Goal: Task Accomplishment & Management: Manage account settings

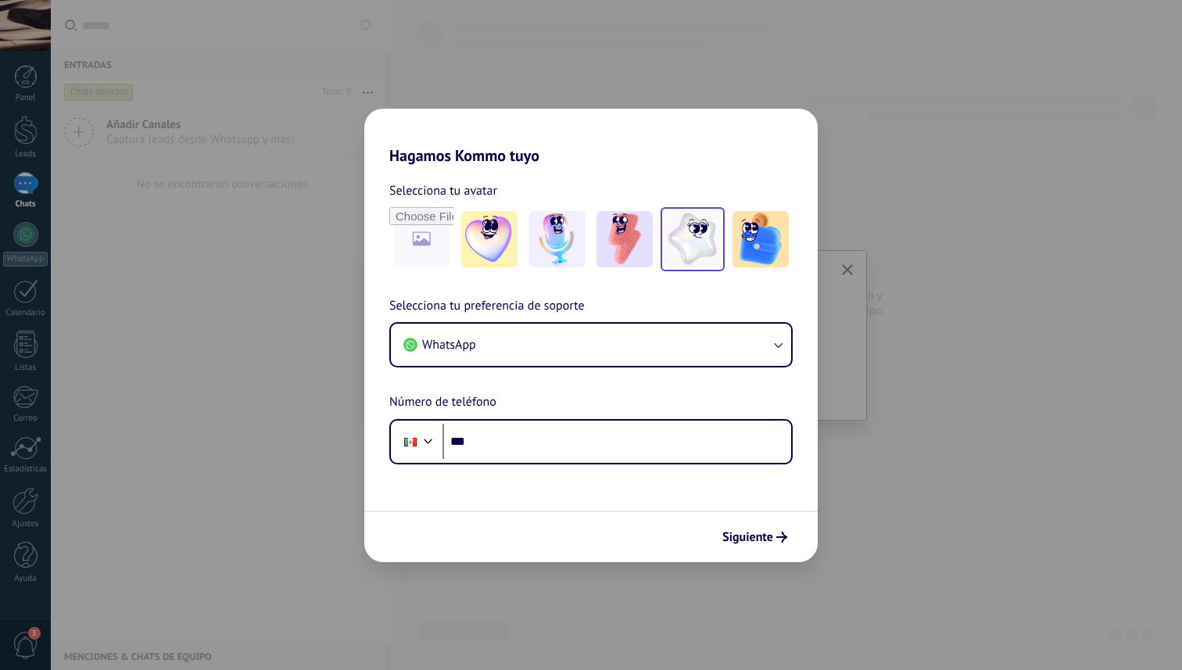
click at [690, 255] on img at bounding box center [693, 239] width 56 height 56
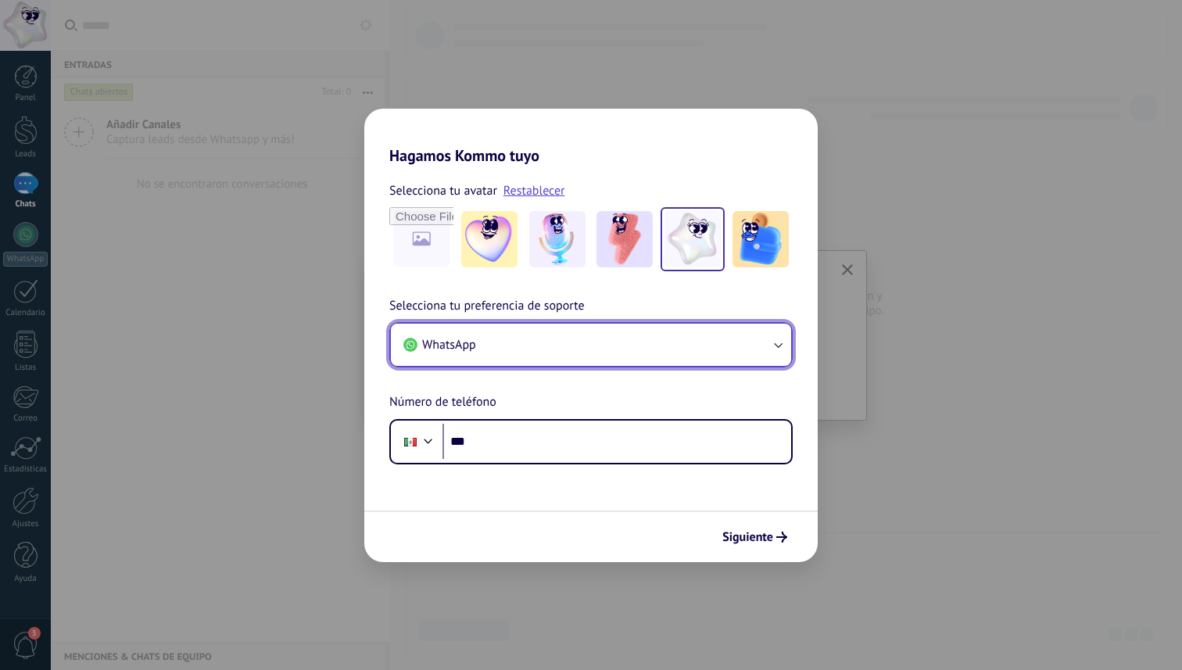
click at [559, 340] on button "WhatsApp" at bounding box center [591, 345] width 400 height 42
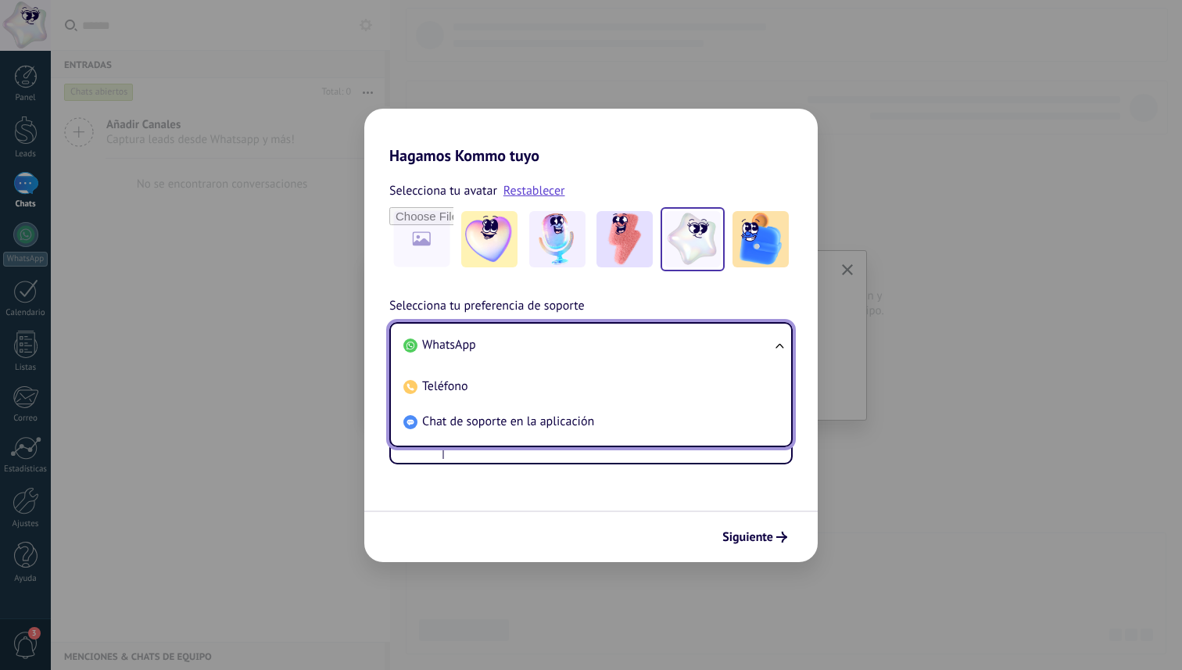
click at [468, 287] on div "Selecciona tu avatar Restablecer Selecciona tu preferencia de soporte WhatsApp …" at bounding box center [590, 314] width 453 height 299
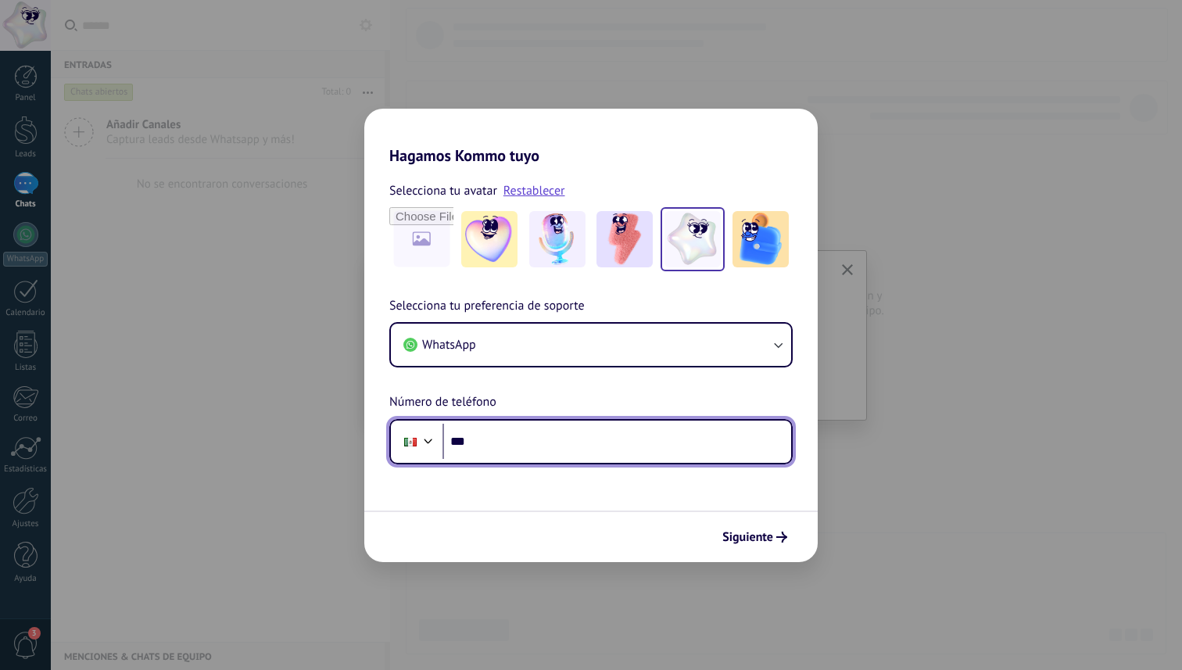
click at [521, 436] on input "***" at bounding box center [616, 442] width 349 height 36
type input "**********"
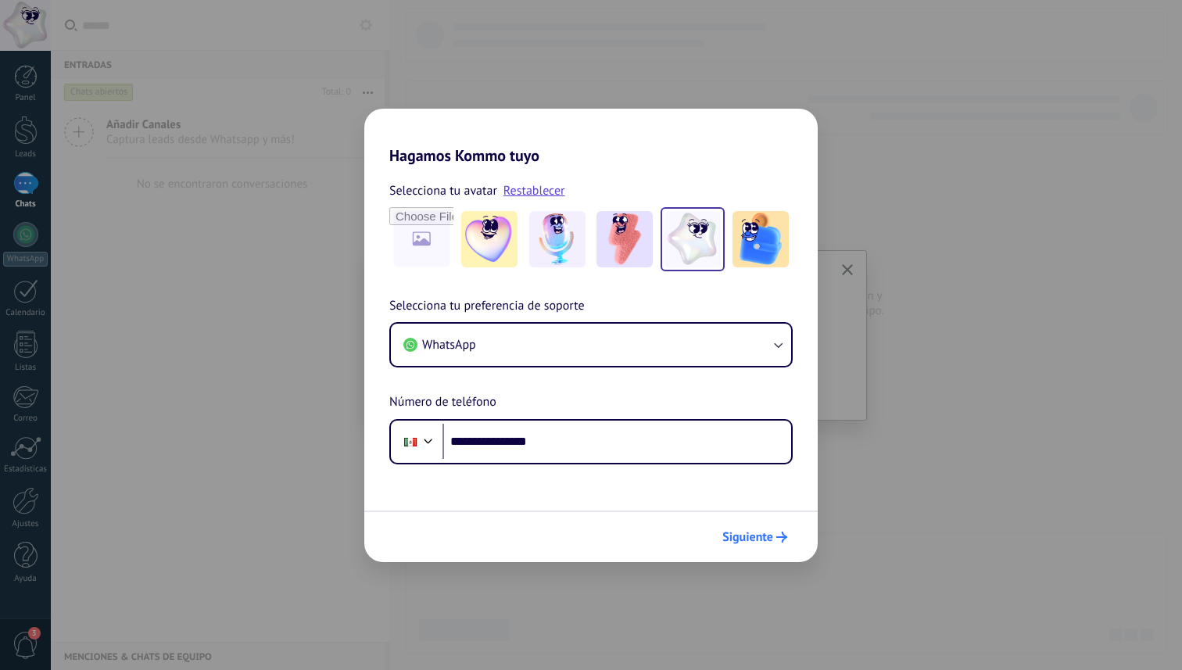
click at [734, 535] on span "Siguiente" at bounding box center [747, 537] width 51 height 11
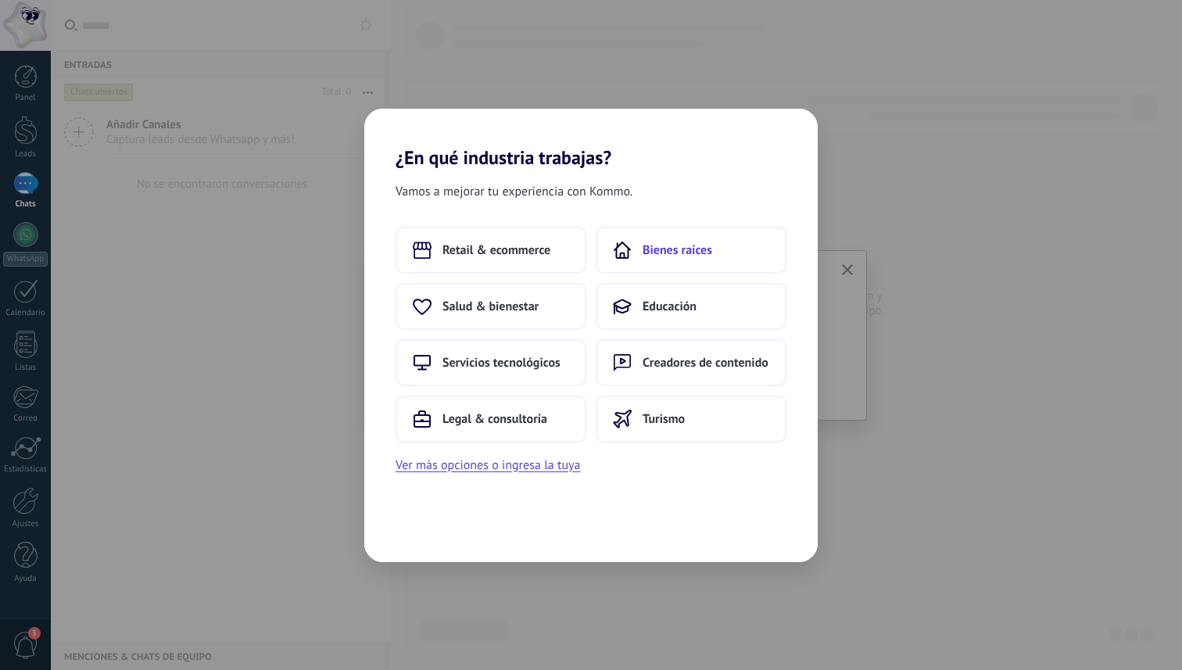
click at [658, 256] on span "Bienes raíces" at bounding box center [678, 250] width 70 height 16
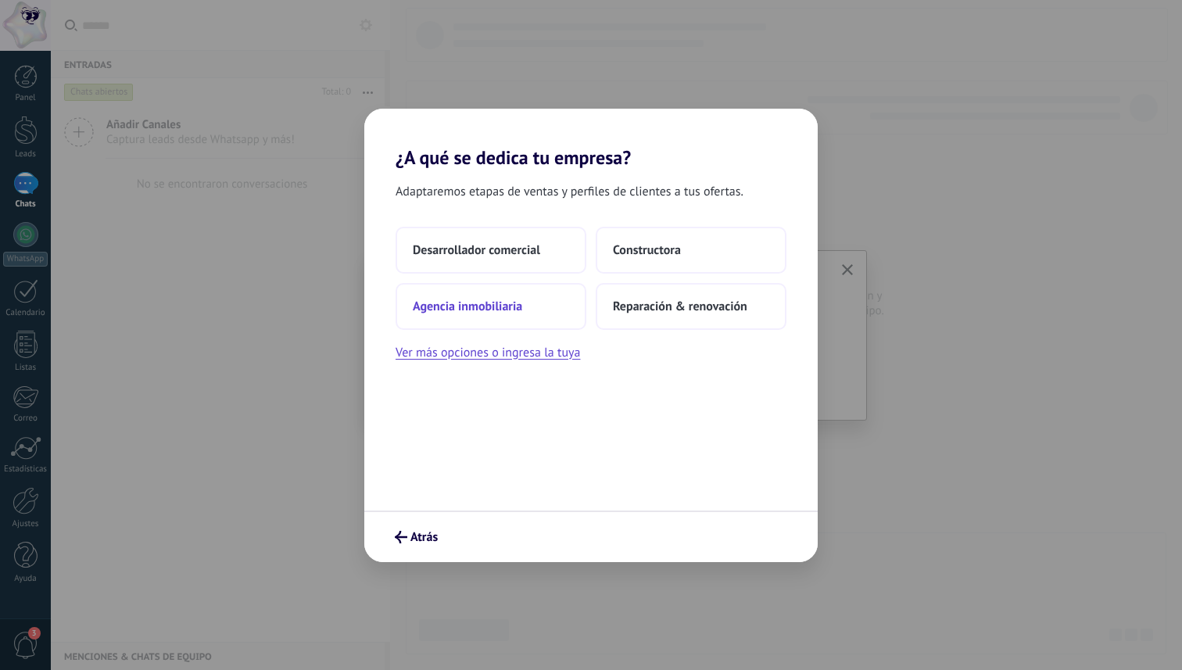
click at [541, 311] on button "Agencia inmobiliaria" at bounding box center [491, 306] width 191 height 47
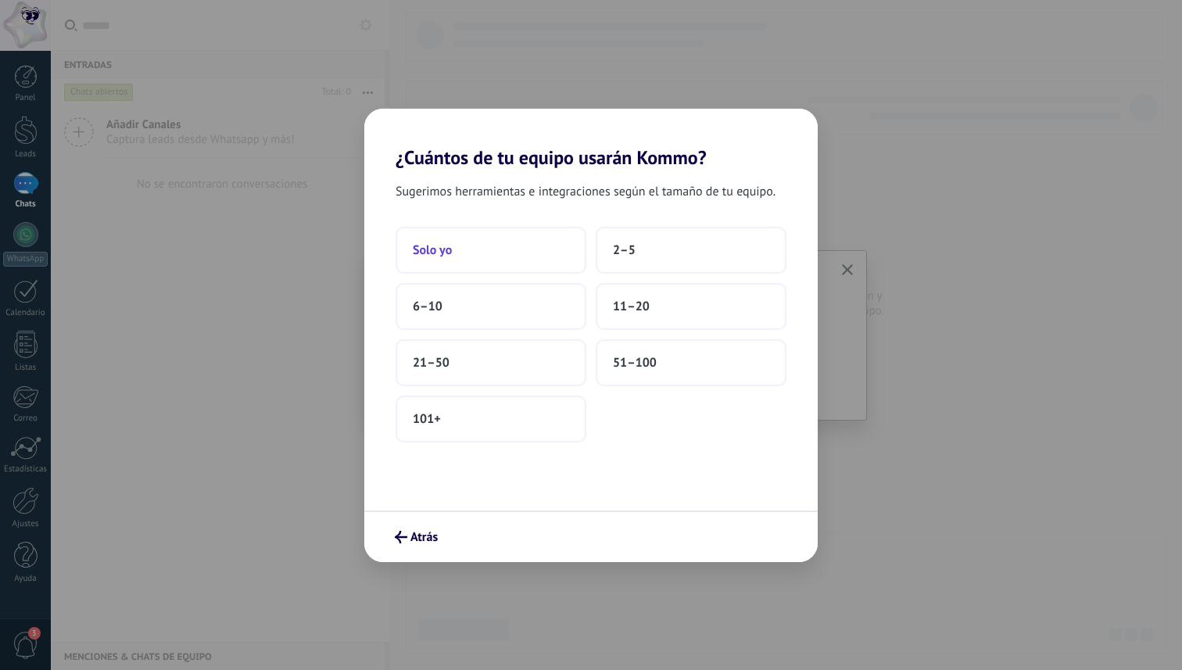
click at [515, 242] on button "Solo yo" at bounding box center [491, 250] width 191 height 47
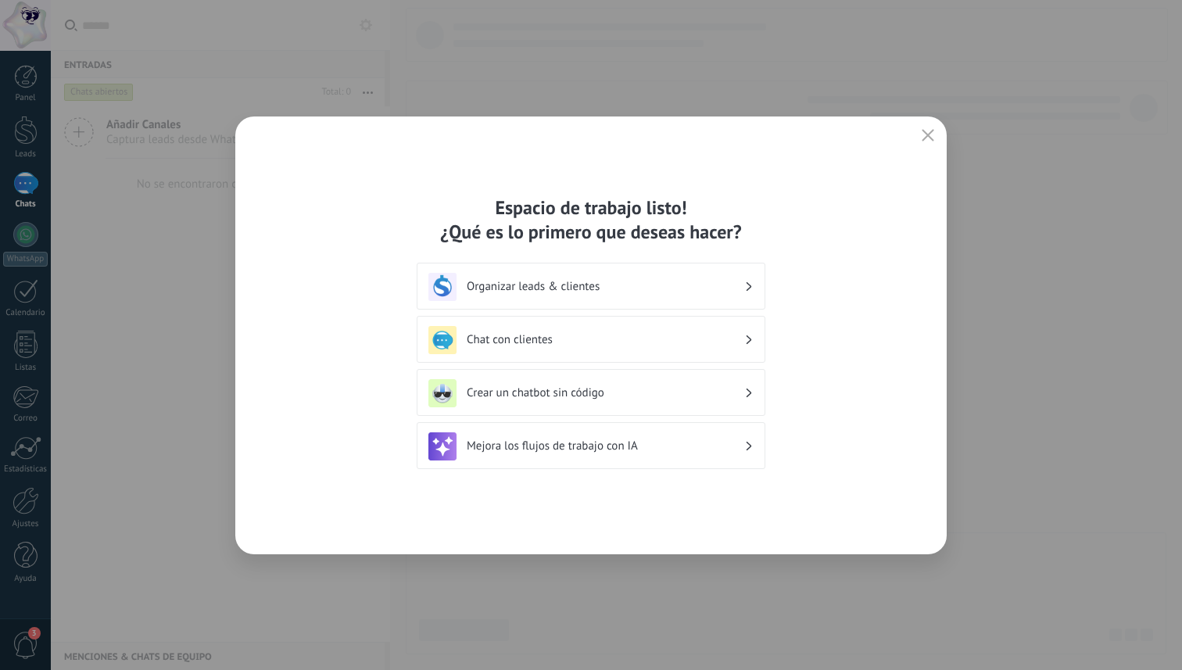
click at [534, 281] on h3 "Organizar leads & clientes" at bounding box center [606, 286] width 278 height 15
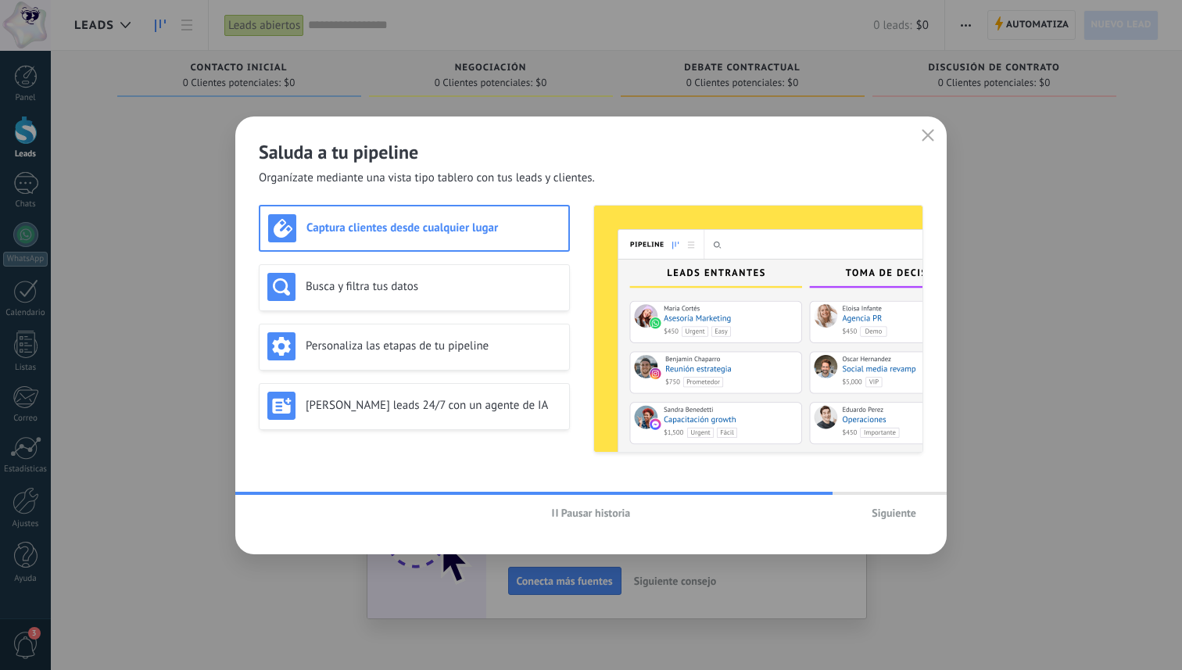
click at [418, 260] on div "Captura clientes desde cualquier lugar Busca y filtra tus datos Personaliza las…" at bounding box center [414, 329] width 311 height 248
click at [422, 288] on h3 "Busca y filtra tus datos" at bounding box center [434, 286] width 256 height 15
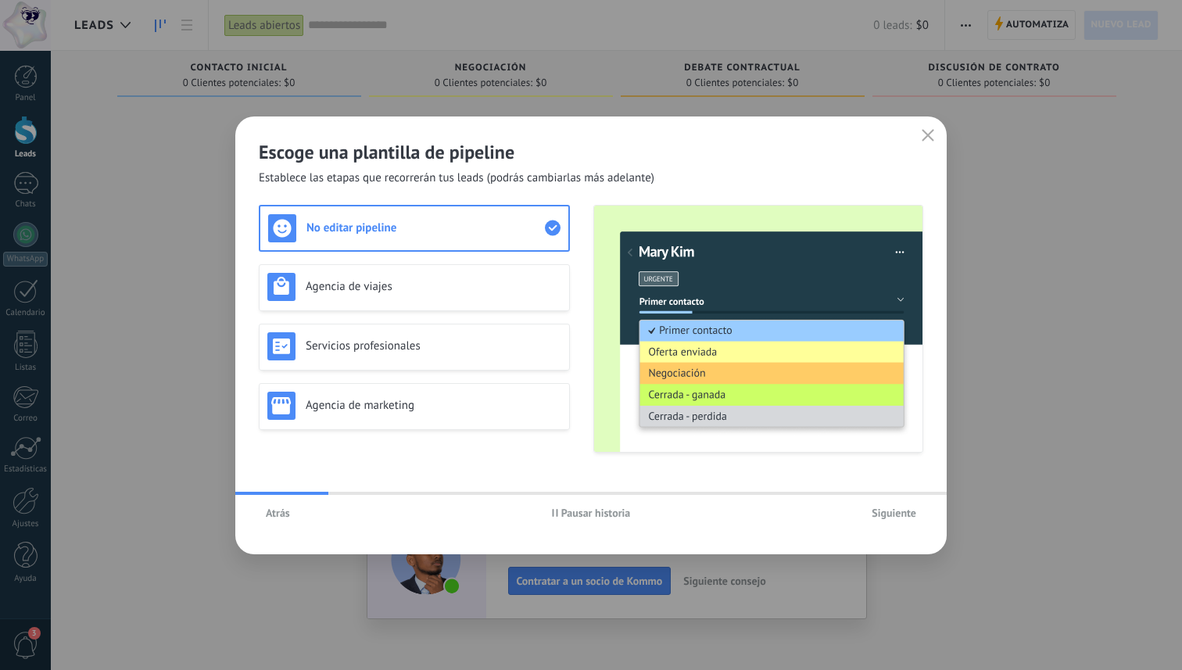
click at [550, 227] on use at bounding box center [553, 228] width 16 height 16
click at [505, 353] on h3 "Servicios profesionales" at bounding box center [434, 346] width 256 height 15
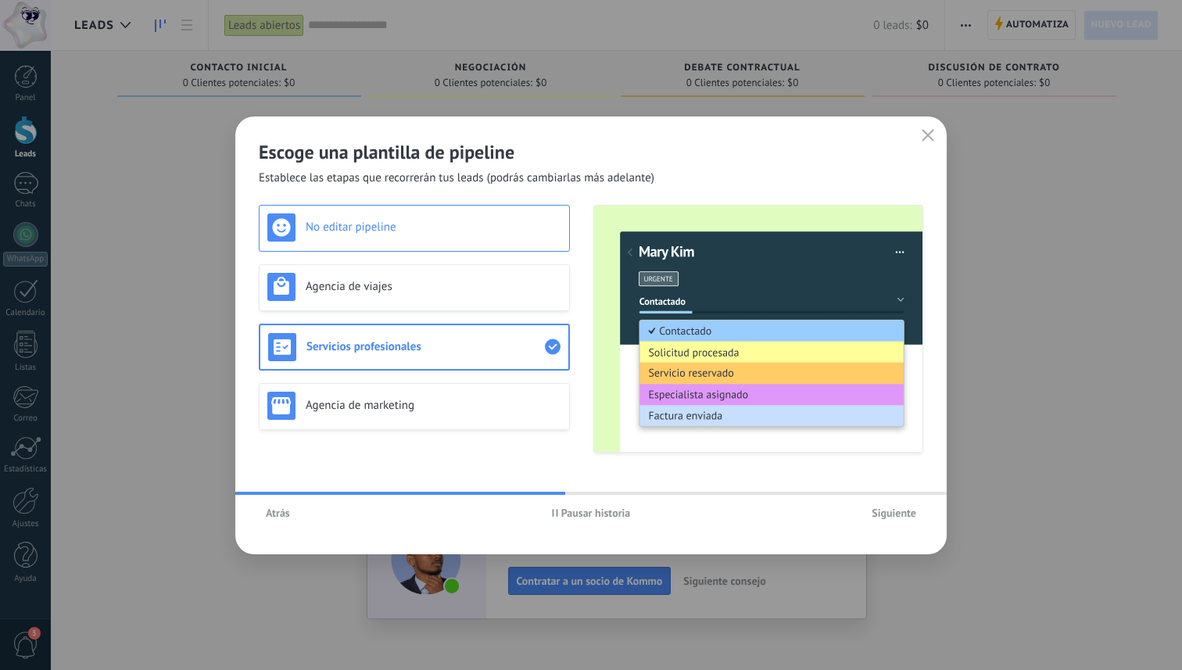
click at [468, 242] on div "No editar pipeline" at bounding box center [414, 228] width 311 height 47
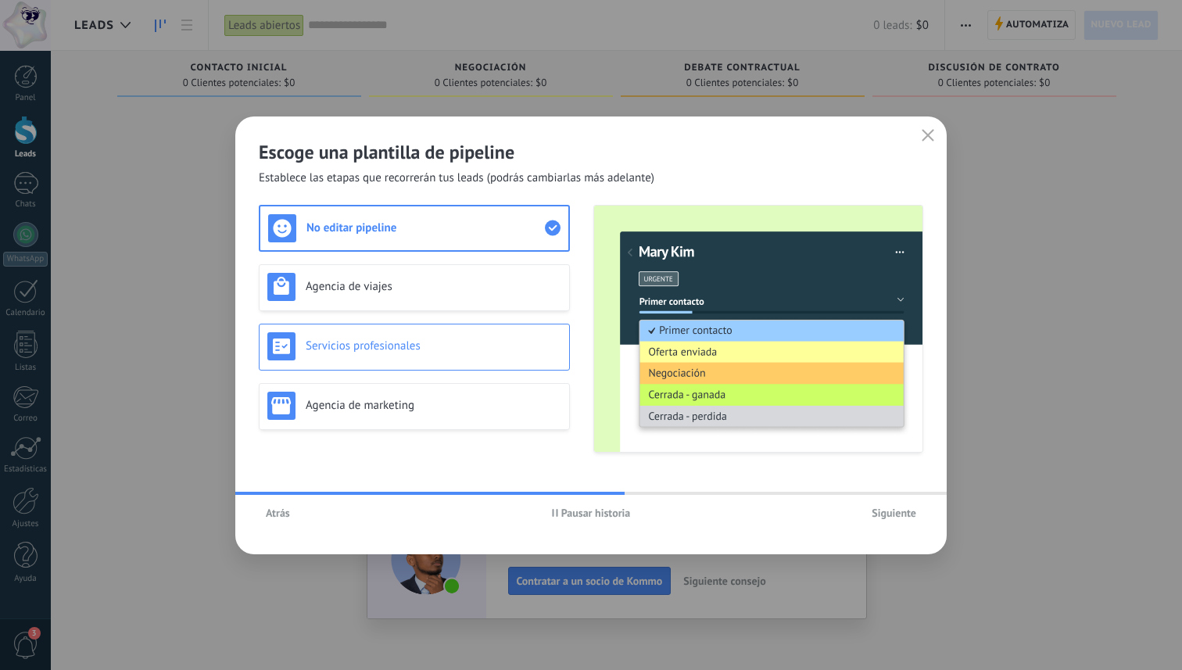
click at [478, 356] on div "Servicios profesionales" at bounding box center [414, 346] width 294 height 28
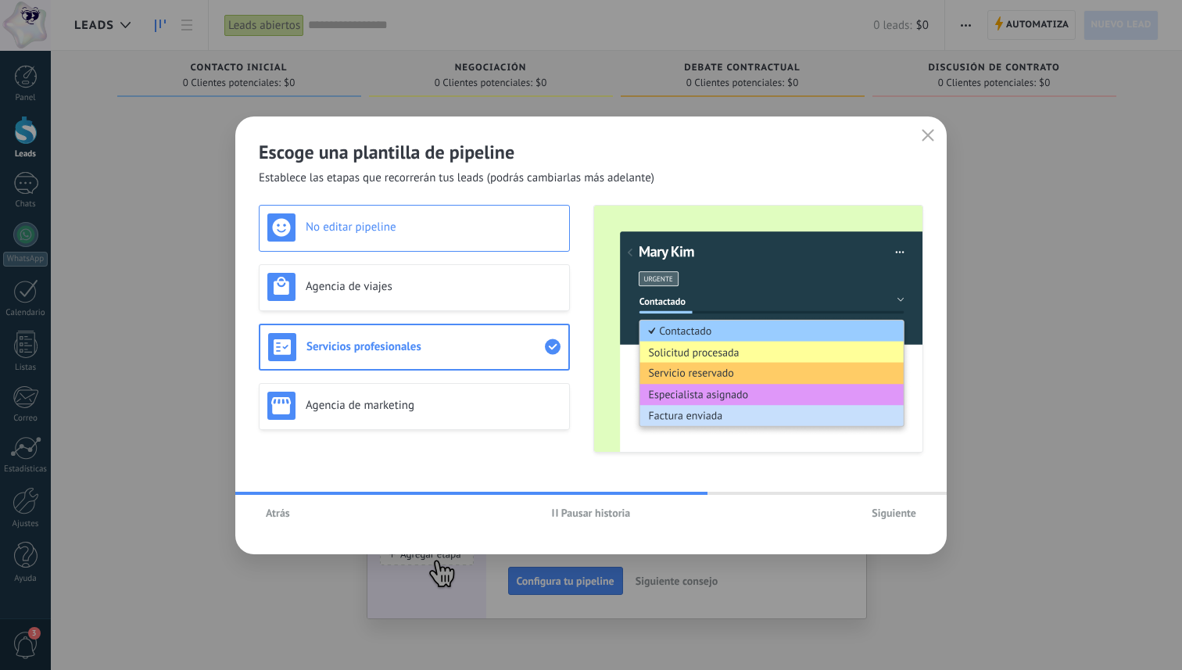
click at [452, 237] on div "No editar pipeline" at bounding box center [414, 227] width 294 height 28
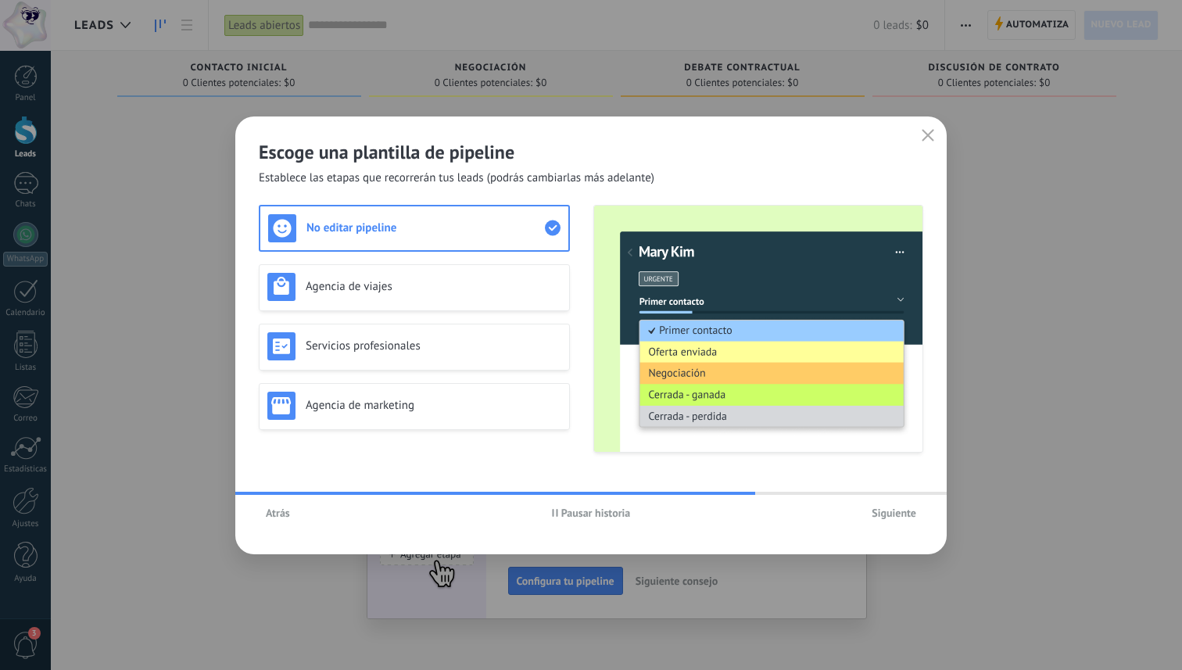
click at [881, 511] on span "Siguiente" at bounding box center [894, 512] width 45 height 11
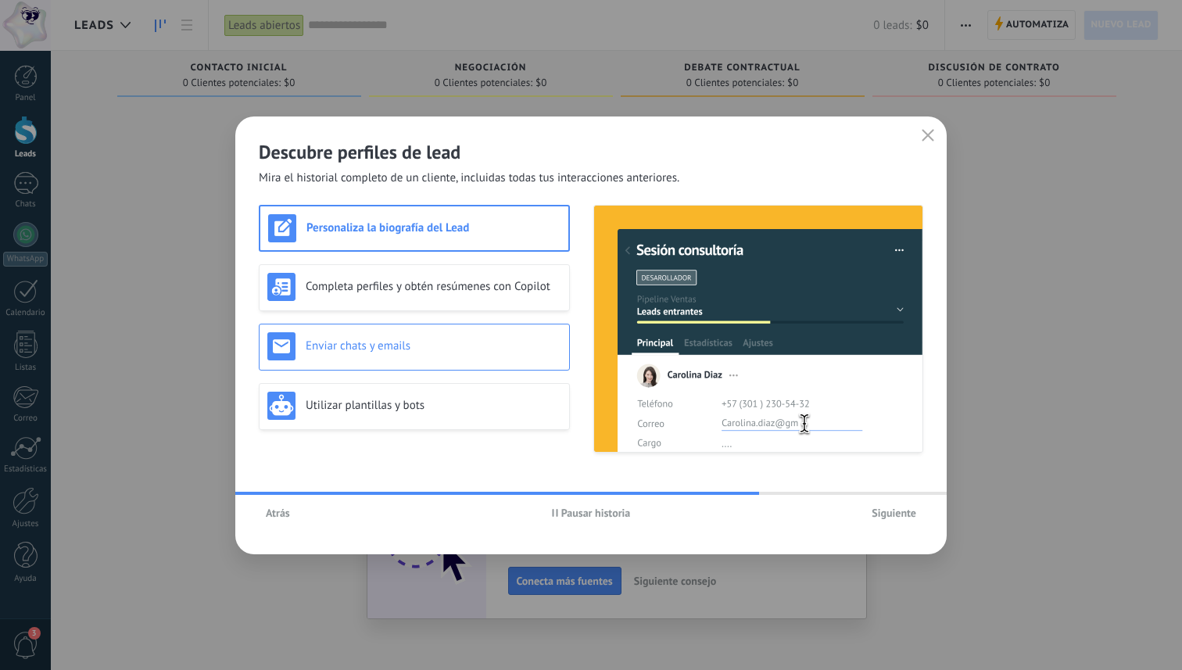
click at [445, 353] on div "Enviar chats y emails" at bounding box center [414, 346] width 294 height 28
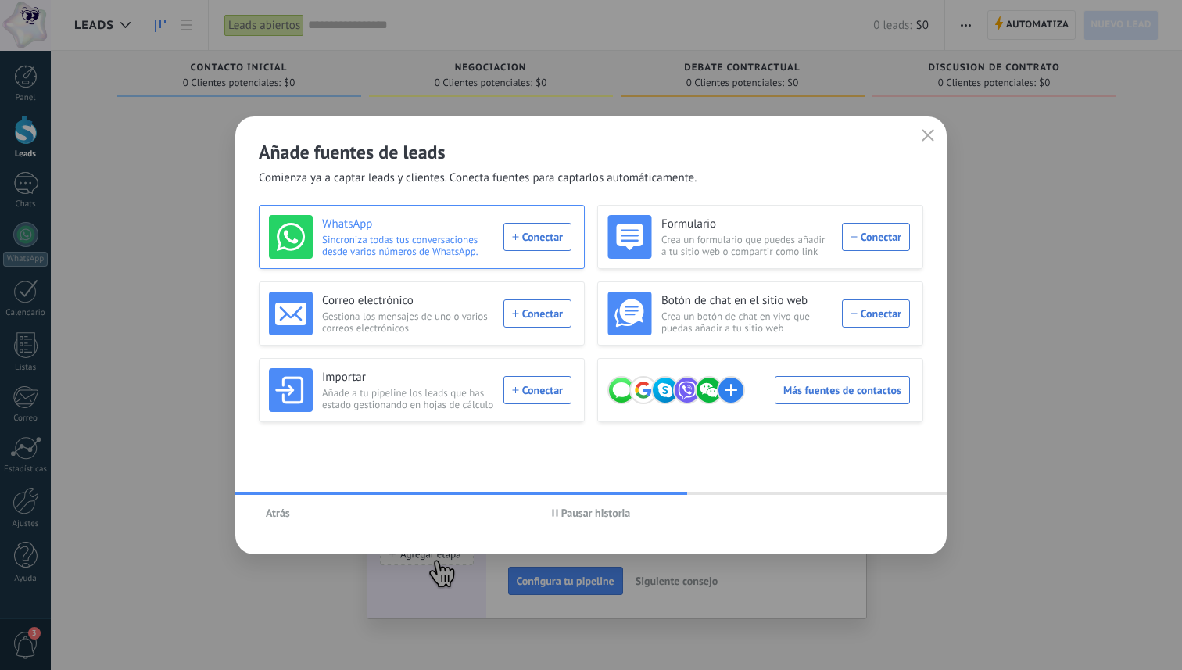
click at [521, 241] on div "WhatsApp Sincroniza todas tus conversaciones desde varios números de WhatsApp. …" at bounding box center [420, 237] width 303 height 44
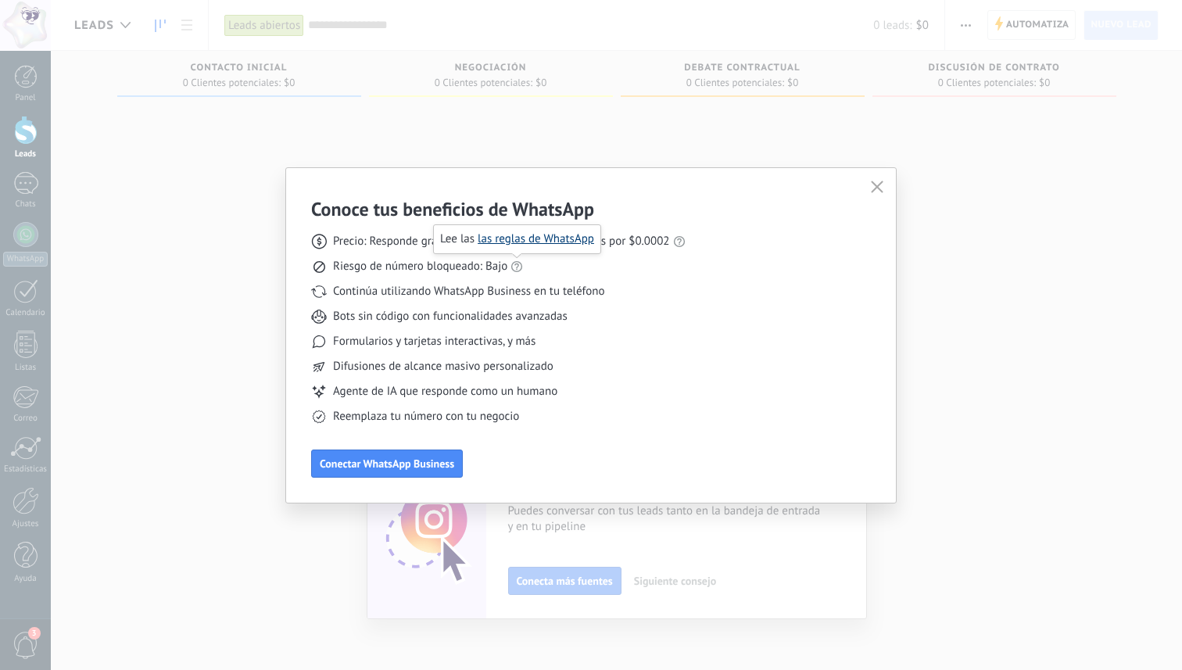
click at [527, 243] on link "las reglas de WhatsApp" at bounding box center [536, 238] width 116 height 15
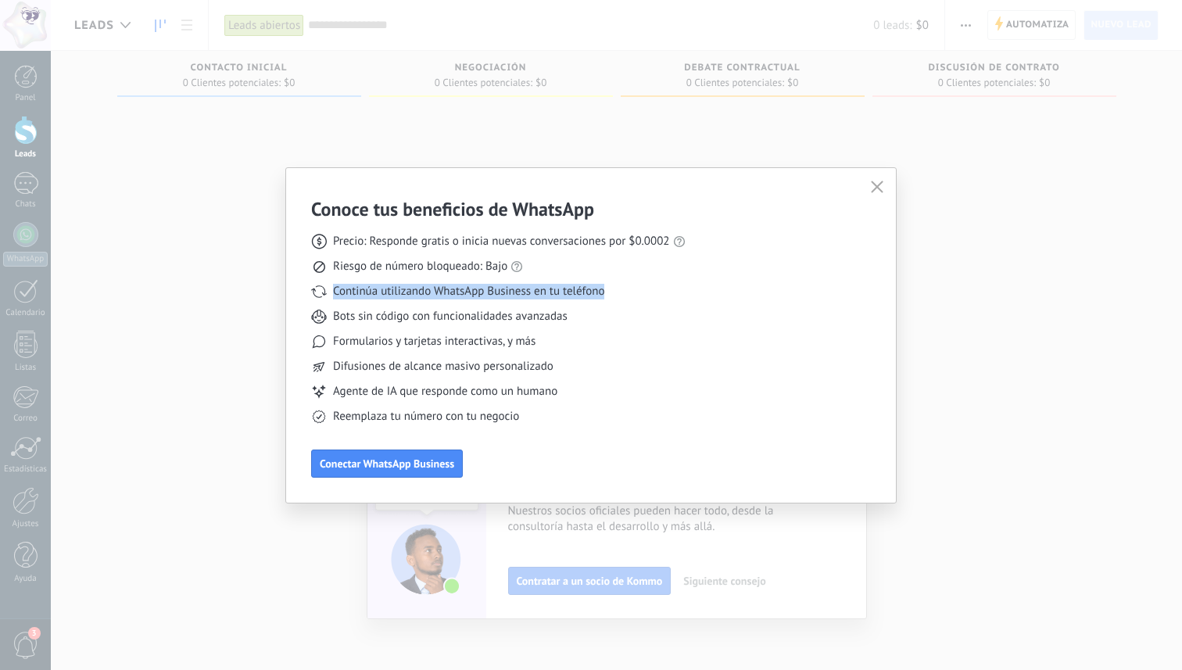
drag, startPoint x: 333, startPoint y: 297, endPoint x: 638, endPoint y: 289, distance: 305.0
click at [637, 290] on div "Continúa utilizando WhatsApp Business en tu teléfono" at bounding box center [498, 292] width 374 height 16
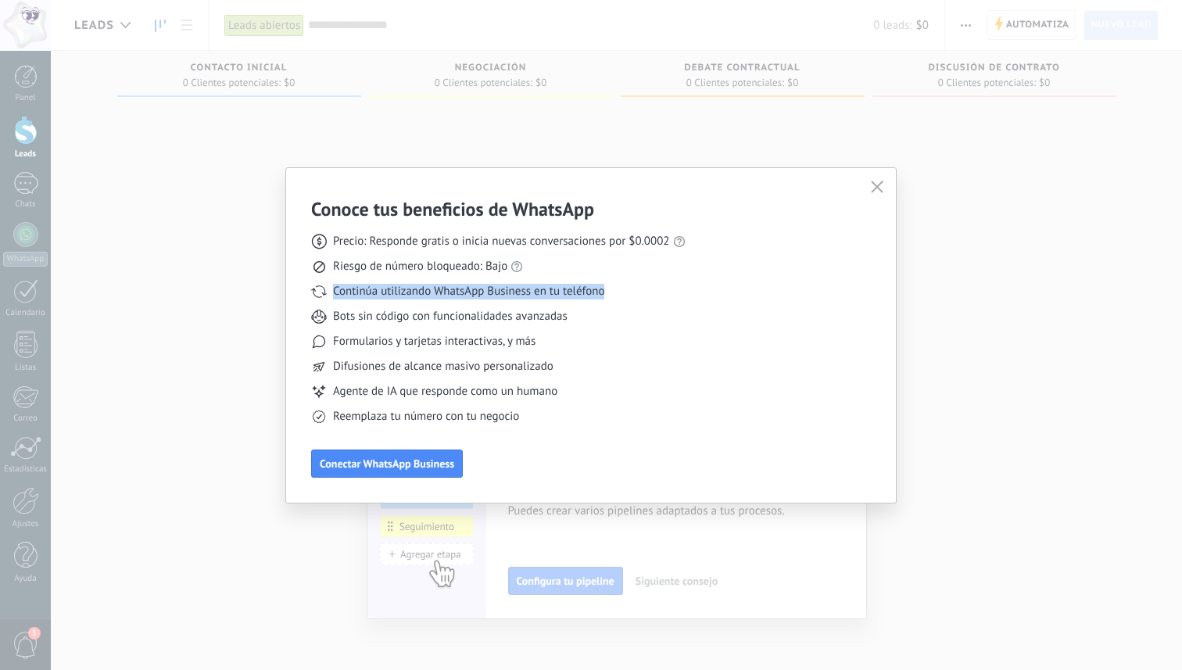
click at [638, 289] on div "Continúa utilizando WhatsApp Business en tu teléfono" at bounding box center [498, 292] width 374 height 16
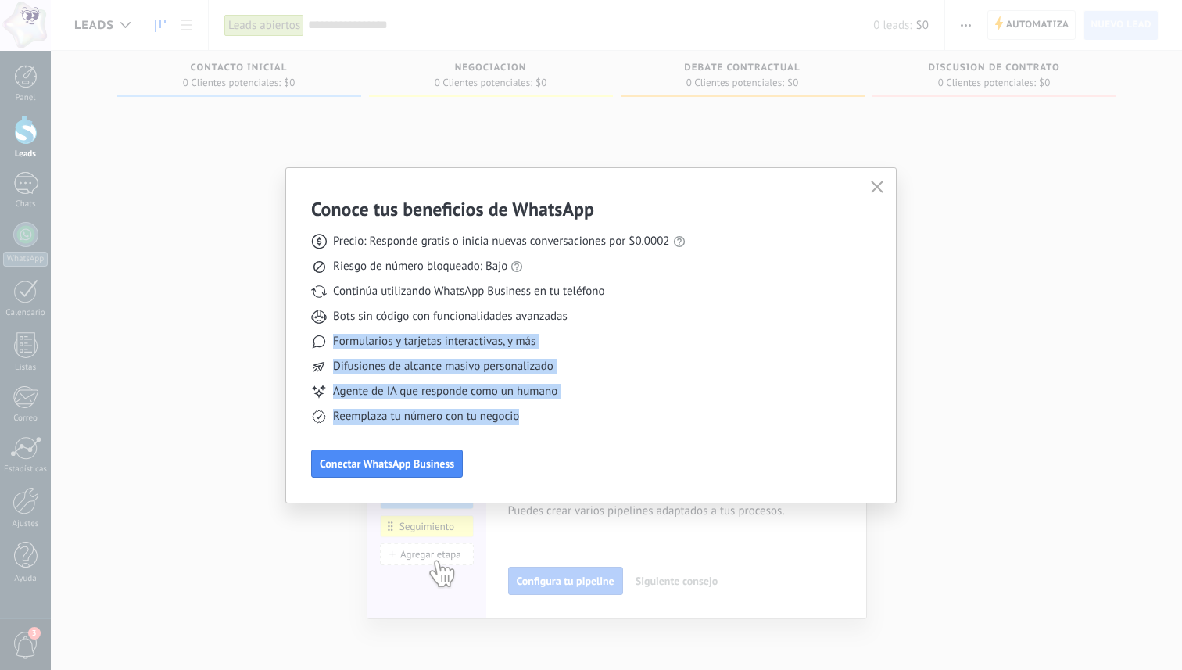
drag, startPoint x: 585, startPoint y: 311, endPoint x: 582, endPoint y: 414, distance: 103.2
click at [582, 414] on div "Precio: Responde gratis o inicia nuevas conversaciones por $0.0002 Riesgo de nú…" at bounding box center [498, 322] width 374 height 203
click at [416, 469] on span "Conectar WhatsApp Business" at bounding box center [387, 463] width 134 height 11
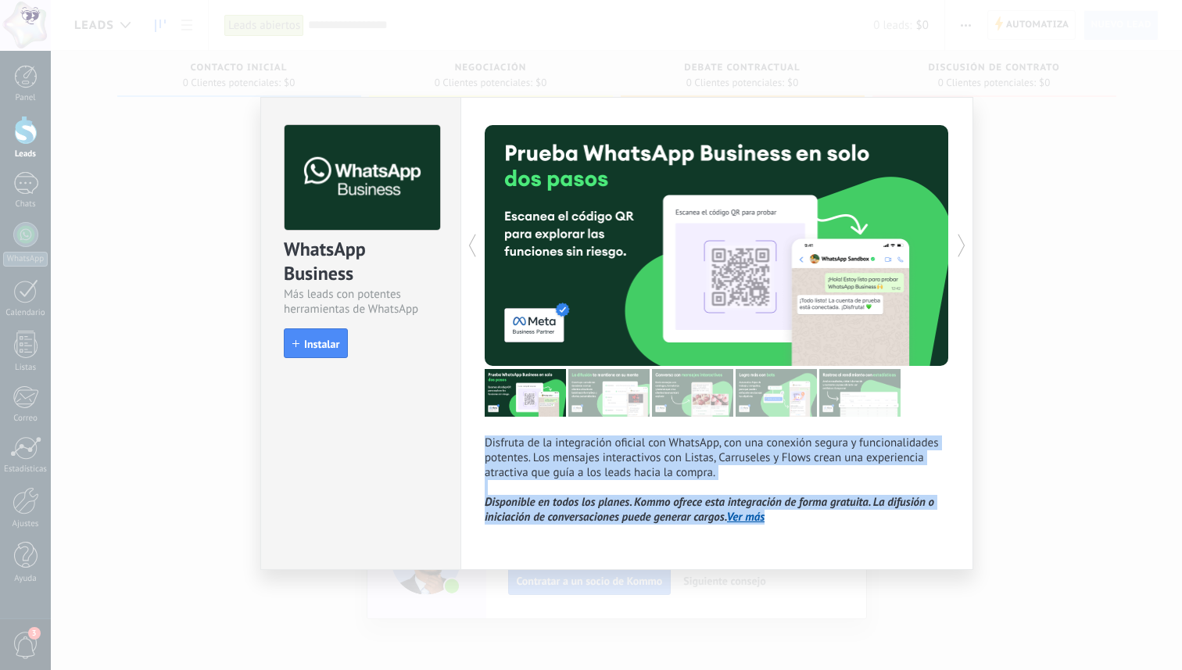
drag, startPoint x: 487, startPoint y: 444, endPoint x: 810, endPoint y: 534, distance: 335.2
click at [810, 534] on div "Disfruta de la integración oficial con WhatsApp, con una conexión segura y func…" at bounding box center [716, 333] width 513 height 473
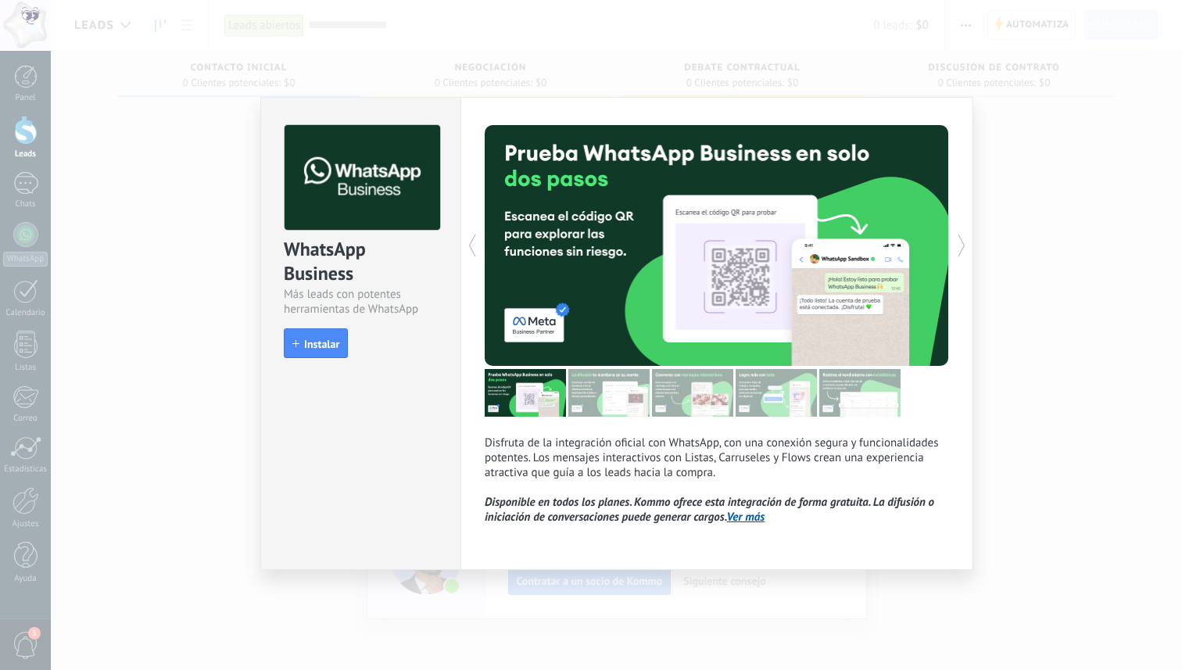
click at [668, 494] on p "Disfruta de la integración oficial con WhatsApp, con una conexión segura y func…" at bounding box center [717, 479] width 464 height 89
click at [301, 339] on span "Instalar" at bounding box center [315, 344] width 47 height 11
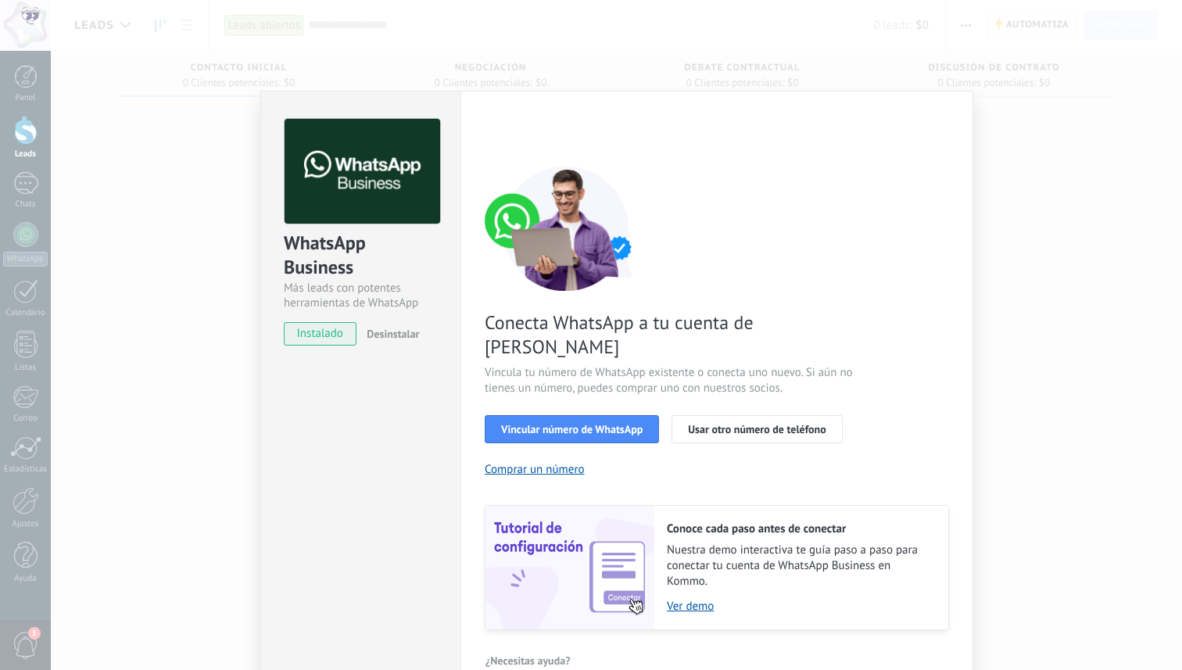
scroll to position [18, 0]
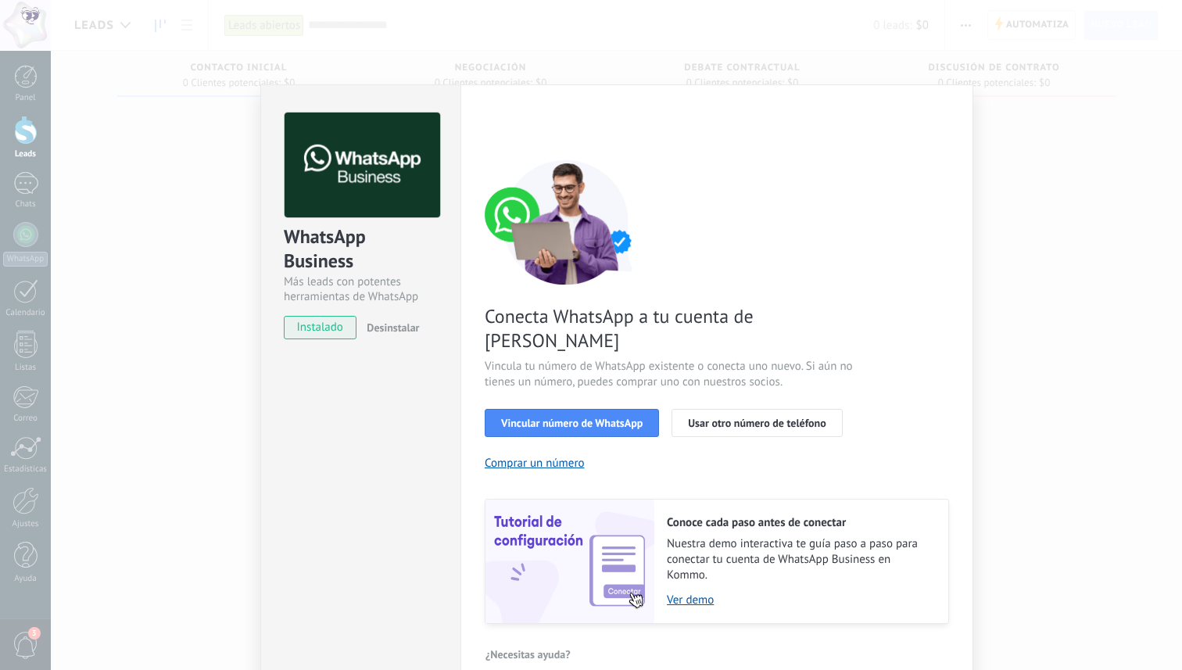
click at [1017, 520] on div "WhatsApp Business Más leads con potentes herramientas de WhatsApp instalado Des…" at bounding box center [616, 335] width 1131 height 670
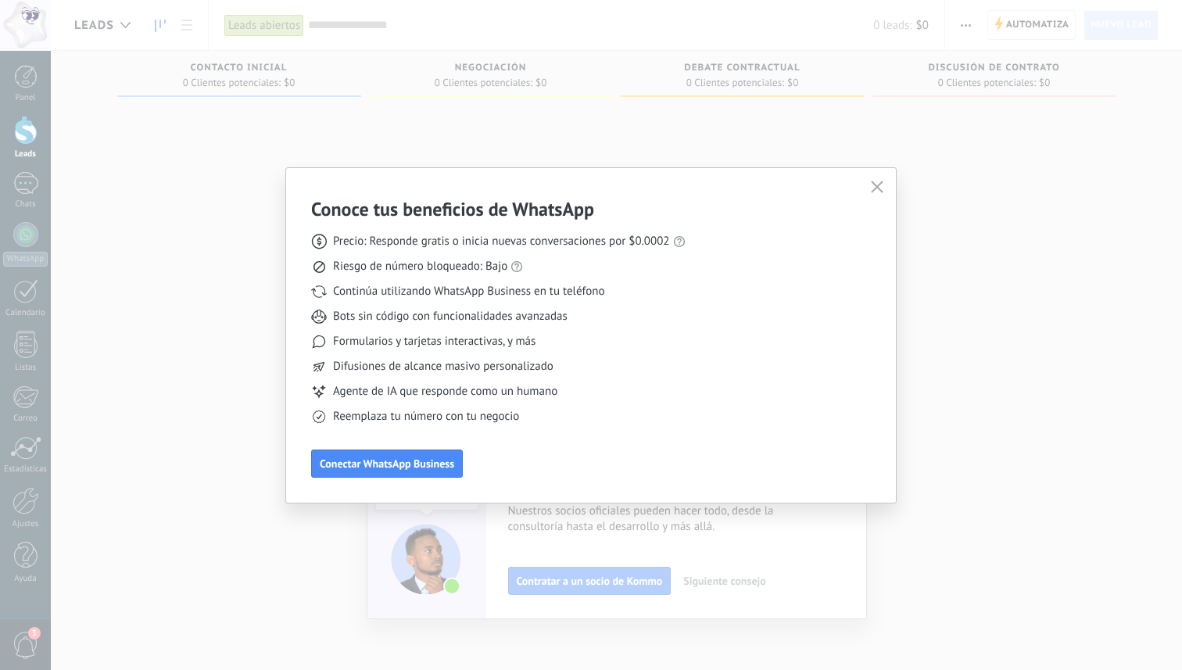
click at [874, 185] on icon "button" at bounding box center [877, 187] width 13 height 13
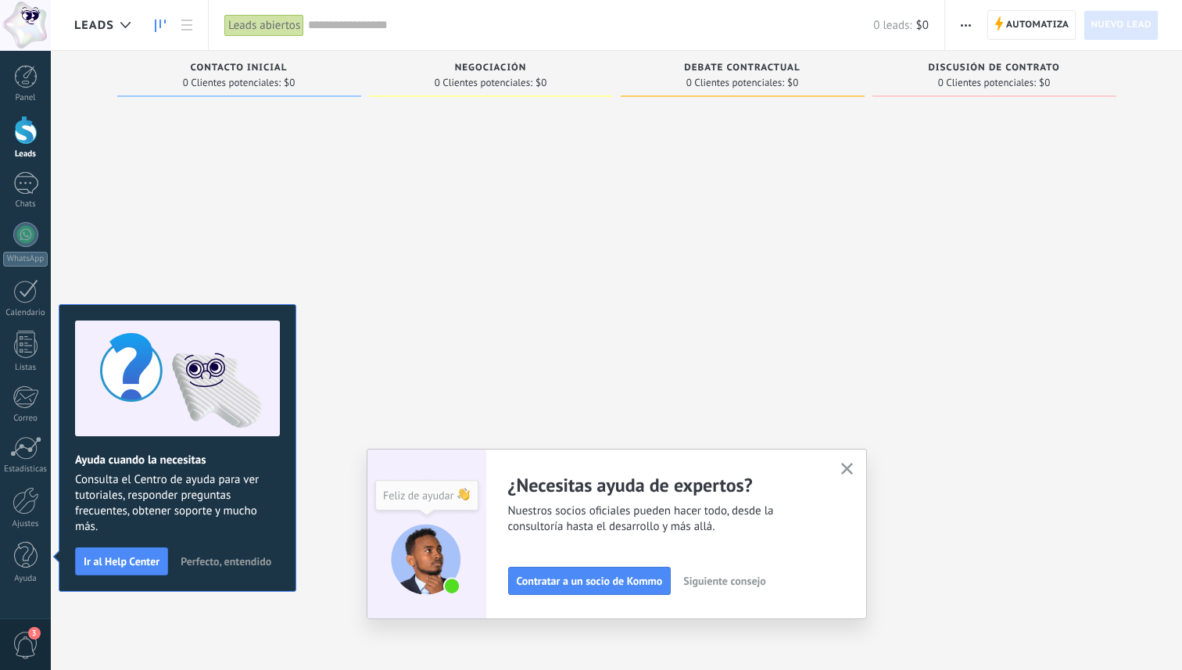
click at [842, 468] on icon "button" at bounding box center [847, 469] width 12 height 12
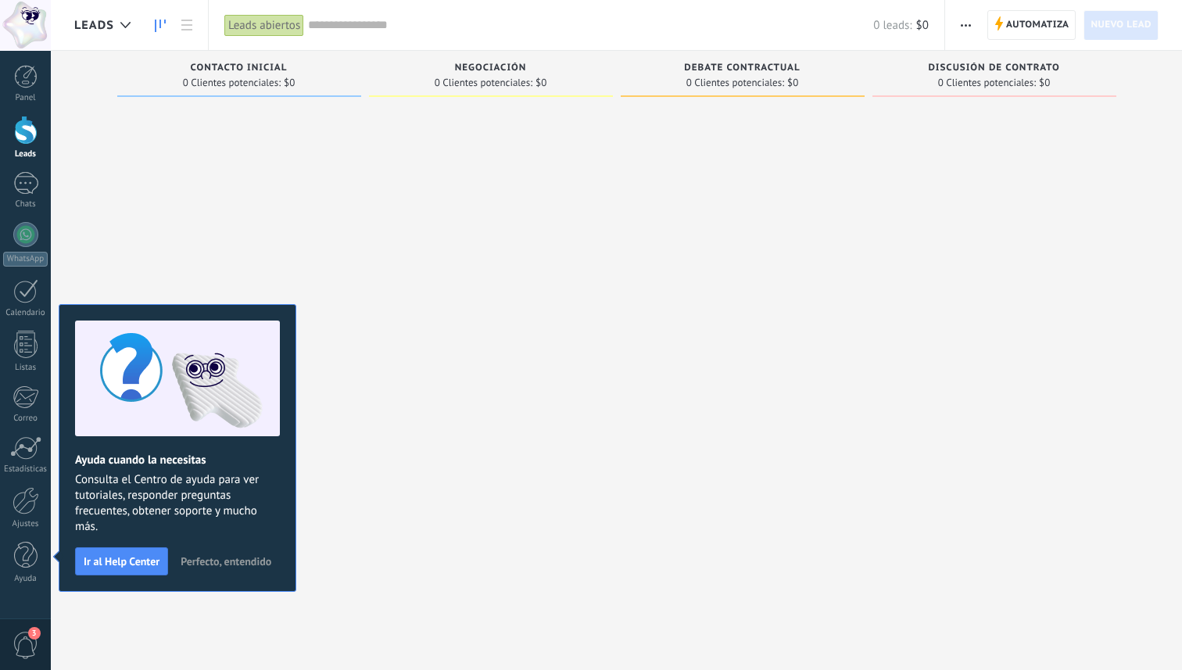
click at [465, 84] on span "0 Clientes potenciales:" at bounding box center [484, 82] width 98 height 9
click at [124, 27] on use at bounding box center [125, 25] width 10 height 6
click at [116, 22] on div at bounding box center [126, 25] width 26 height 30
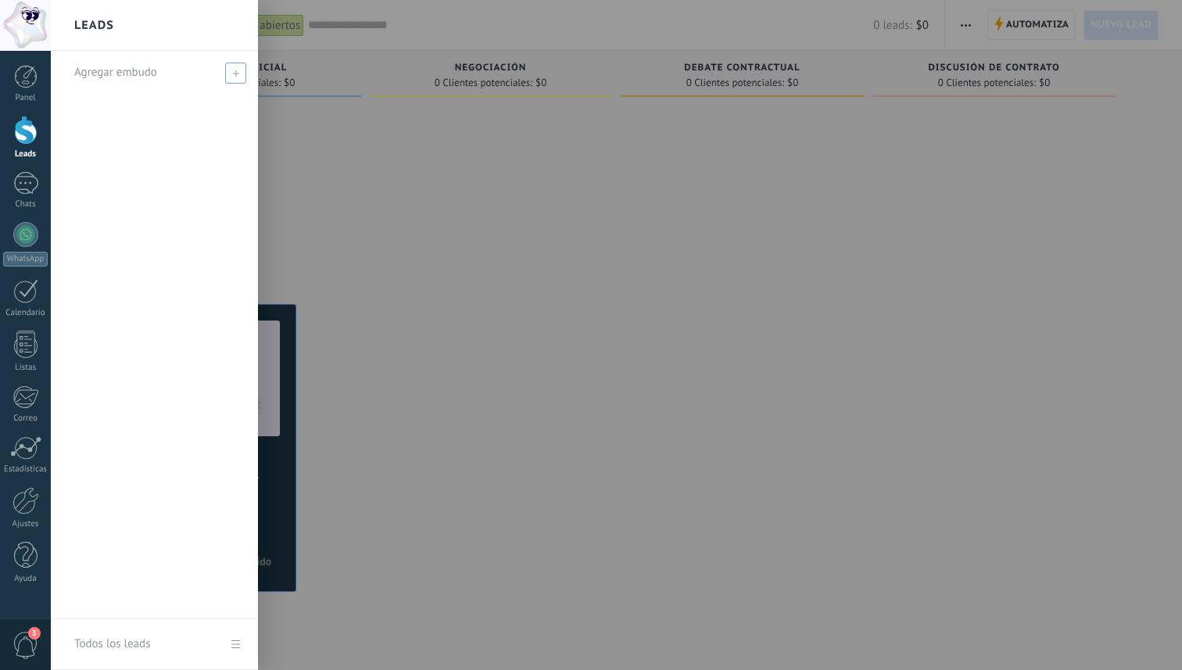
click at [232, 77] on span at bounding box center [235, 73] width 21 height 21
click at [160, 79] on input "text" at bounding box center [147, 72] width 147 height 25
type input "********"
click at [239, 65] on span at bounding box center [237, 73] width 17 height 20
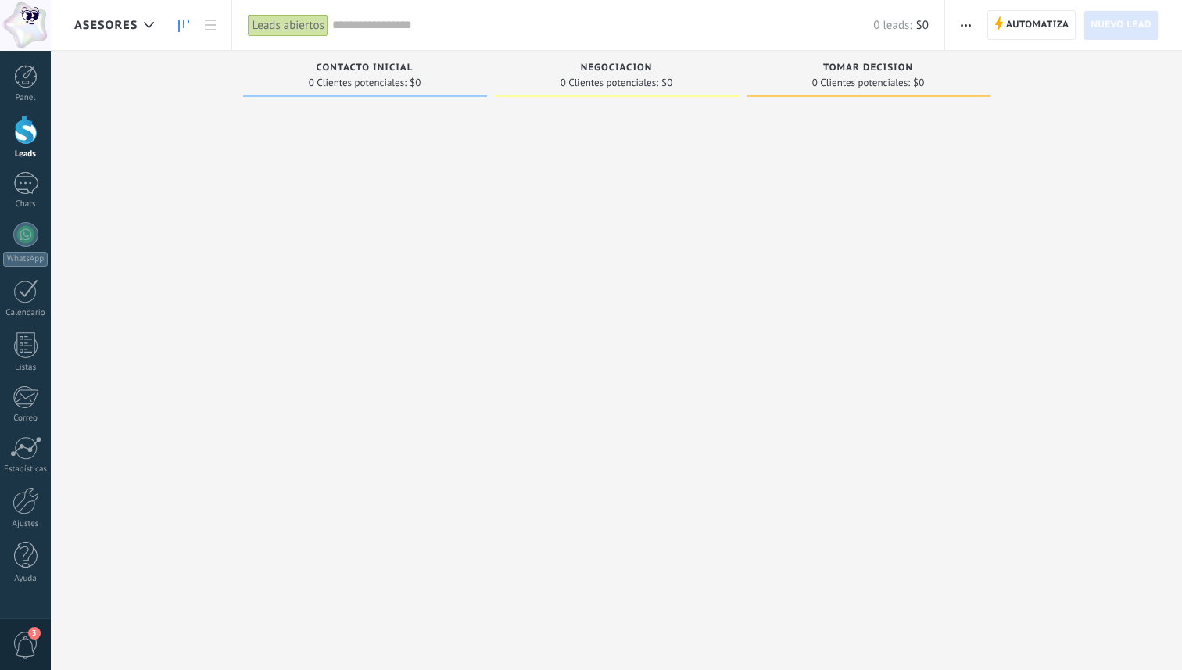
click at [350, 73] on div "Contacto inicial" at bounding box center [365, 69] width 228 height 13
click at [354, 68] on span "Contacto inicial" at bounding box center [365, 68] width 97 height 11
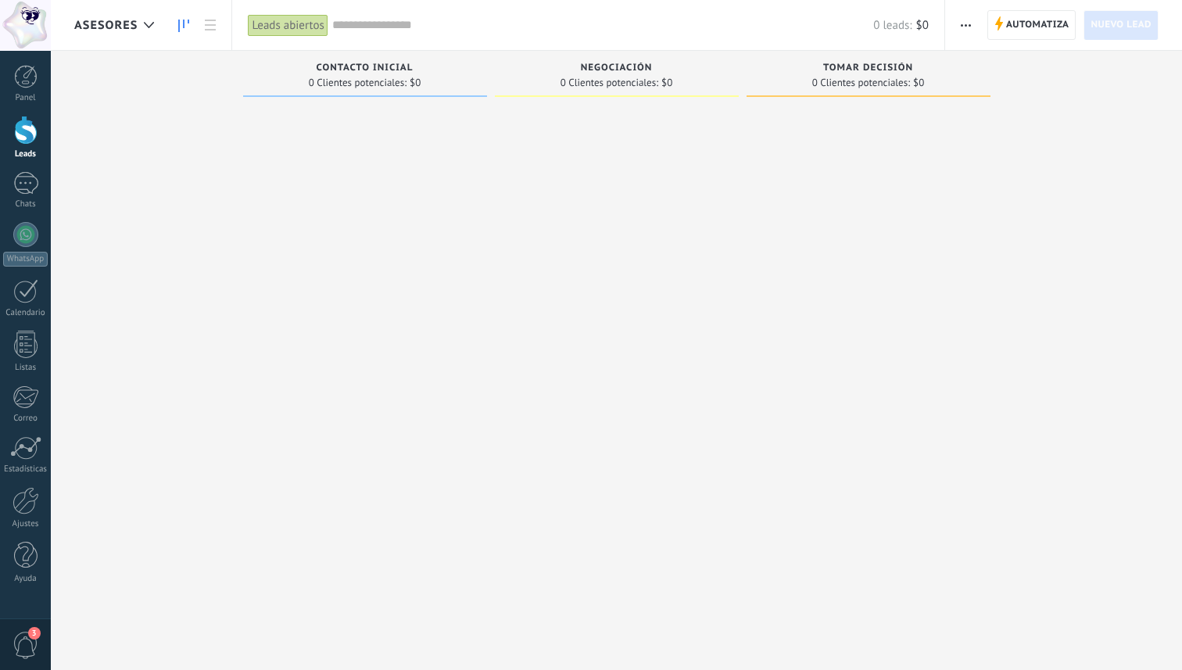
click at [353, 80] on span "0 Clientes potenciales:" at bounding box center [358, 82] width 98 height 9
click at [200, 27] on link at bounding box center [210, 25] width 27 height 30
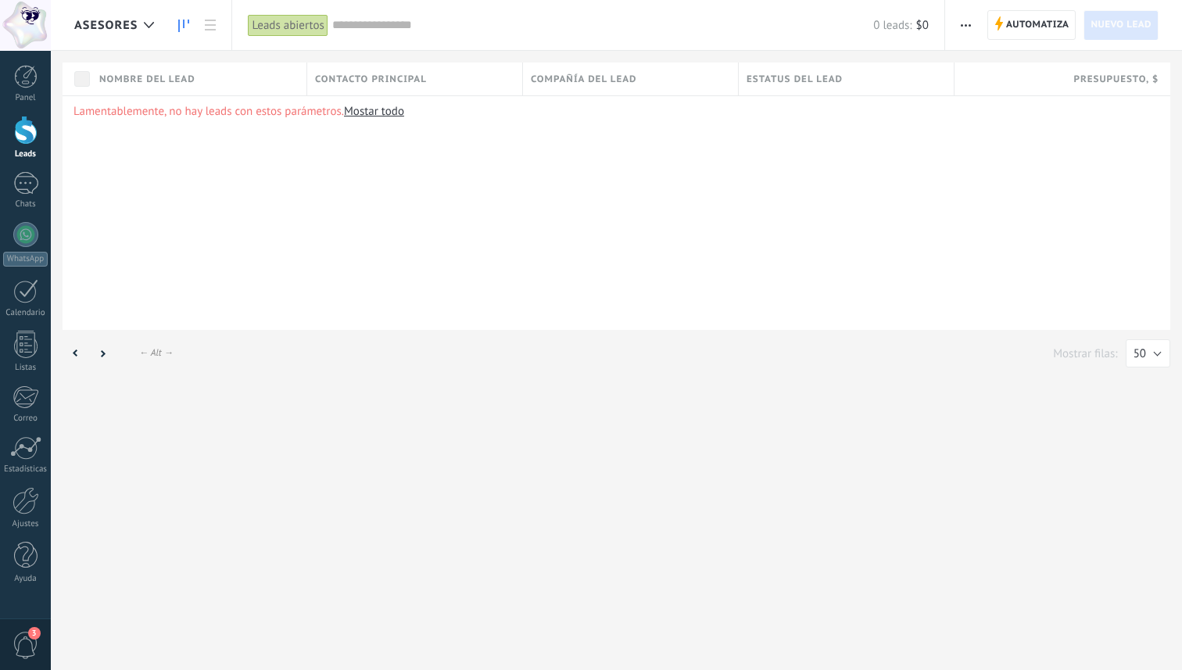
click at [184, 30] on icon at bounding box center [183, 26] width 11 height 13
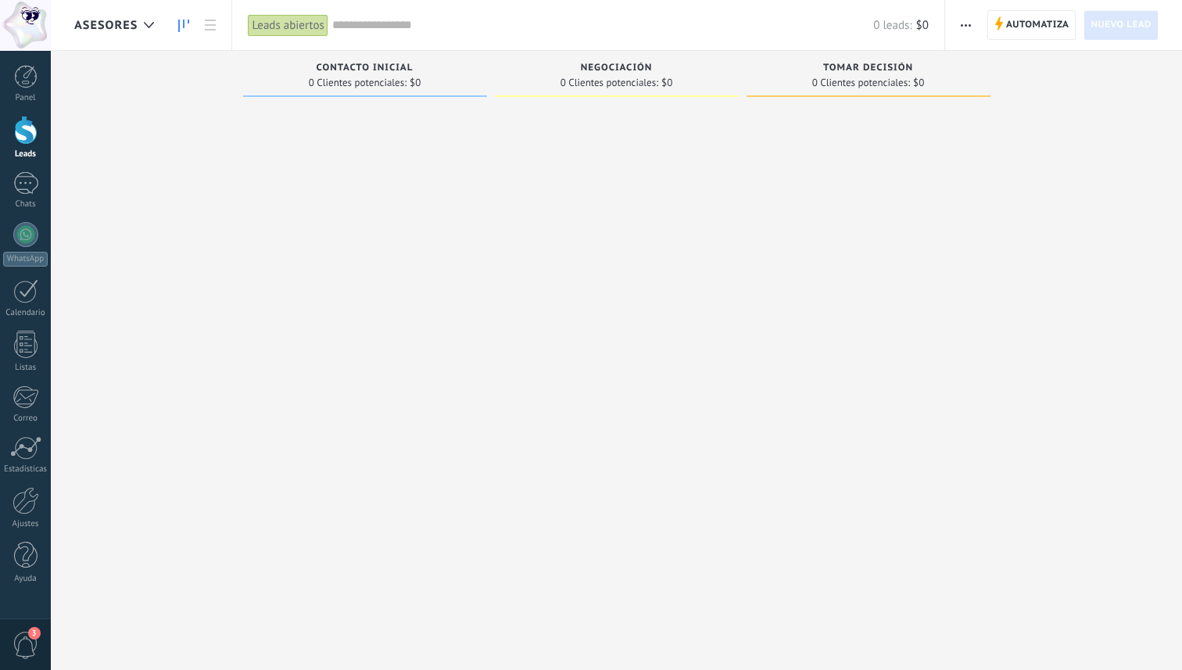
click at [970, 28] on span "button" at bounding box center [966, 25] width 10 height 30
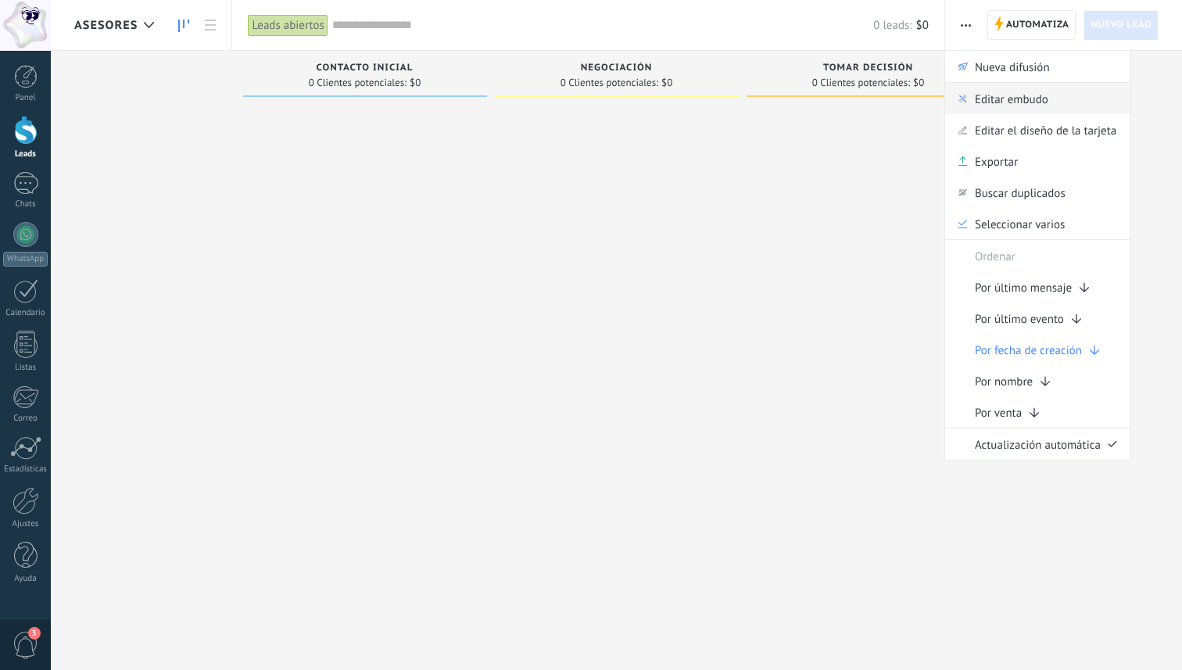
click at [982, 102] on span "Editar embudo" at bounding box center [1011, 98] width 73 height 31
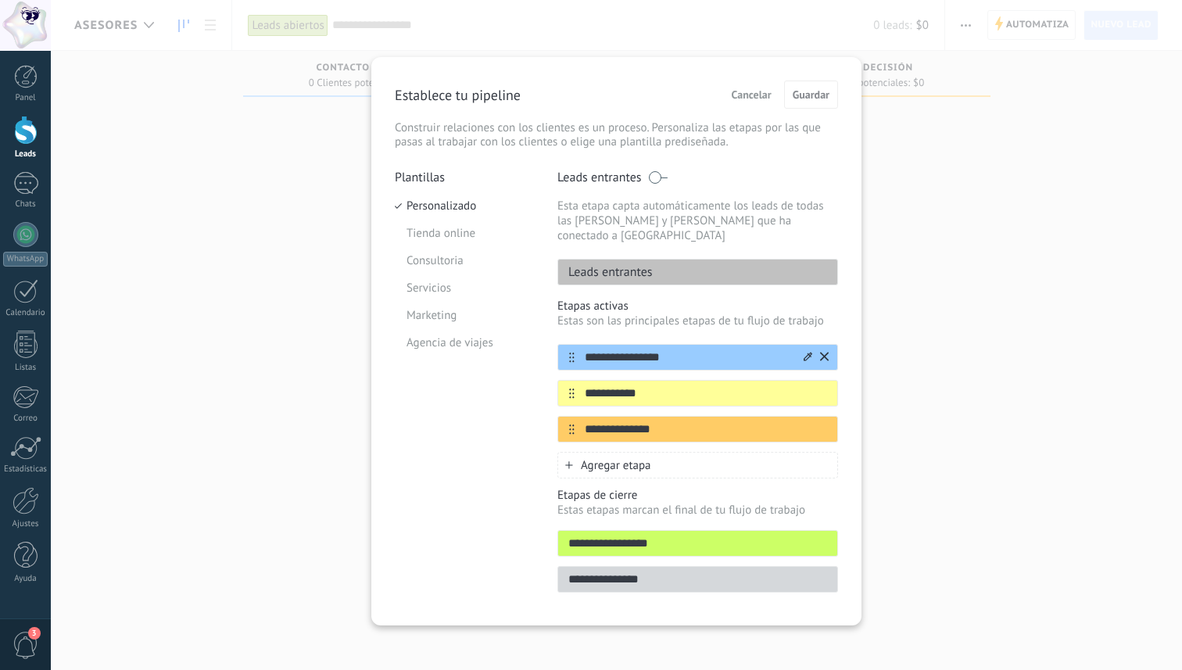
click at [686, 349] on input "**********" at bounding box center [688, 357] width 227 height 16
click at [806, 352] on icon at bounding box center [808, 356] width 9 height 9
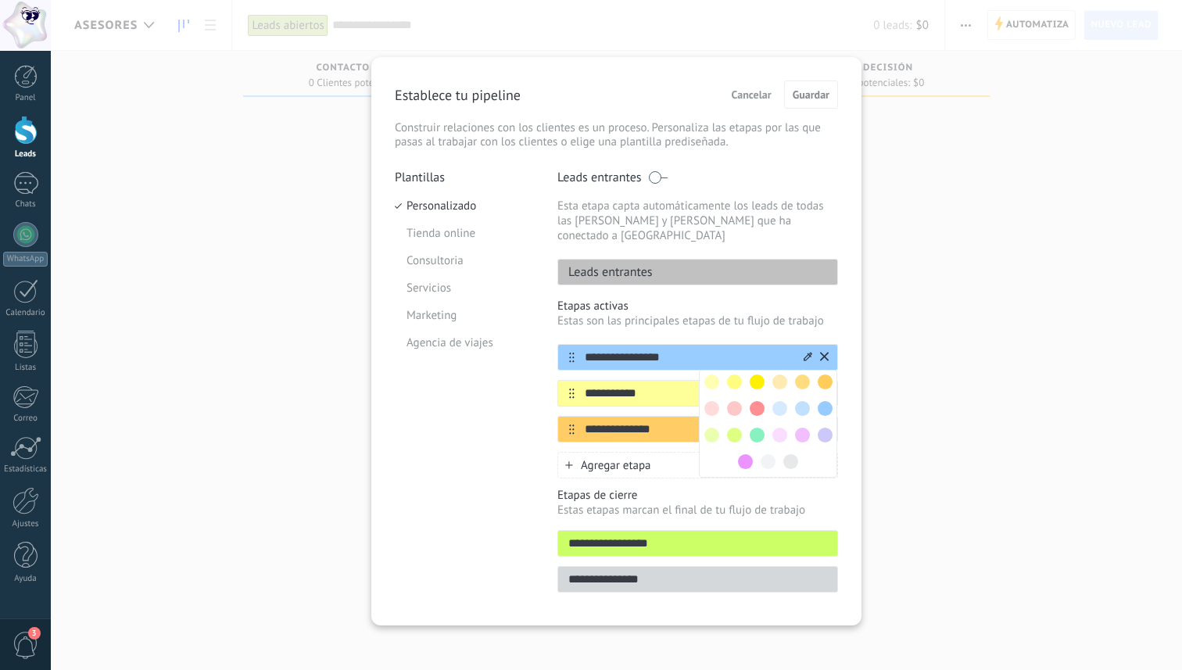
click at [779, 428] on span at bounding box center [779, 435] width 15 height 15
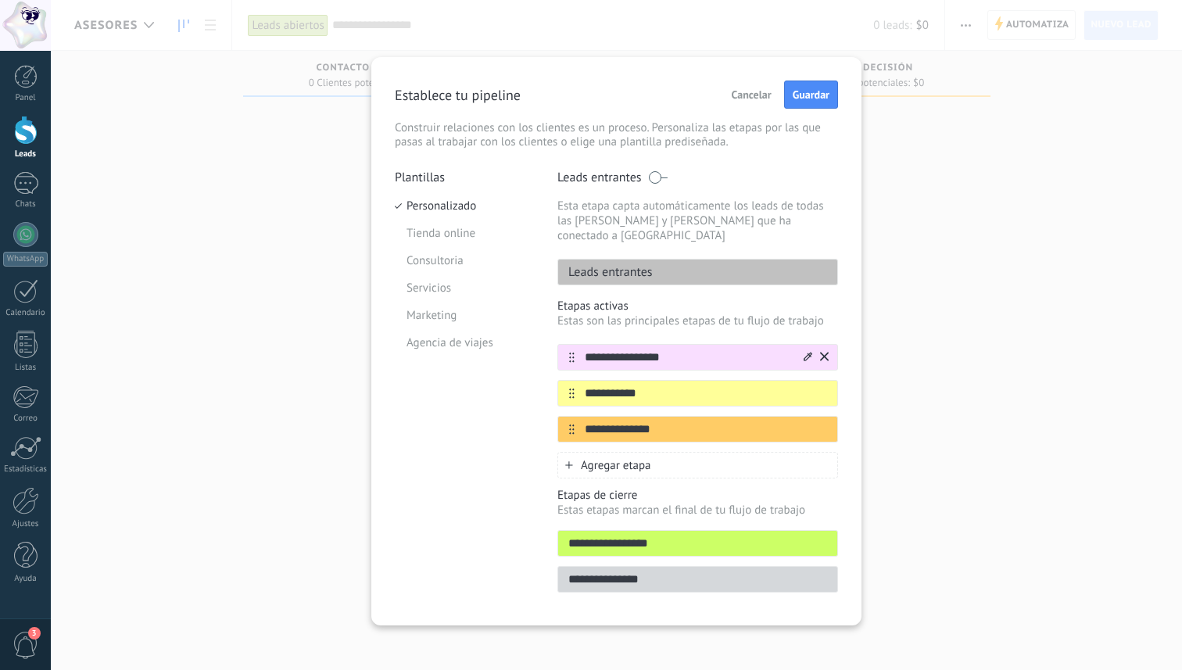
click at [801, 346] on div at bounding box center [814, 357] width 27 height 25
click at [0, 0] on div at bounding box center [0, 0] width 0 height 0
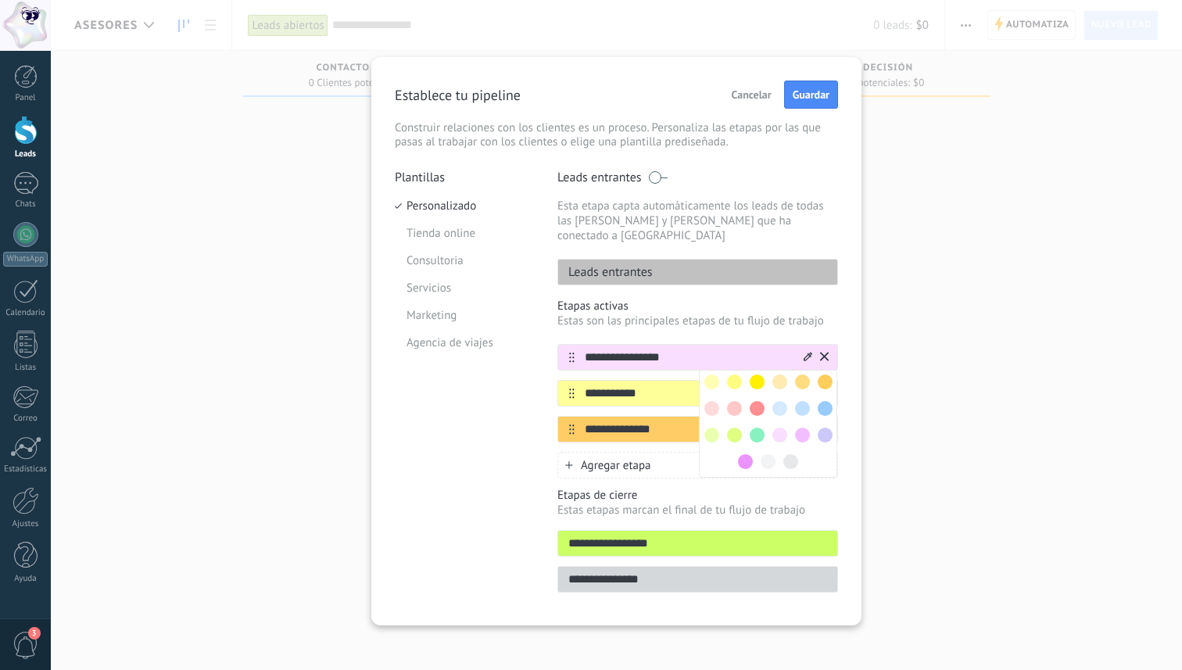
click at [801, 374] on span at bounding box center [802, 381] width 15 height 15
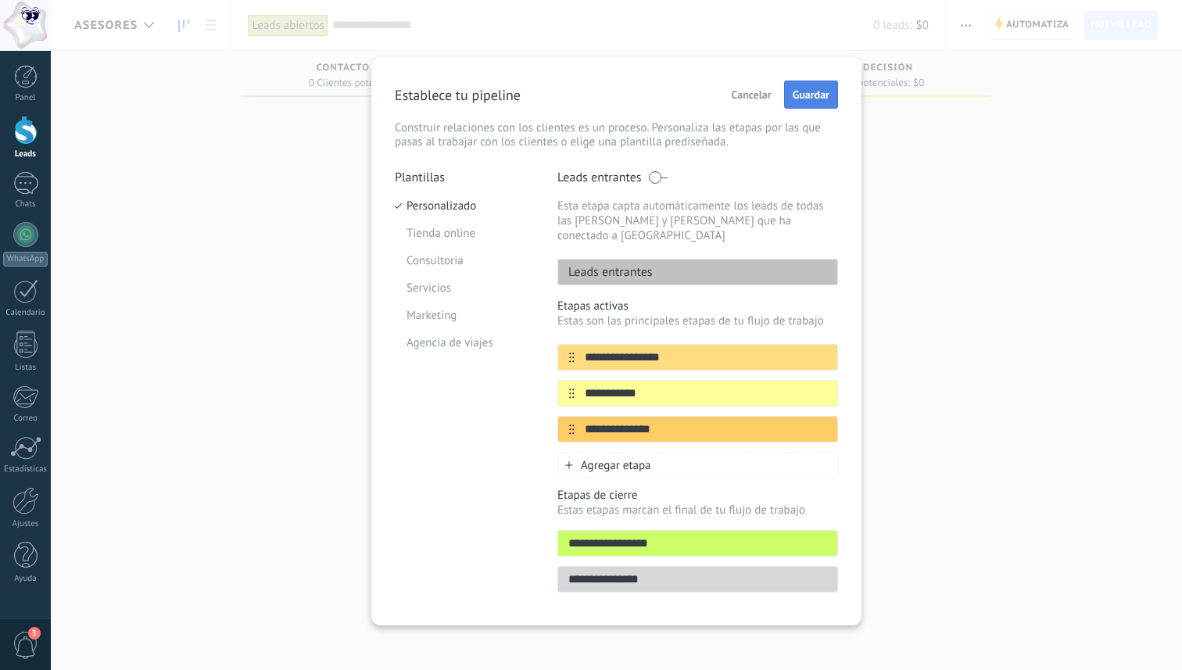
click at [799, 89] on span "Guardar" at bounding box center [811, 94] width 37 height 11
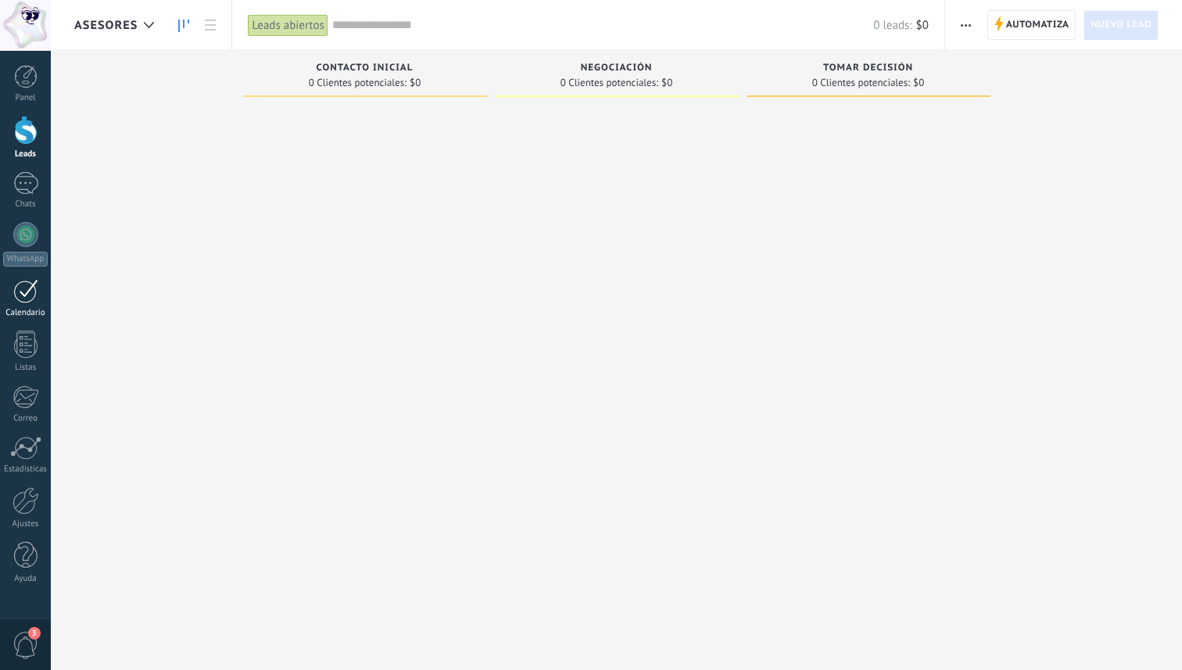
click at [30, 296] on div at bounding box center [25, 291] width 25 height 24
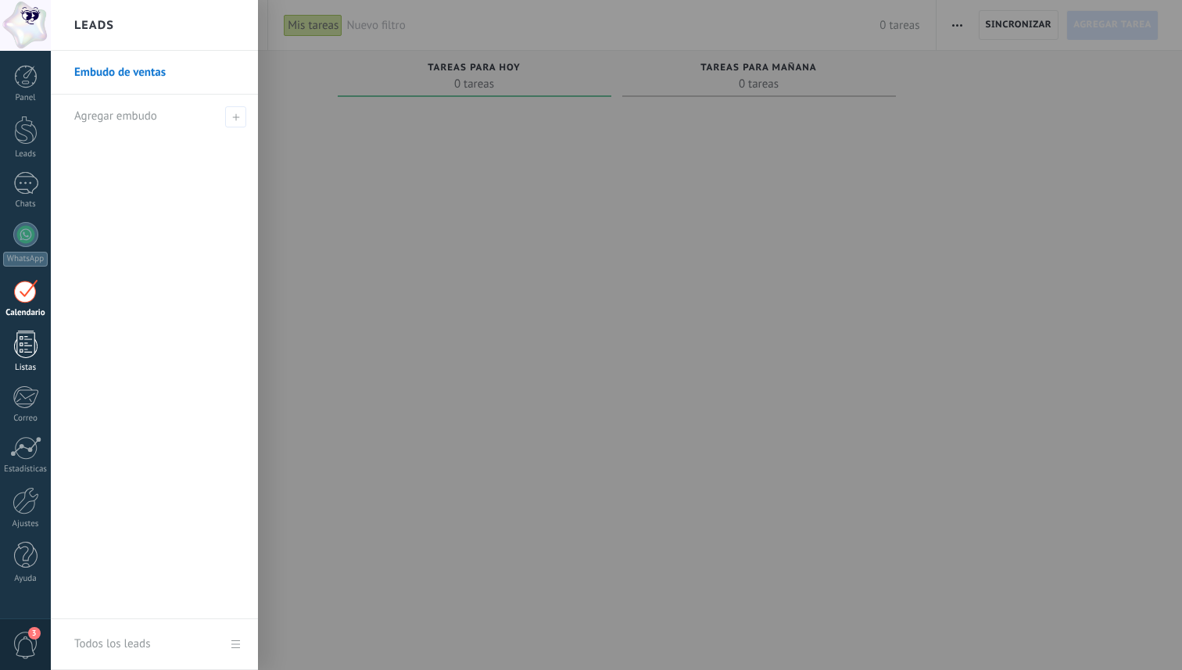
click at [30, 344] on div at bounding box center [25, 344] width 23 height 27
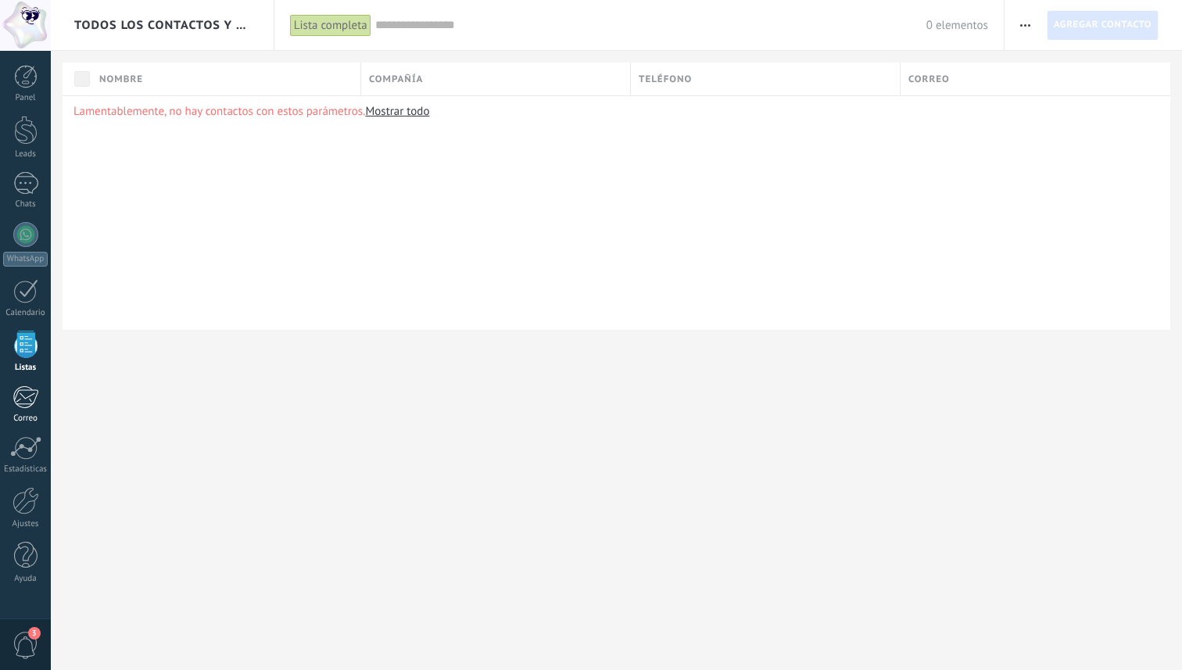
click at [26, 396] on div at bounding box center [26, 396] width 26 height 23
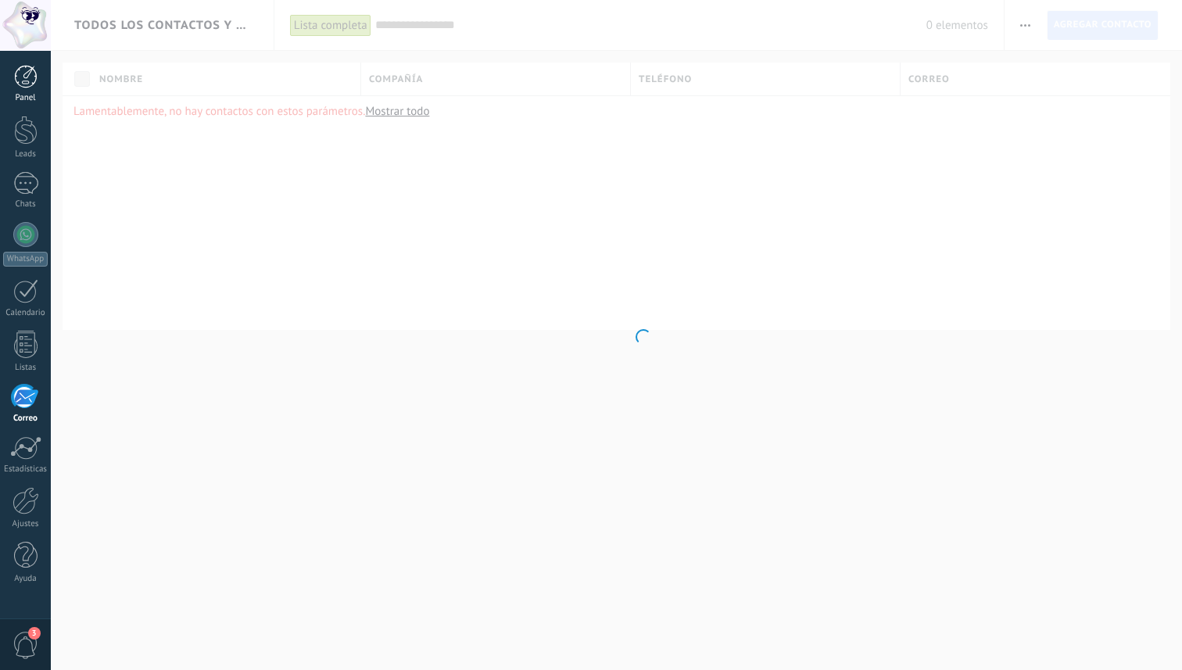
click at [24, 80] on div at bounding box center [25, 76] width 23 height 23
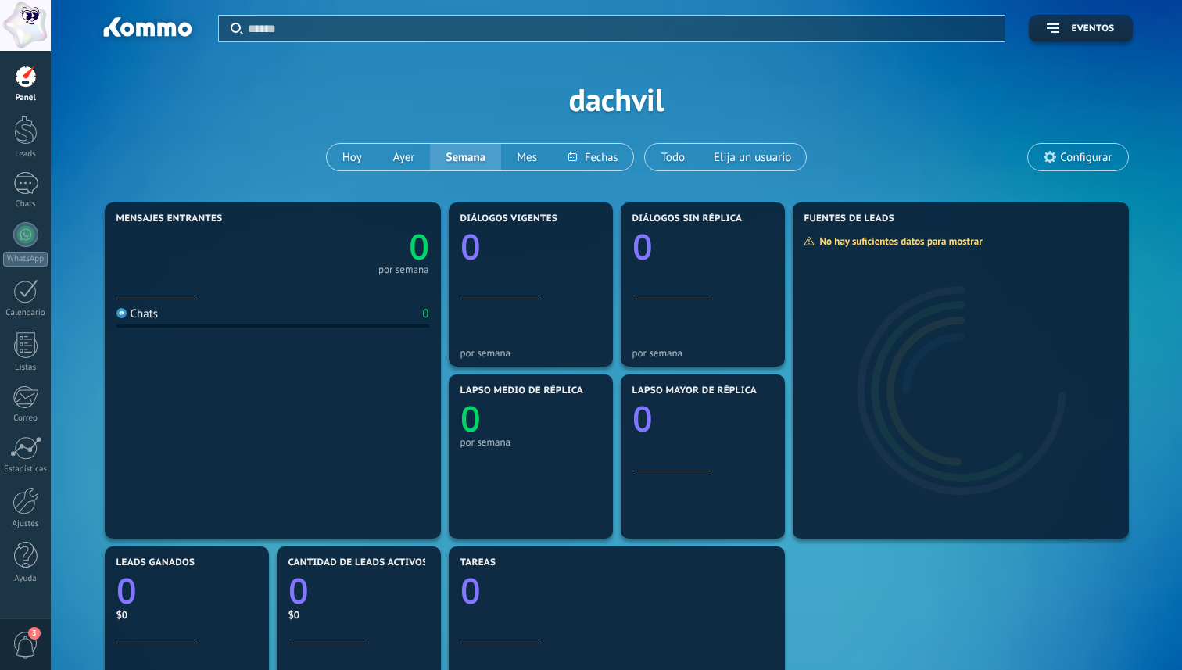
click at [1053, 155] on use at bounding box center [1050, 157] width 13 height 13
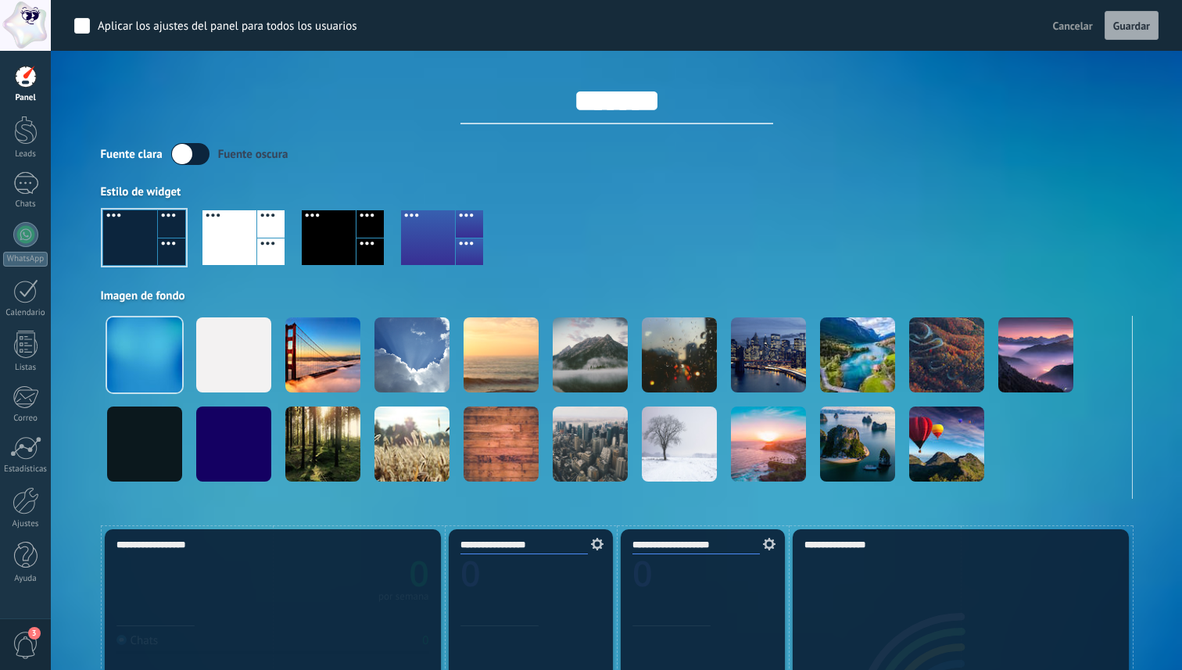
click at [207, 227] on div at bounding box center [229, 237] width 54 height 55
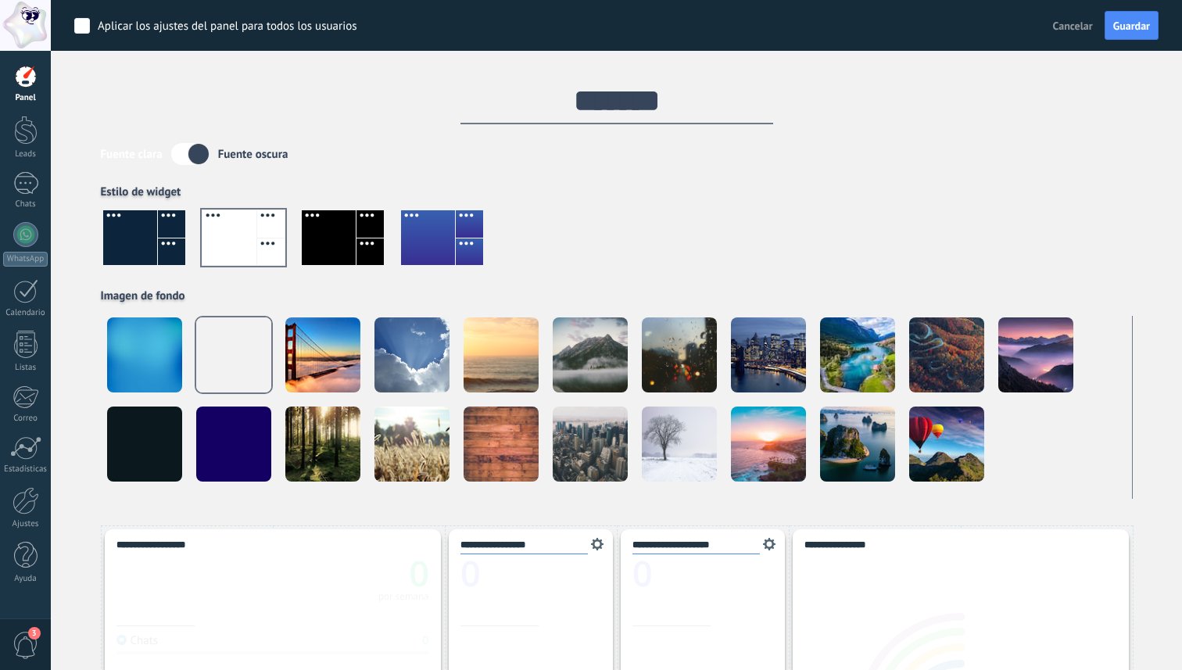
click at [582, 106] on input "*******" at bounding box center [616, 100] width 313 height 47
type input "*******"
click at [635, 215] on div at bounding box center [617, 243] width 1032 height 89
click at [185, 153] on label at bounding box center [190, 154] width 38 height 22
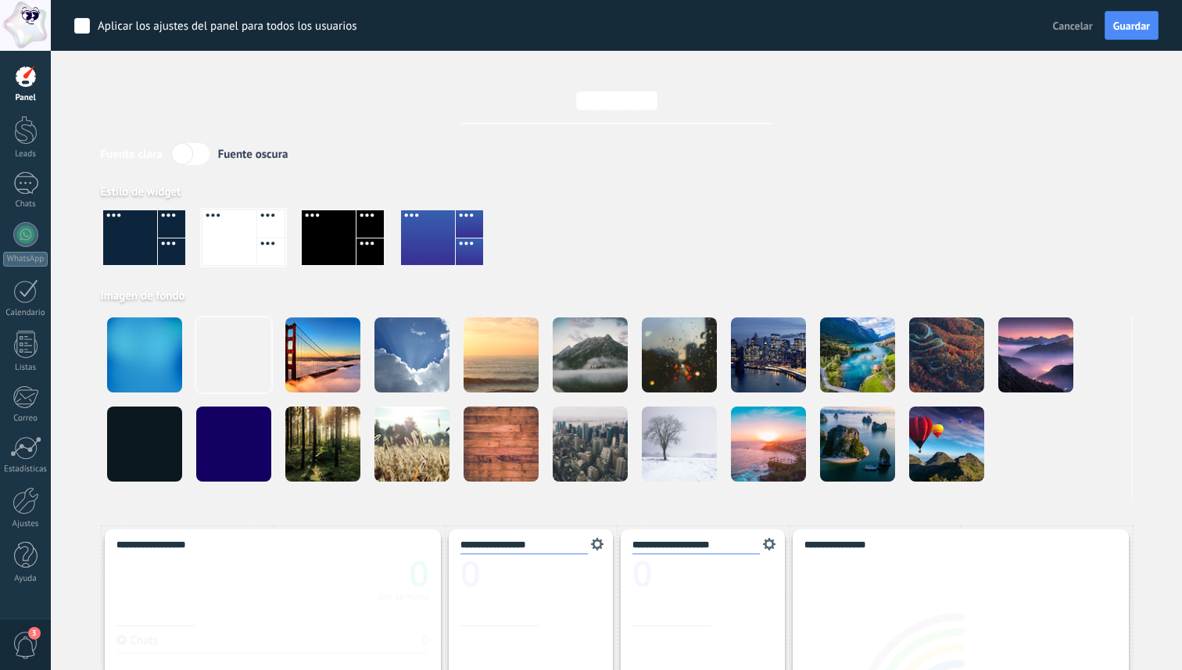
click at [185, 154] on label at bounding box center [190, 154] width 38 height 22
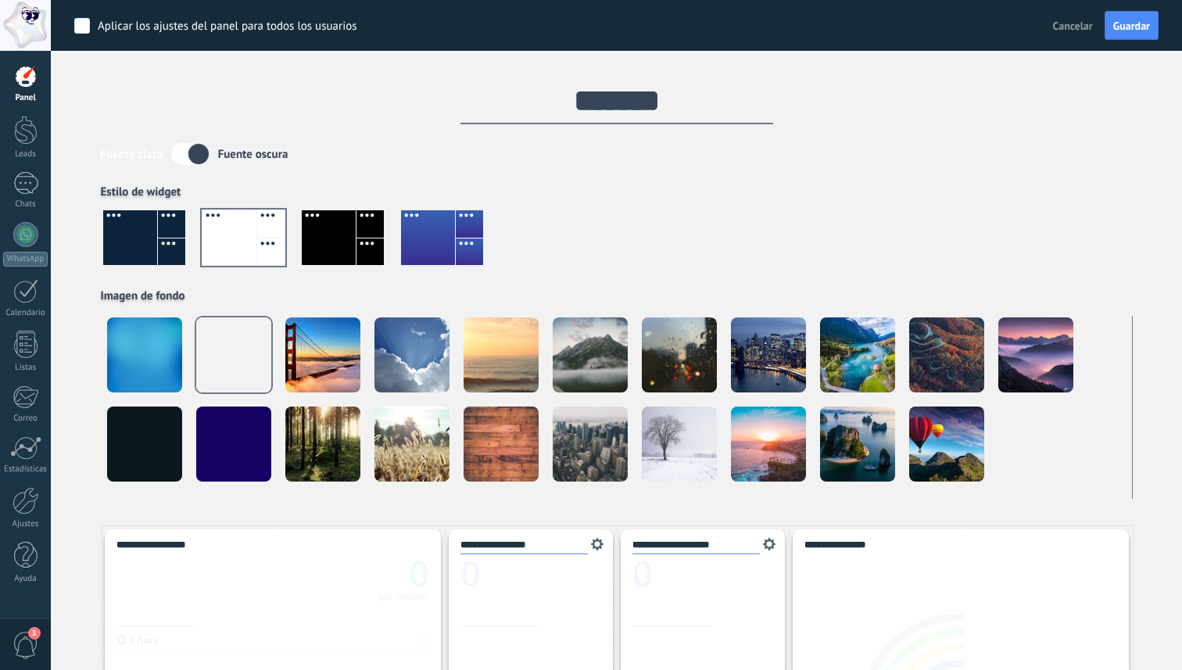
click at [412, 238] on div at bounding box center [428, 237] width 54 height 55
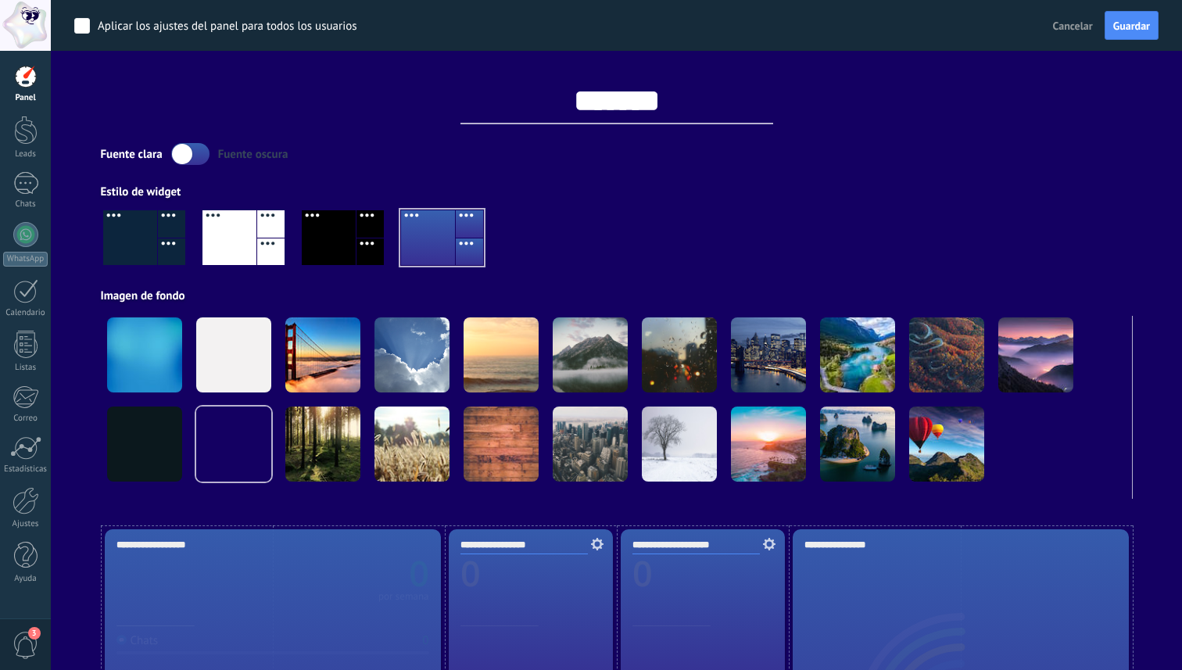
click at [179, 152] on label at bounding box center [190, 154] width 38 height 22
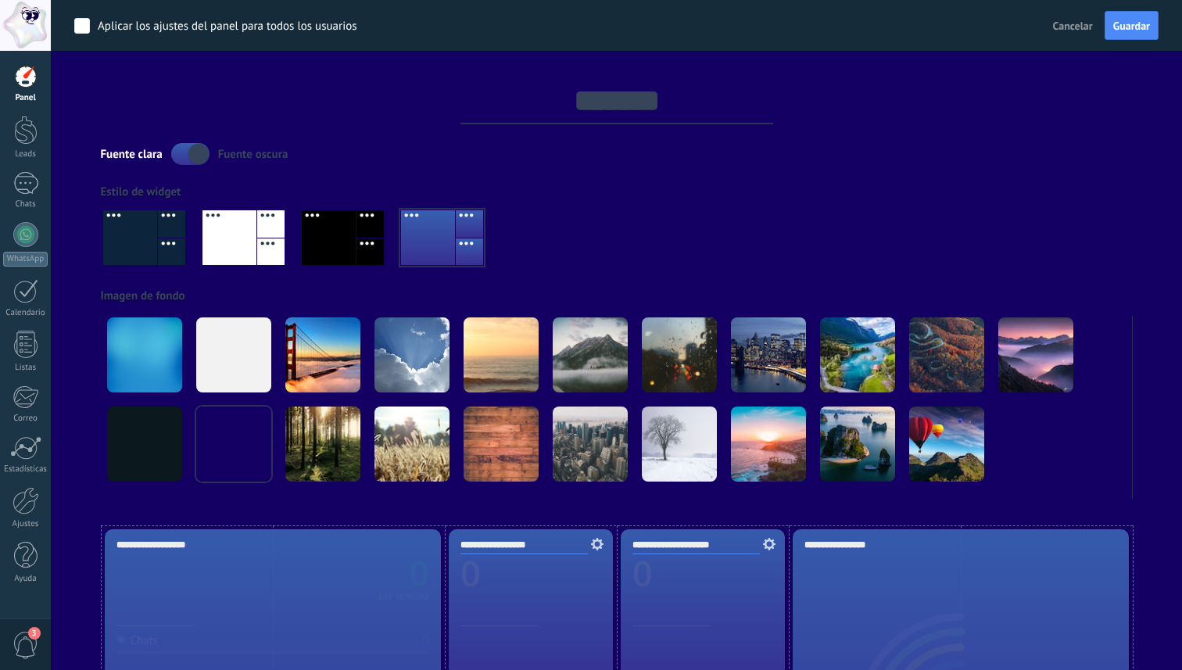
click at [179, 152] on label at bounding box center [190, 154] width 38 height 22
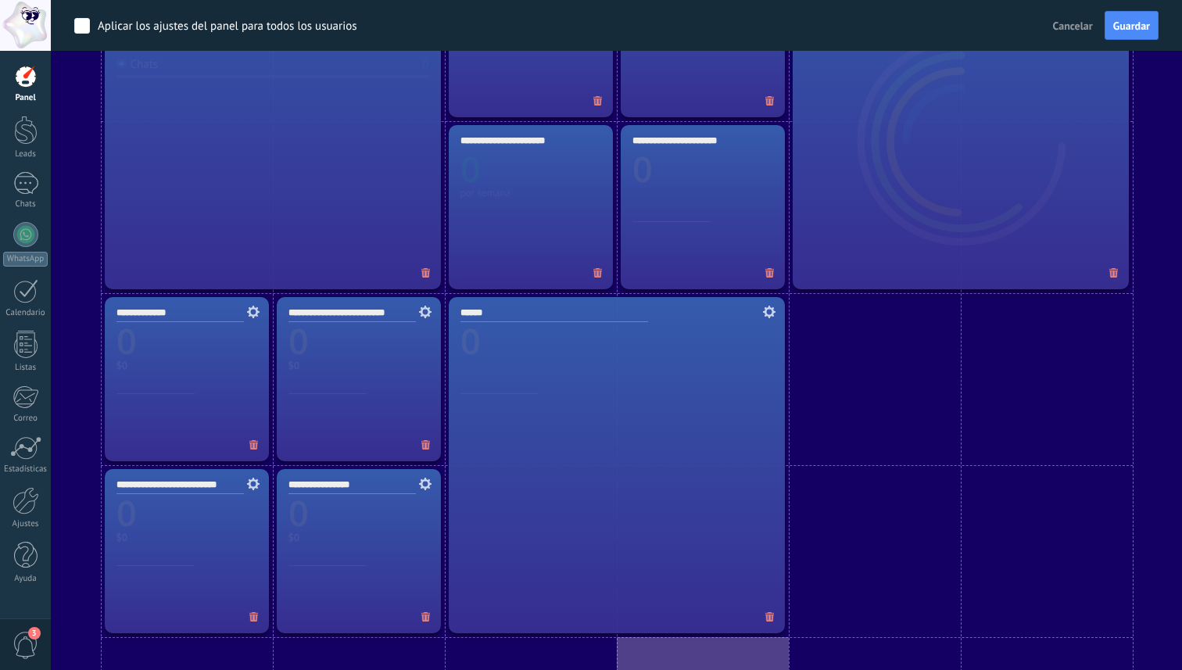
scroll to position [400, 0]
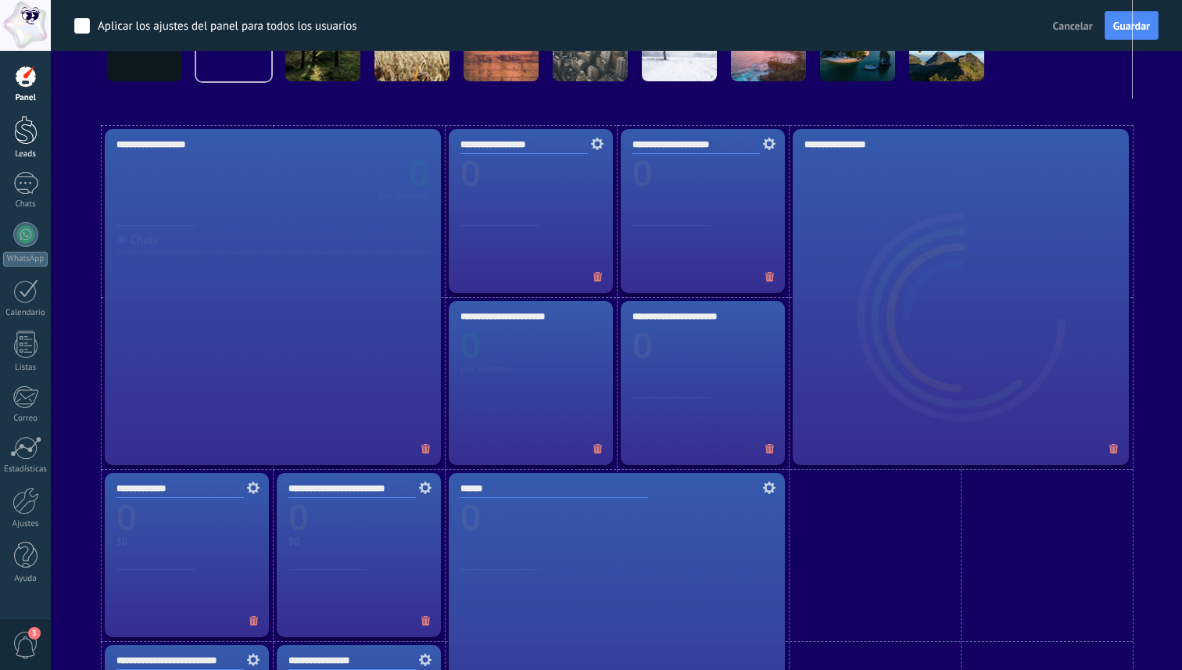
click at [20, 142] on div at bounding box center [25, 130] width 23 height 29
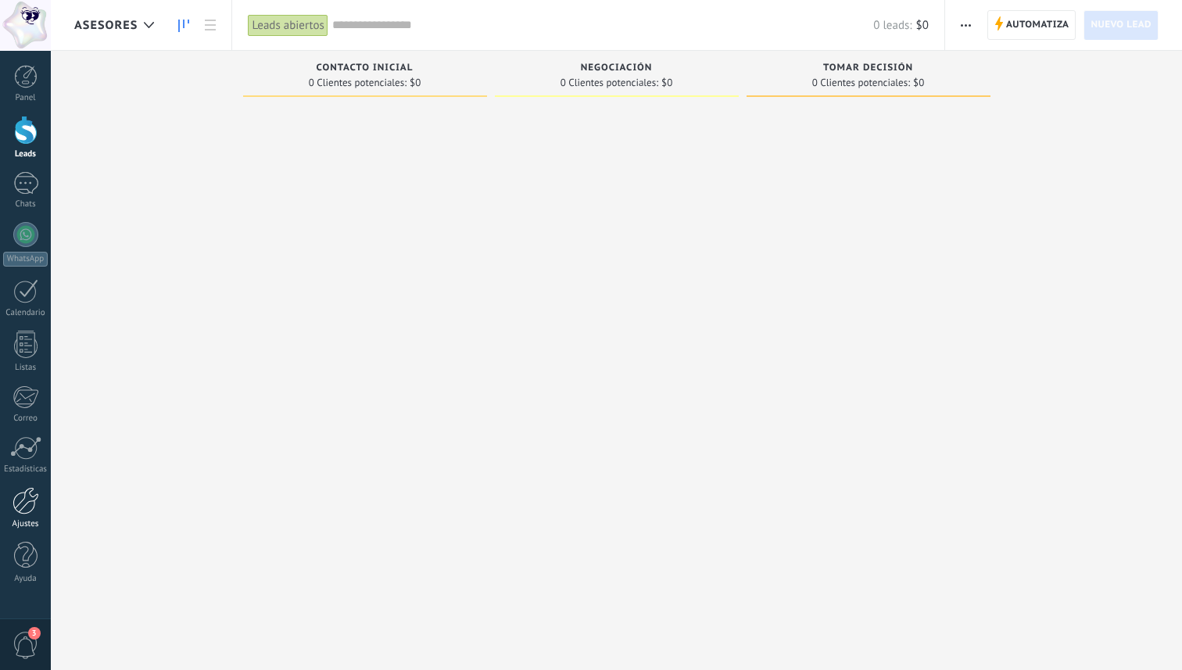
click at [20, 511] on div at bounding box center [26, 500] width 27 height 27
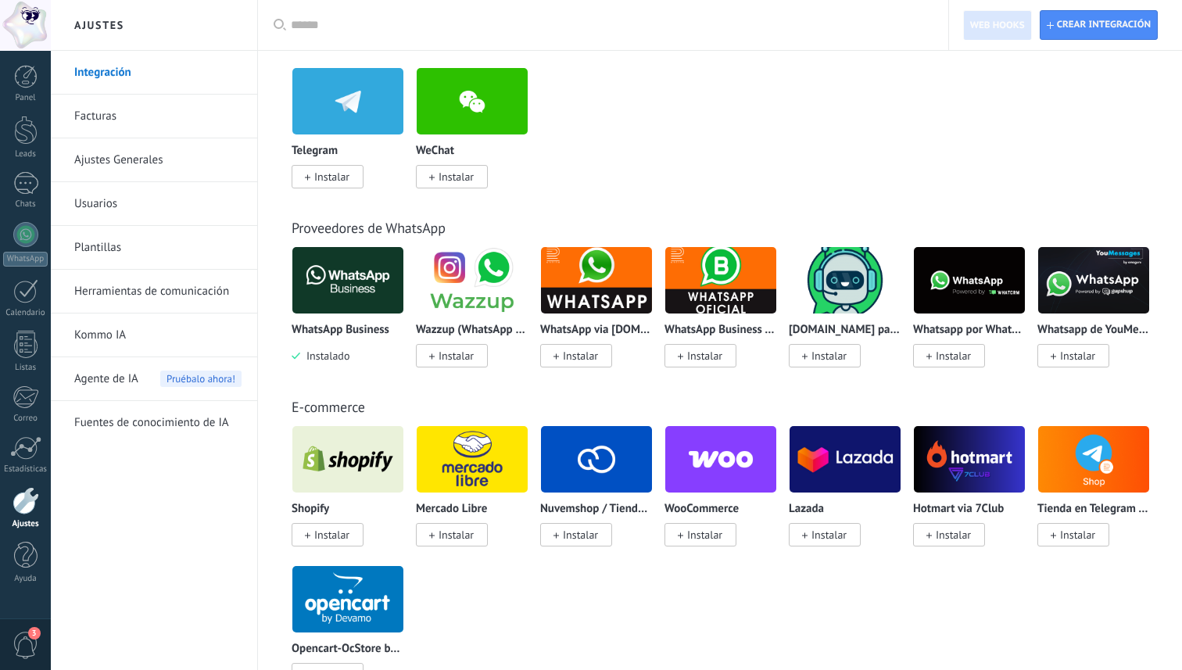
scroll to position [374, 0]
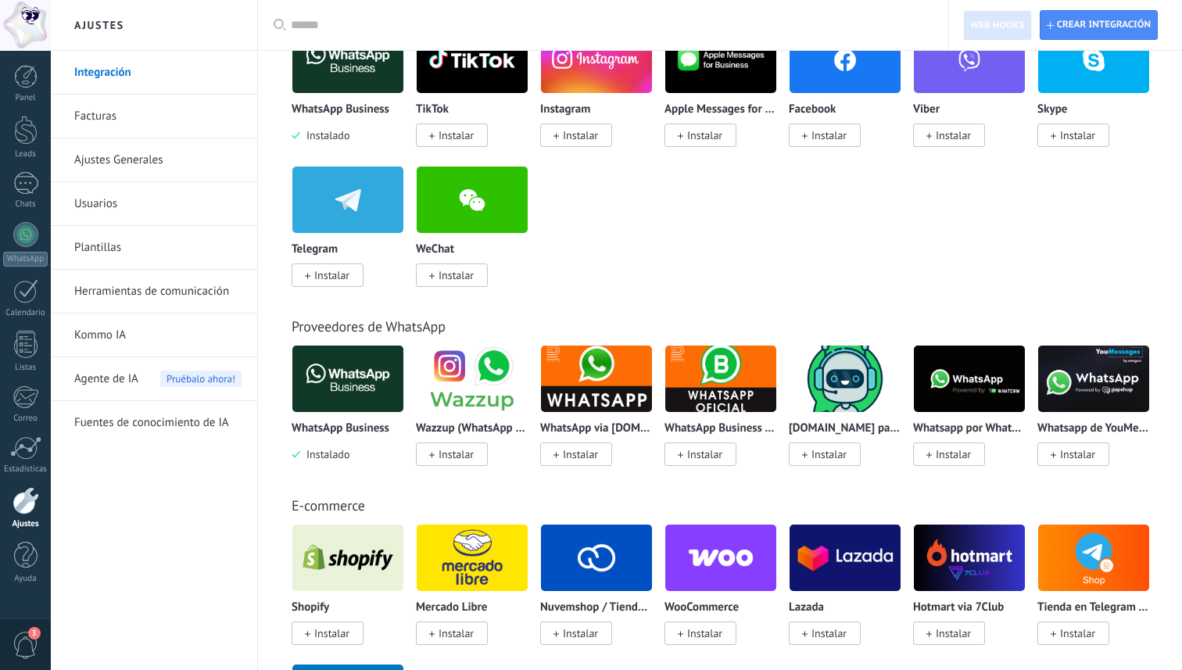
click at [111, 156] on link "Ajustes Generales" at bounding box center [157, 160] width 167 height 44
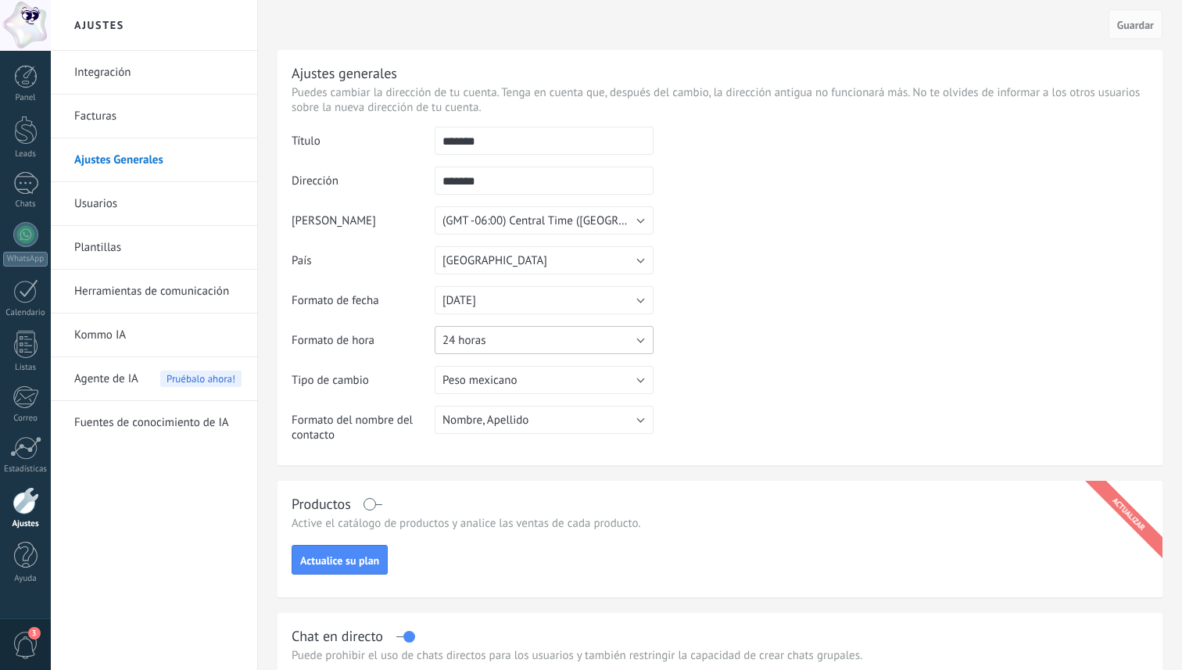
click at [498, 345] on button "24 horas" at bounding box center [544, 340] width 219 height 28
click at [738, 322] on table "Título ******* Dirección ******* La dirección puede tener solo números (0-9) y …" at bounding box center [720, 291] width 857 height 328
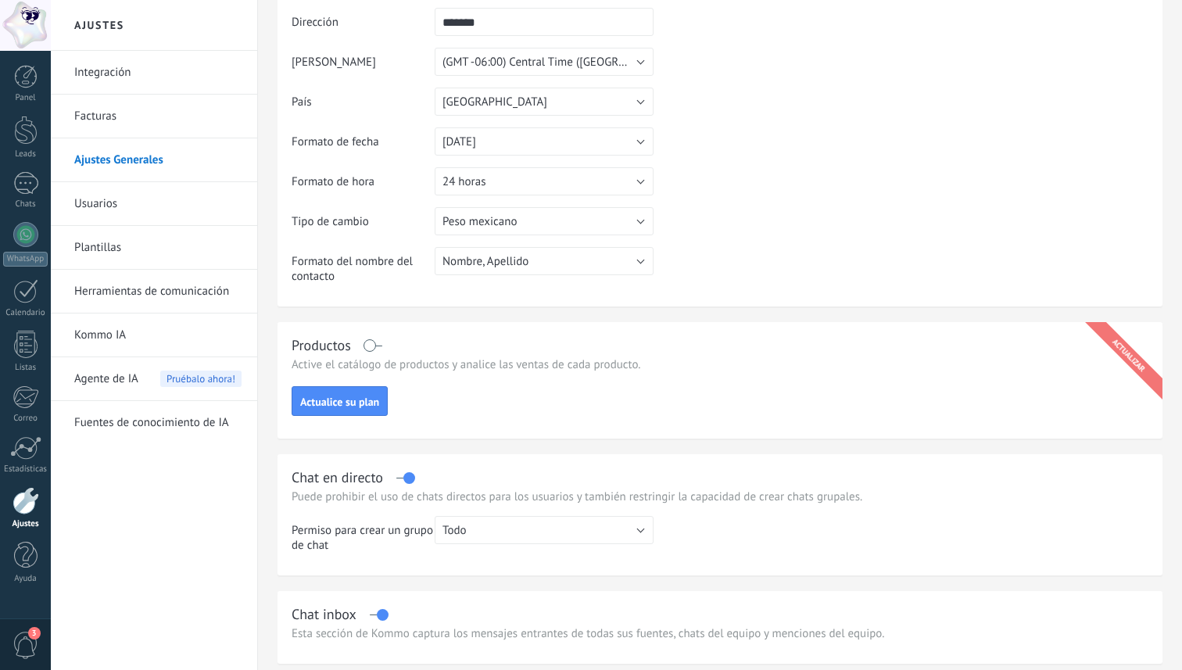
scroll to position [160, 0]
click at [533, 270] on button "Nombre, Apellido" at bounding box center [544, 259] width 219 height 28
click at [645, 244] on td "Dólar estadounidense Euro Peso mexicano Dírham de los Emiratos Árabes Unidos Af…" at bounding box center [544, 226] width 219 height 40
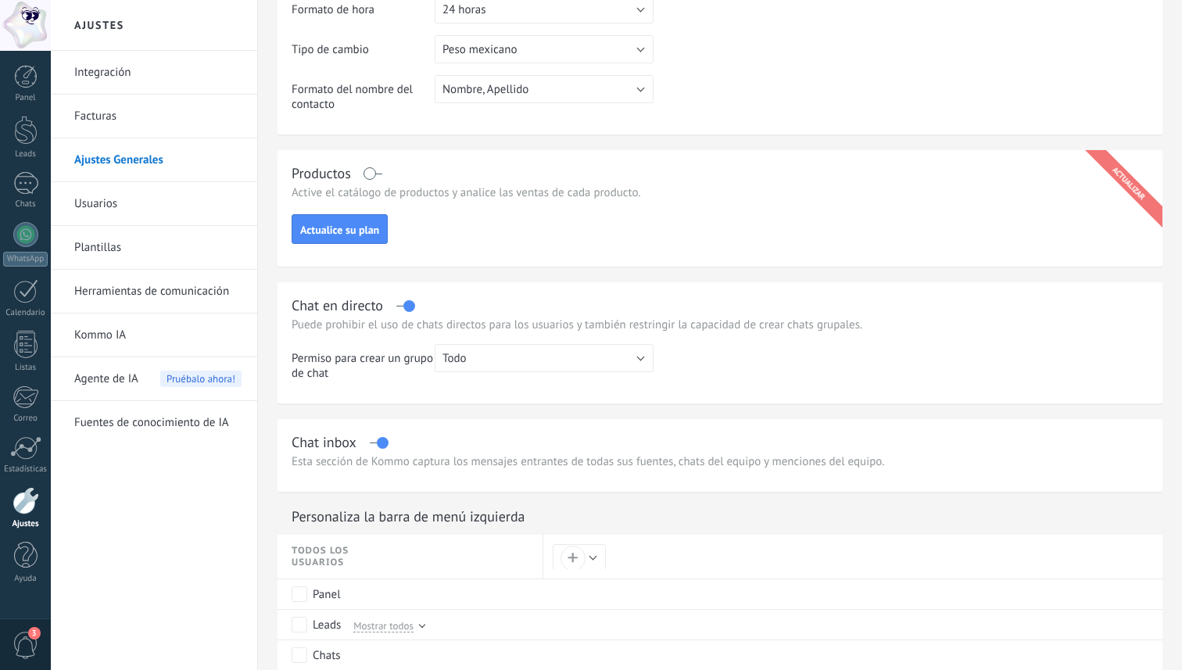
scroll to position [334, 0]
click at [575, 362] on button "Todo" at bounding box center [544, 355] width 219 height 28
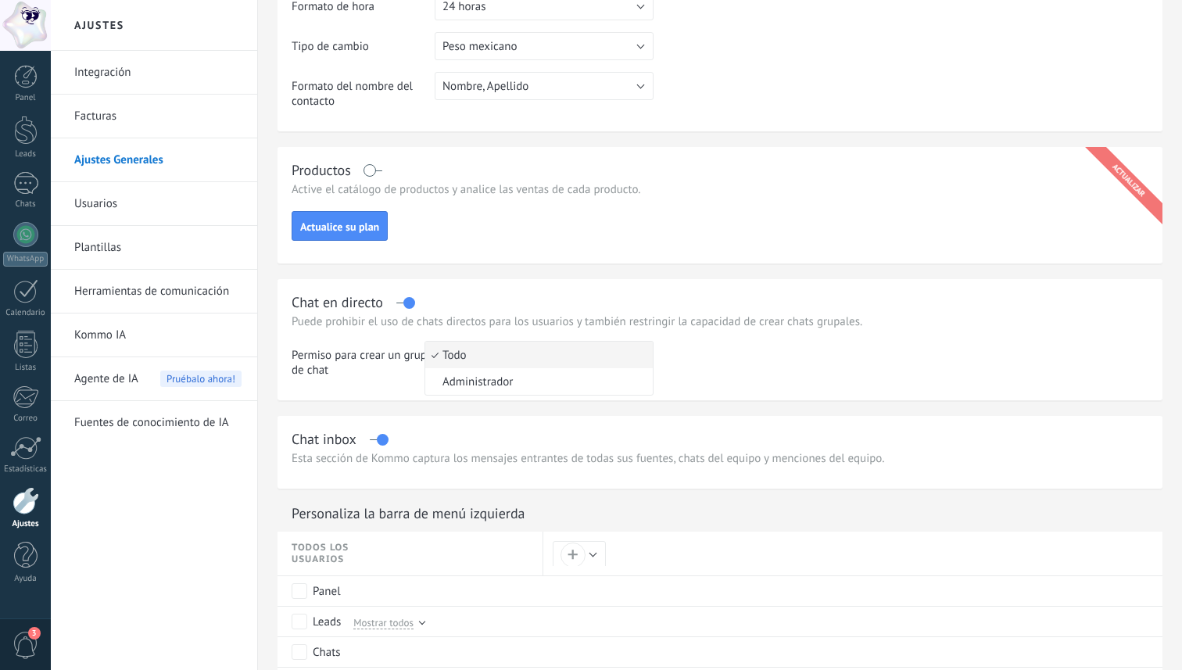
click at [575, 362] on span "Todo" at bounding box center [536, 355] width 223 height 15
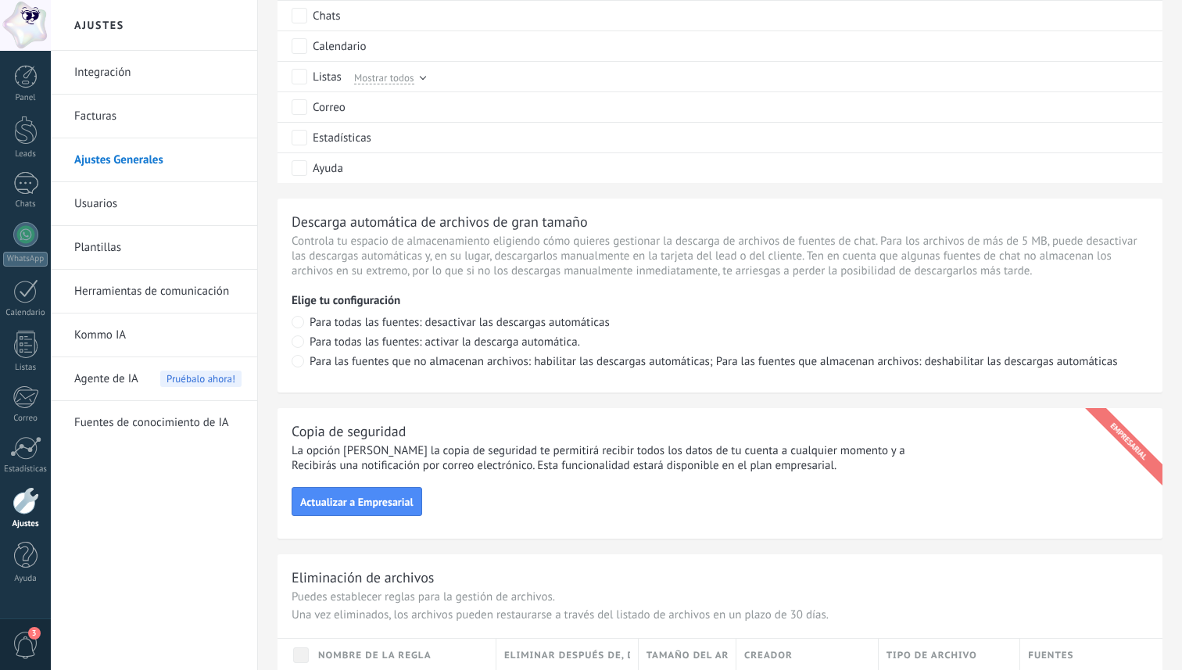
scroll to position [1064, 0]
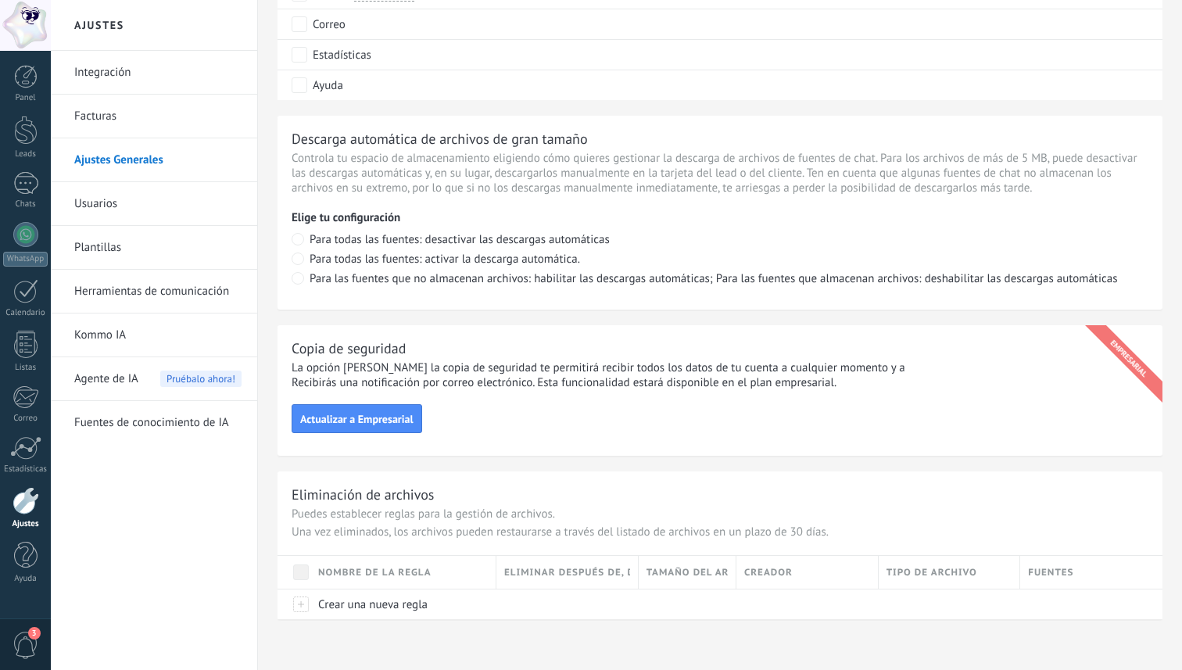
click at [98, 210] on link "Usuarios" at bounding box center [157, 204] width 167 height 44
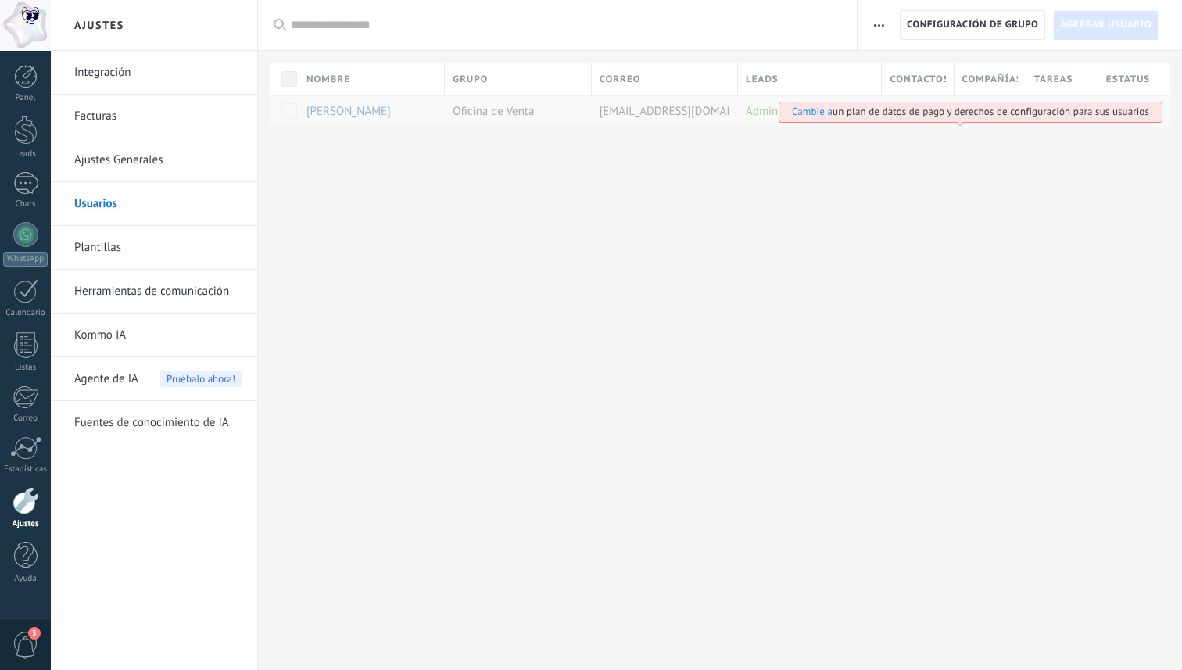
click at [580, 410] on div "Ajustes Integración Facturas Ajustes Generales Usuarios Plantillas Herramientas…" at bounding box center [616, 335] width 1131 height 670
click at [119, 73] on link "Integración" at bounding box center [157, 73] width 167 height 44
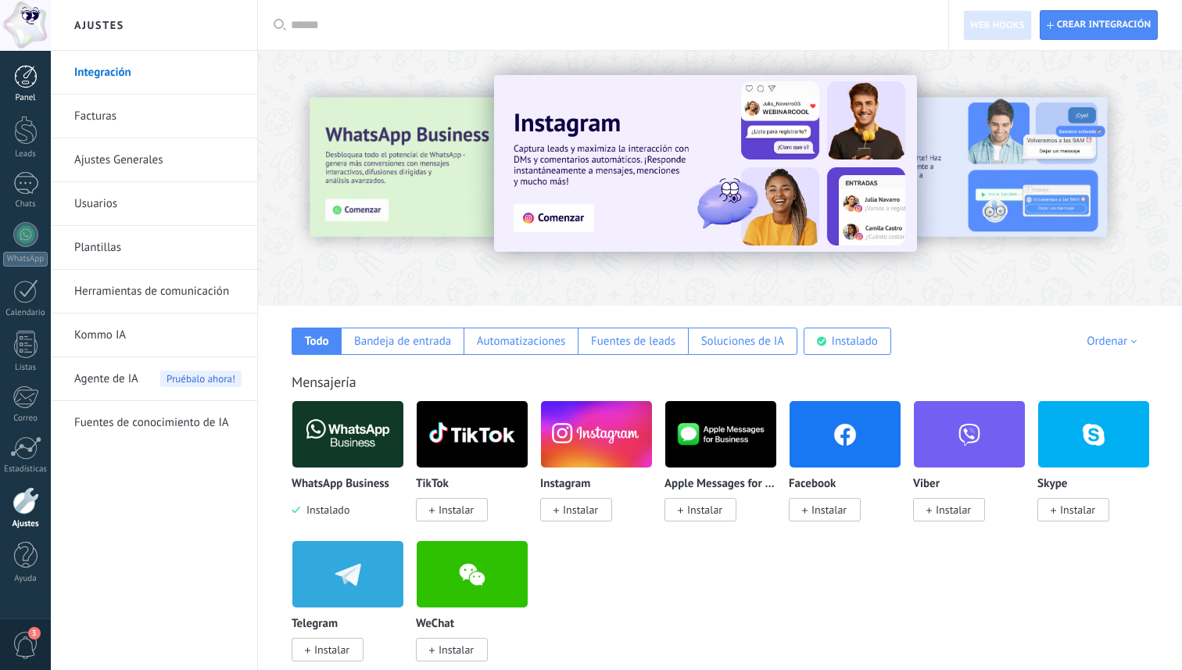
click at [15, 82] on div at bounding box center [25, 76] width 23 height 23
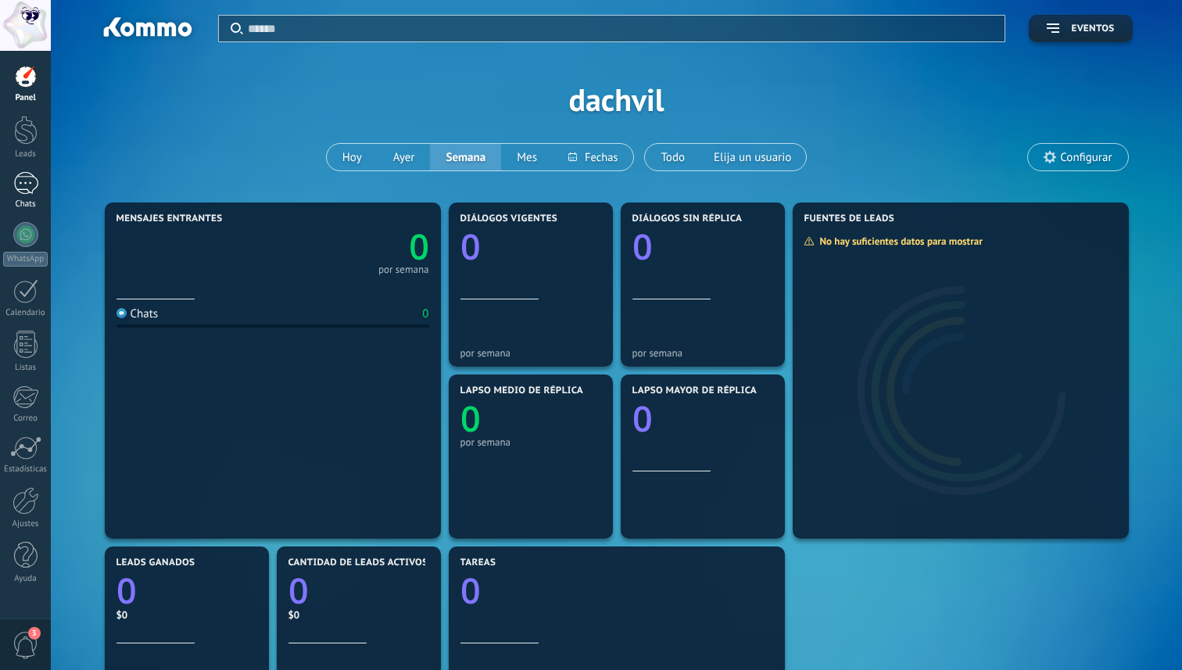
click at [13, 189] on div at bounding box center [25, 183] width 25 height 23
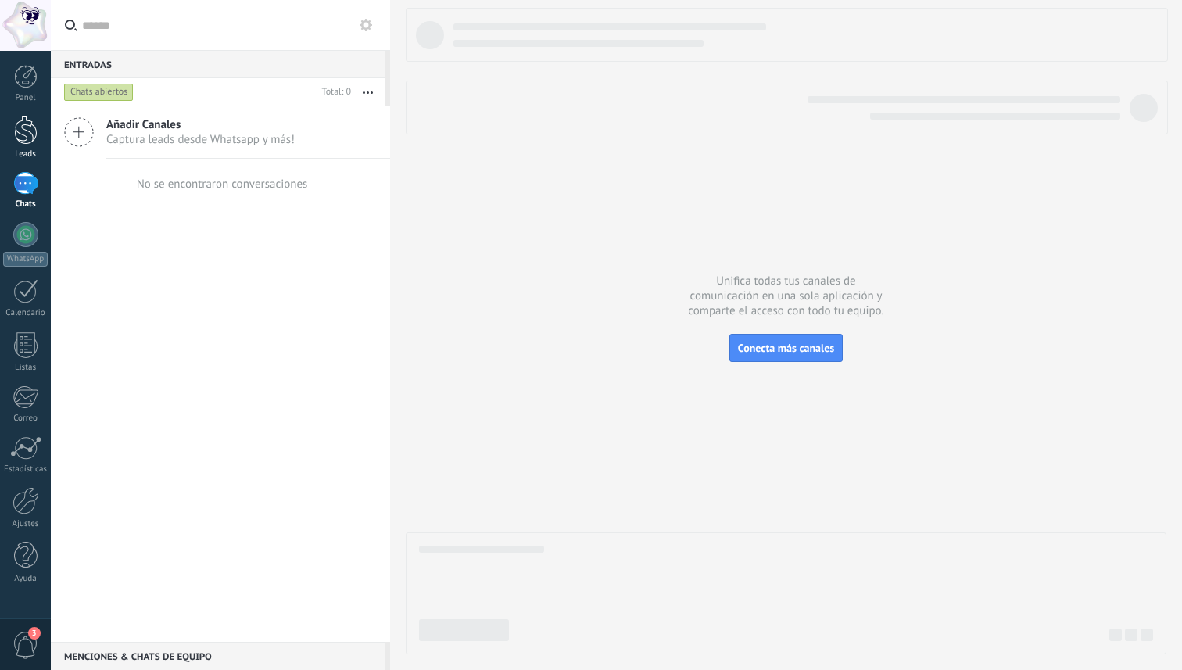
click at [12, 134] on link "Leads" at bounding box center [25, 138] width 51 height 44
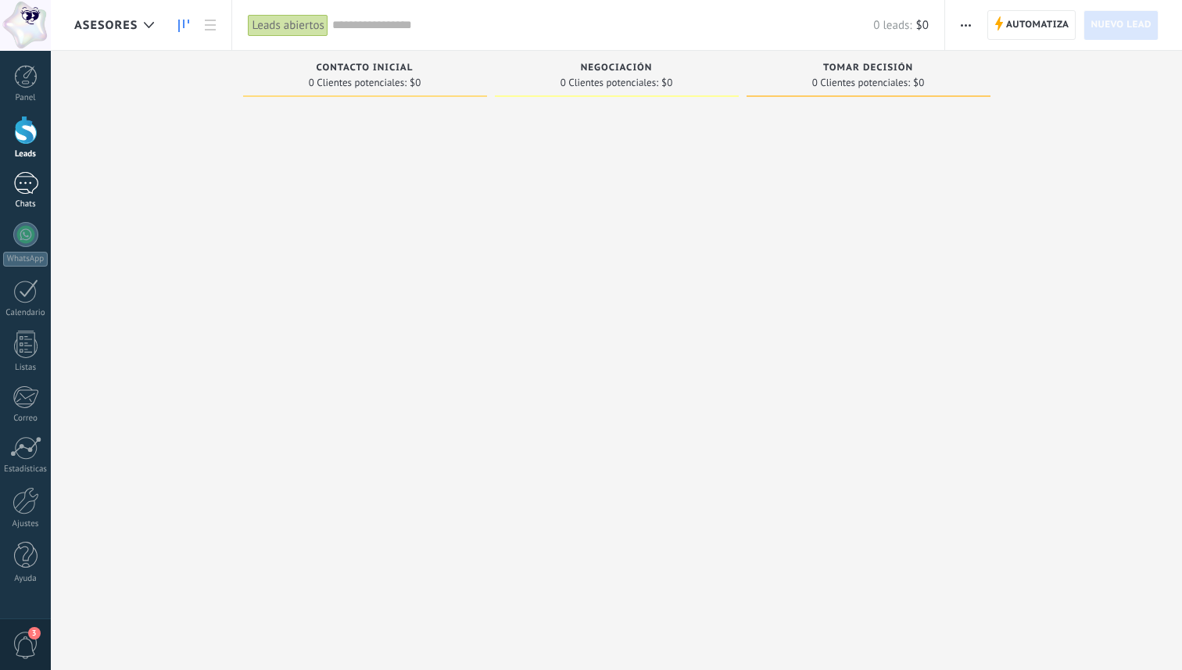
click at [23, 197] on link "Chats" at bounding box center [25, 191] width 51 height 38
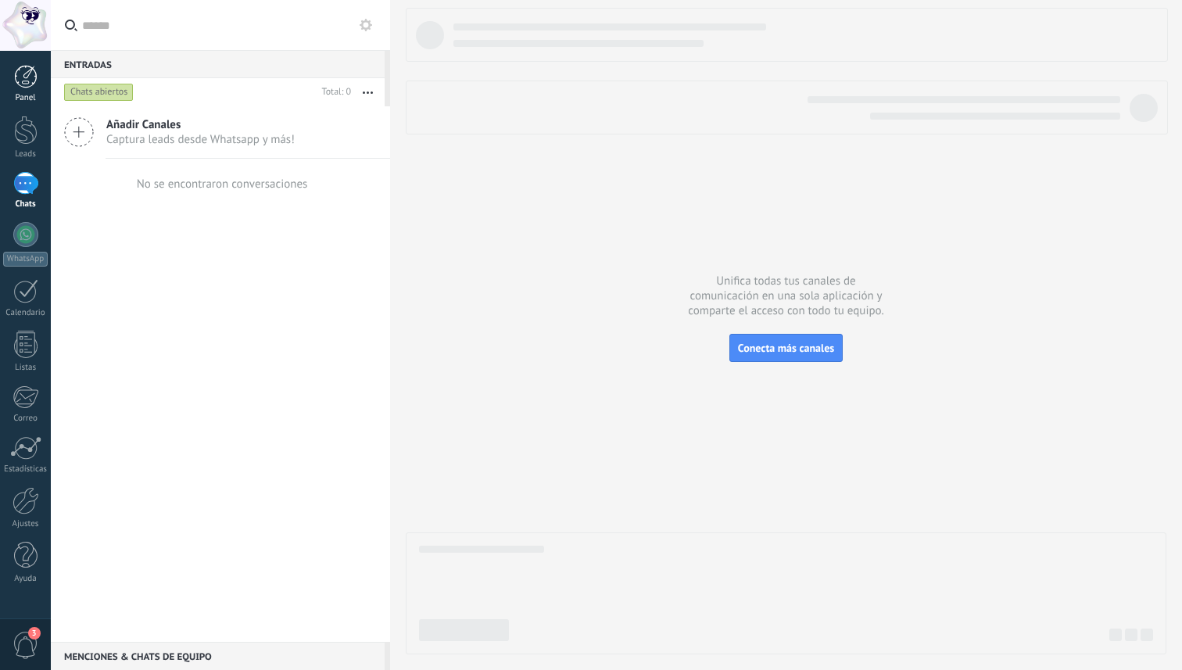
click at [20, 93] on div "Panel" at bounding box center [25, 98] width 45 height 10
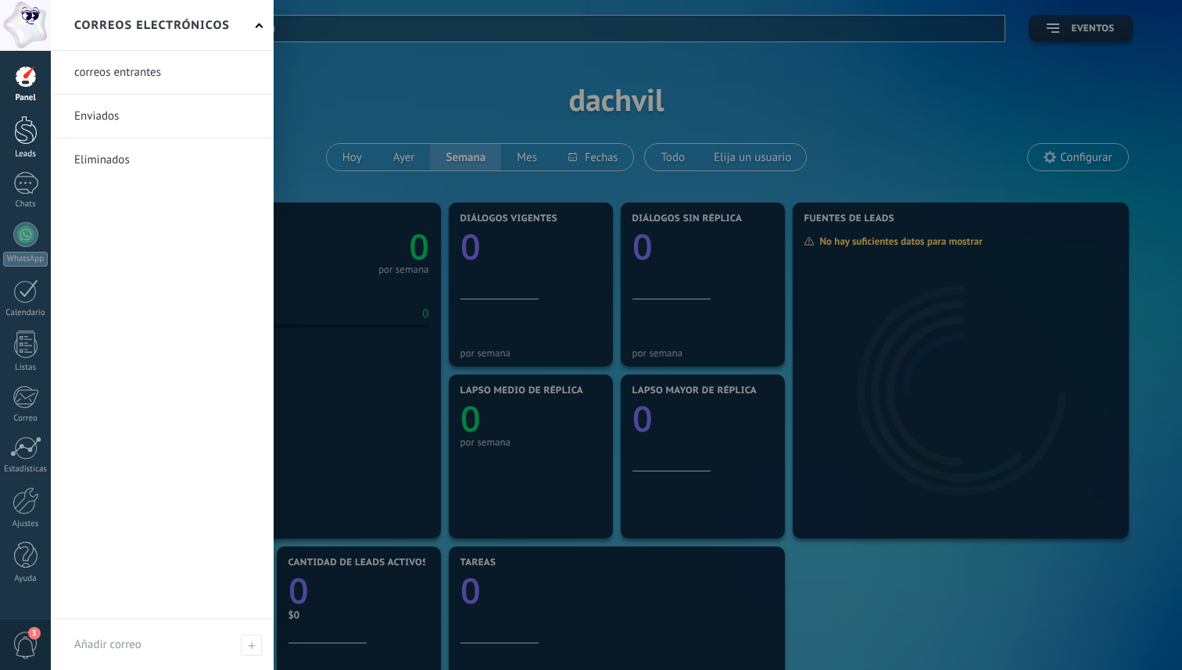
click at [20, 142] on div at bounding box center [25, 130] width 23 height 29
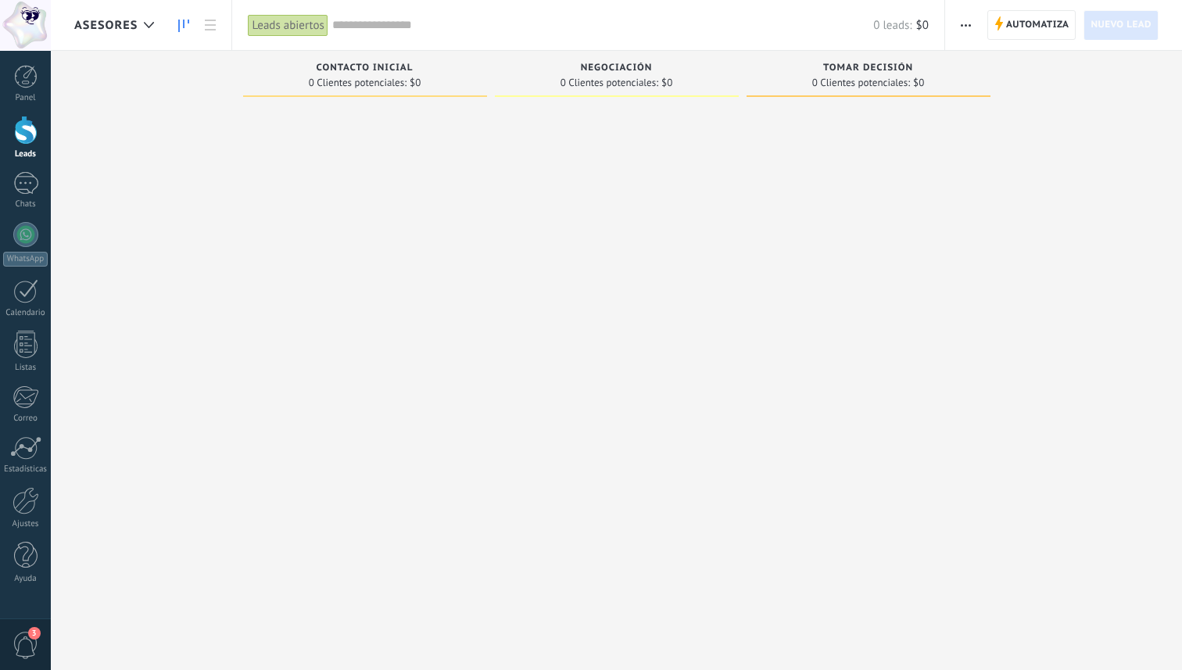
click at [359, 117] on div at bounding box center [365, 337] width 244 height 466
click at [342, 70] on span "Contacto inicial" at bounding box center [365, 68] width 97 height 11
click at [380, 159] on div at bounding box center [365, 337] width 244 height 466
click at [385, 159] on div at bounding box center [365, 337] width 244 height 466
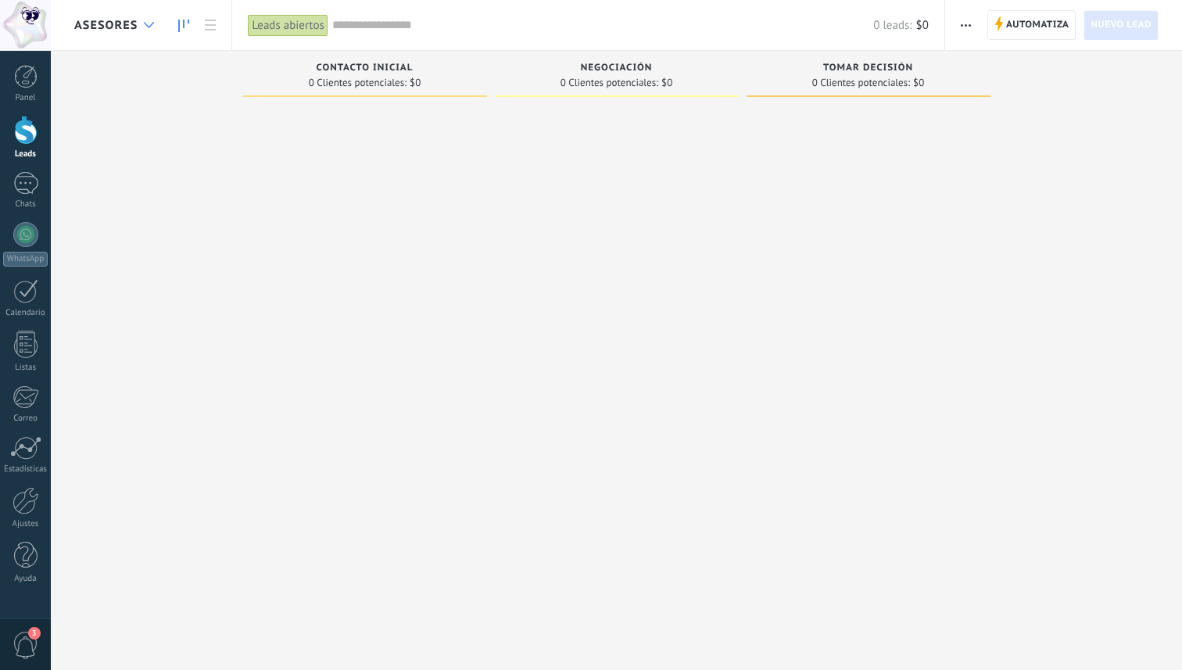
click at [139, 25] on div at bounding box center [149, 25] width 26 height 30
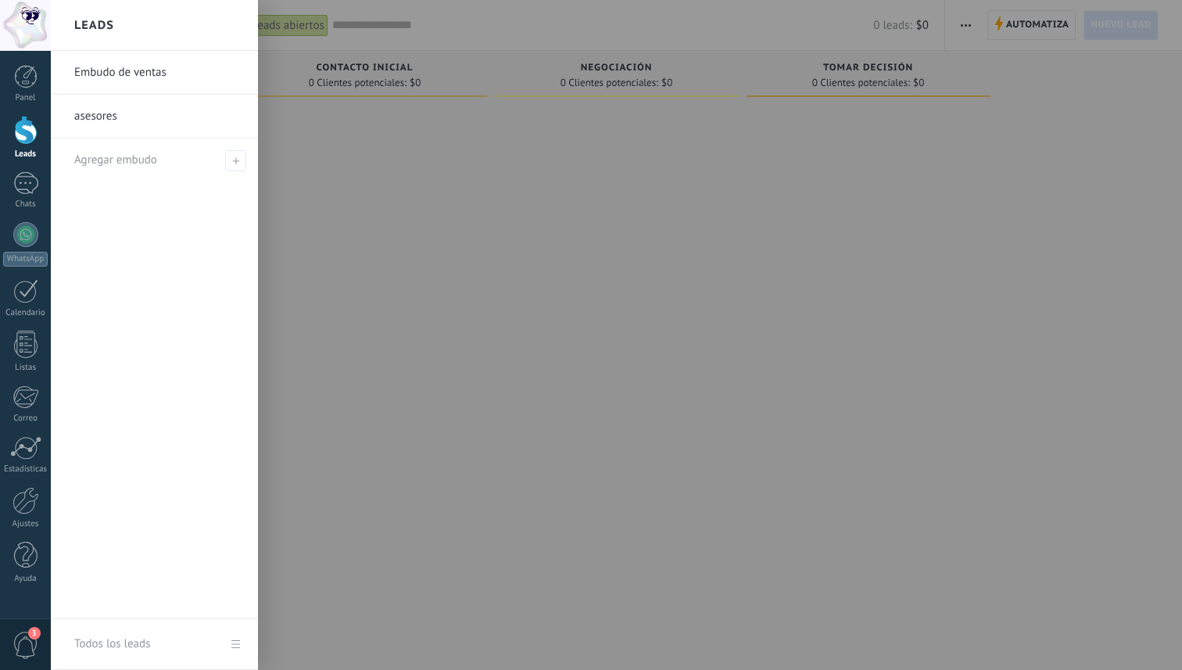
click at [139, 93] on link "Embudo de ventas" at bounding box center [158, 73] width 168 height 44
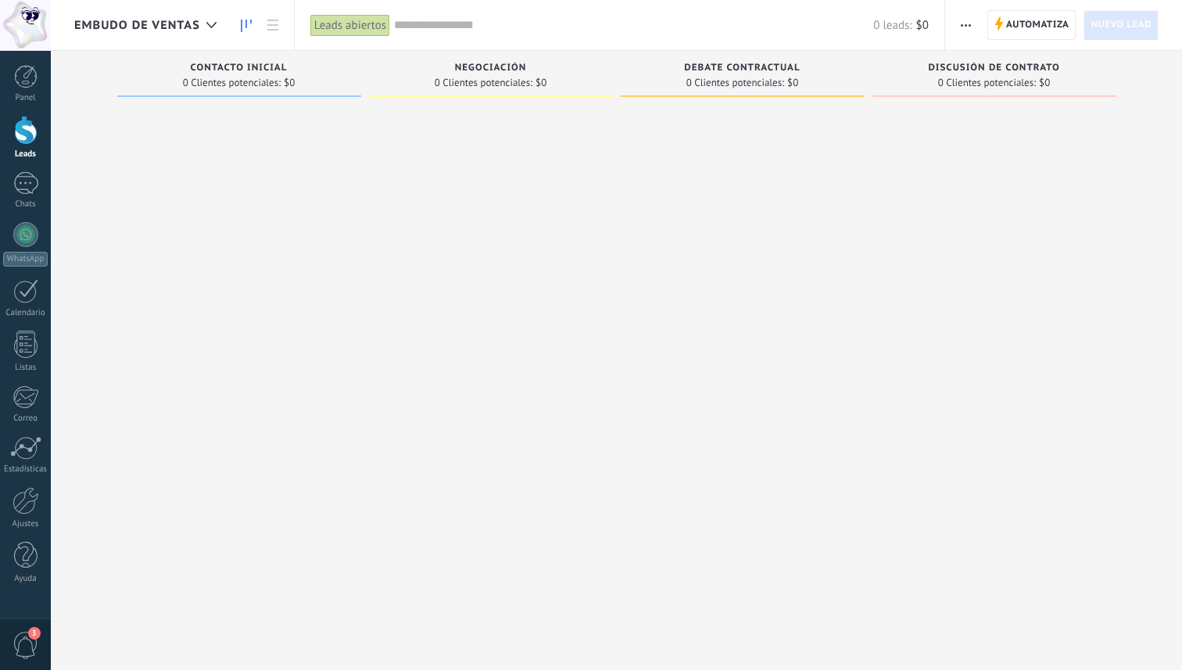
click at [966, 21] on span "button" at bounding box center [966, 25] width 10 height 30
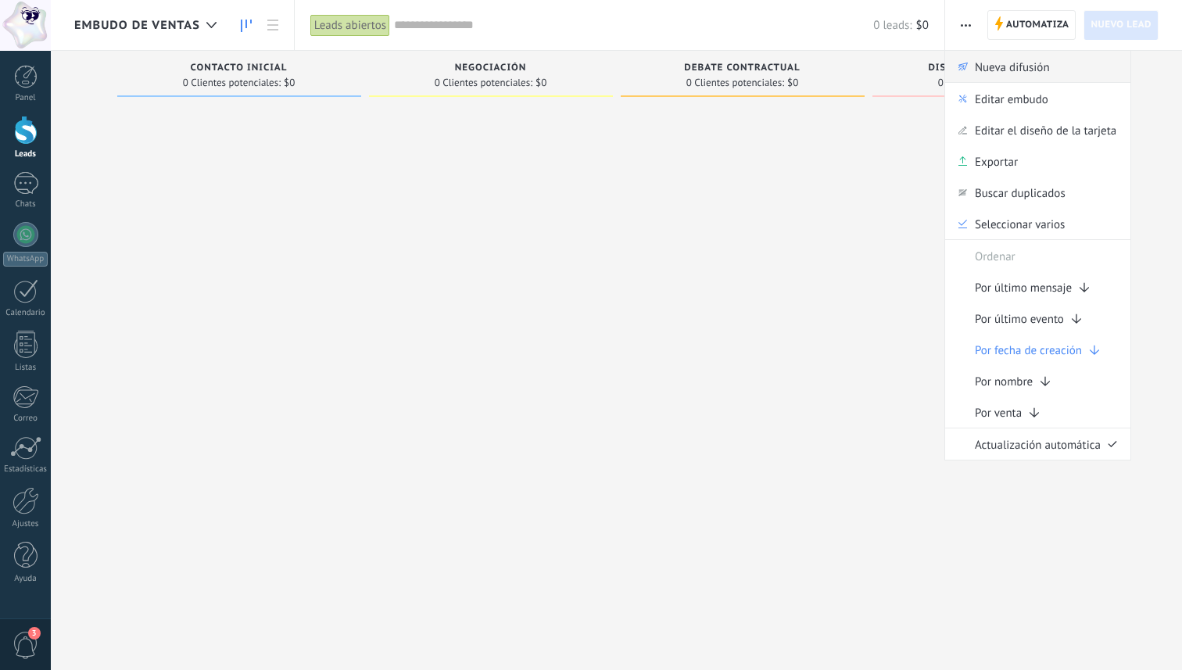
click at [1012, 69] on span "Nueva difusión" at bounding box center [1012, 66] width 75 height 31
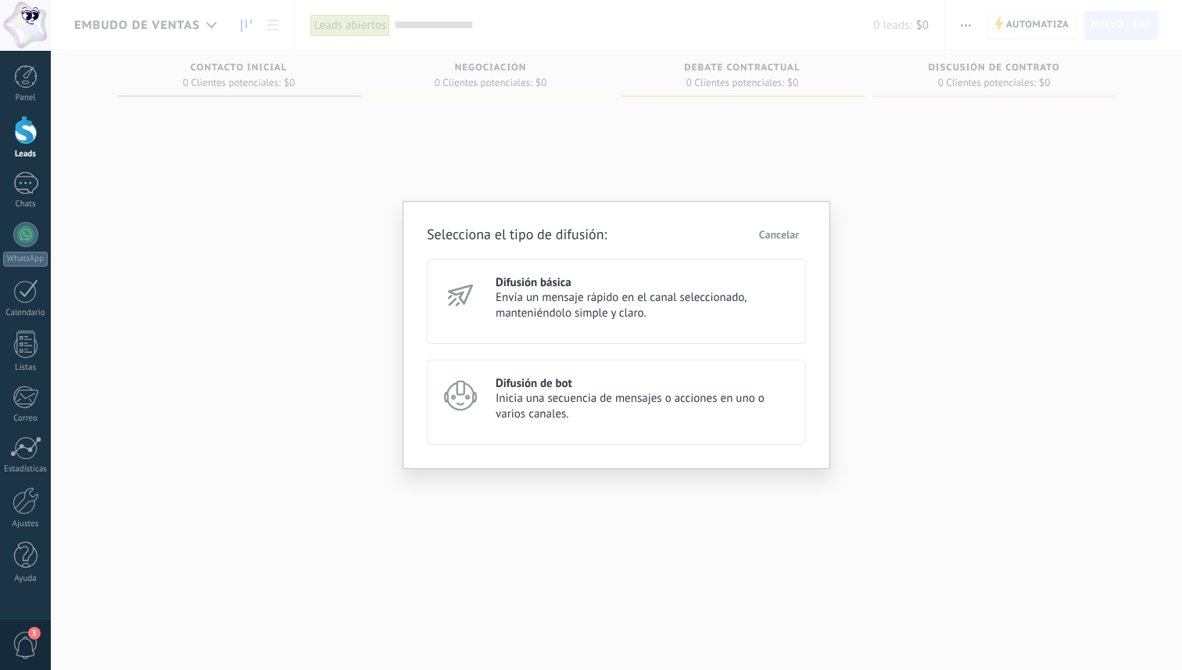
click at [729, 388] on h3 "Difusión de bot" at bounding box center [644, 383] width 296 height 15
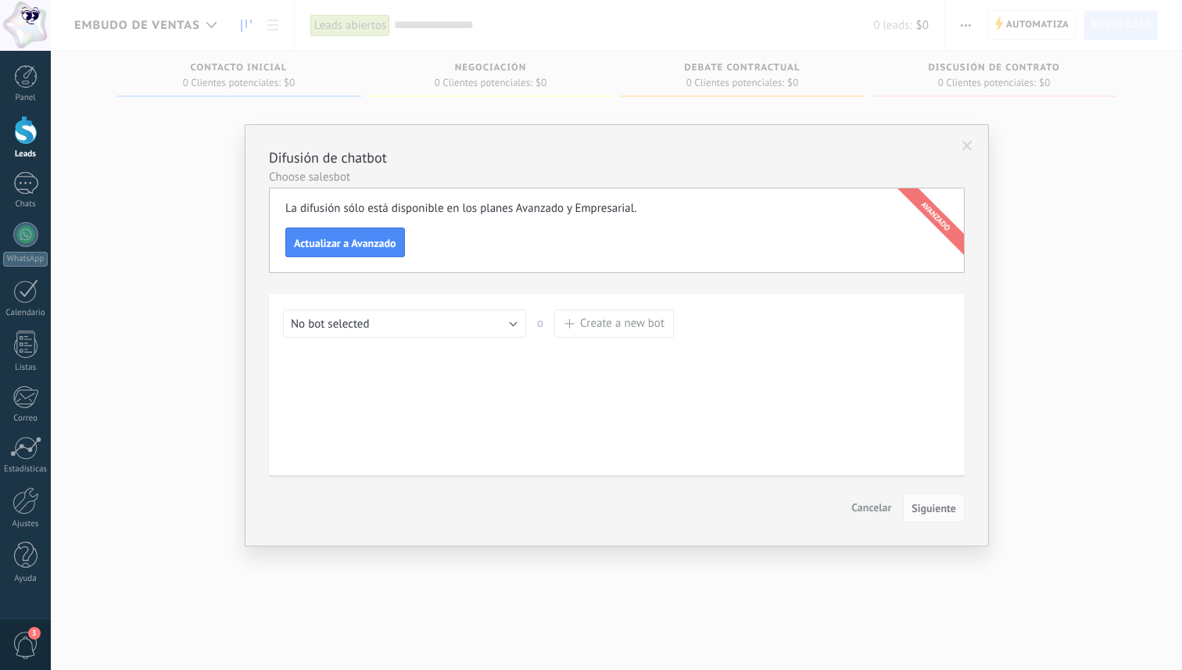
click at [873, 510] on span "Cancelar" at bounding box center [871, 507] width 40 height 14
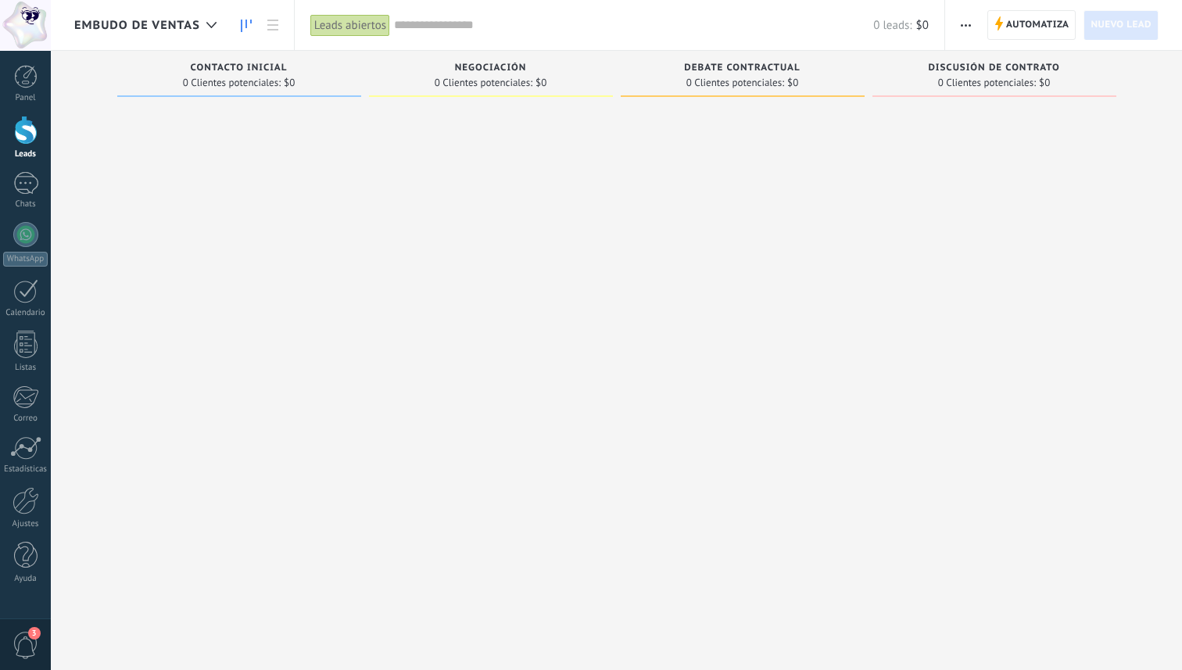
click at [967, 33] on span "button" at bounding box center [966, 25] width 10 height 30
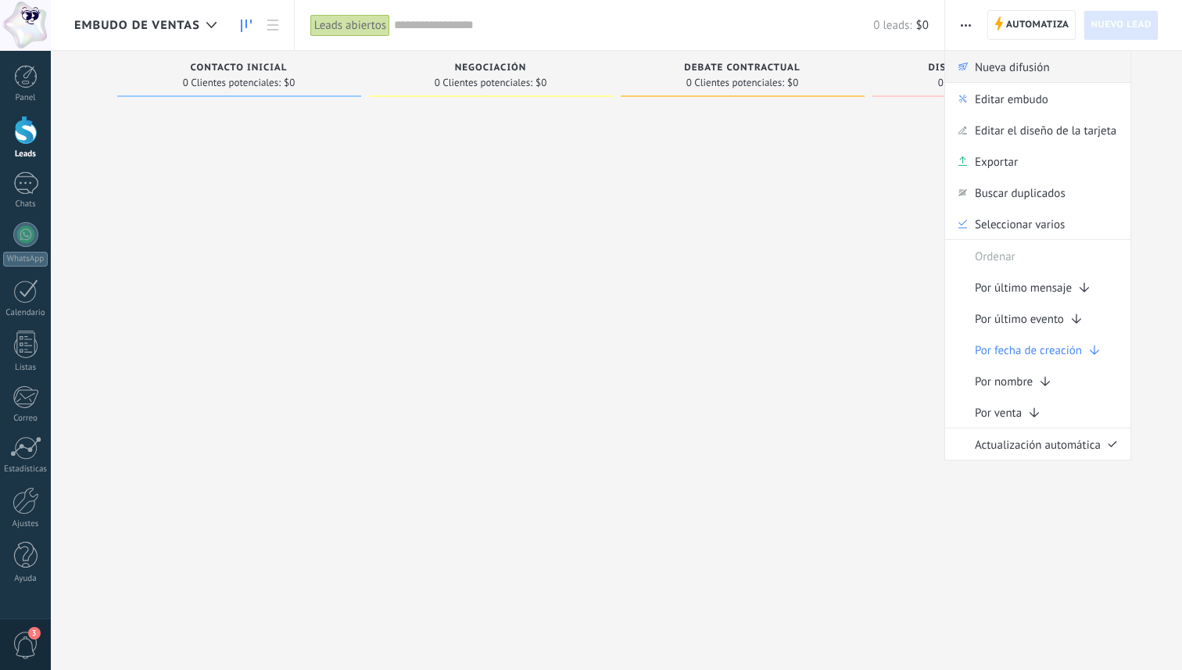
click at [985, 63] on span "Nueva difusión" at bounding box center [1012, 66] width 75 height 31
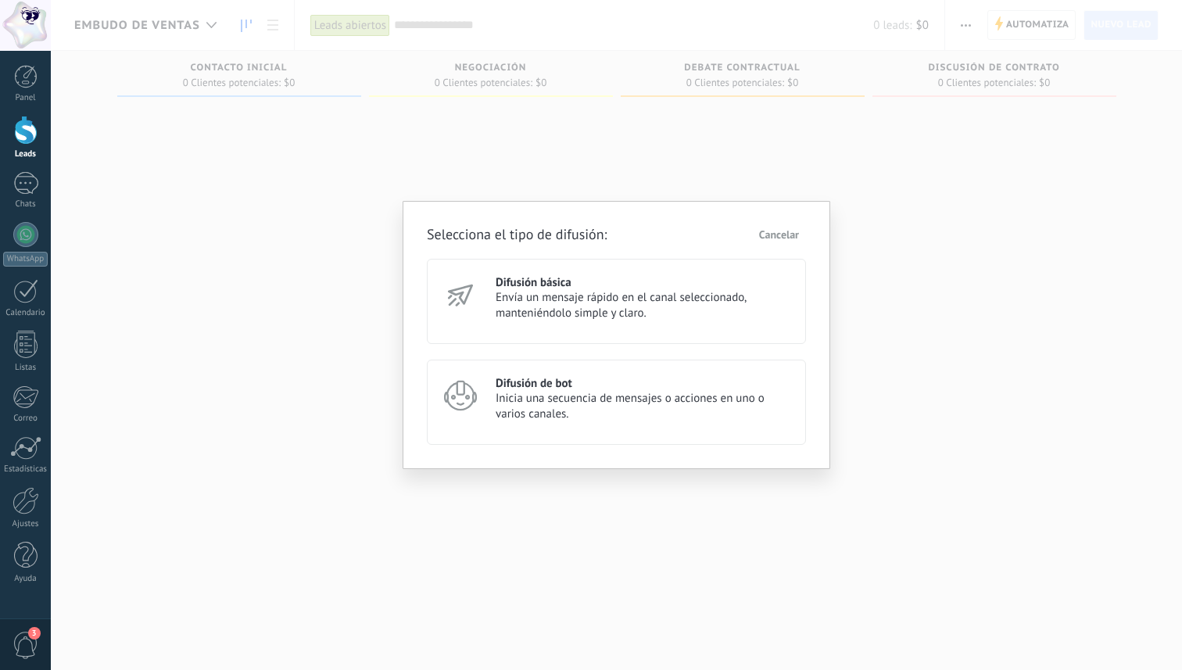
click at [540, 299] on span "Envía un mensaje rápido en el canal seleccionado, manteniéndolo simple y claro." at bounding box center [644, 305] width 296 height 31
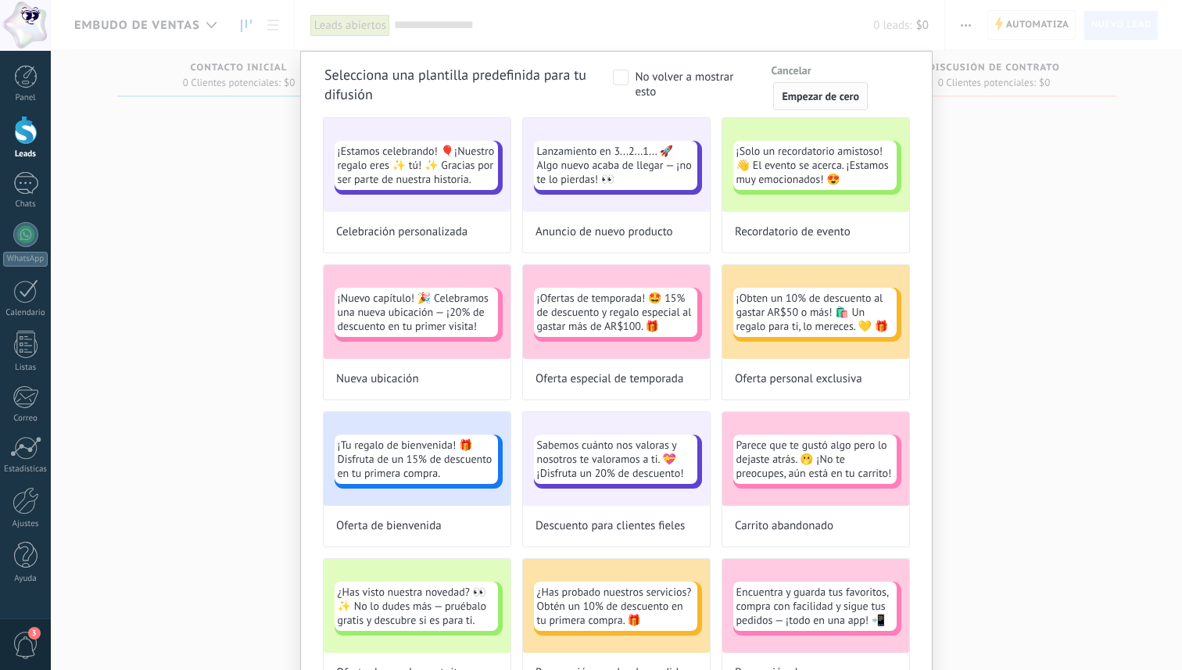
click at [793, 99] on span "Empezar de cero" at bounding box center [820, 96] width 77 height 11
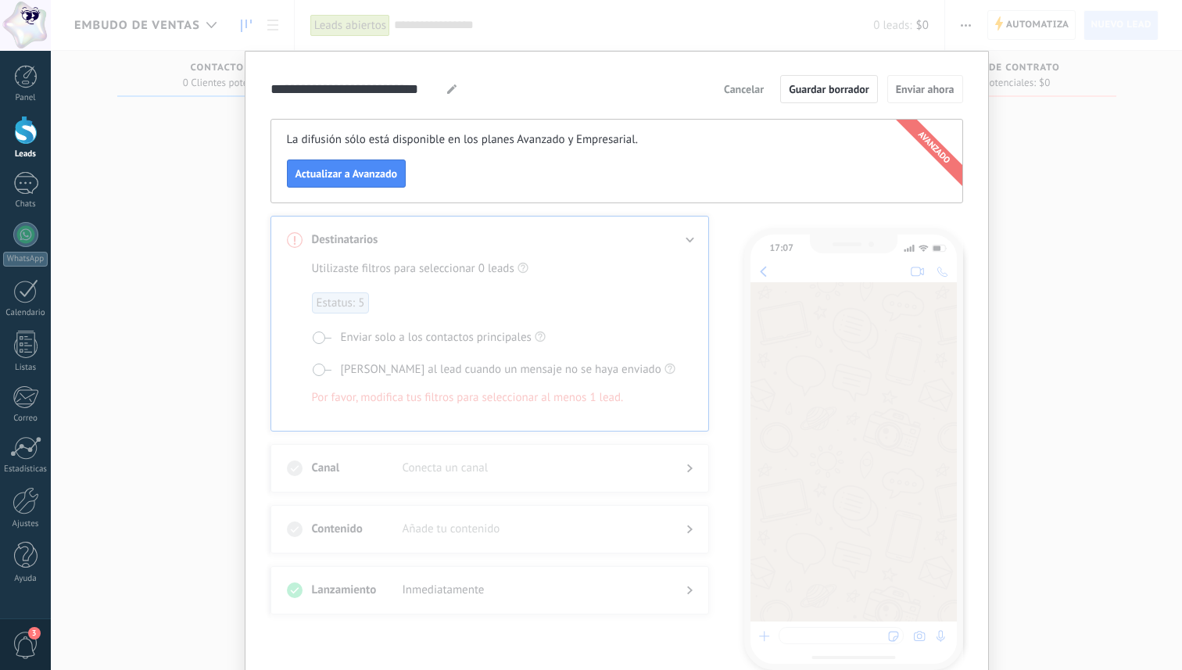
click at [541, 156] on div "La difusión sólo está disponible en los planes Avanzado y Empresarial. Actualiz…" at bounding box center [616, 161] width 693 height 84
click at [1009, 138] on div "**********" at bounding box center [616, 335] width 1131 height 670
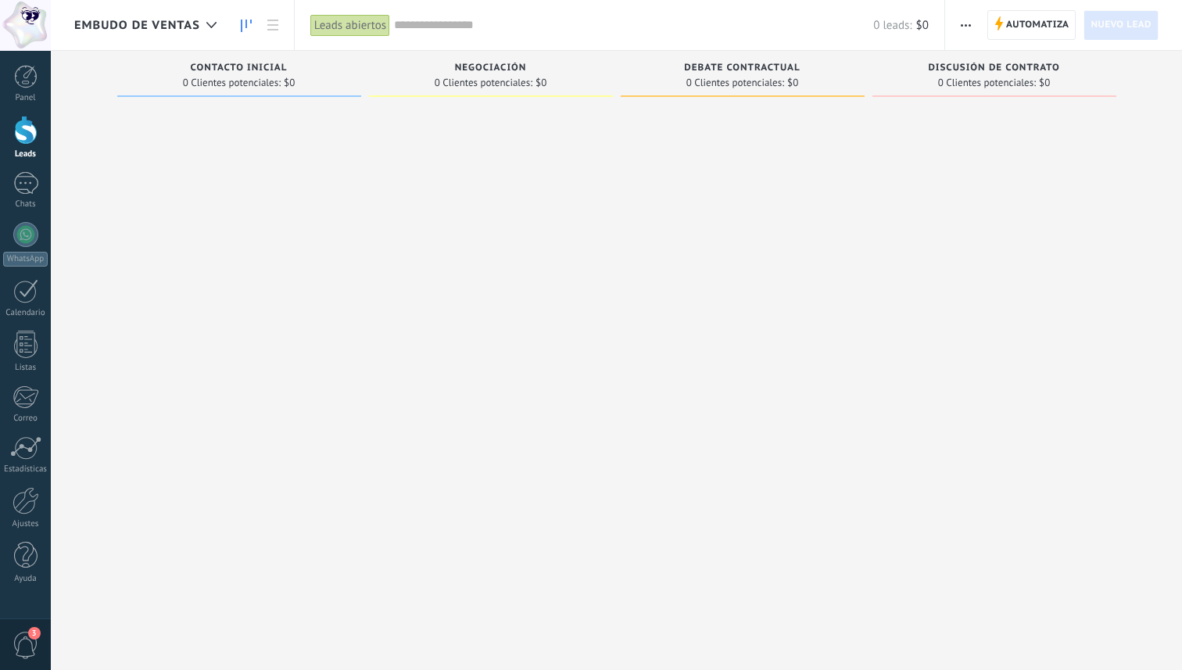
click at [972, 25] on button "button" at bounding box center [966, 25] width 23 height 30
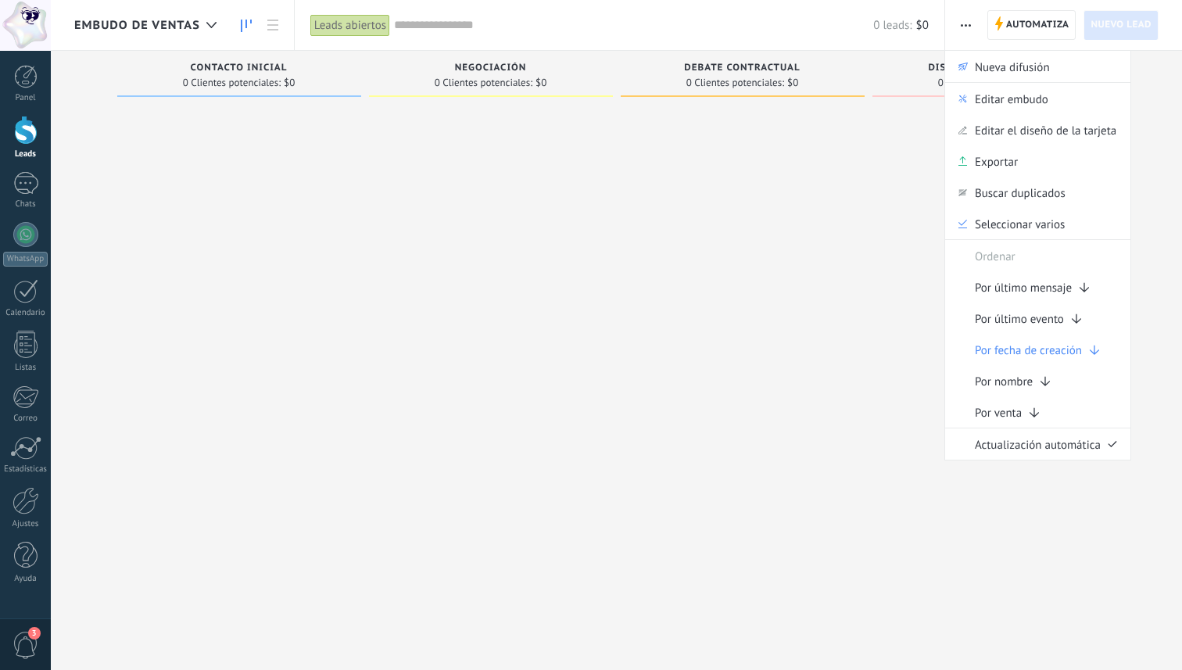
click at [672, 333] on div at bounding box center [743, 337] width 244 height 466
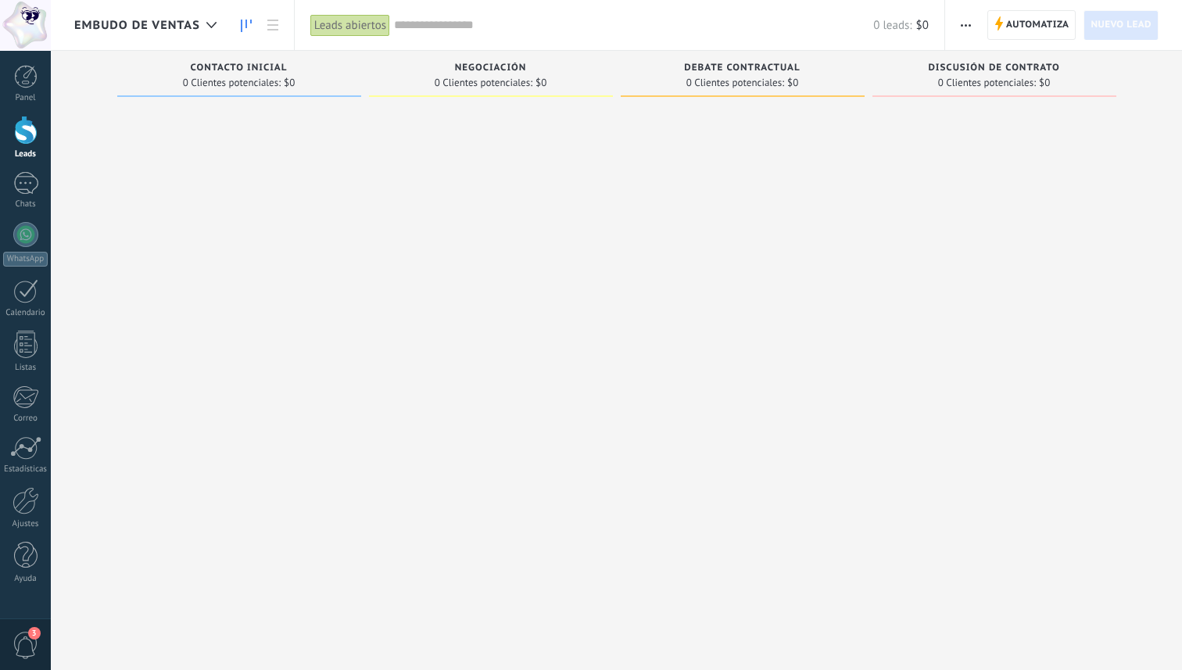
click at [965, 31] on span "button" at bounding box center [966, 25] width 10 height 30
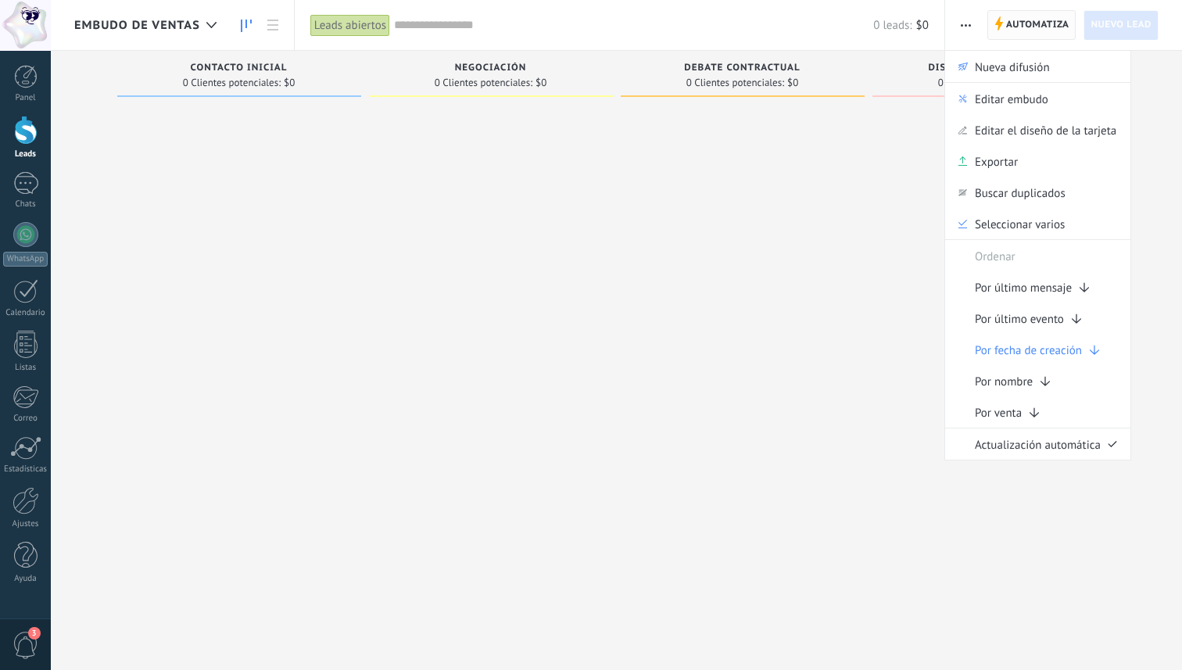
drag, startPoint x: 855, startPoint y: 122, endPoint x: 1072, endPoint y: 26, distance: 236.9
click at [1069, 28] on div "Embudo de ventas Leads abiertos Aplicar 0 leads: $0 Leads abiertos Mis leads Le…" at bounding box center [616, 348] width 1131 height 697
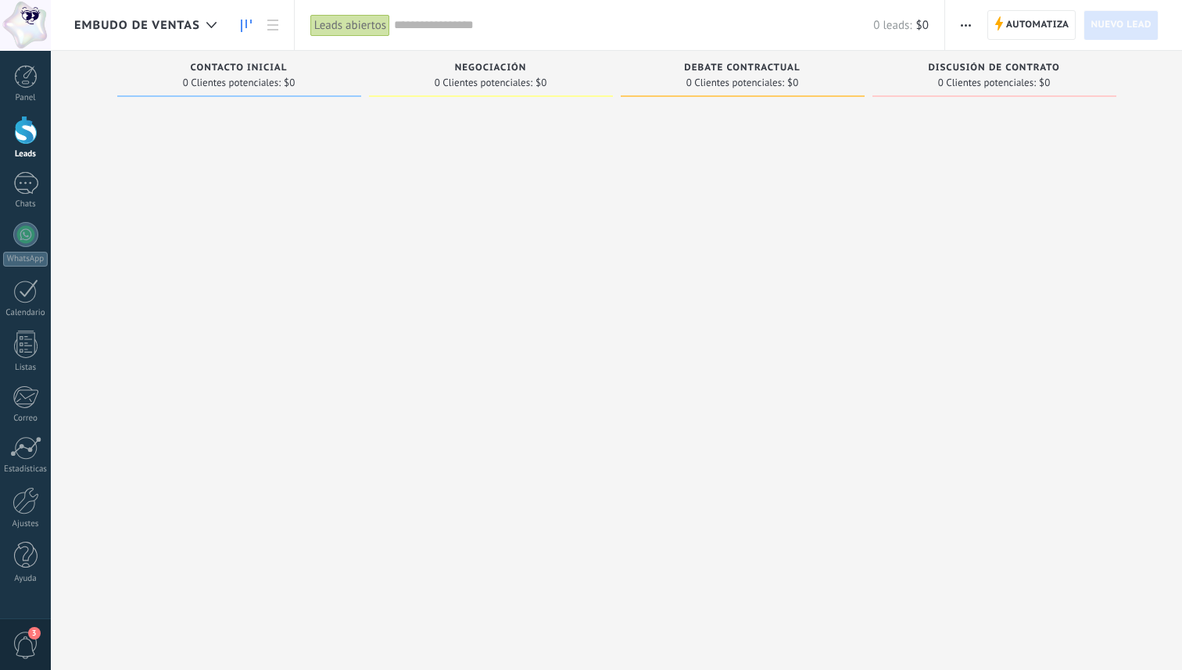
click at [1102, 21] on span "Nuevo lead" at bounding box center [1121, 25] width 61 height 28
click at [1109, 38] on span "Nuevo lead" at bounding box center [1121, 25] width 61 height 28
click at [1110, 34] on span "Nuevo lead" at bounding box center [1121, 25] width 61 height 28
click at [18, 643] on span "3" at bounding box center [26, 645] width 27 height 27
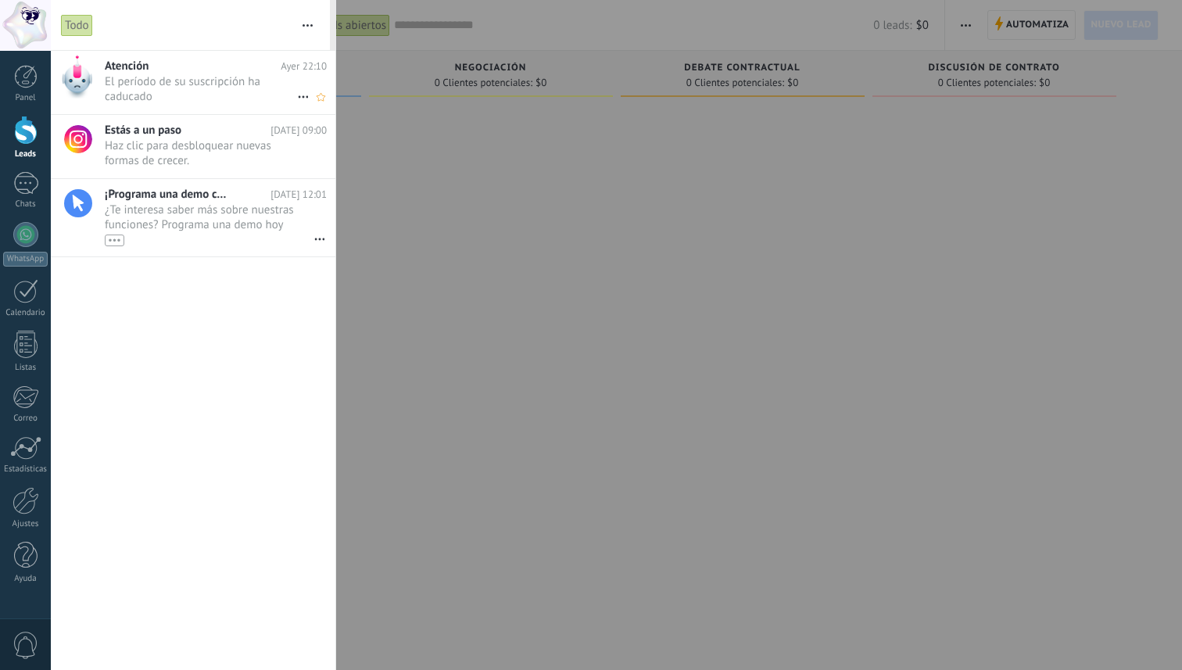
click at [206, 79] on span "El período de su suscripción ha caducado •••" at bounding box center [201, 89] width 192 height 30
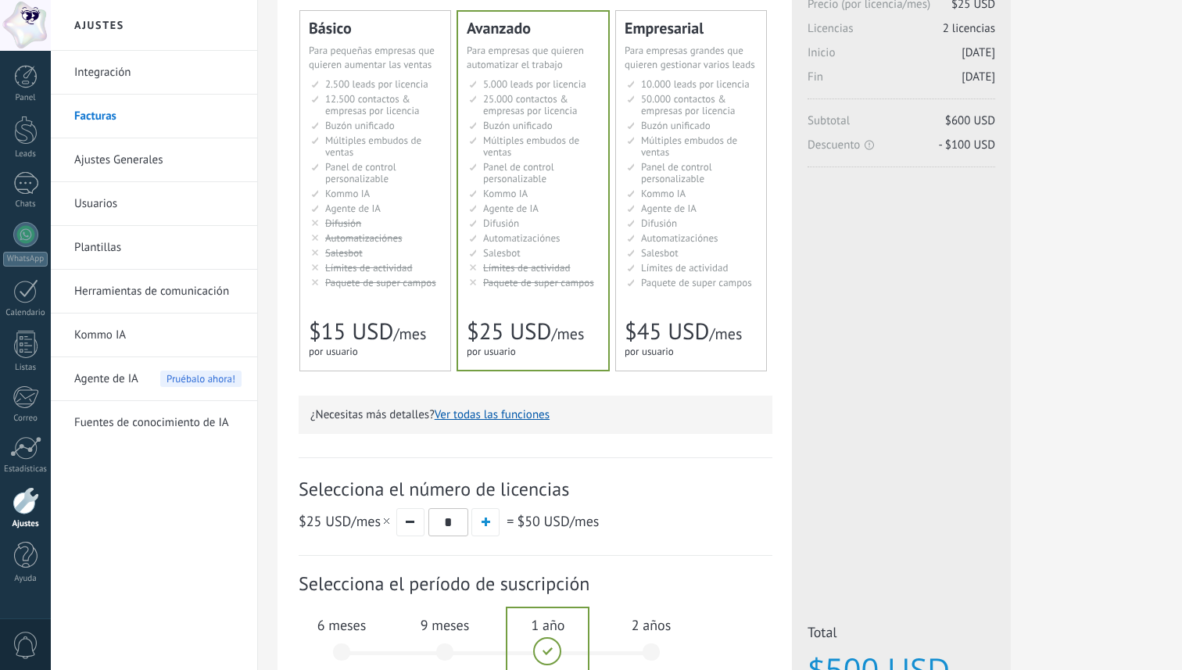
scroll to position [131, 0]
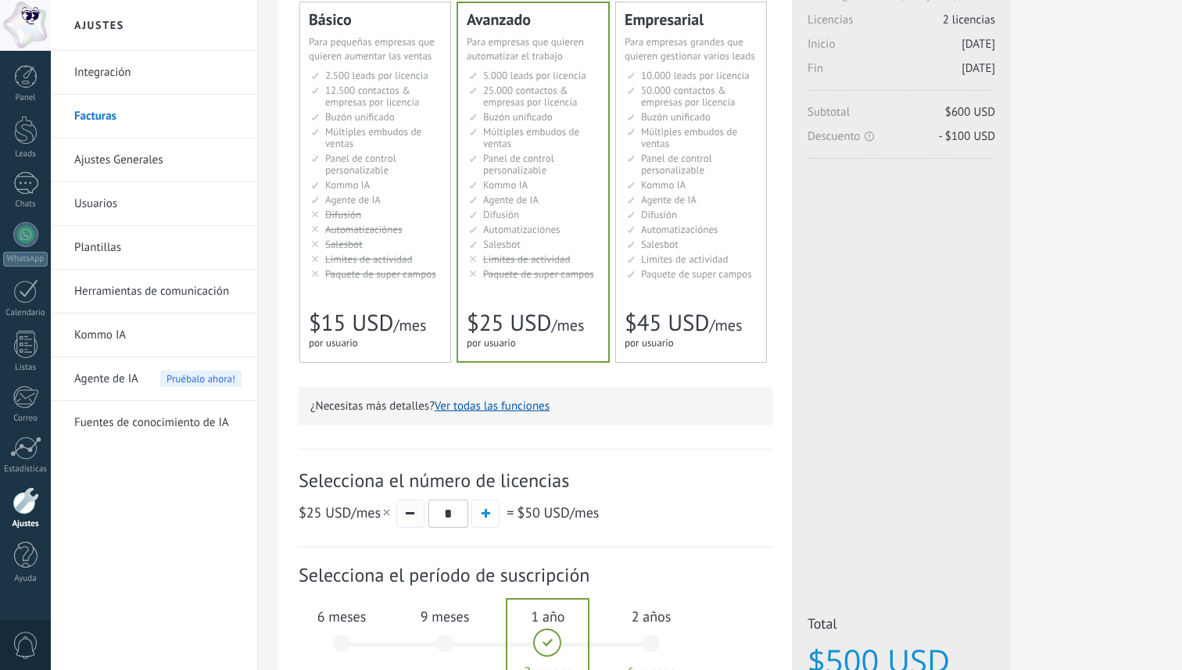
click at [414, 521] on button "button" at bounding box center [410, 514] width 28 height 28
type input "*"
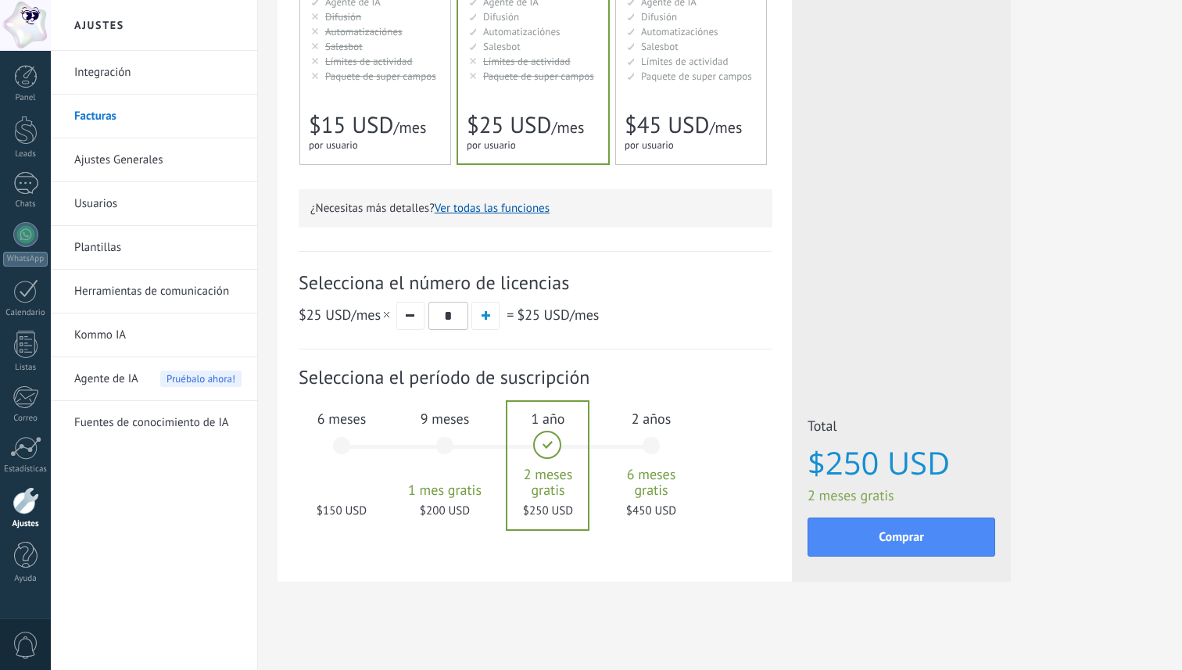
scroll to position [333, 0]
click at [339, 442] on div "6 meses $150 USD" at bounding box center [341, 451] width 84 height 110
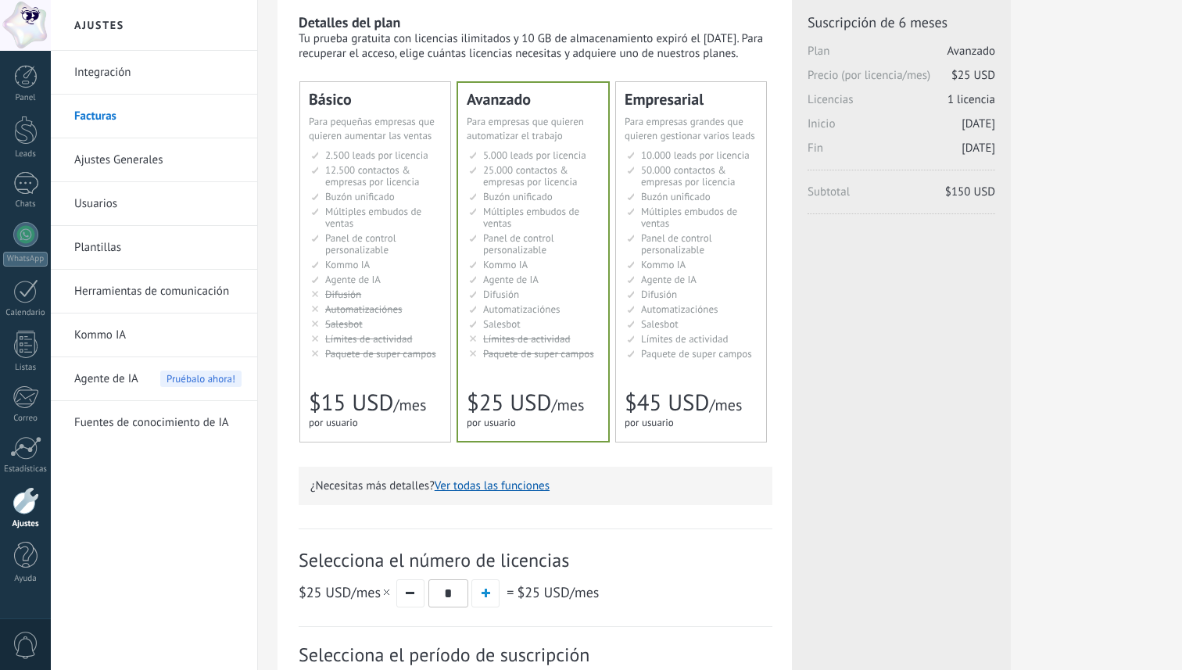
scroll to position [0, 0]
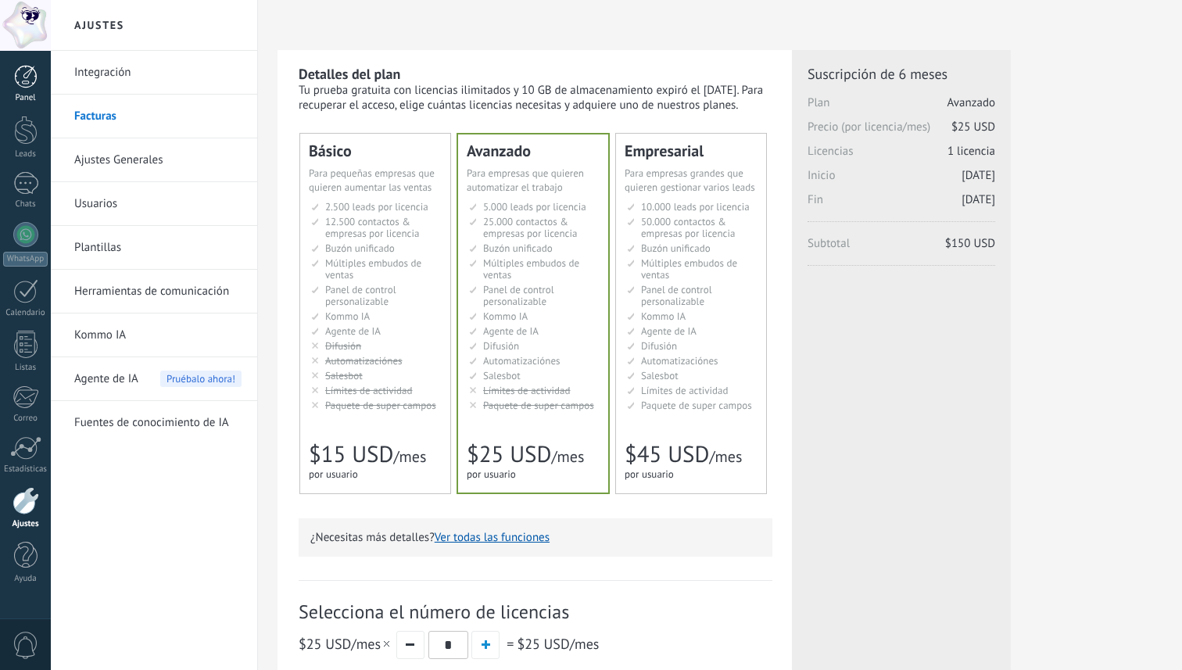
click at [19, 85] on div at bounding box center [25, 76] width 23 height 23
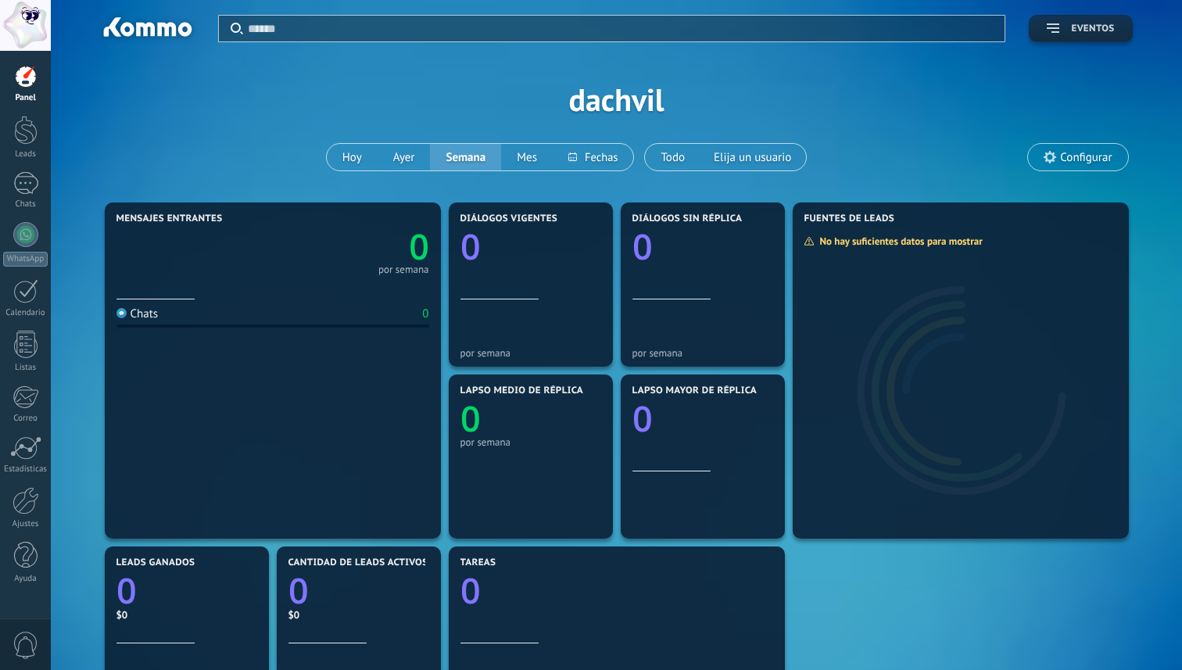
click at [1059, 31] on use "button" at bounding box center [1053, 27] width 13 height 9
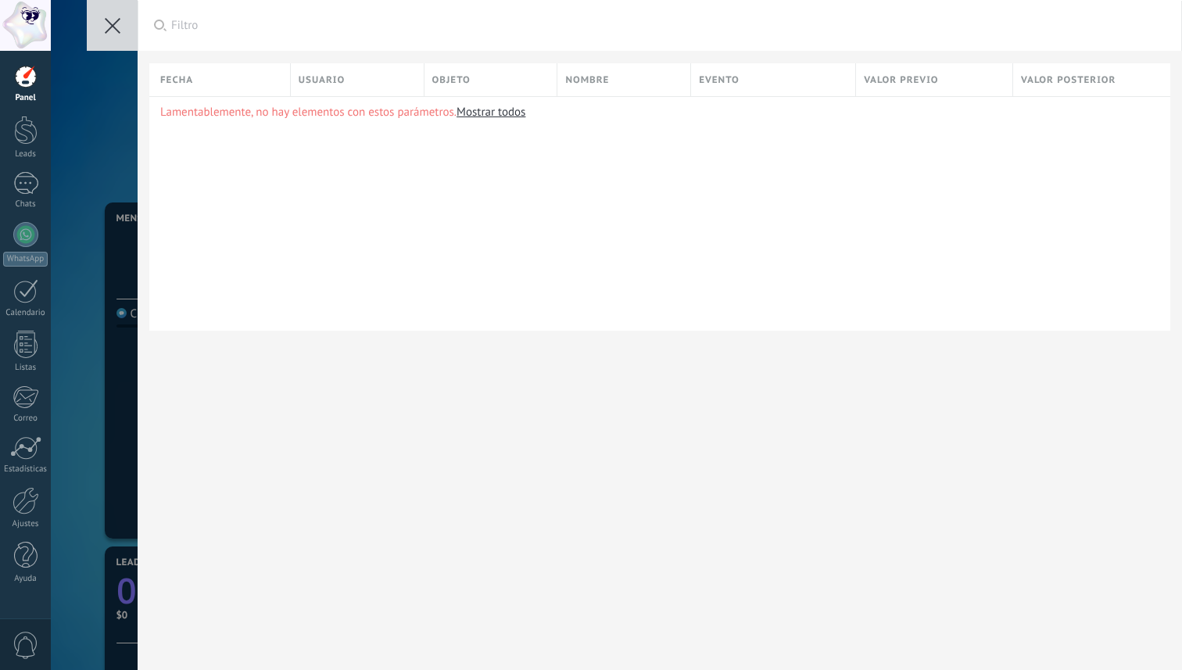
click at [106, 28] on icon at bounding box center [113, 26] width 16 height 16
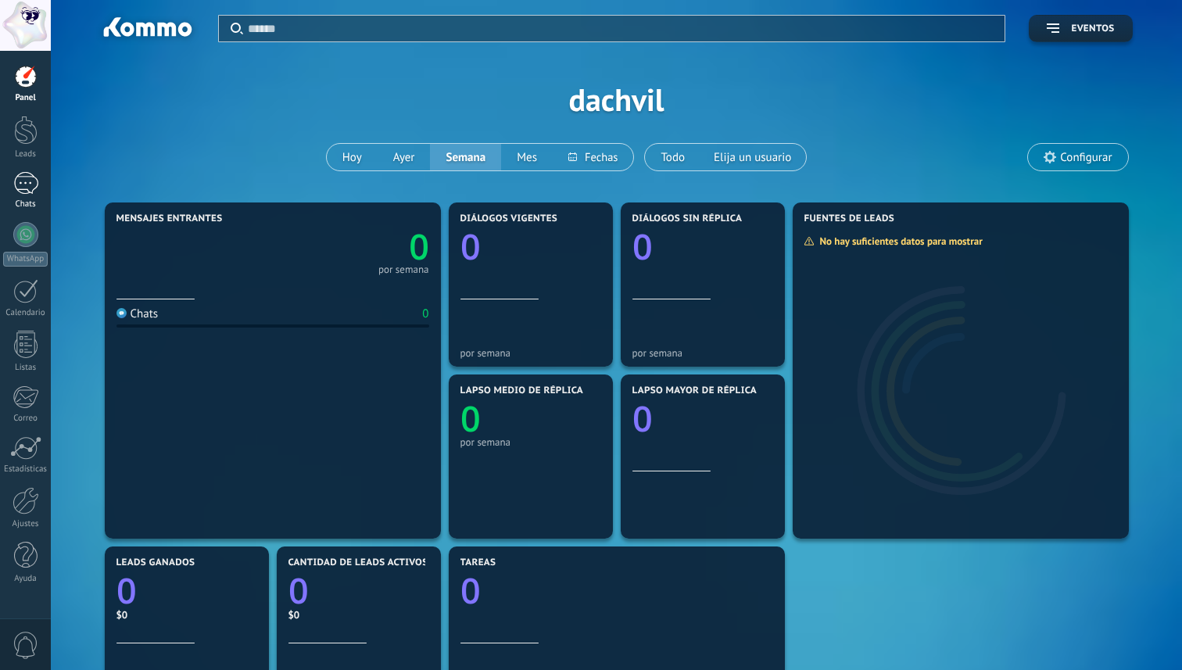
click at [20, 195] on link "Chats" at bounding box center [25, 191] width 51 height 38
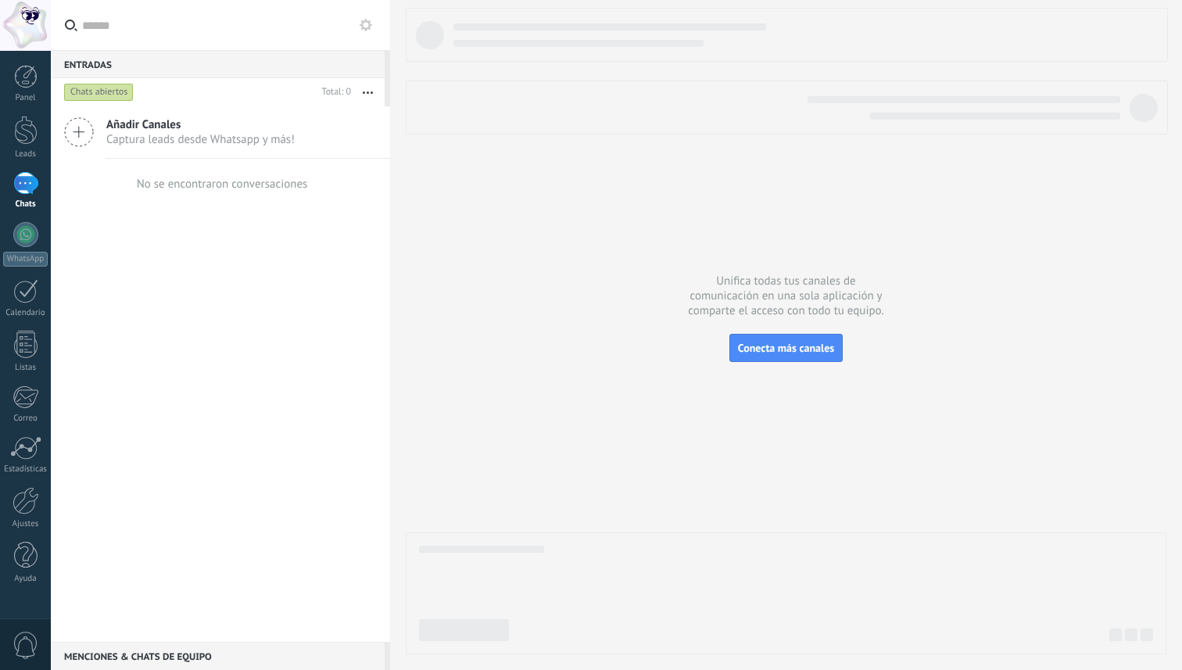
click at [924, 229] on div at bounding box center [786, 331] width 761 height 647
click at [779, 348] on span "Conecta más canales" at bounding box center [786, 348] width 96 height 14
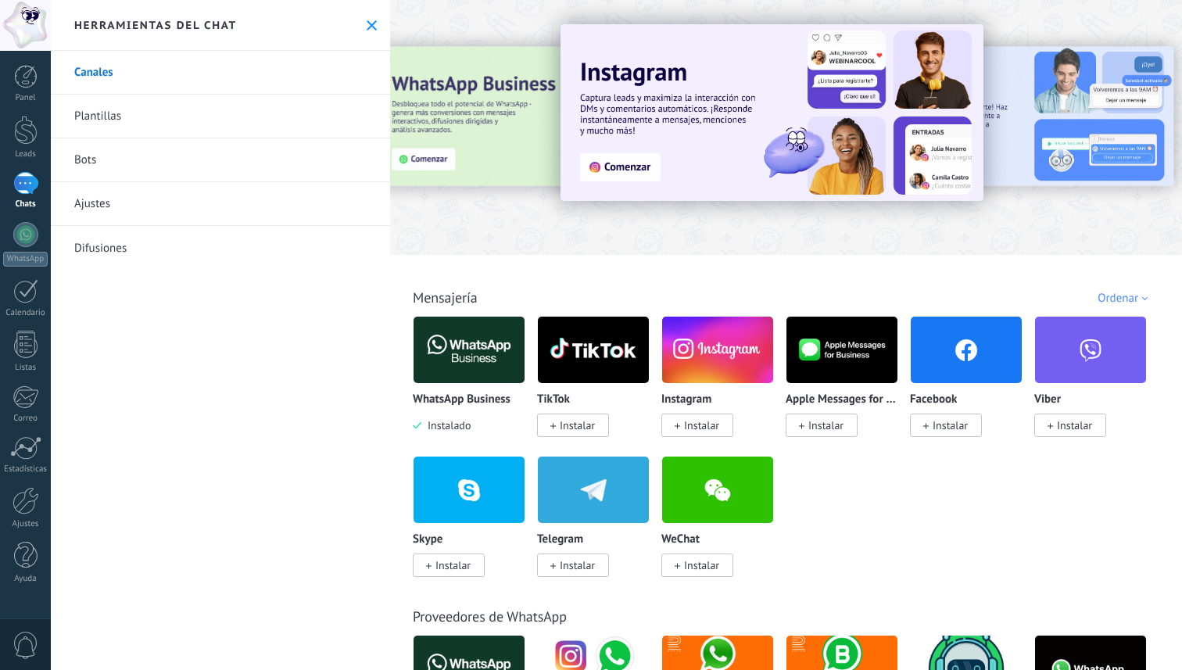
click at [367, 27] on use at bounding box center [372, 25] width 10 height 10
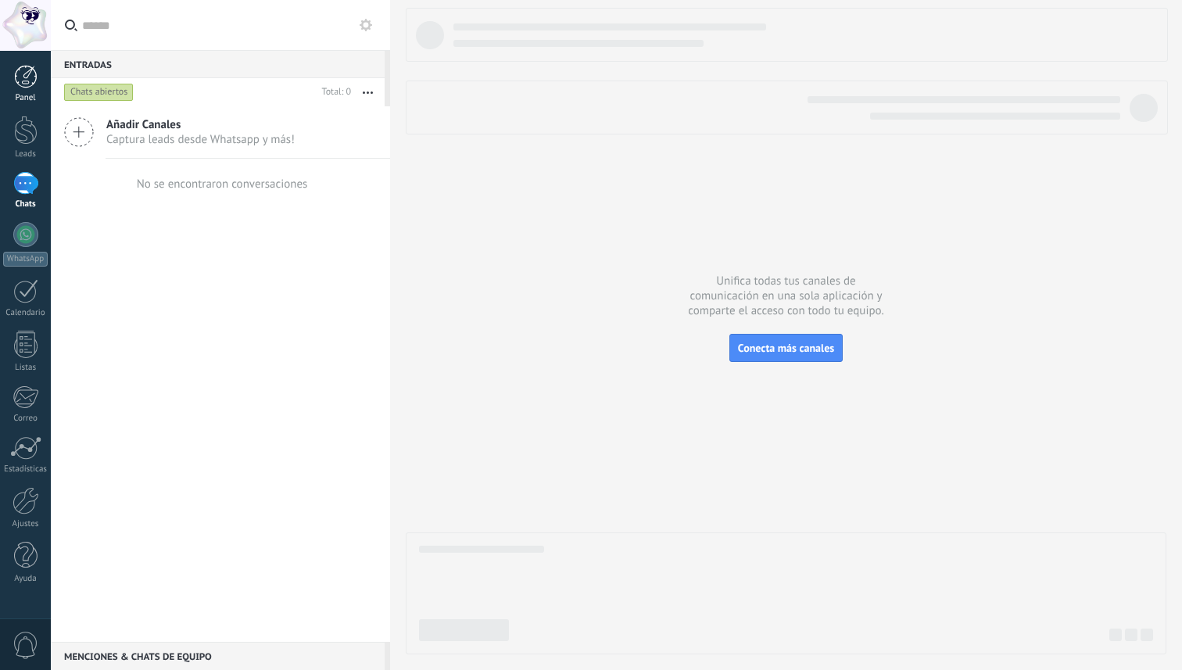
click at [16, 81] on div at bounding box center [25, 76] width 23 height 23
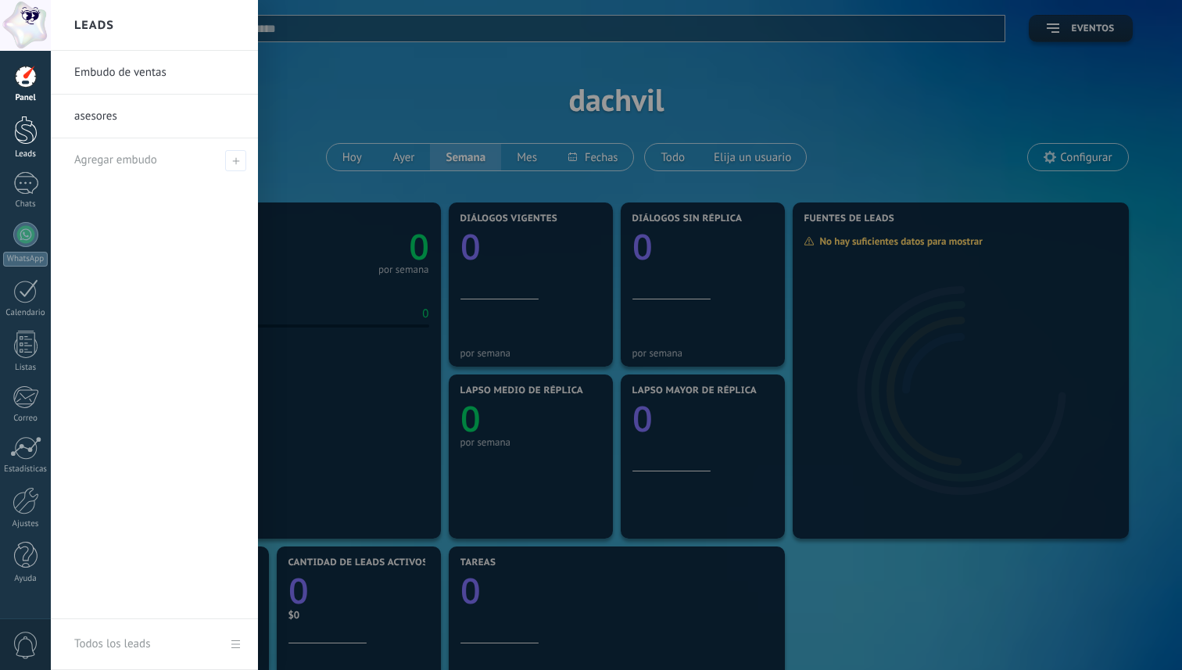
click at [23, 140] on div at bounding box center [25, 130] width 23 height 29
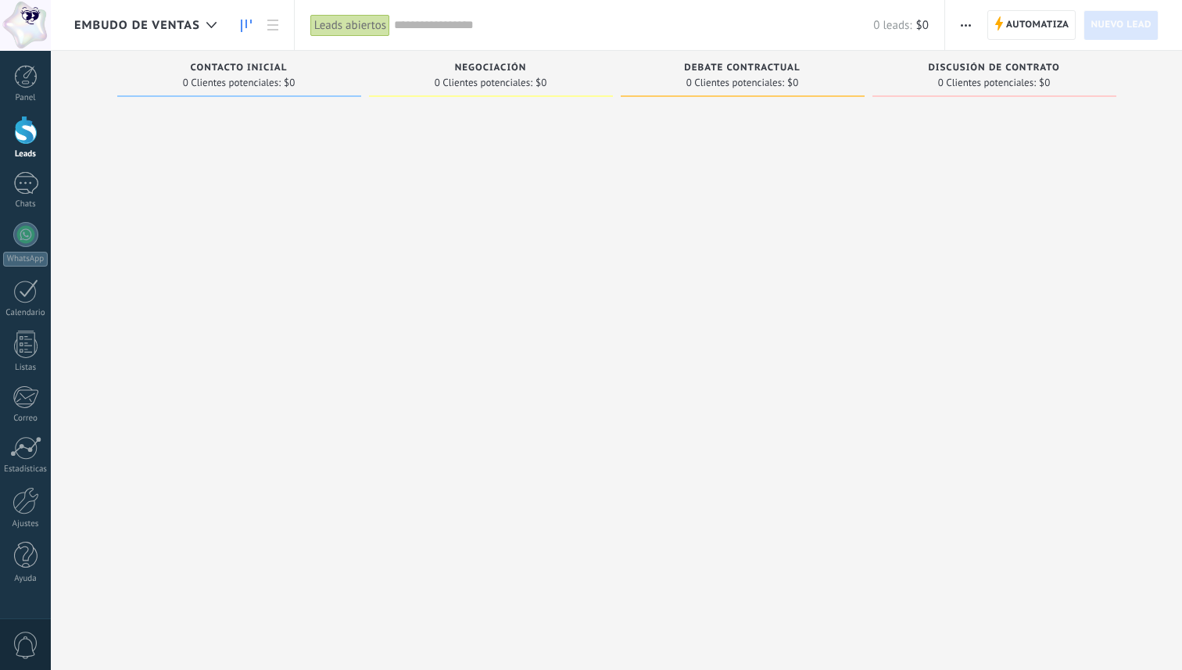
click at [1128, 26] on span "Nuevo lead" at bounding box center [1121, 25] width 61 height 28
click at [19, 460] on link "Estadísticas" at bounding box center [25, 455] width 51 height 38
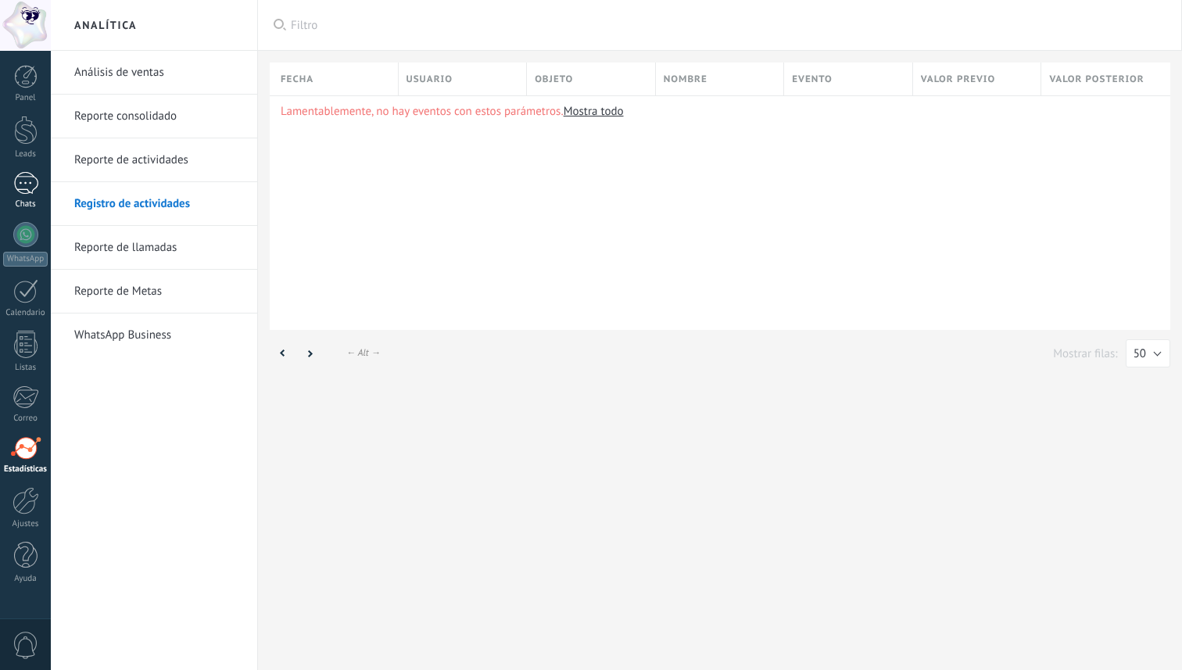
click at [19, 178] on div at bounding box center [25, 183] width 25 height 23
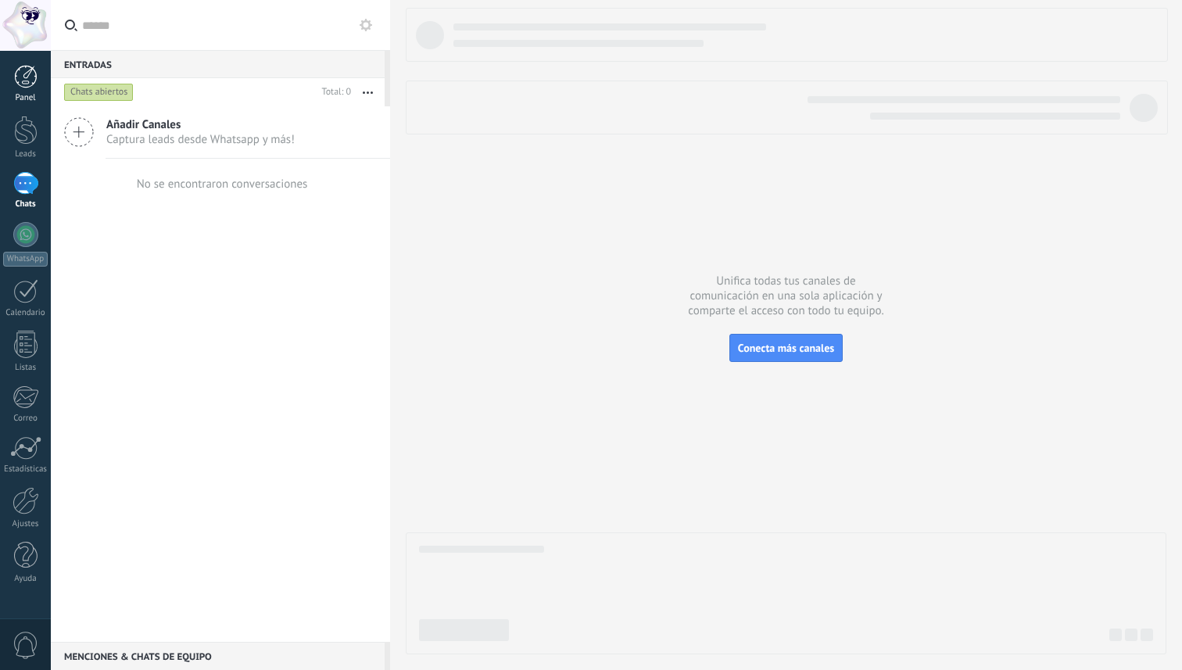
click at [26, 72] on div at bounding box center [25, 76] width 23 height 23
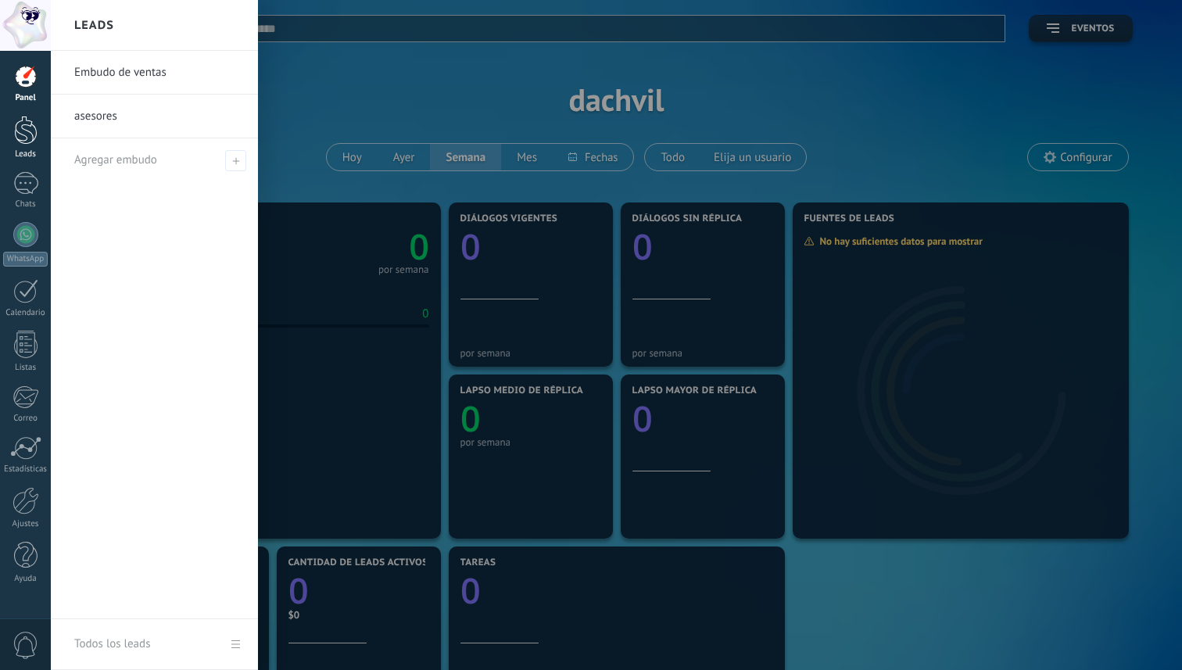
click at [29, 130] on div at bounding box center [25, 130] width 23 height 29
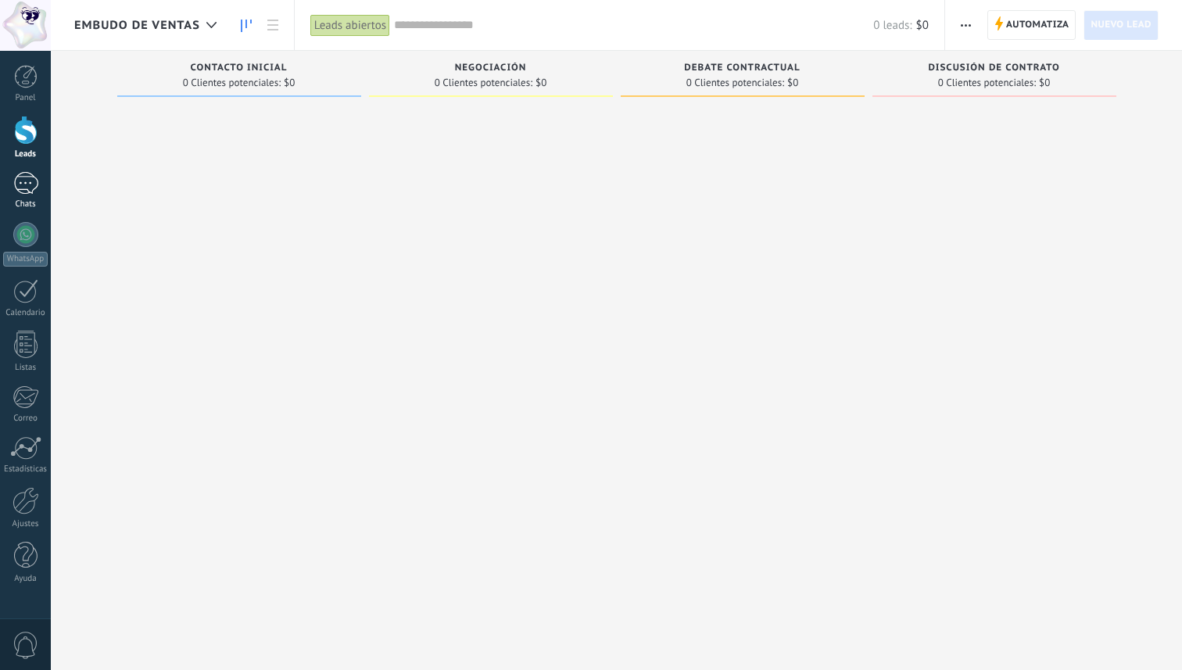
click at [16, 181] on div at bounding box center [25, 183] width 25 height 23
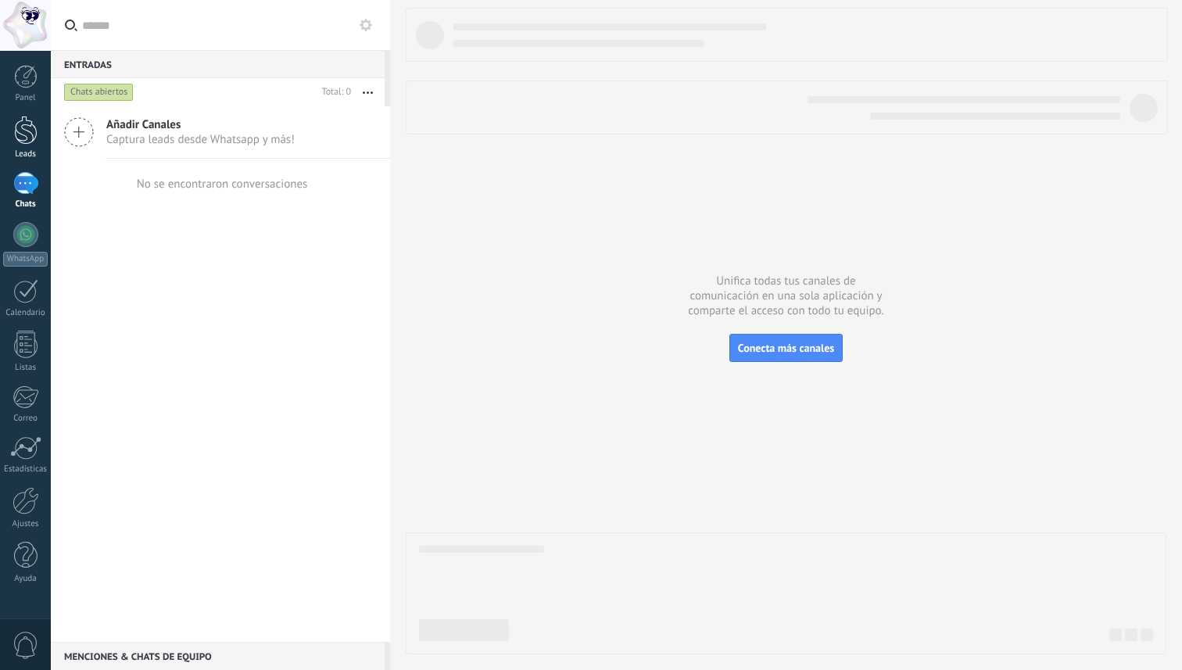
click at [17, 141] on div at bounding box center [25, 130] width 23 height 29
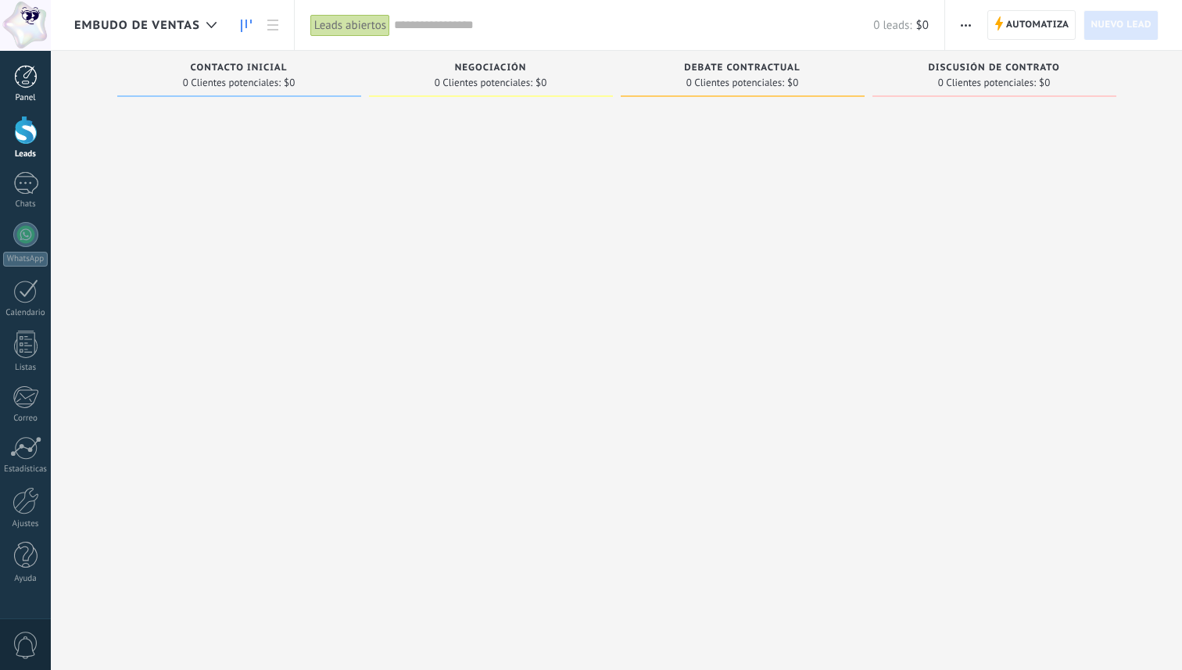
click at [27, 91] on link "Panel" at bounding box center [25, 84] width 51 height 38
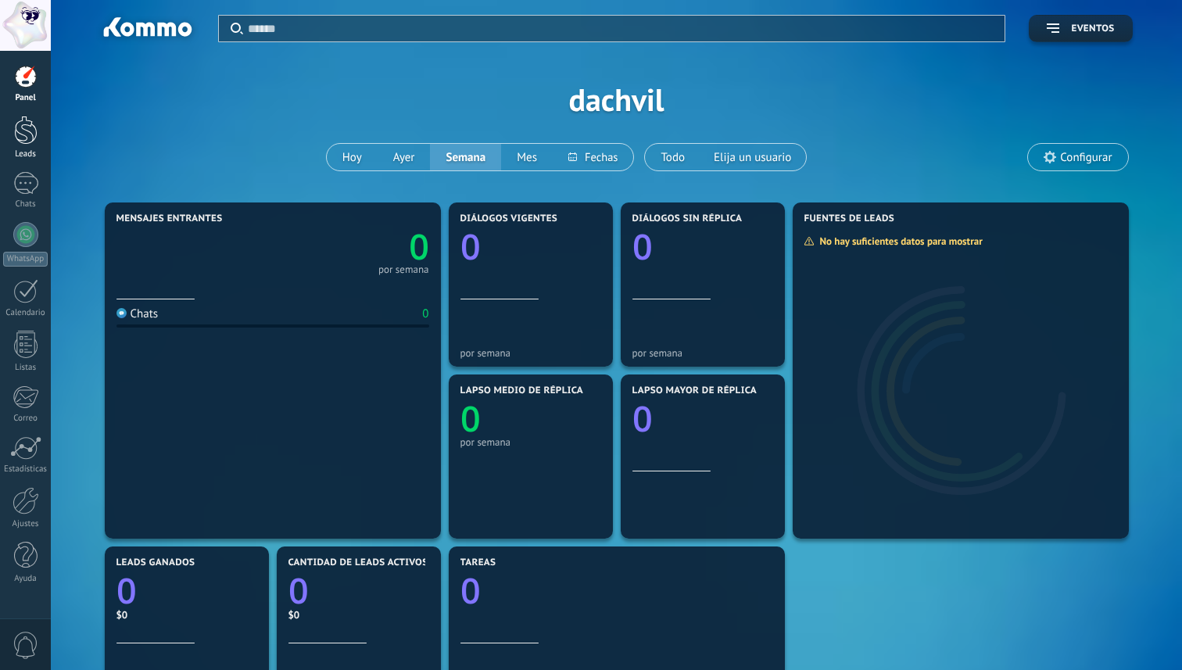
click at [20, 130] on div at bounding box center [25, 130] width 23 height 29
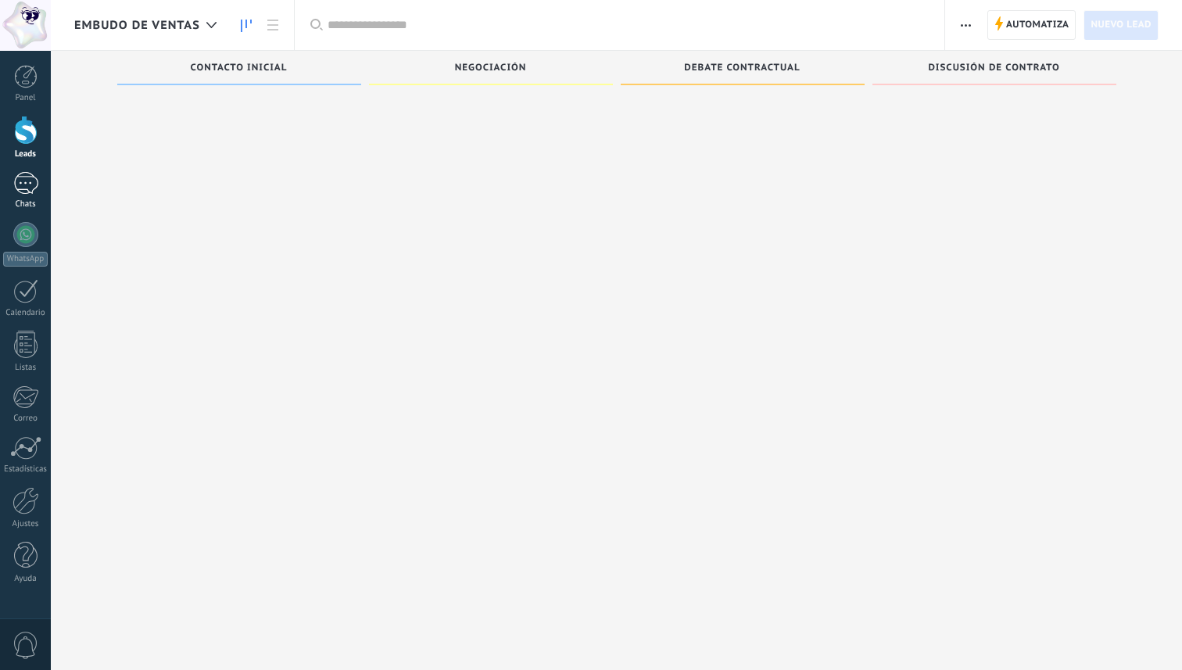
click at [20, 181] on div at bounding box center [25, 183] width 25 height 23
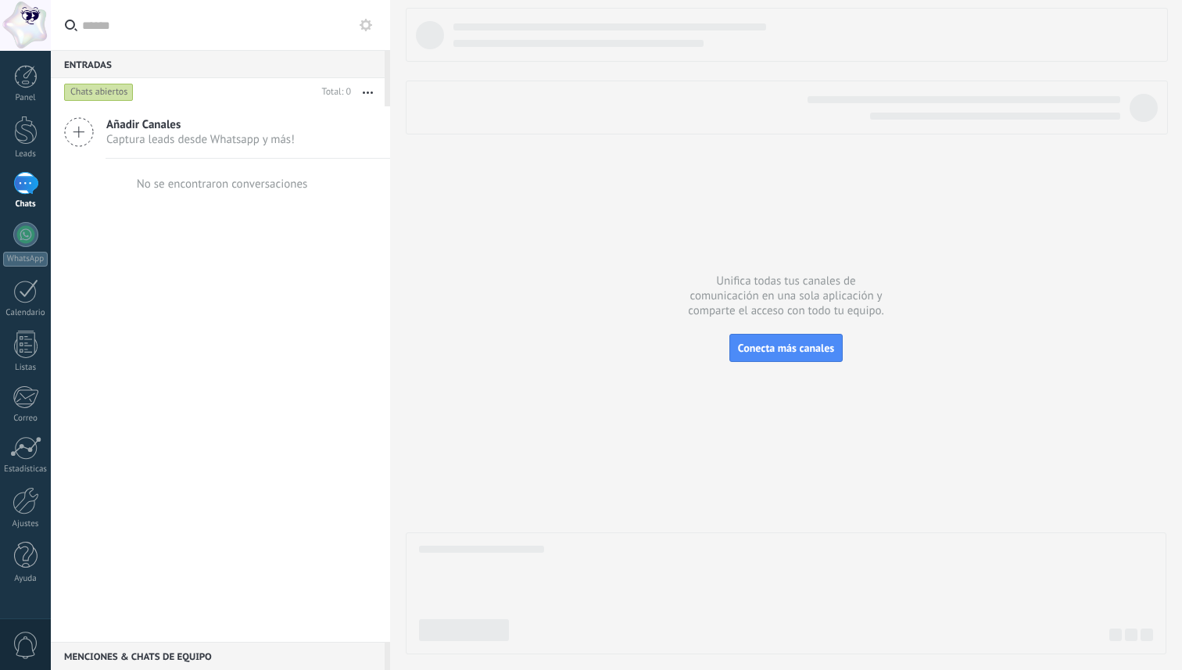
click at [89, 139] on icon at bounding box center [79, 132] width 30 height 30
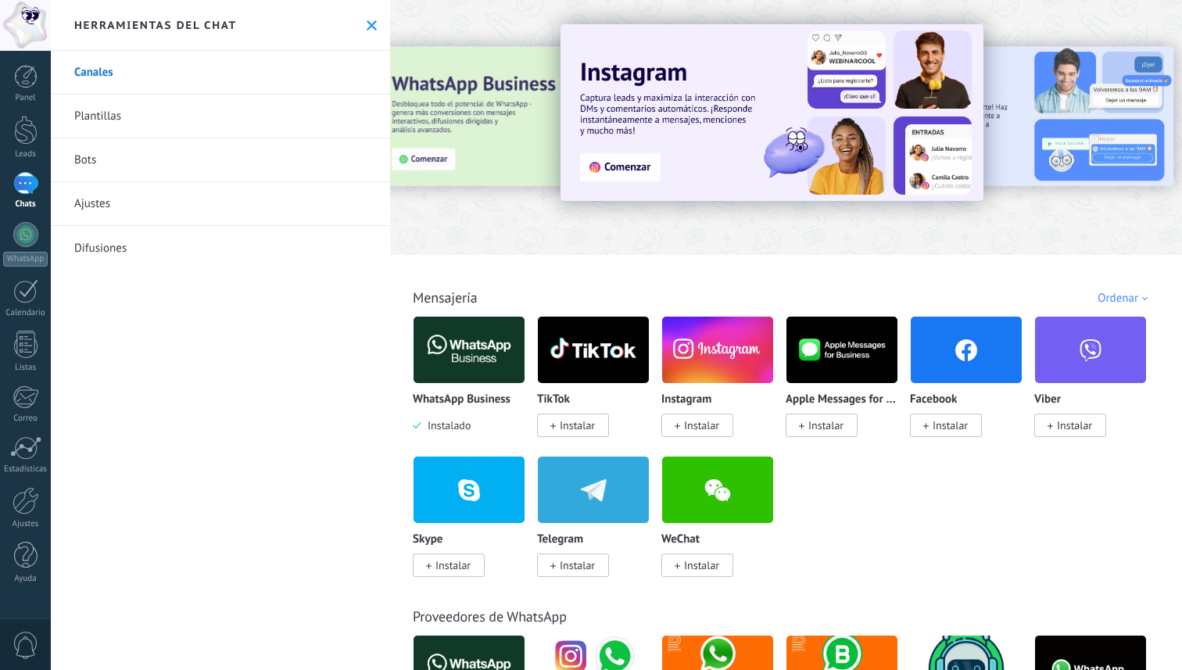
click at [457, 362] on img at bounding box center [469, 350] width 111 height 76
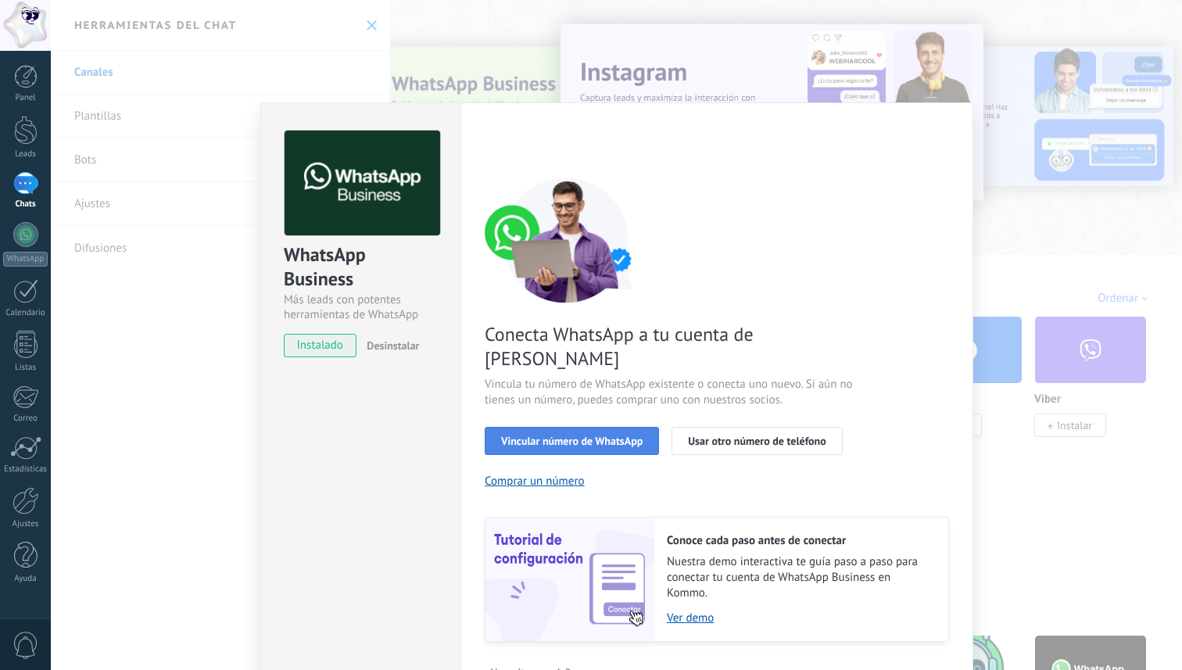
click at [534, 435] on span "Vincular número de WhatsApp" at bounding box center [572, 440] width 142 height 11
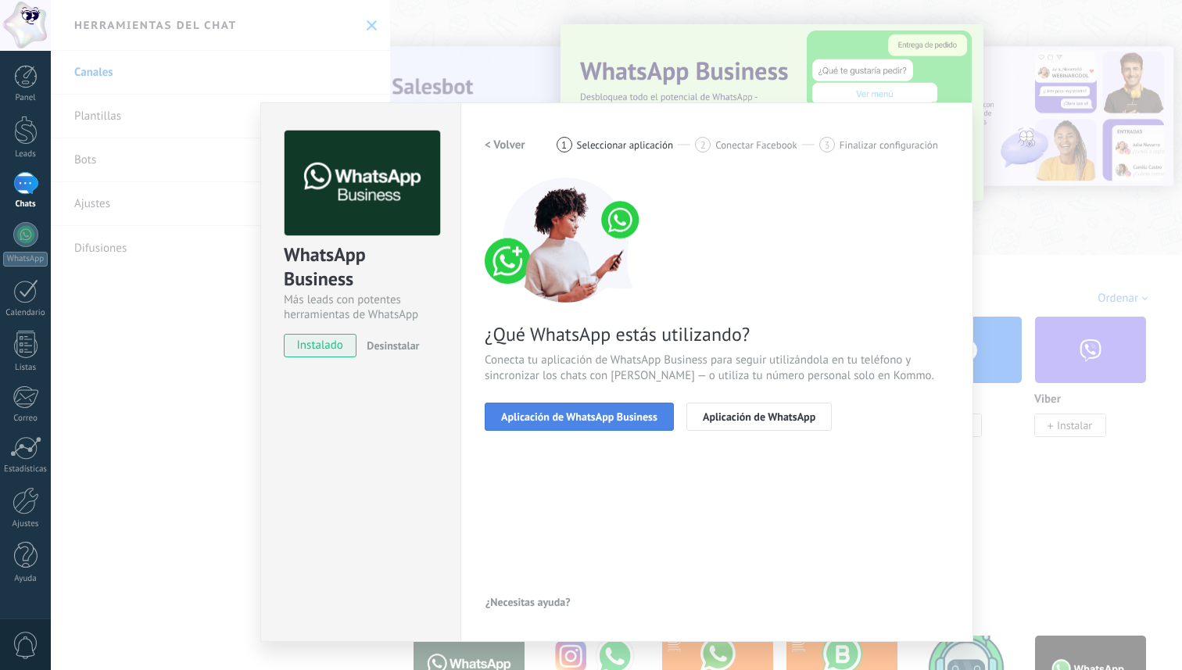
click at [517, 418] on span "Aplicación de WhatsApp Business" at bounding box center [579, 416] width 156 height 11
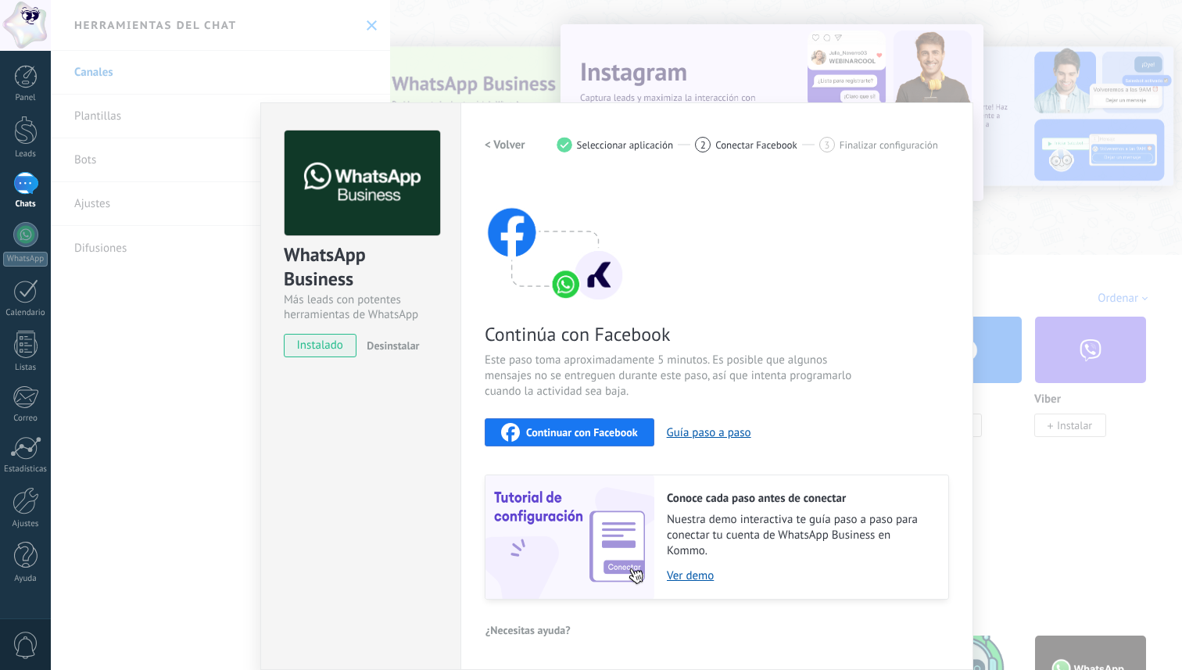
click at [617, 436] on span "Continuar con Facebook" at bounding box center [582, 432] width 112 height 11
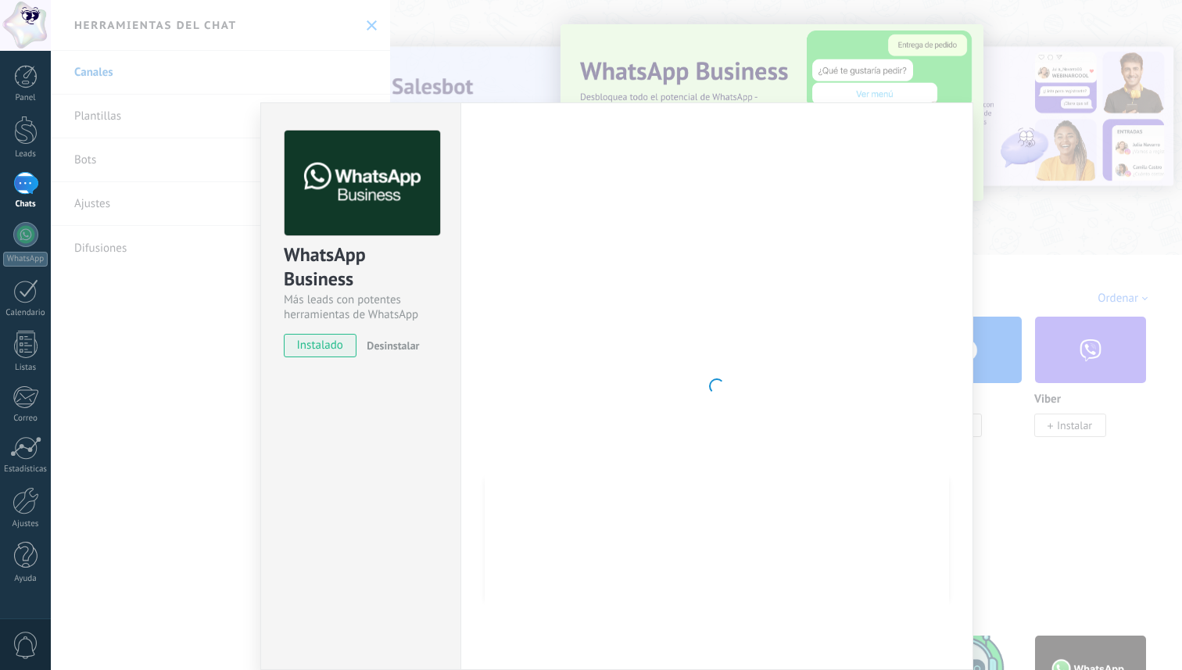
click at [1013, 146] on div "WhatsApp Business Más leads con potentes herramientas de WhatsApp instalado Des…" at bounding box center [616, 335] width 1131 height 670
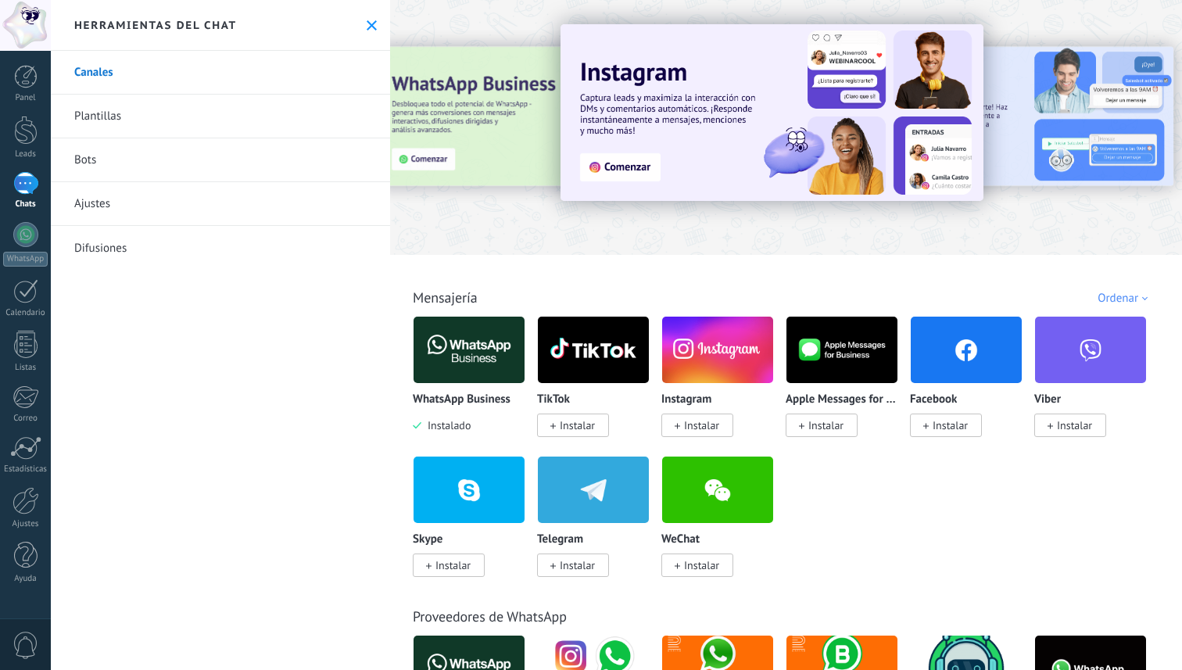
click at [460, 353] on img at bounding box center [469, 350] width 111 height 76
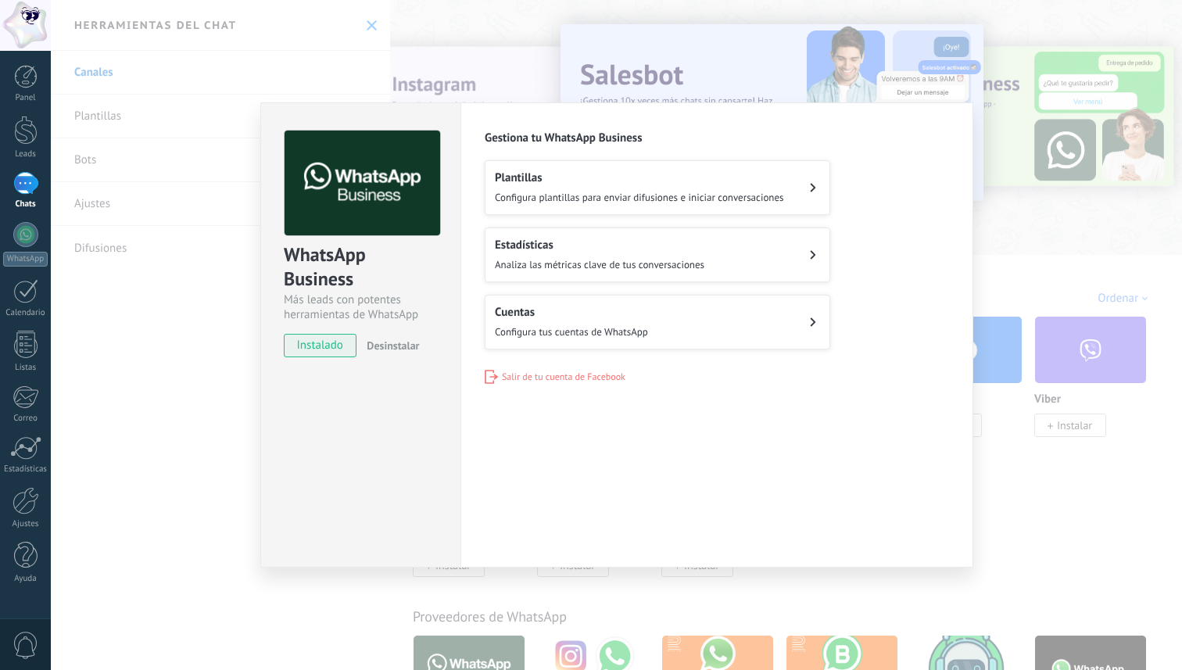
click at [634, 331] on span "Configura tus cuentas de WhatsApp" at bounding box center [571, 331] width 153 height 13
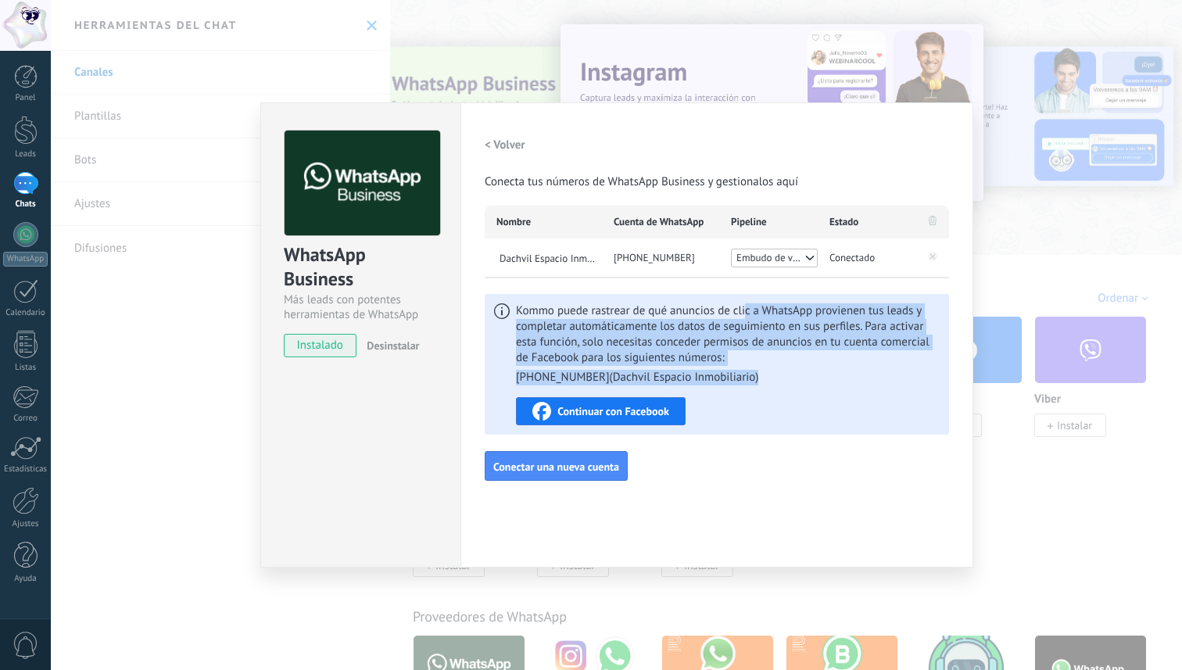
drag, startPoint x: 744, startPoint y: 315, endPoint x: 781, endPoint y: 380, distance: 74.6
click at [781, 381] on span "Kommo puede rastrear de qué anuncios de clic a WhatsApp provienen tus leads y c…" at bounding box center [728, 344] width 424 height 82
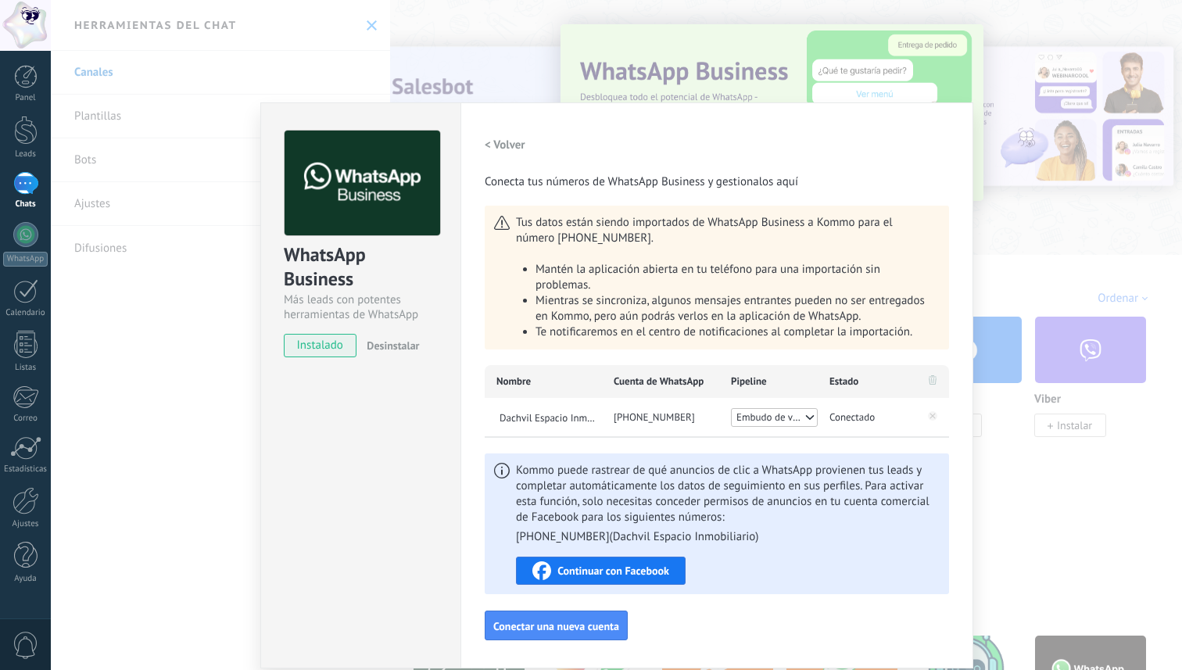
click at [1015, 70] on div "WhatsApp Business Más leads con potentes herramientas de WhatsApp instalado Des…" at bounding box center [616, 335] width 1131 height 670
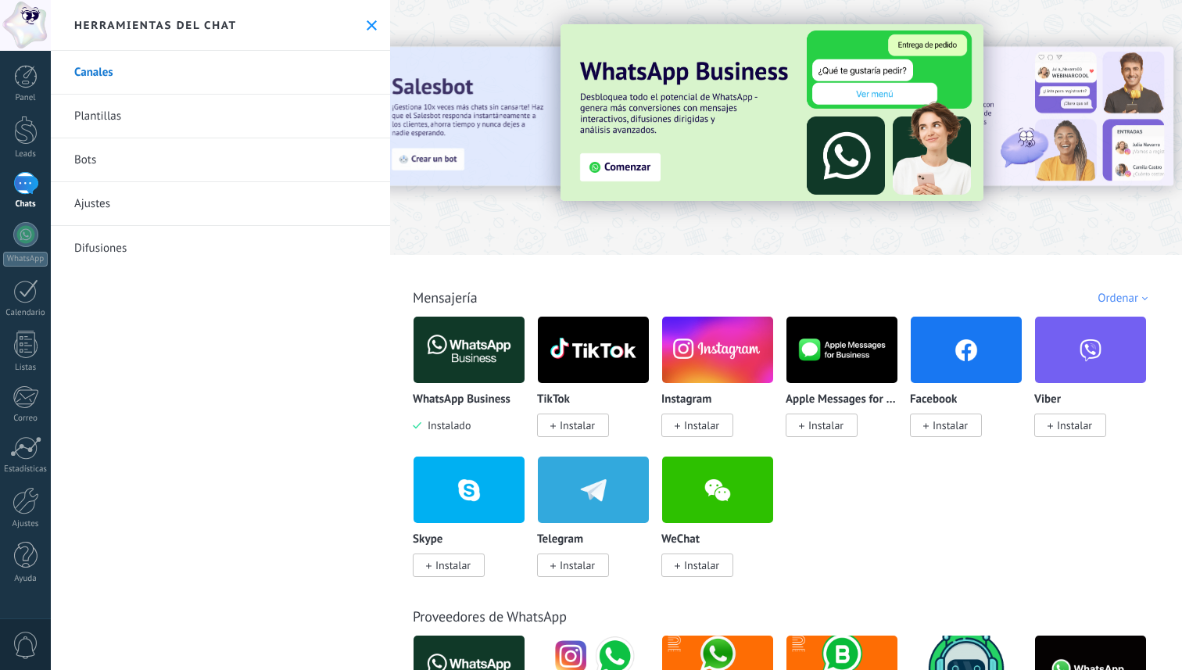
click at [475, 374] on img at bounding box center [469, 350] width 111 height 76
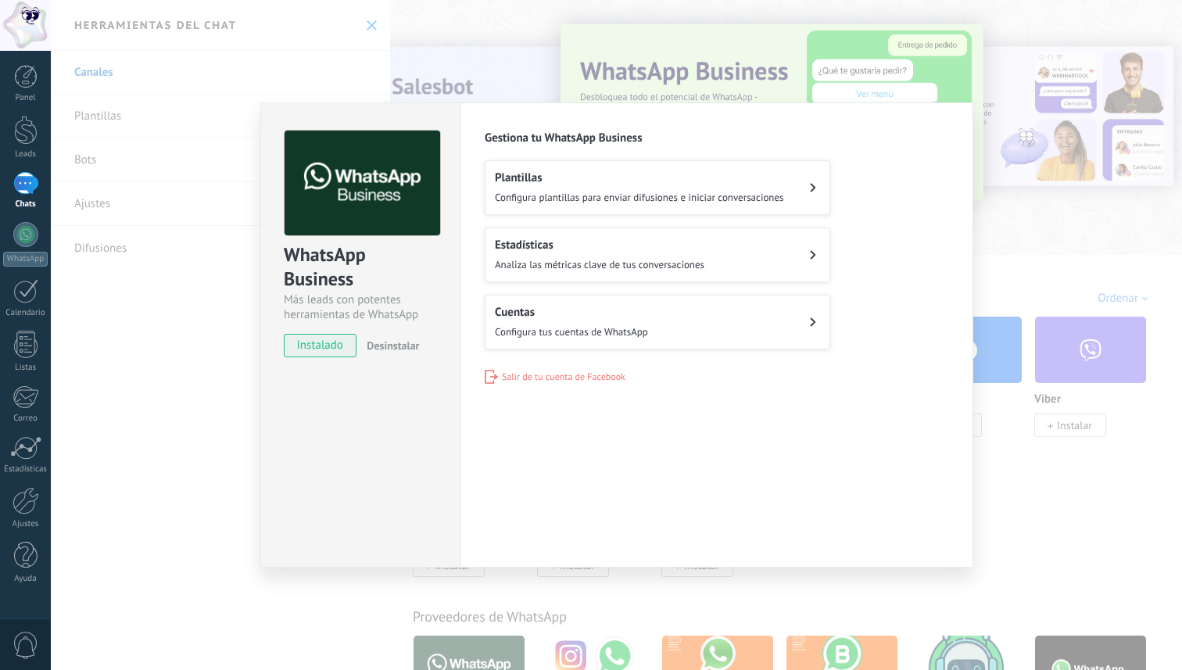
click at [569, 195] on span "Configura plantillas para enviar difusiones e iniciar conversaciones" at bounding box center [639, 197] width 289 height 13
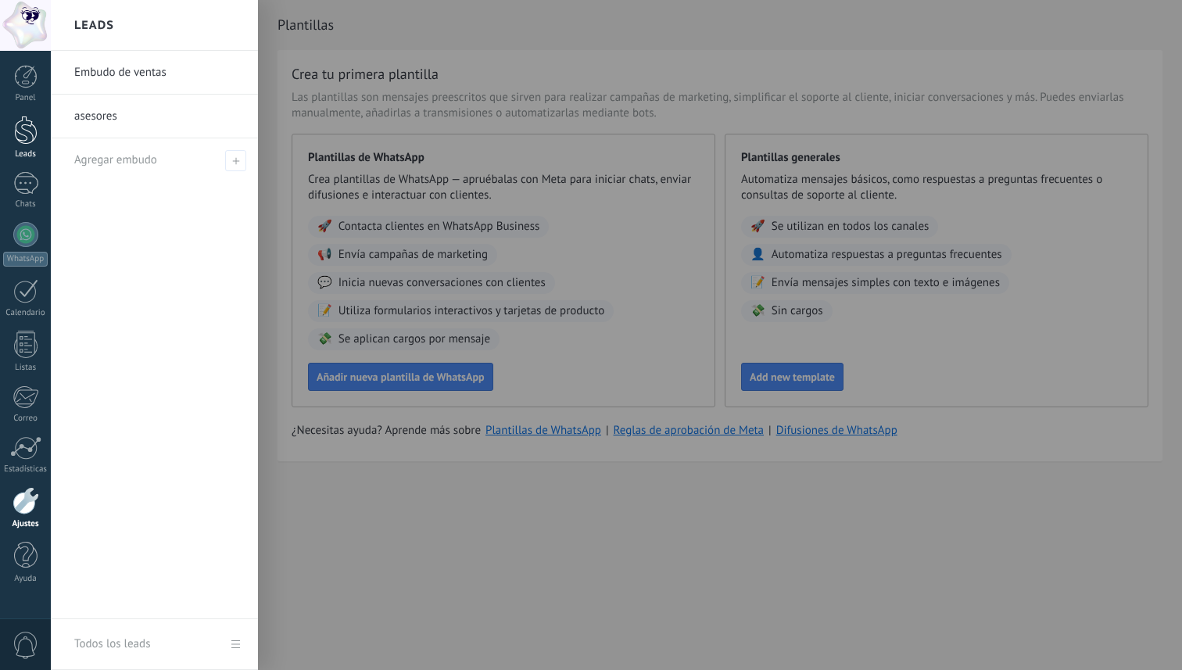
click at [20, 128] on div at bounding box center [25, 130] width 23 height 29
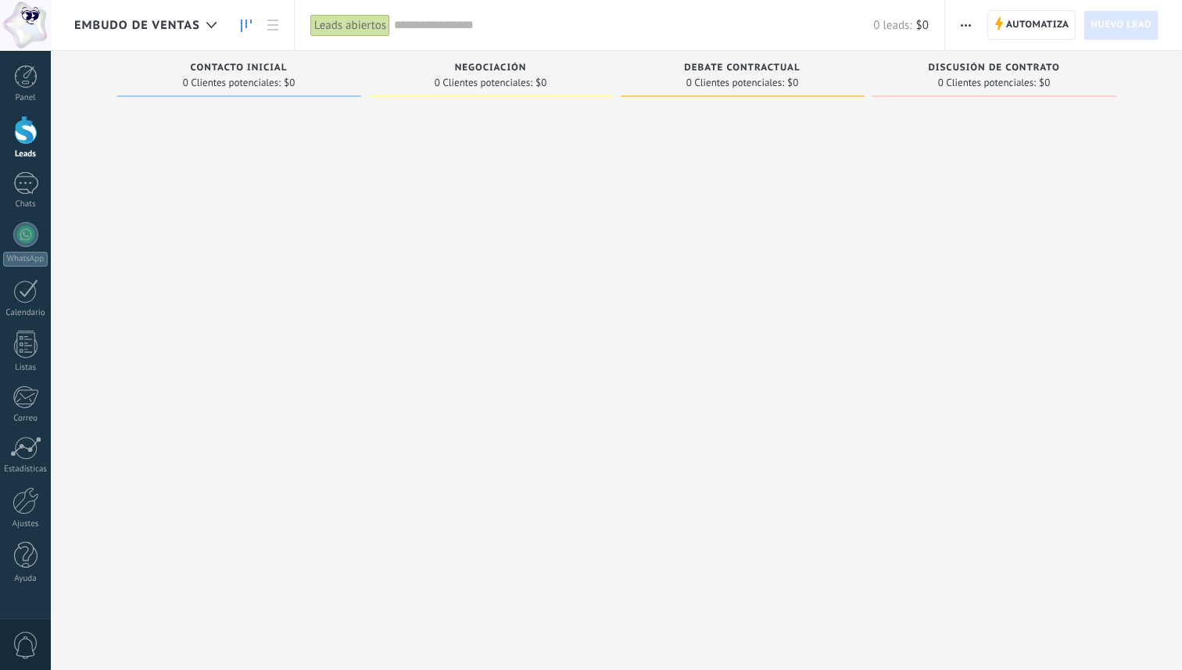
click at [1115, 26] on span "Nuevo lead" at bounding box center [1121, 25] width 61 height 28
click at [23, 82] on div at bounding box center [25, 76] width 23 height 23
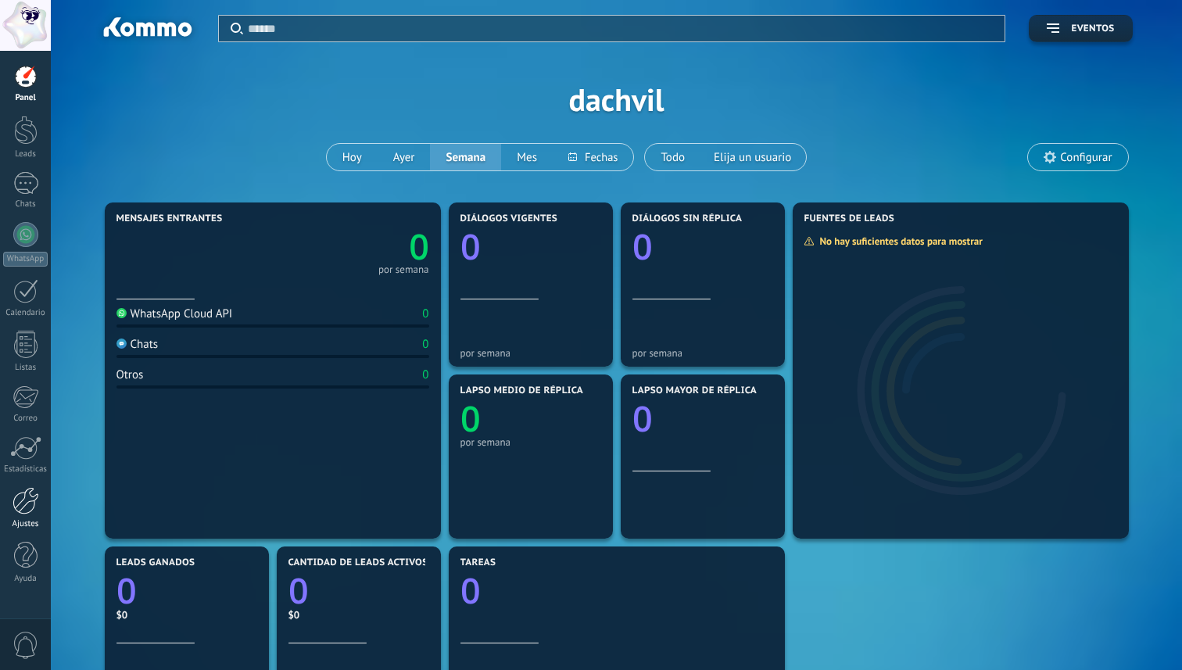
click at [16, 508] on div at bounding box center [26, 500] width 27 height 27
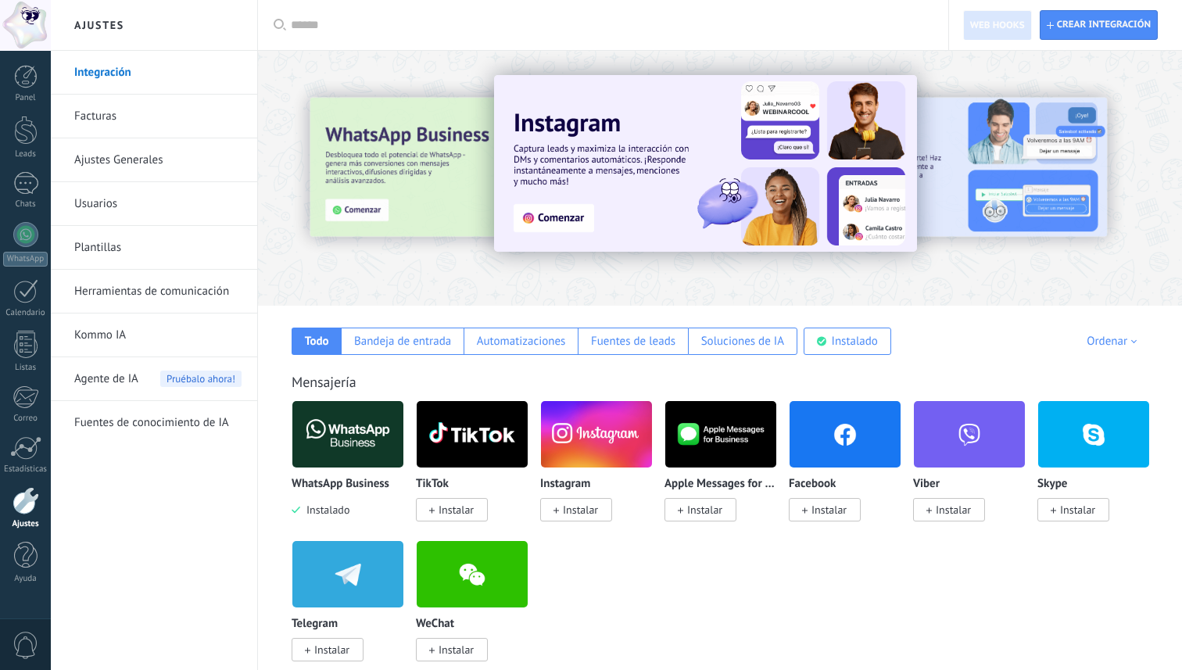
click at [141, 131] on link "Facturas" at bounding box center [157, 117] width 167 height 44
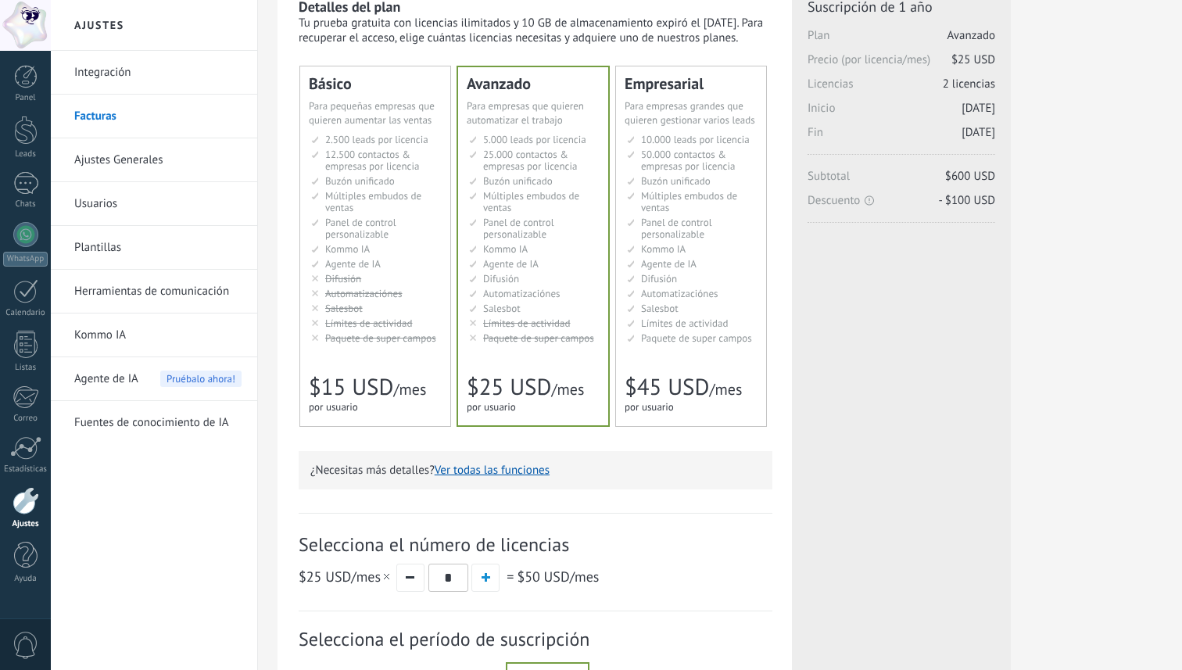
scroll to position [68, 0]
click at [408, 582] on button "button" at bounding box center [410, 577] width 28 height 28
type input "*"
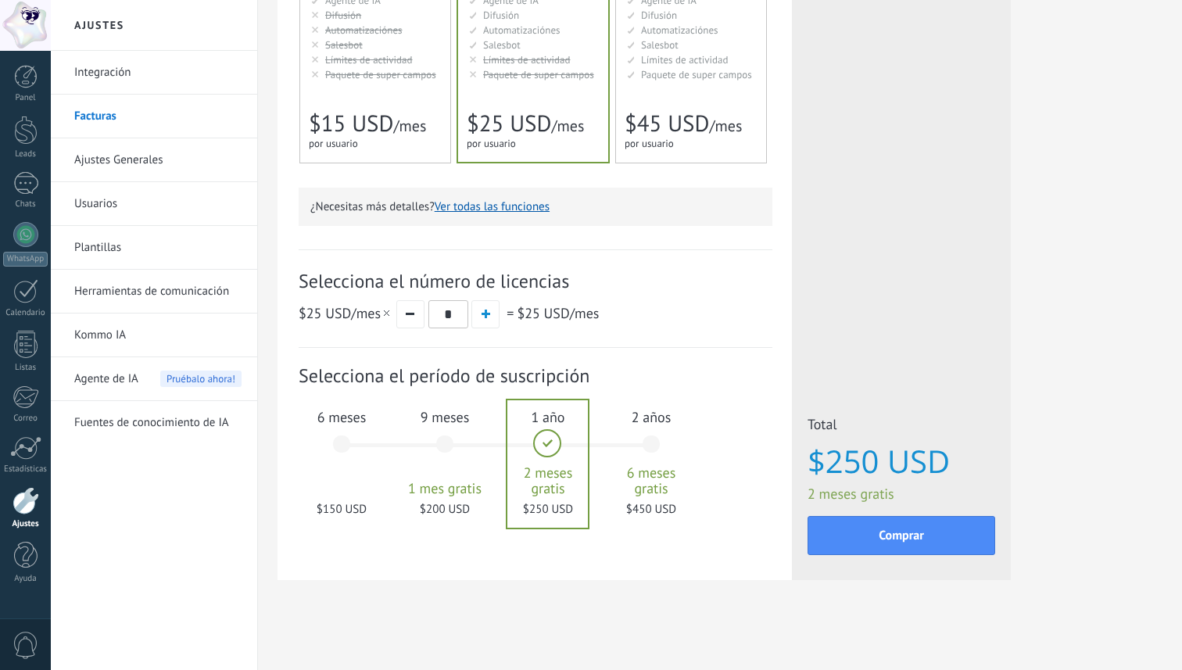
scroll to position [333, 0]
click at [339, 489] on div "6 meses $150 USD" at bounding box center [341, 451] width 84 height 110
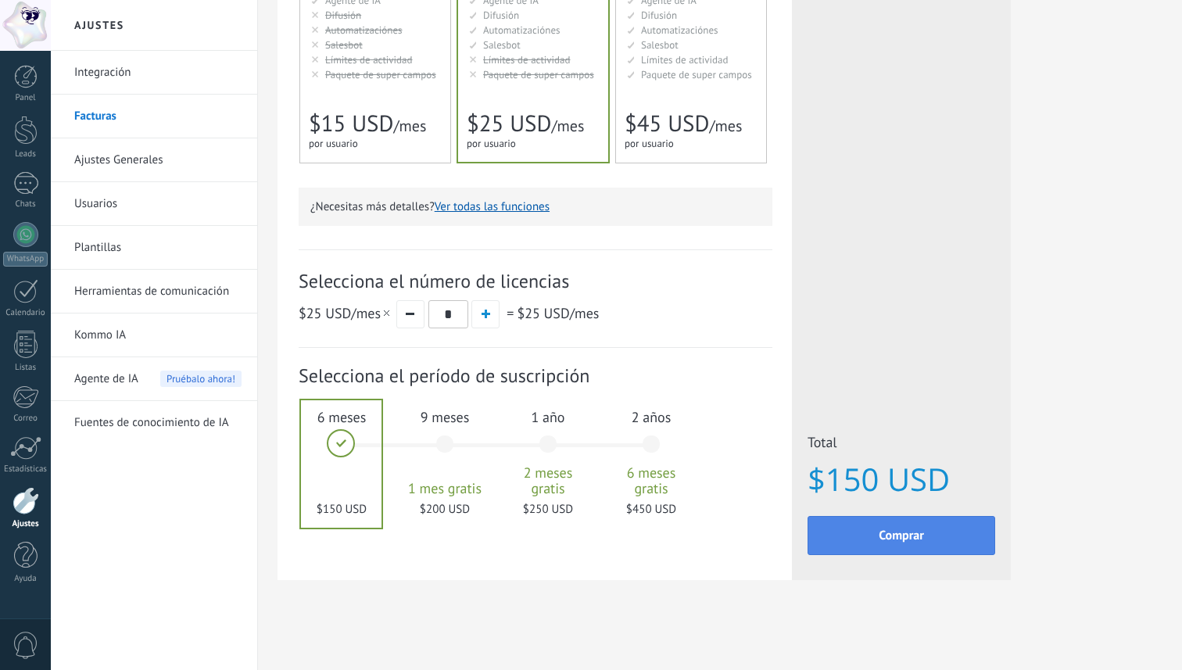
click at [841, 537] on button "Comprar" at bounding box center [902, 535] width 188 height 39
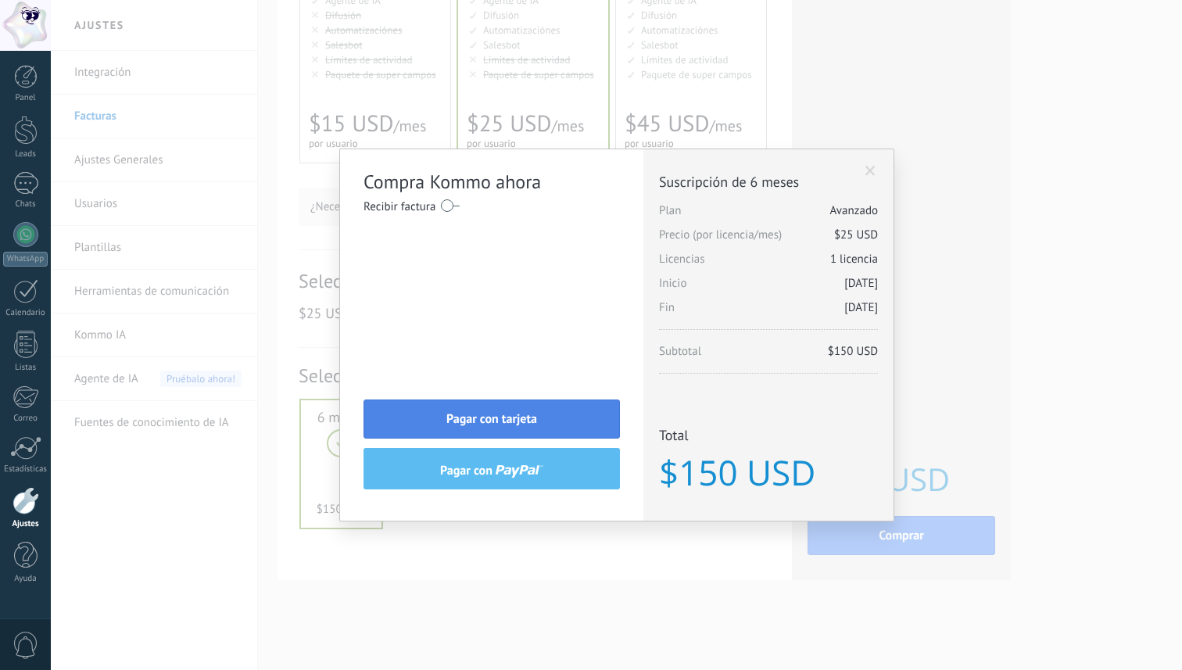
click at [545, 414] on button "Pagar con tarjeta" at bounding box center [492, 418] width 256 height 39
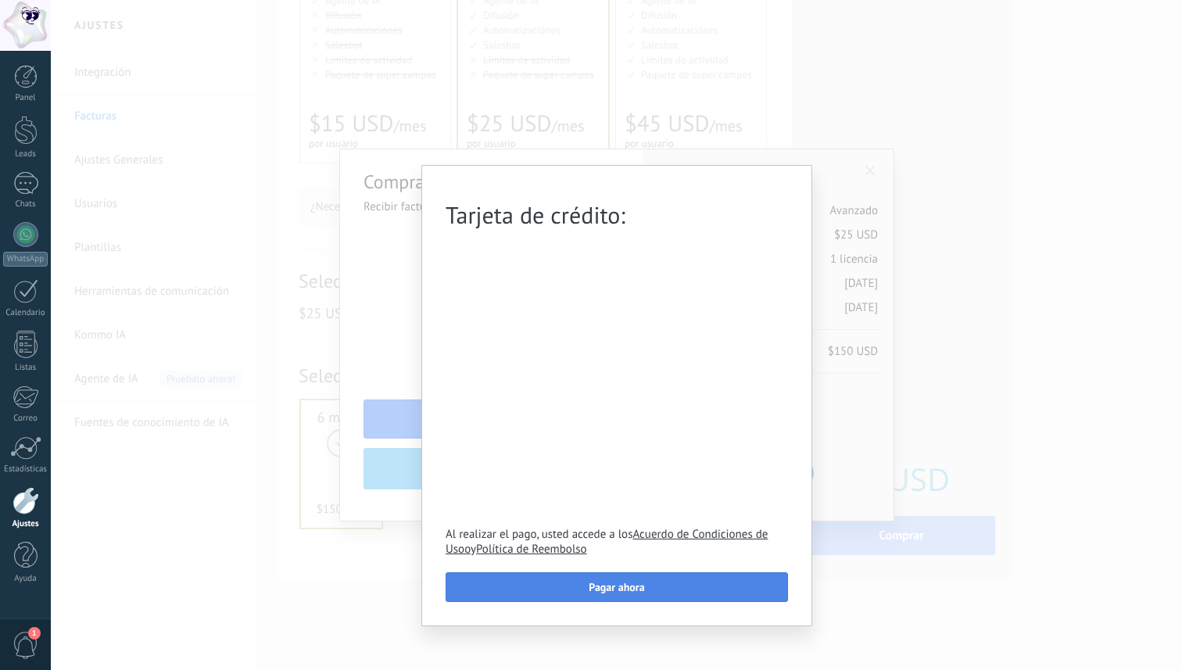
click at [564, 585] on button "Pagar ahora" at bounding box center [617, 587] width 342 height 30
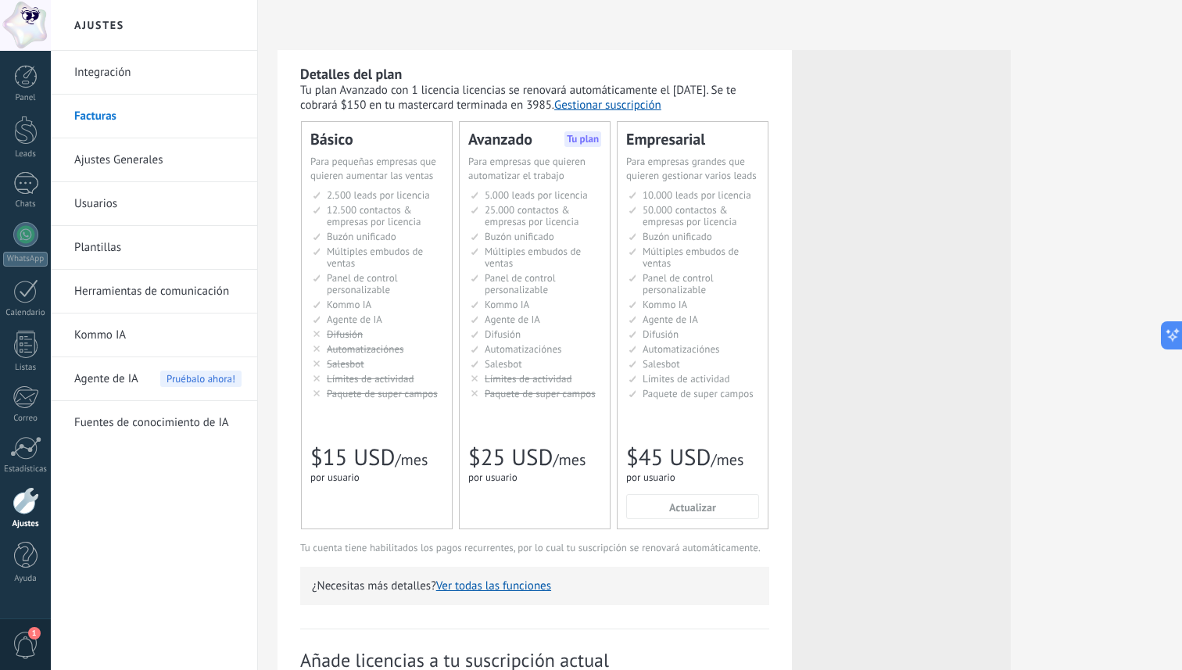
scroll to position [266, 0]
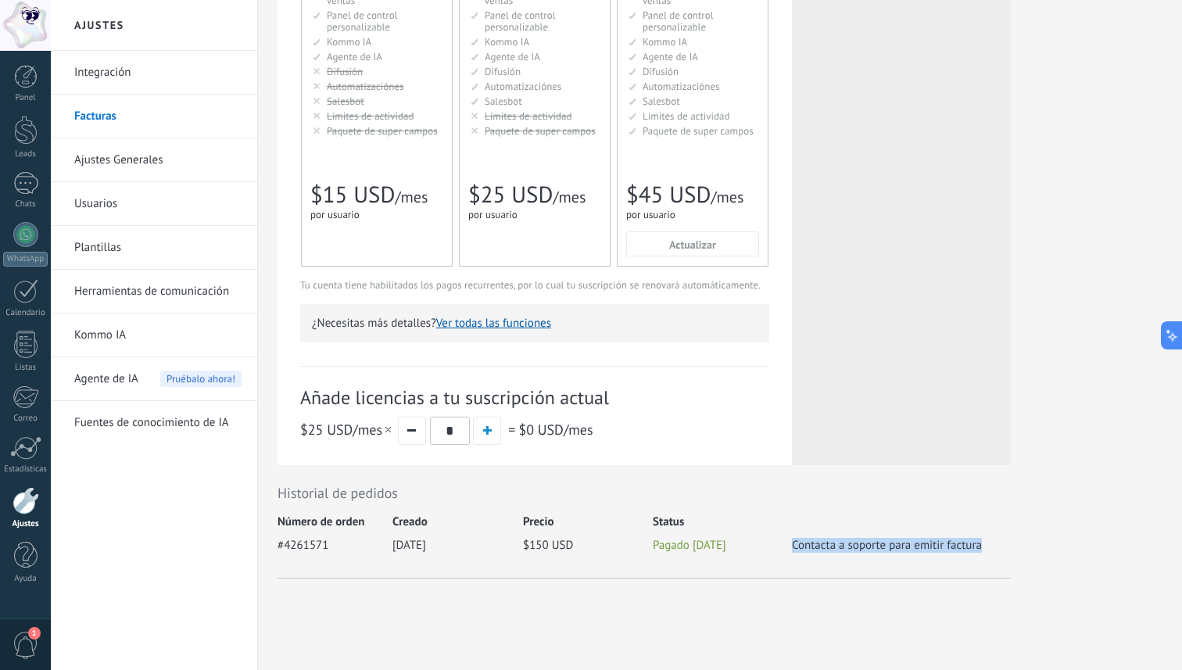
drag, startPoint x: 793, startPoint y: 549, endPoint x: 1045, endPoint y: 550, distance: 252.5
click at [1045, 551] on div "Detalles del plan Tu plan Avanzado con 1 licencia licencias se renovará automát…" at bounding box center [720, 203] width 885 height 832
drag, startPoint x: 331, startPoint y: 549, endPoint x: 271, endPoint y: 546, distance: 59.5
click at [271, 548] on div "Detalles del plan Tu plan Avanzado con 1 licencia licencias se renovará automát…" at bounding box center [720, 203] width 924 height 933
copy span "#4261571"
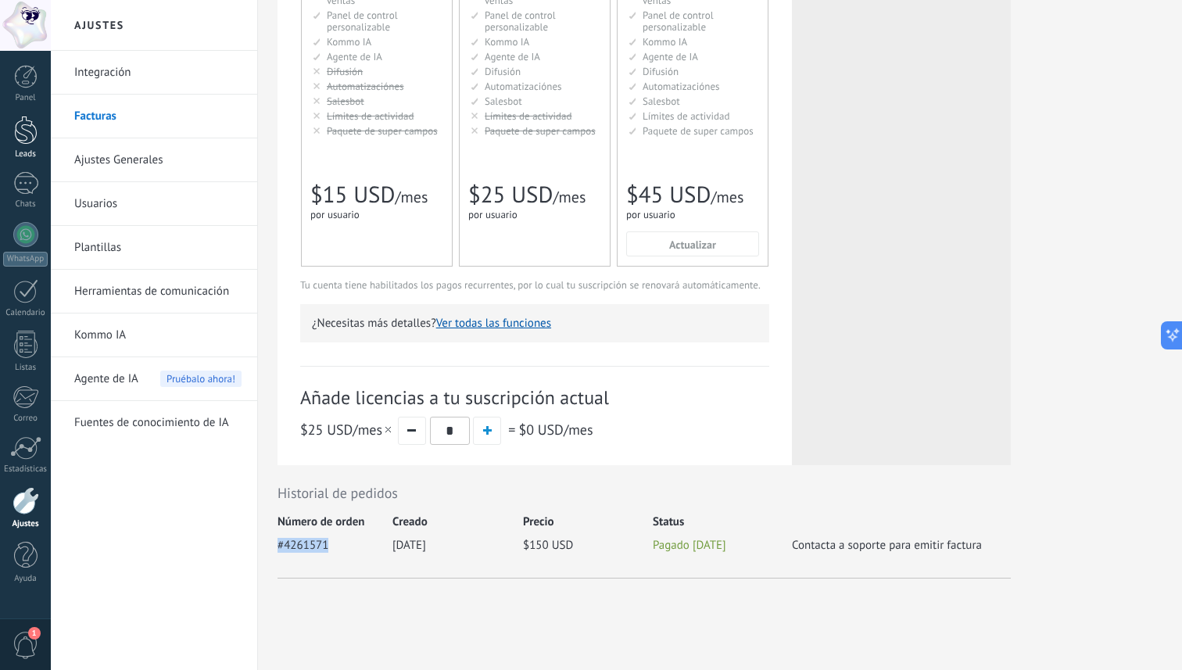
click at [16, 143] on div at bounding box center [25, 130] width 23 height 29
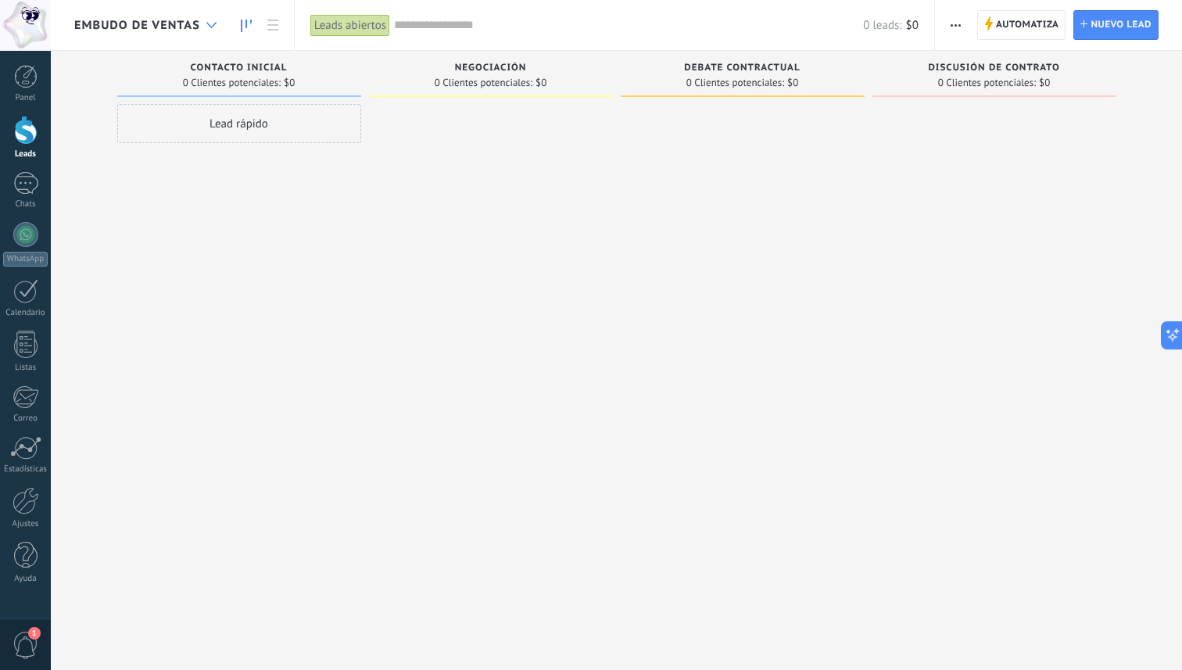
click at [211, 25] on icon at bounding box center [211, 25] width 10 height 6
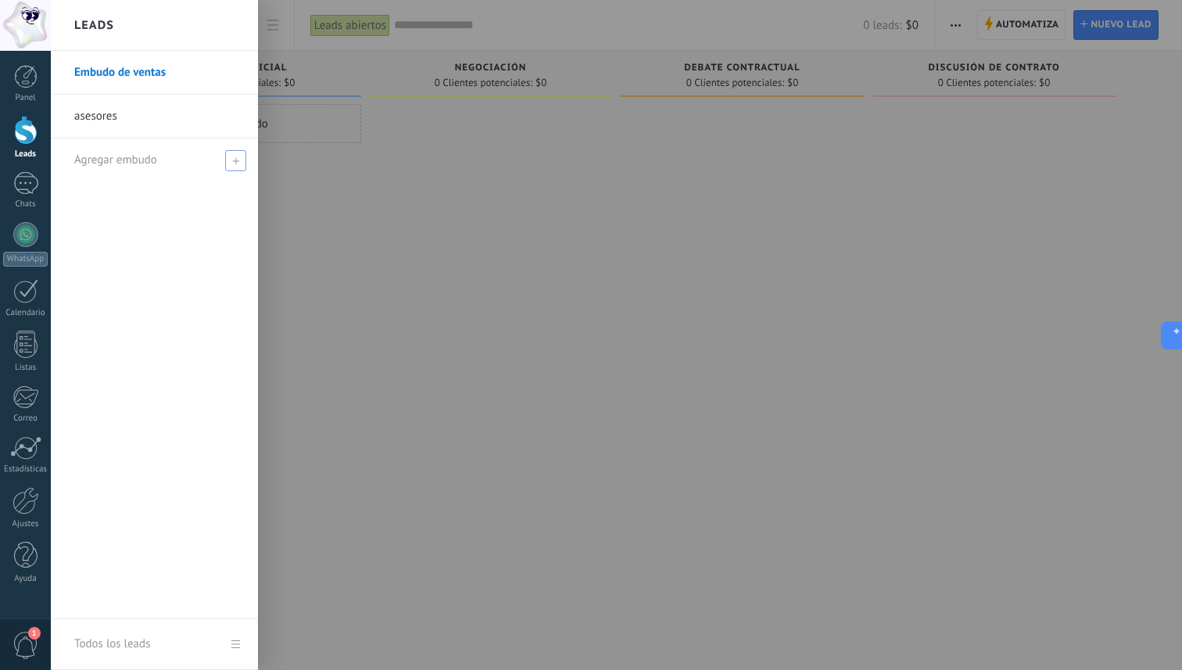
click at [238, 165] on span at bounding box center [235, 160] width 21 height 21
type input "*"
type input "**********"
click at [231, 156] on span at bounding box center [238, 160] width 14 height 11
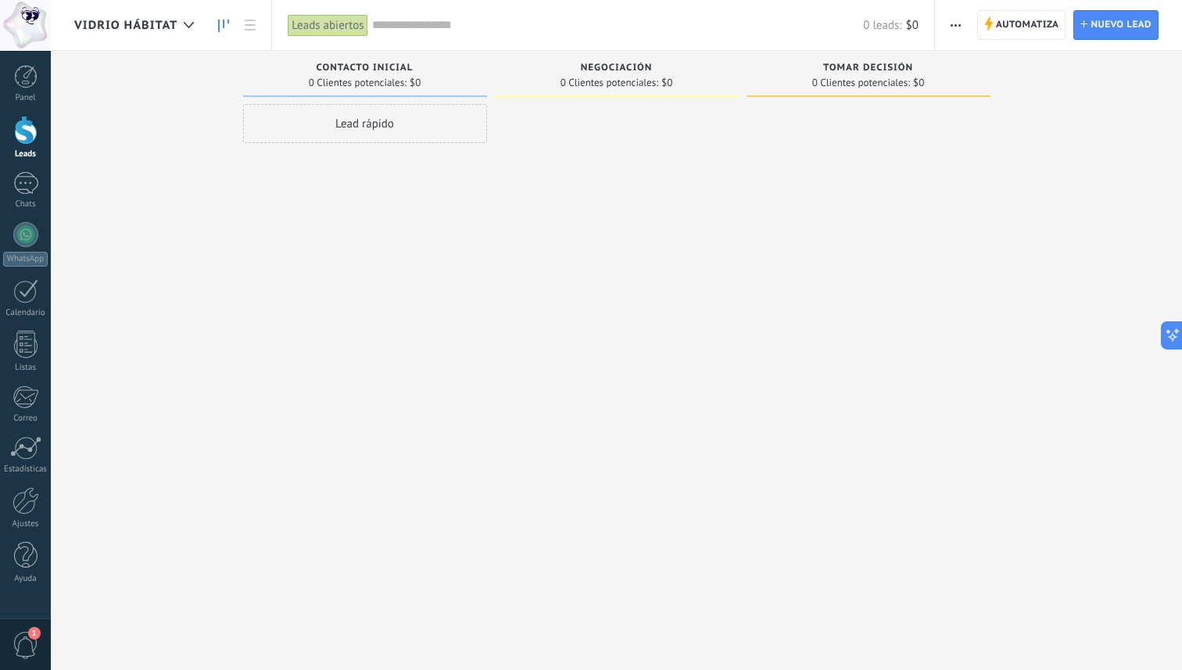
click at [389, 70] on span "Contacto inicial" at bounding box center [365, 68] width 97 height 11
click at [513, 177] on div at bounding box center [617, 337] width 244 height 466
click at [1104, 23] on span "Nuevo lead" at bounding box center [1121, 25] width 61 height 28
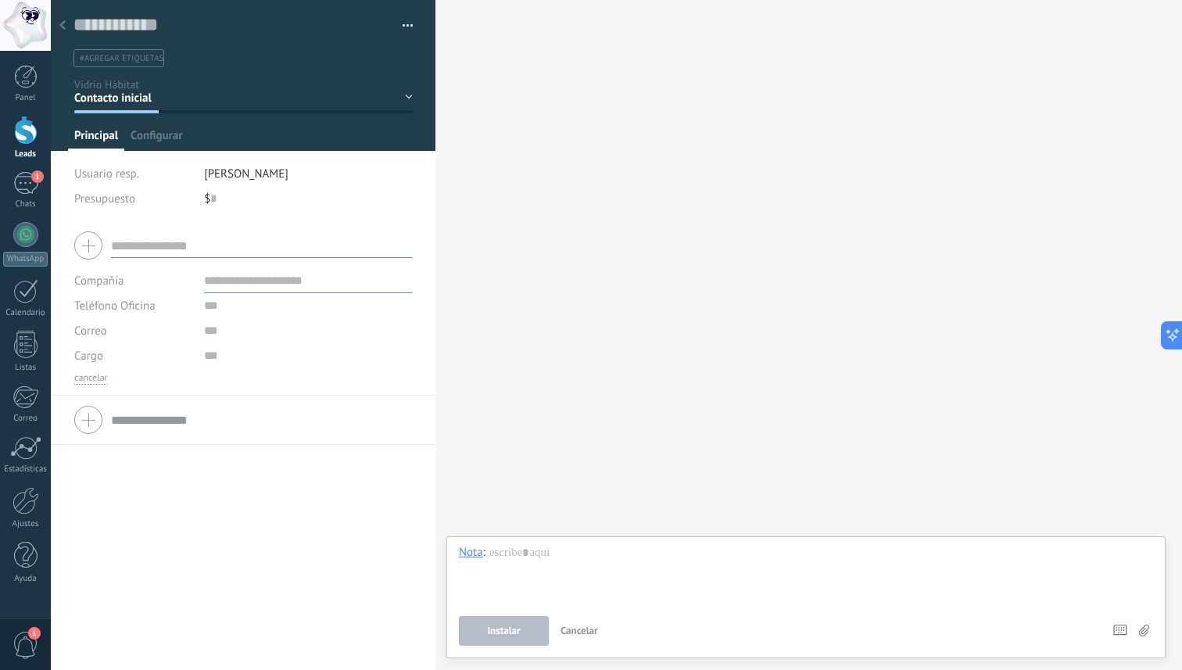
click at [0, 0] on div "Contacto inicial Negociación Tomar decisión Logrado con éxito Ventas Perdidos" at bounding box center [0, 0] width 0 height 0
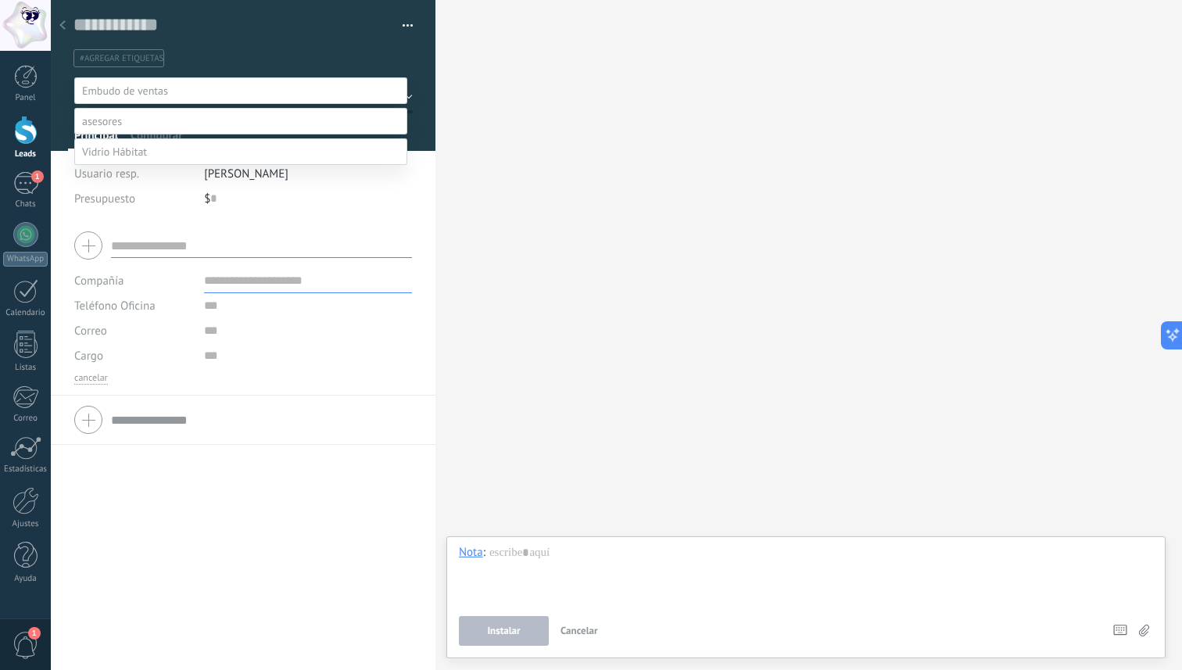
scroll to position [61, 0]
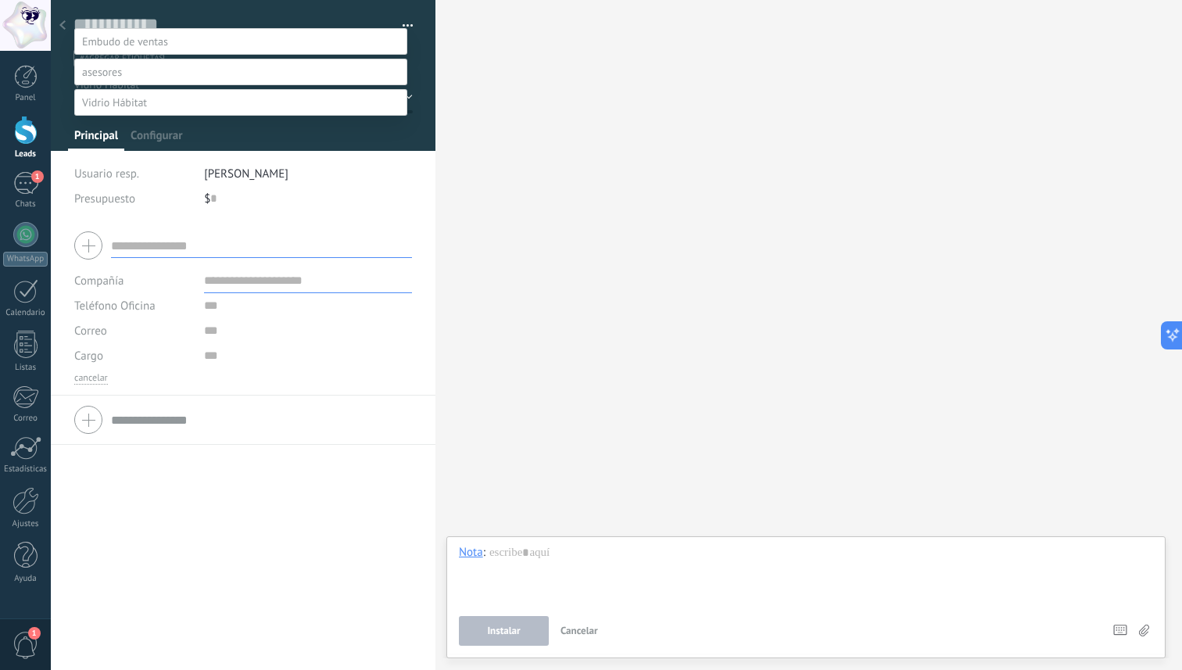
click at [241, 468] on div "Contacto inicial Negociación Debate contractual Discusión de contrato Leads gan…" at bounding box center [240, 349] width 333 height 642
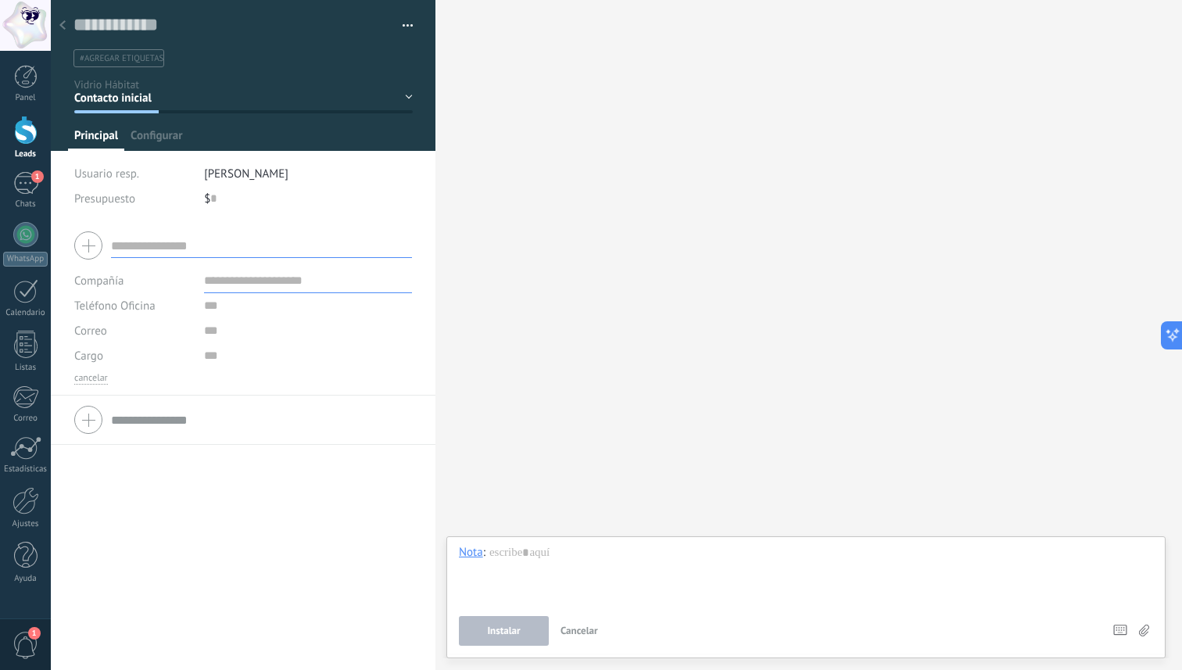
click at [137, 253] on input "text" at bounding box center [261, 245] width 301 height 25
click at [236, 288] on input "text" at bounding box center [308, 280] width 208 height 25
click at [135, 303] on span "Teléfono Oficina" at bounding box center [114, 306] width 81 height 15
click at [290, 571] on div "Compañía Teléfono Oficina Ofic. directo Celular Fax Casa Otro Teléfono Oficina …" at bounding box center [243, 445] width 385 height 449
click at [98, 378] on button "cancelar" at bounding box center [91, 378] width 34 height 13
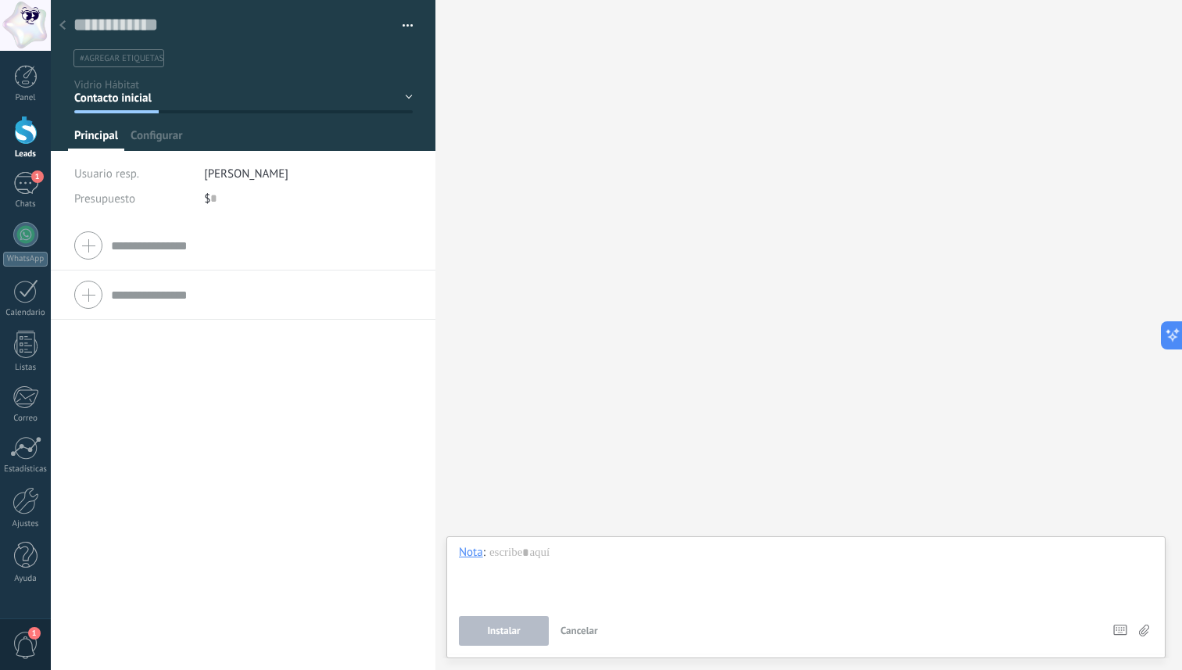
click at [130, 247] on input "text" at bounding box center [261, 245] width 301 height 25
click at [404, 18] on button "button" at bounding box center [402, 25] width 23 height 23
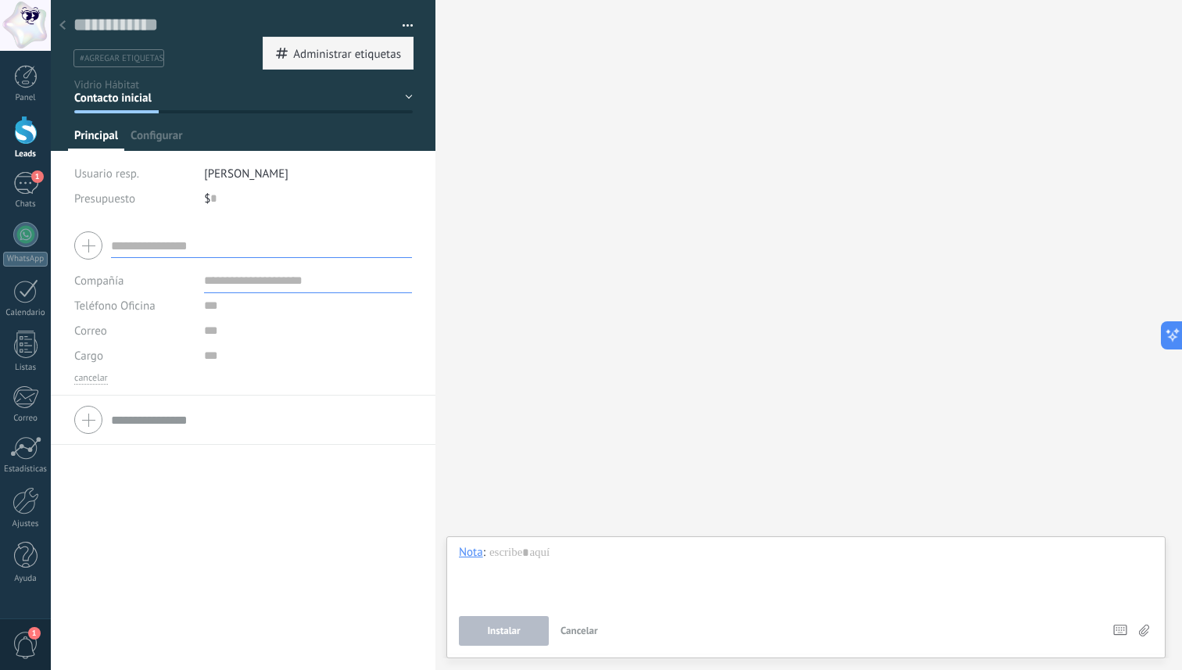
click at [374, 56] on span "Administrar etiquetas" at bounding box center [347, 53] width 108 height 31
click at [404, 25] on button "button" at bounding box center [402, 25] width 23 height 23
click at [333, 65] on span "Administrar etiquetas" at bounding box center [347, 53] width 108 height 31
click at [412, 27] on div "Guardar y crear Administrar etiquetas #agregar etiquetas" at bounding box center [243, 33] width 385 height 67
click at [401, 26] on button "button" at bounding box center [402, 25] width 23 height 23
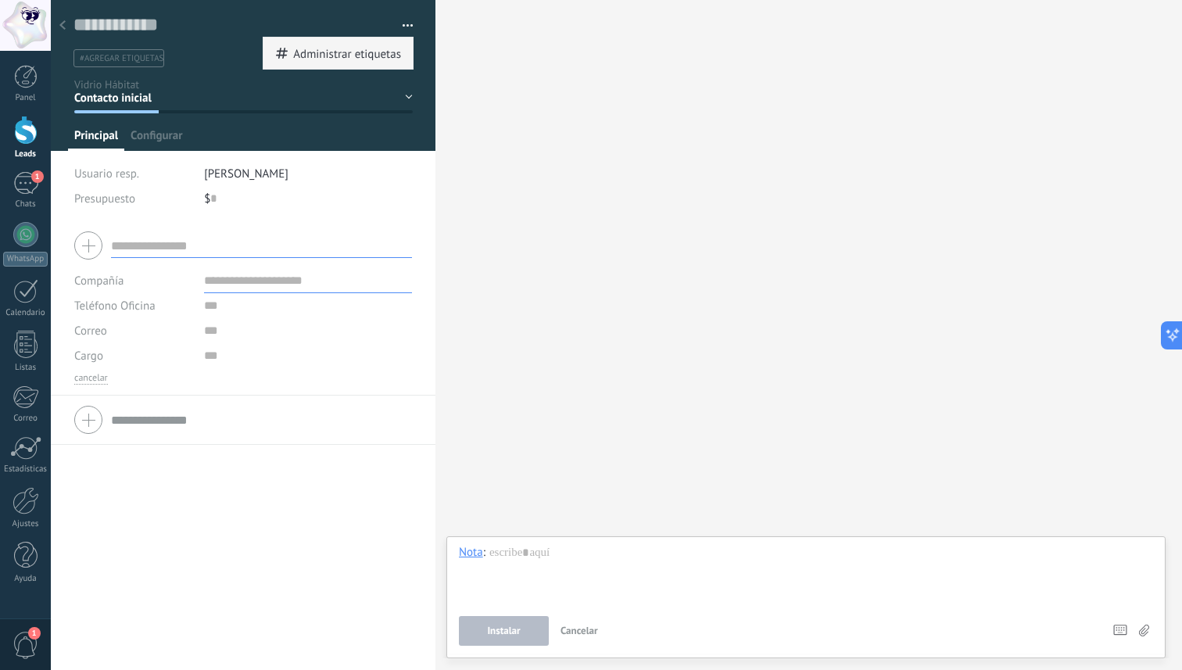
click at [284, 51] on div "Administrar etiquetas" at bounding box center [337, 53] width 149 height 31
click at [154, 38] on div "Guardar y crear Administrar etiquetas #agregar etiquetas" at bounding box center [243, 40] width 340 height 54
click at [154, 30] on input "text" at bounding box center [231, 24] width 317 height 23
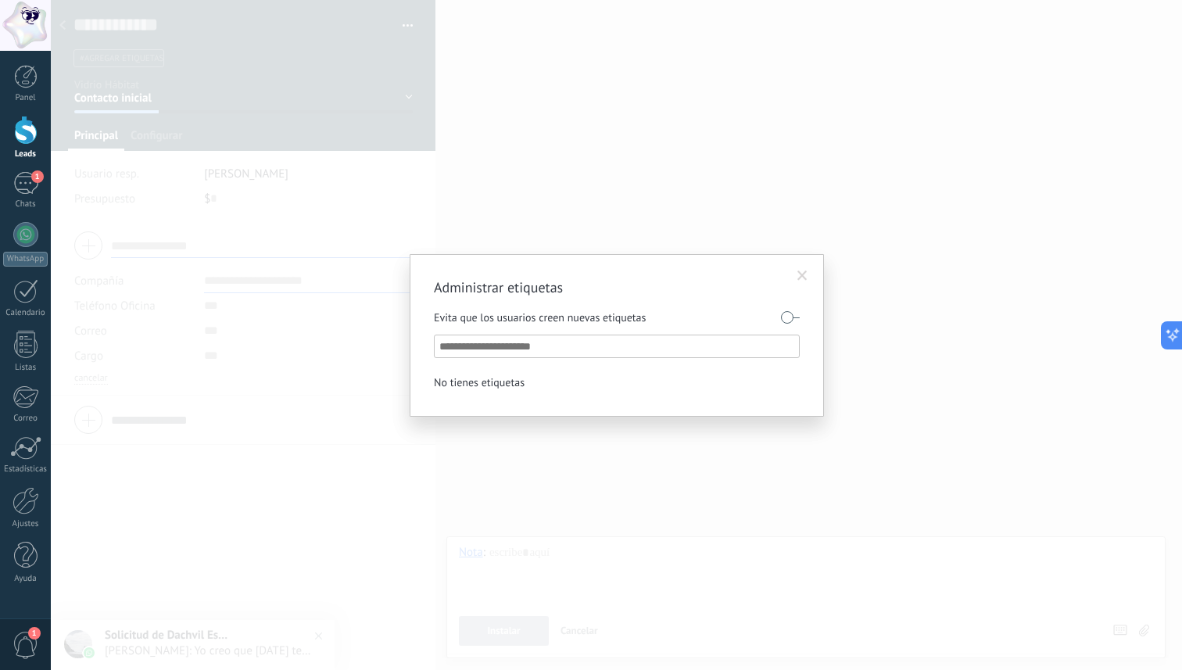
click at [790, 315] on label at bounding box center [790, 317] width 19 height 25
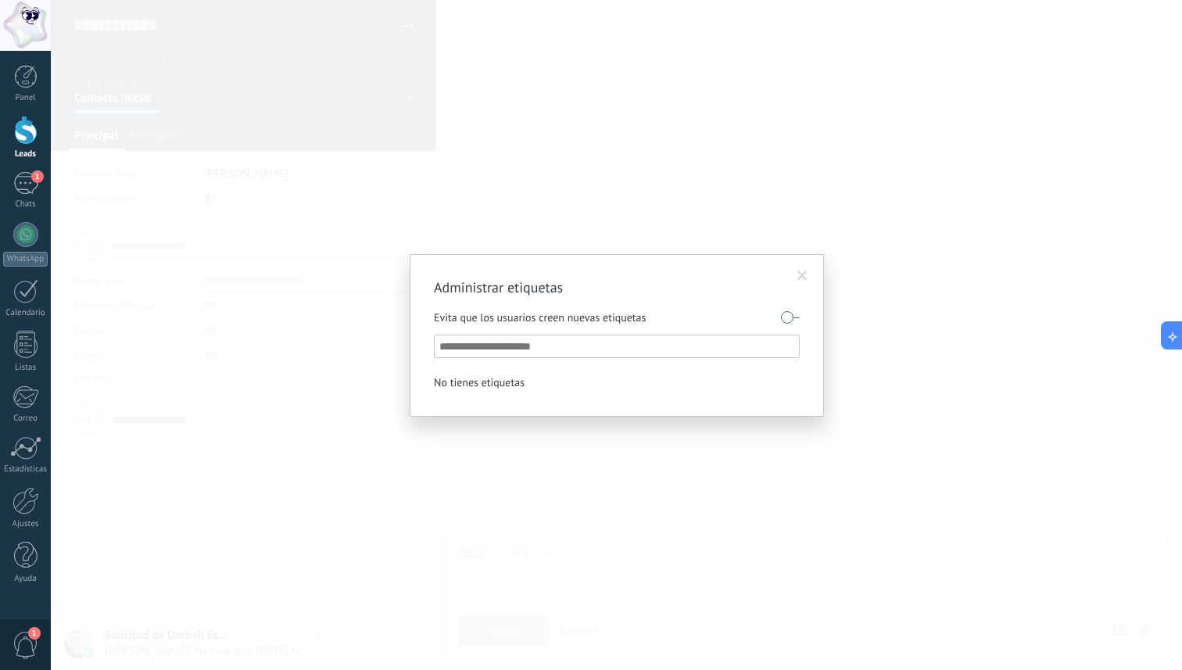
click at [803, 281] on span at bounding box center [803, 276] width 26 height 27
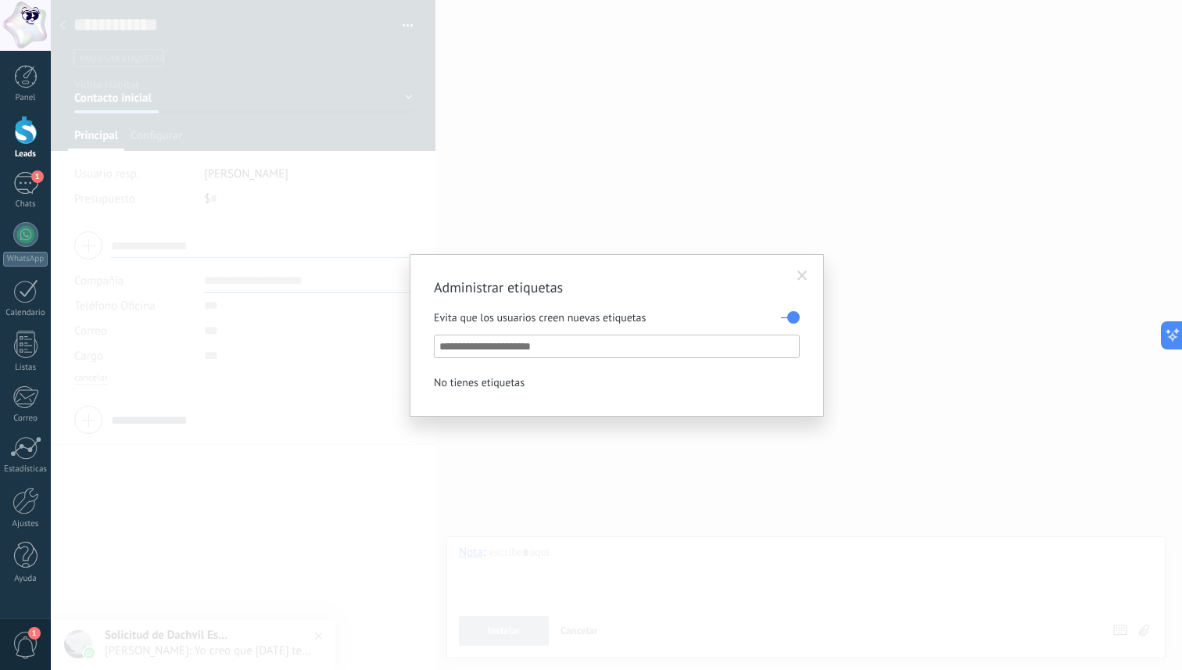
click at [801, 271] on span at bounding box center [802, 275] width 10 height 11
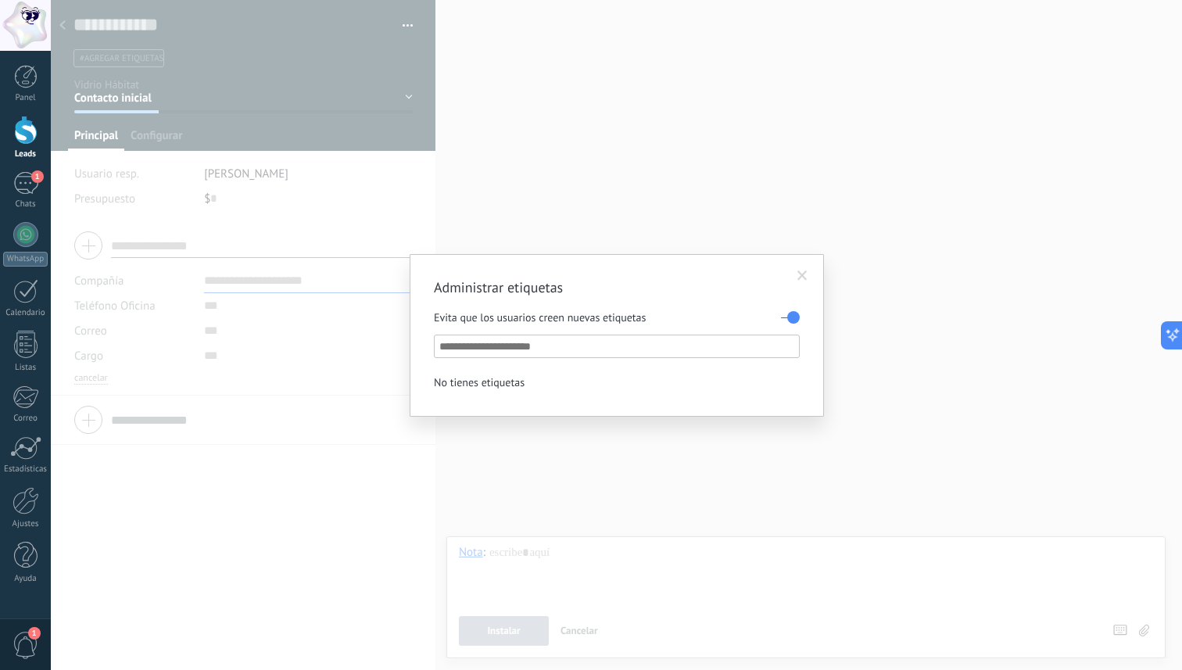
click at [790, 309] on label at bounding box center [790, 317] width 19 height 25
click at [801, 278] on span at bounding box center [802, 275] width 10 height 11
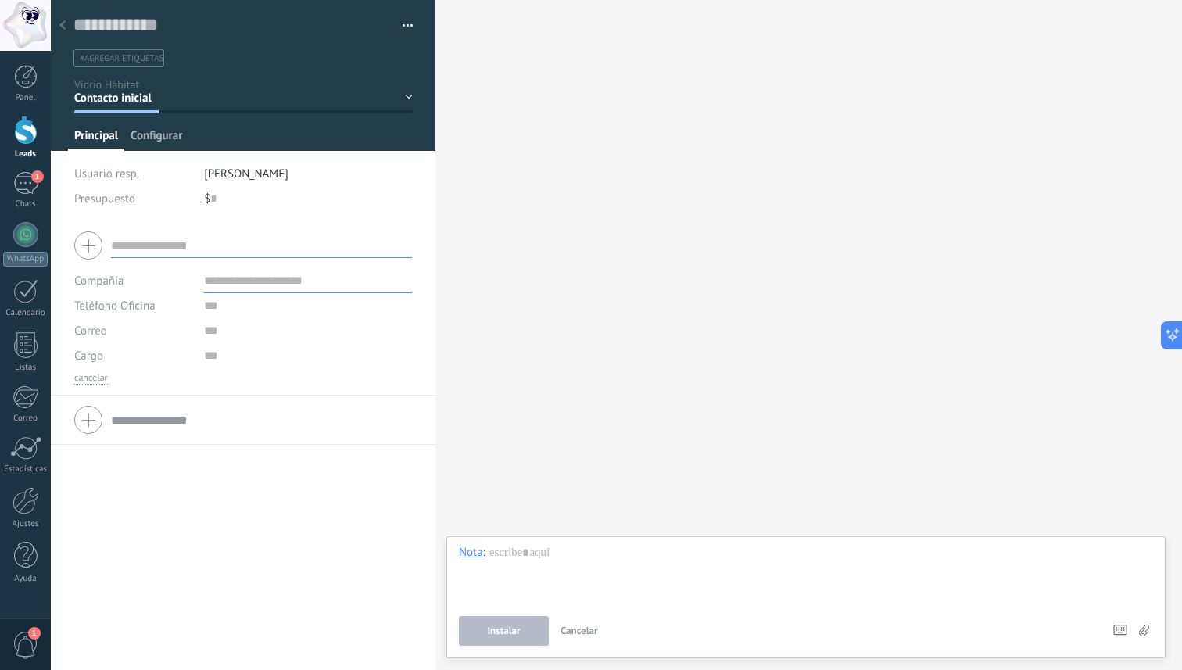
click at [177, 149] on span "Configurar" at bounding box center [157, 139] width 52 height 23
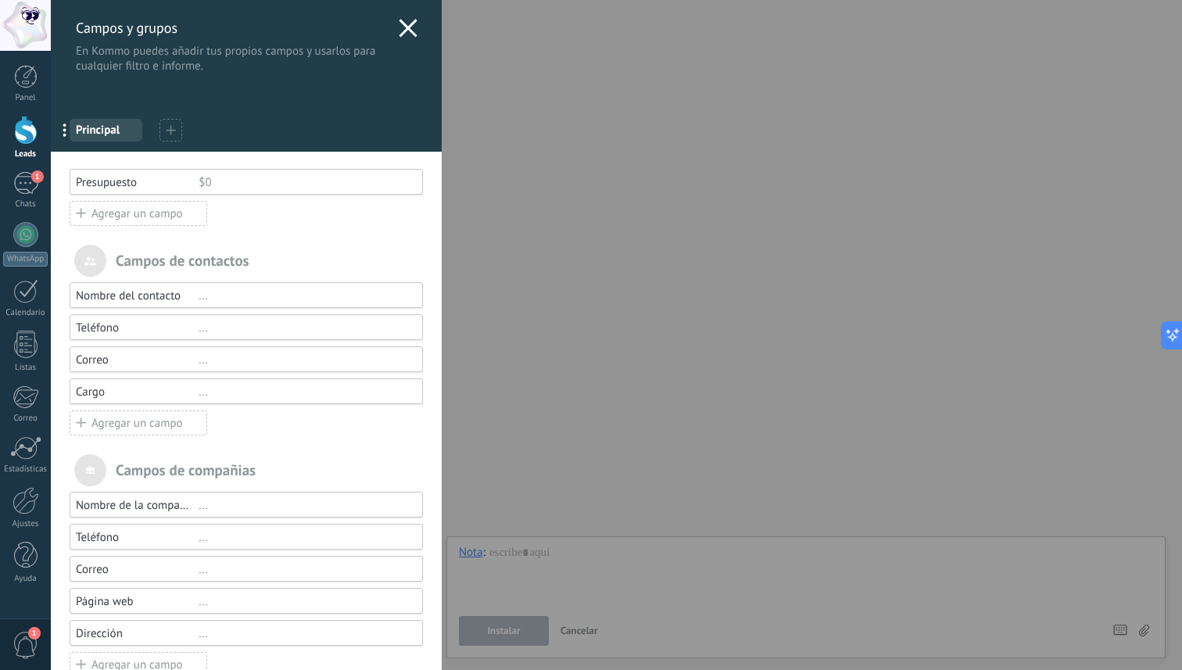
click at [150, 188] on div "Presupuesto" at bounding box center [137, 182] width 123 height 15
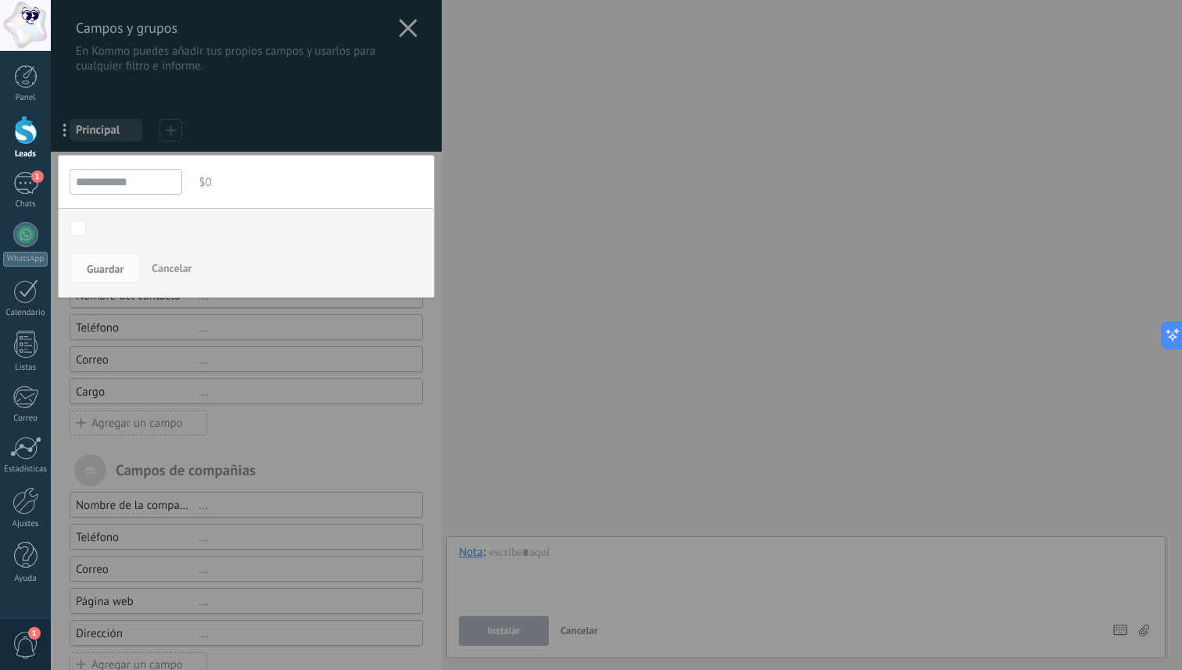
click at [172, 270] on span "Cancelar" at bounding box center [172, 268] width 40 height 14
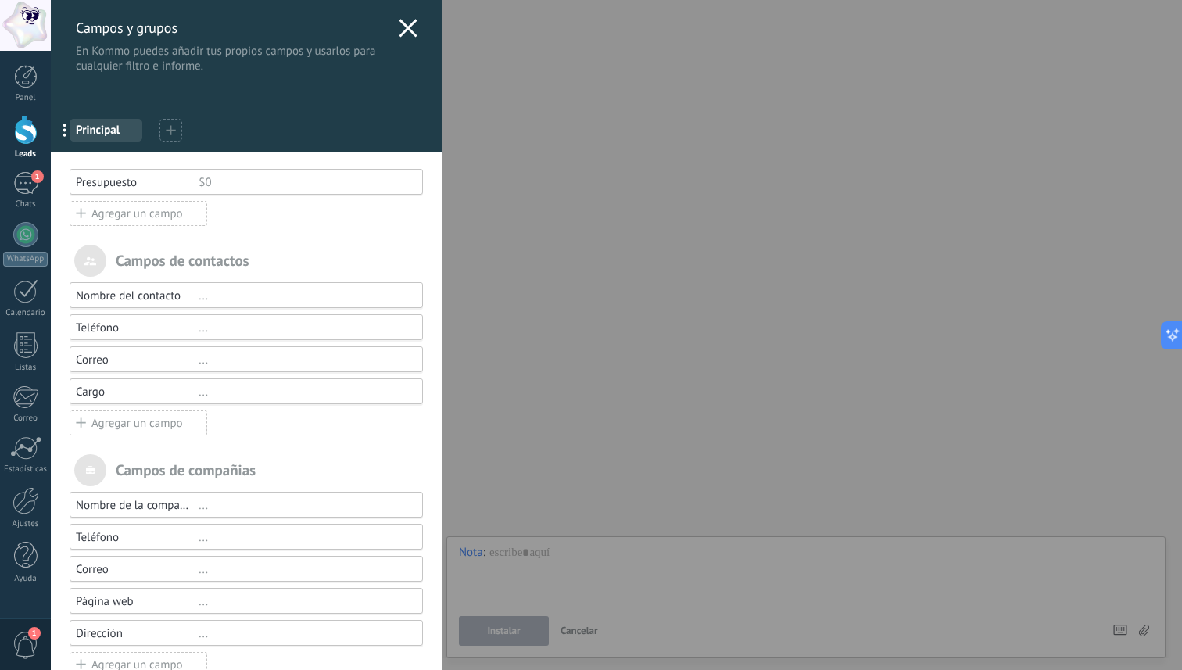
click at [109, 297] on div "Nombre del contacto" at bounding box center [137, 295] width 123 height 15
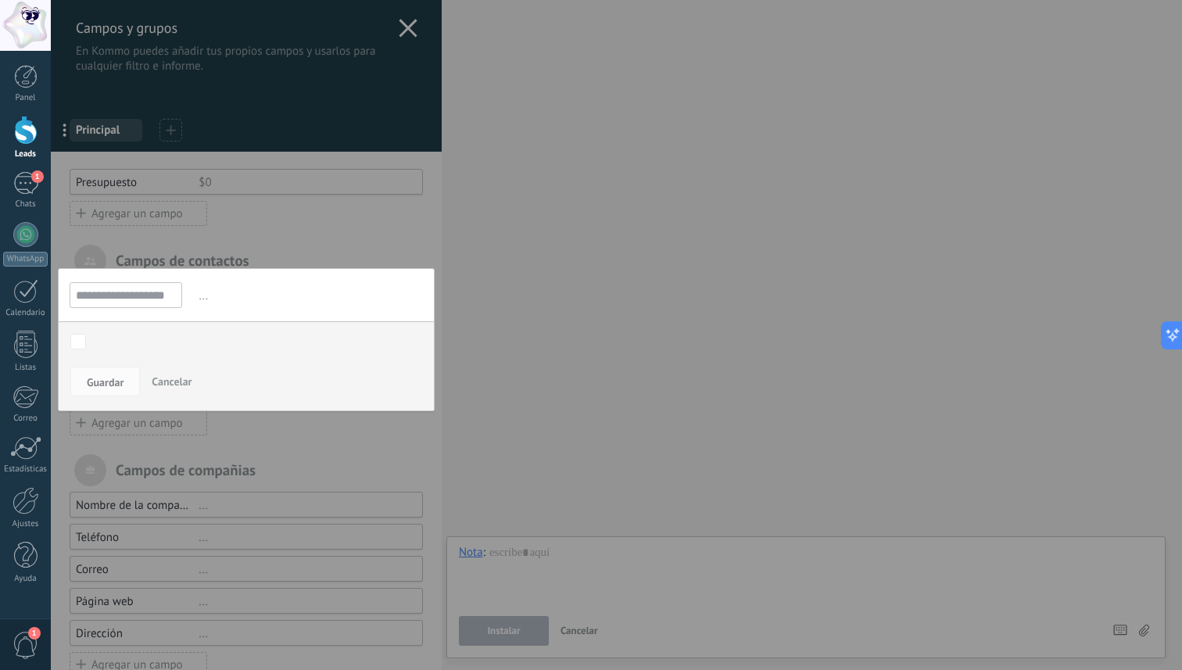
click at [80, 342] on body ".abccls-1,.abccls-2{fill-rule:evenodd}.abccls-2{fill:#fff} .abfcls-1{fill:none}…" at bounding box center [591, 335] width 1182 height 670
click at [75, 341] on body ".abccls-1,.abccls-2{fill-rule:evenodd}.abccls-2{fill:#fff} .abfcls-1{fill:none}…" at bounding box center [591, 335] width 1182 height 670
click at [176, 389] on button "Cancelar" at bounding box center [171, 382] width 52 height 30
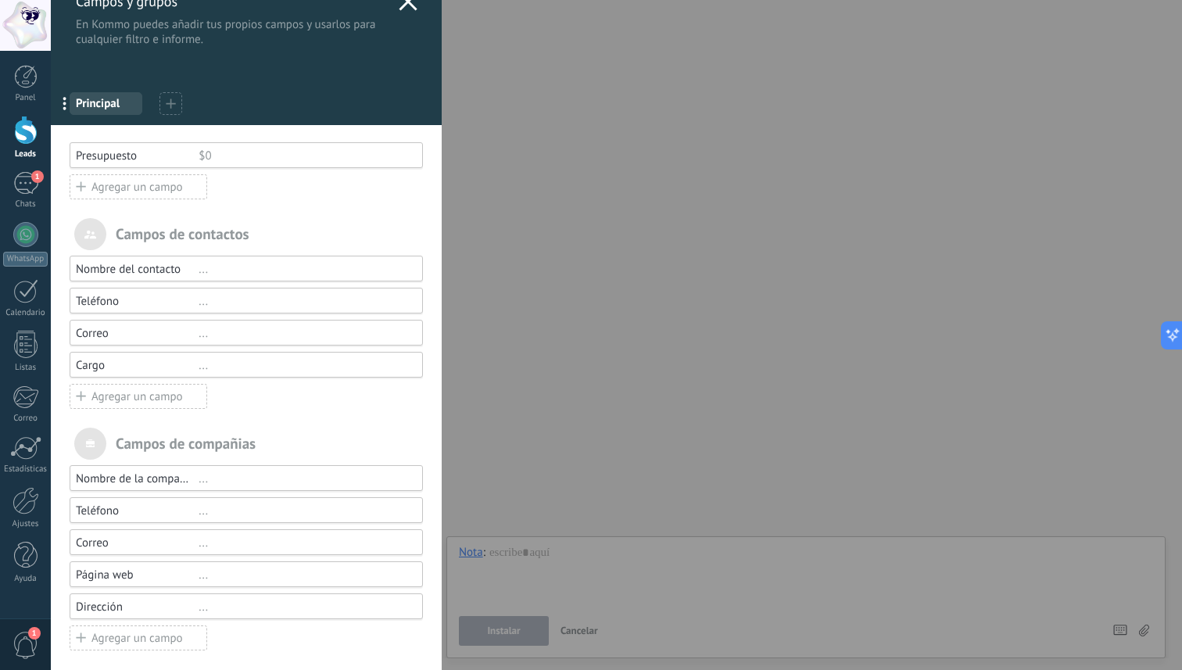
scroll to position [34, 0]
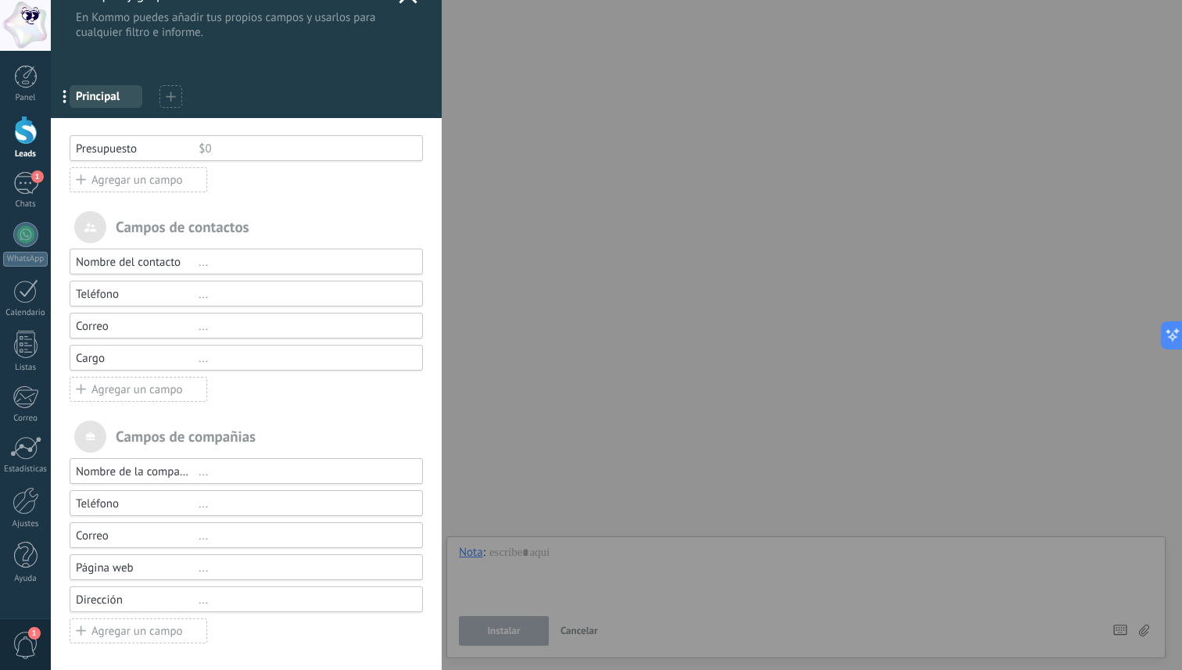
click at [185, 352] on div "Cargo" at bounding box center [137, 358] width 123 height 15
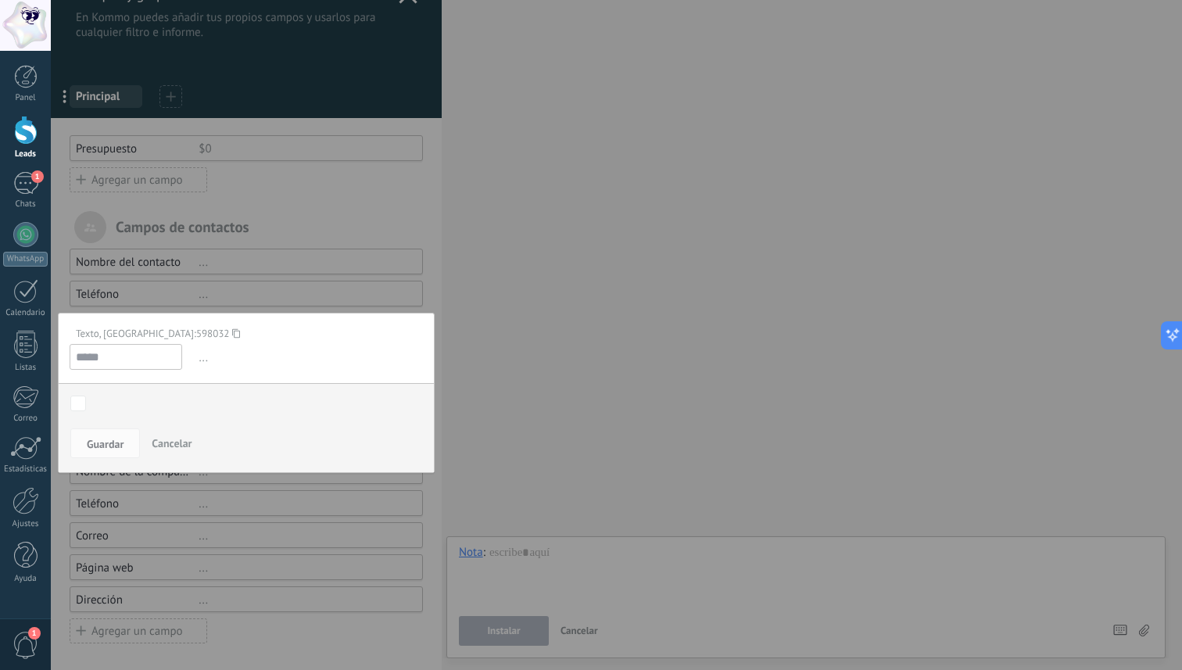
click at [165, 436] on span "Cancelar" at bounding box center [172, 443] width 40 height 14
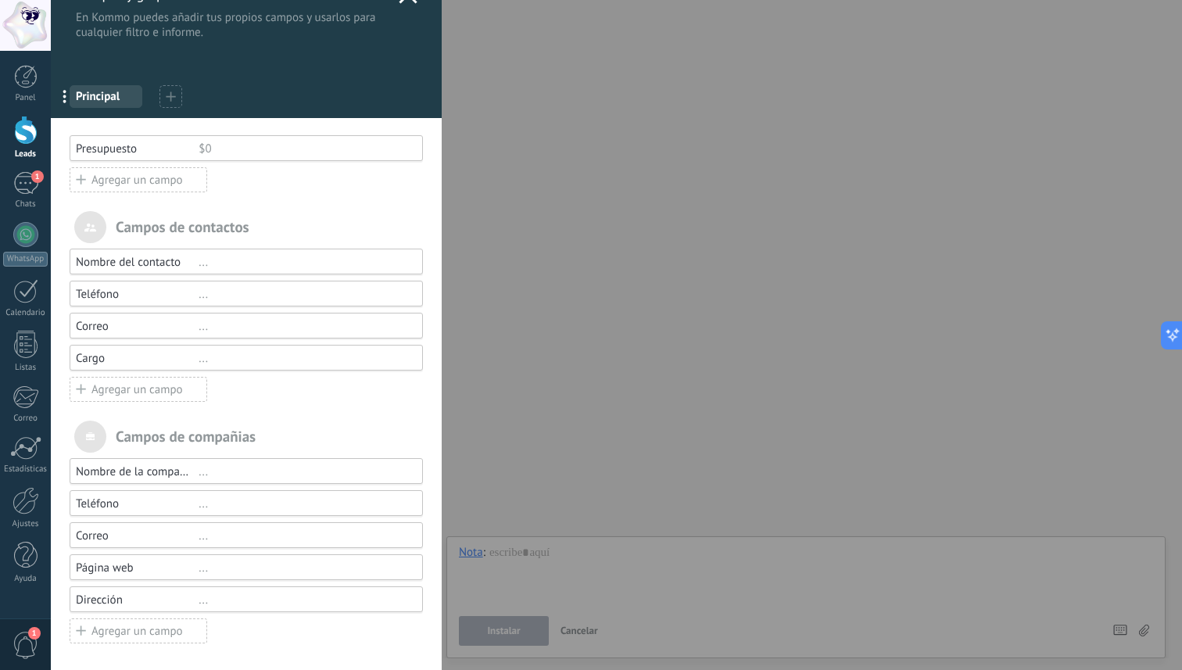
click at [100, 364] on div "Cargo" at bounding box center [137, 358] width 123 height 15
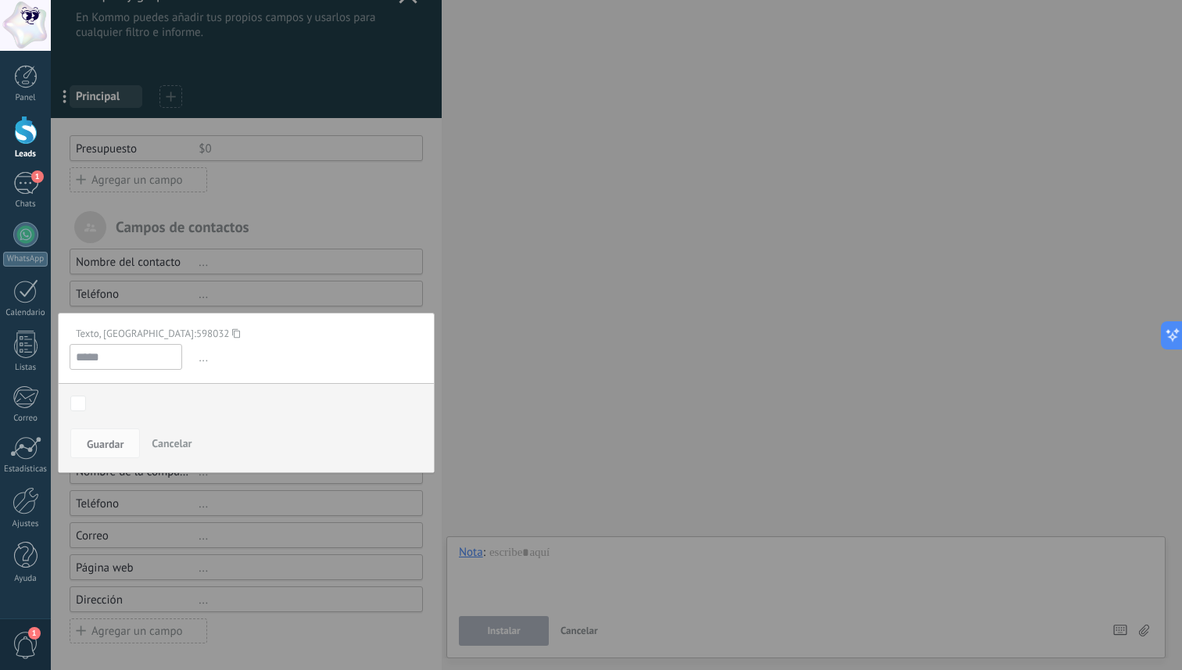
click at [100, 364] on input "*****" at bounding box center [126, 357] width 113 height 26
click at [332, 227] on div at bounding box center [246, 319] width 391 height 706
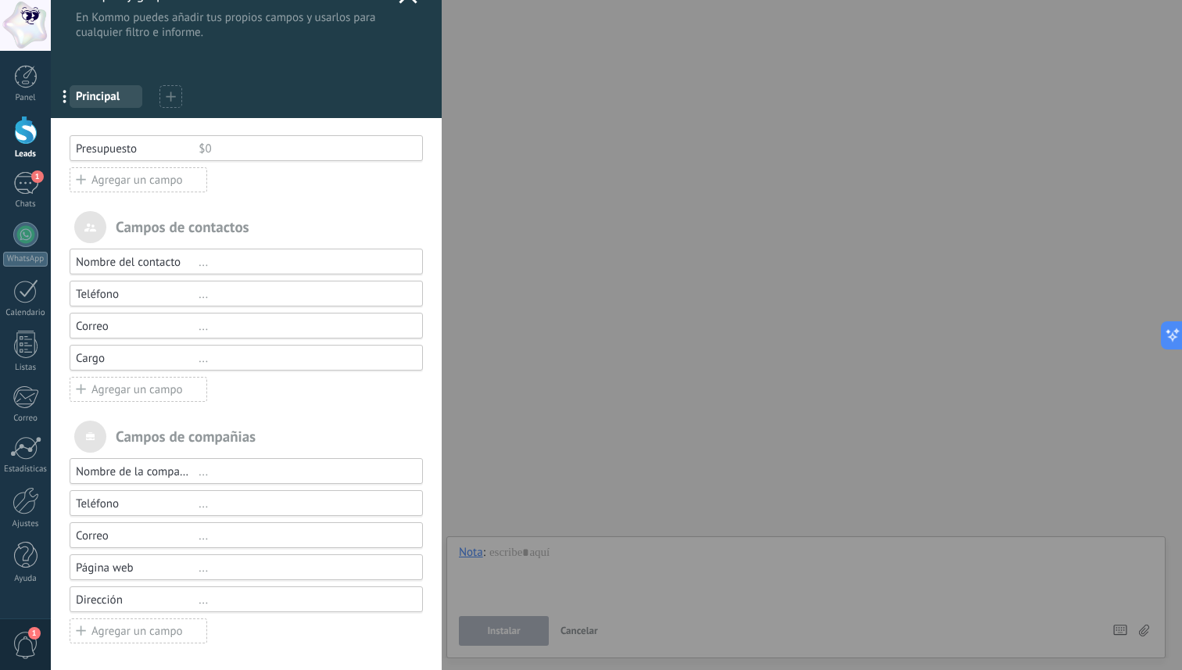
click at [85, 362] on div "Cargo" at bounding box center [137, 358] width 123 height 15
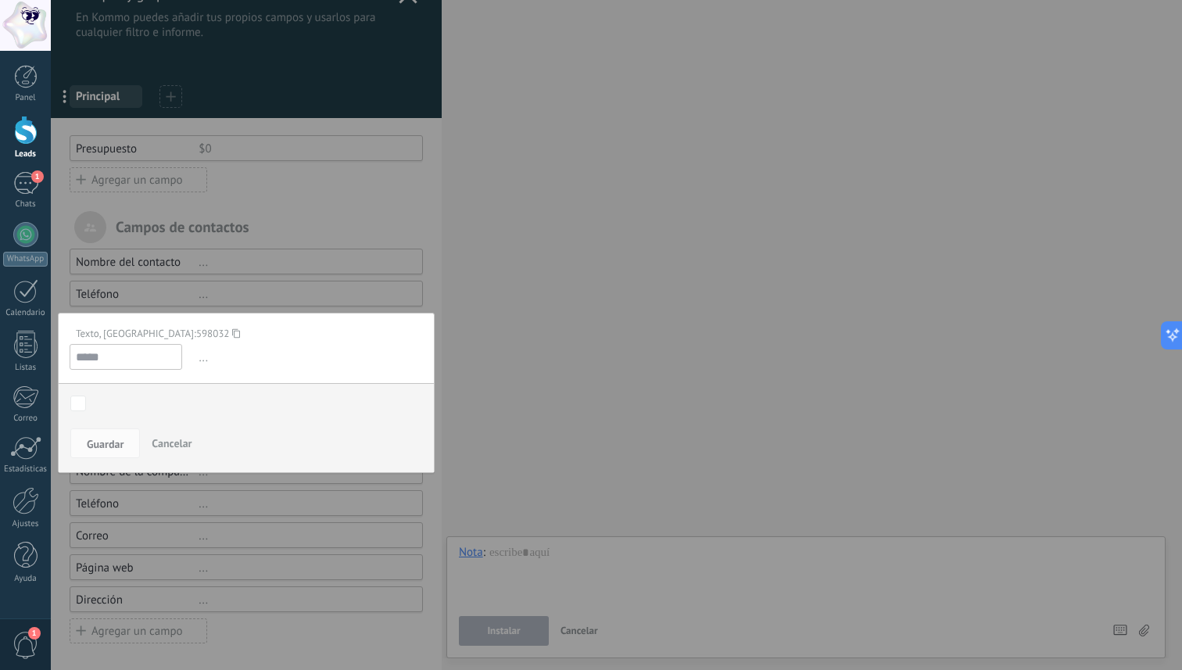
click at [91, 352] on input "*****" at bounding box center [126, 357] width 113 height 26
click at [97, 356] on input "*****" at bounding box center [126, 357] width 113 height 26
click at [164, 445] on span "Cancelar" at bounding box center [172, 443] width 40 height 14
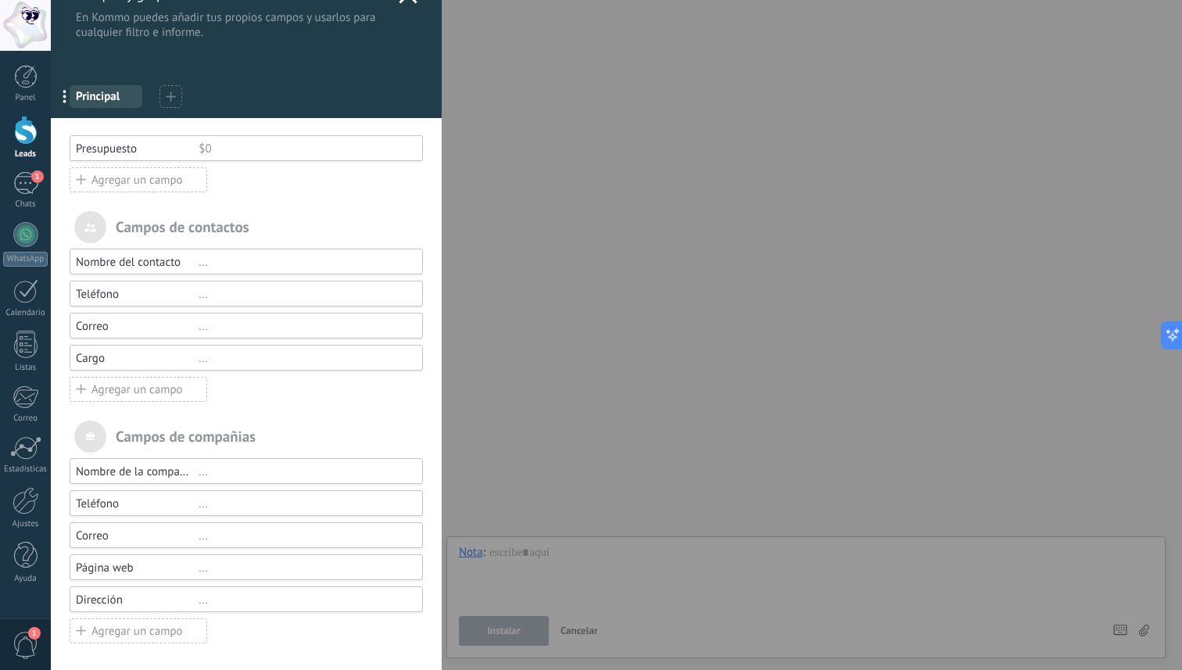
click at [199, 604] on div "..." at bounding box center [304, 600] width 210 height 15
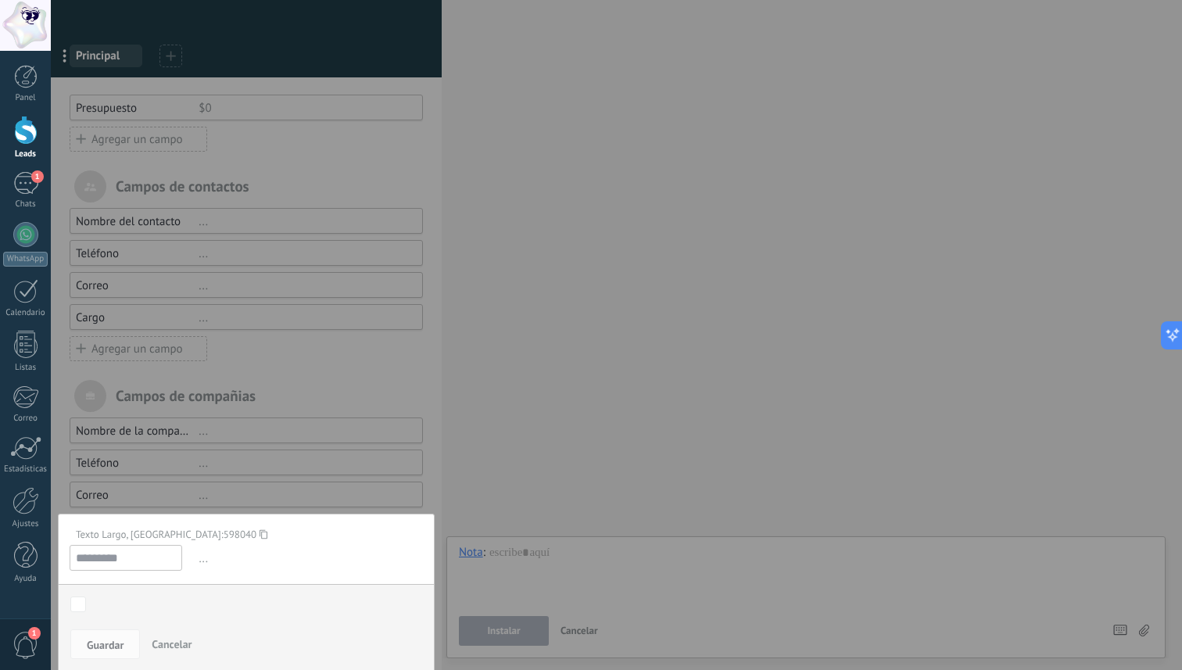
scroll to position [76, 0]
click at [171, 647] on span "Cancelar" at bounding box center [172, 643] width 40 height 14
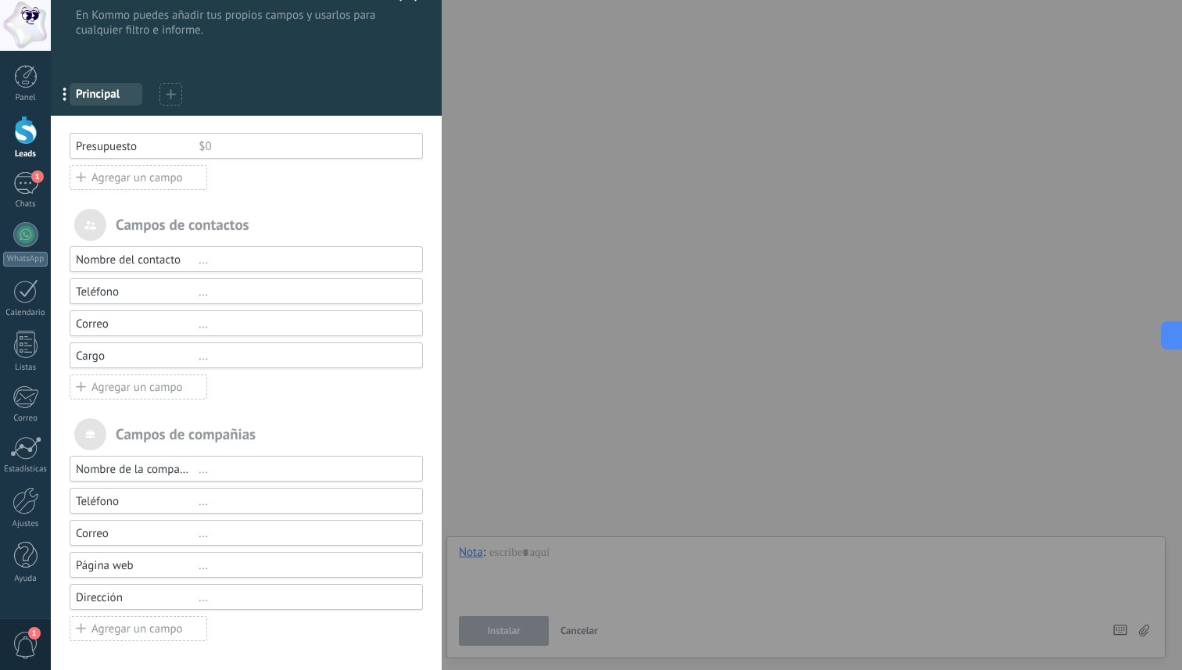
scroll to position [34, 0]
click at [66, 102] on span "..." at bounding box center [70, 96] width 32 height 27
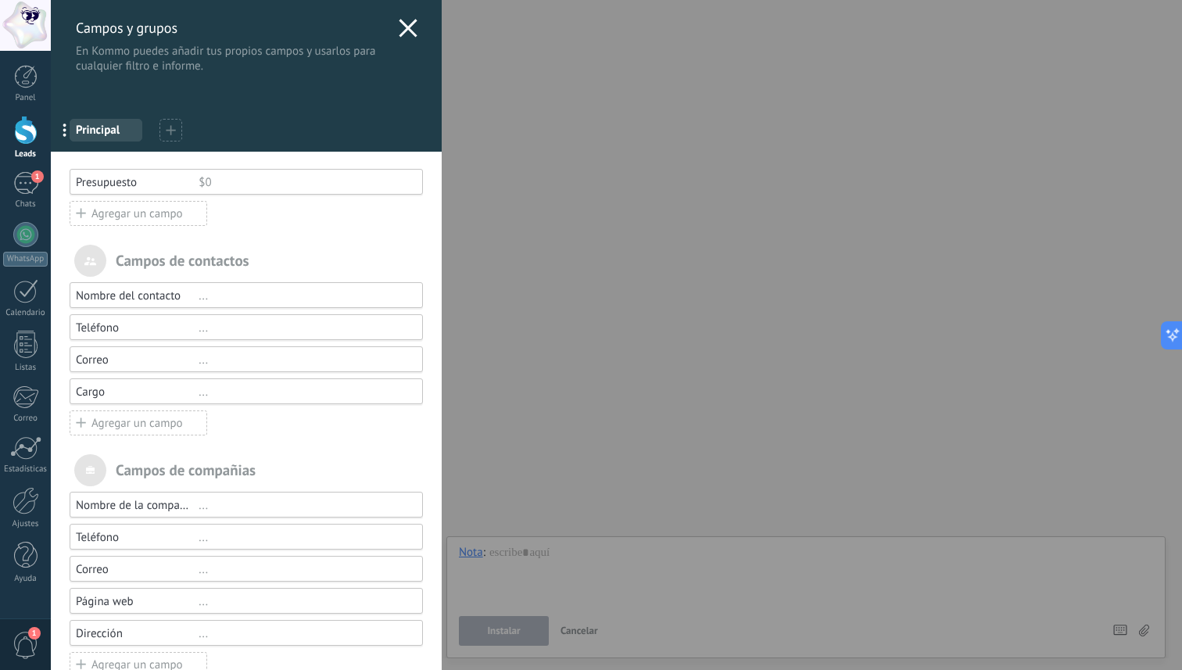
click at [102, 132] on span "Principal" at bounding box center [106, 130] width 60 height 15
click at [106, 396] on div "Cargo" at bounding box center [137, 392] width 123 height 15
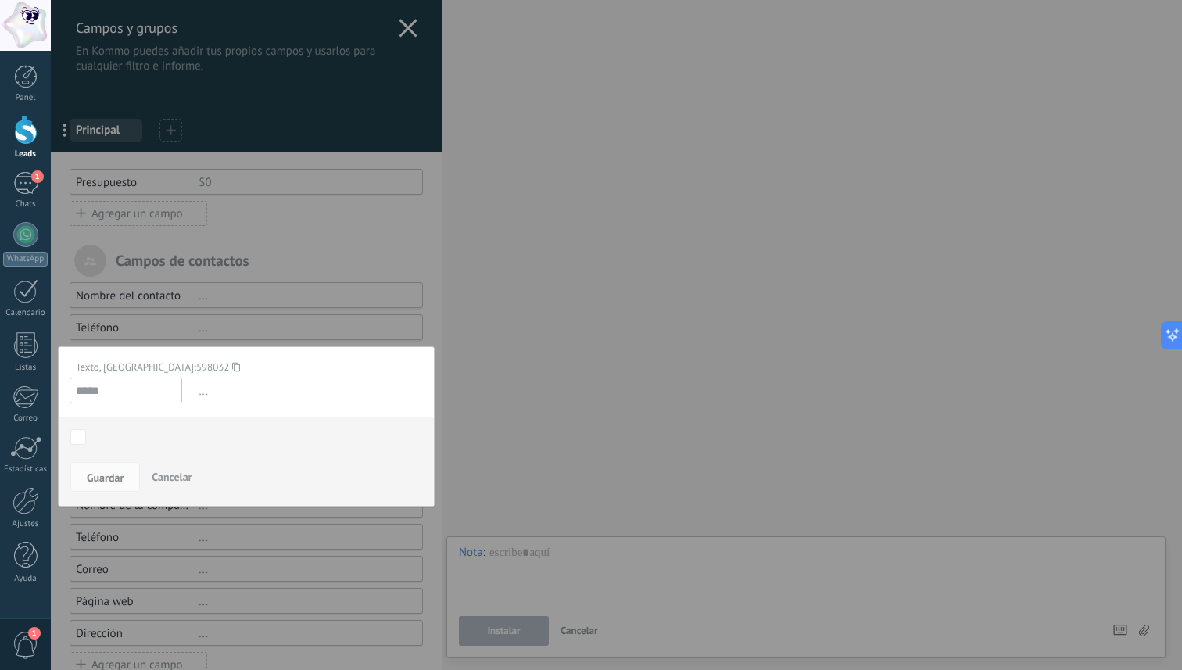
click at [119, 386] on input "*****" at bounding box center [126, 391] width 113 height 26
click at [77, 439] on body ".abccls-1,.abccls-2{fill-rule:evenodd}.abccls-2{fill:#fff} .abfcls-1{fill:none}…" at bounding box center [591, 335] width 1182 height 670
click at [88, 473] on span "Guardar" at bounding box center [105, 477] width 37 height 11
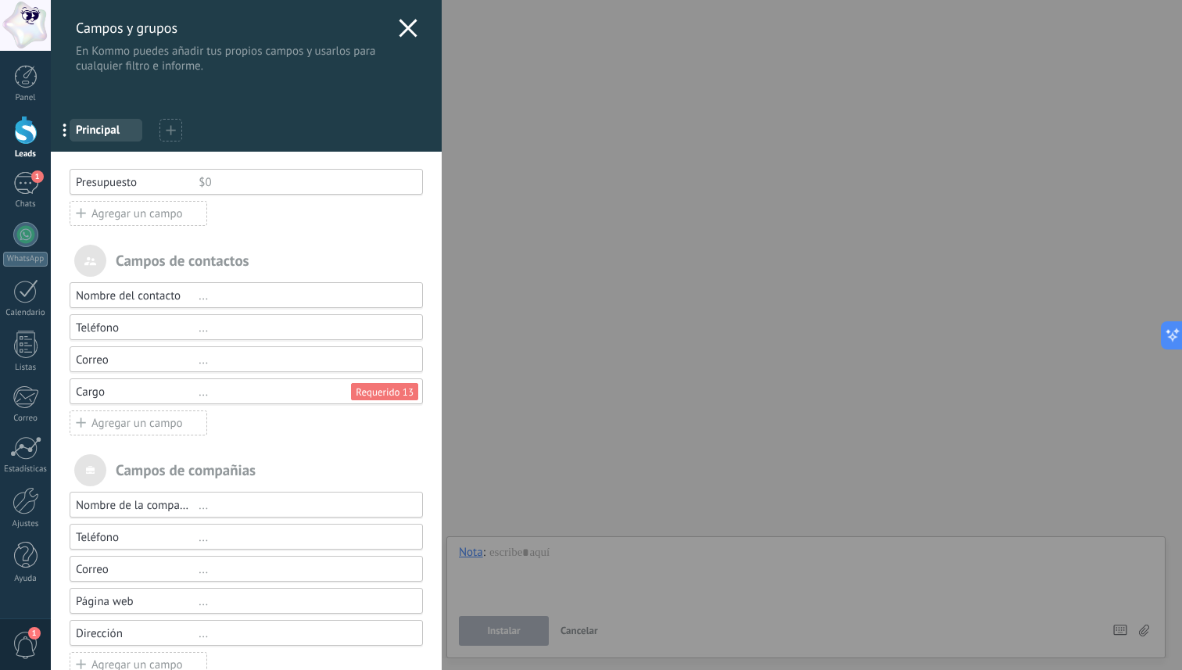
click at [106, 390] on div "Cargo" at bounding box center [137, 392] width 123 height 15
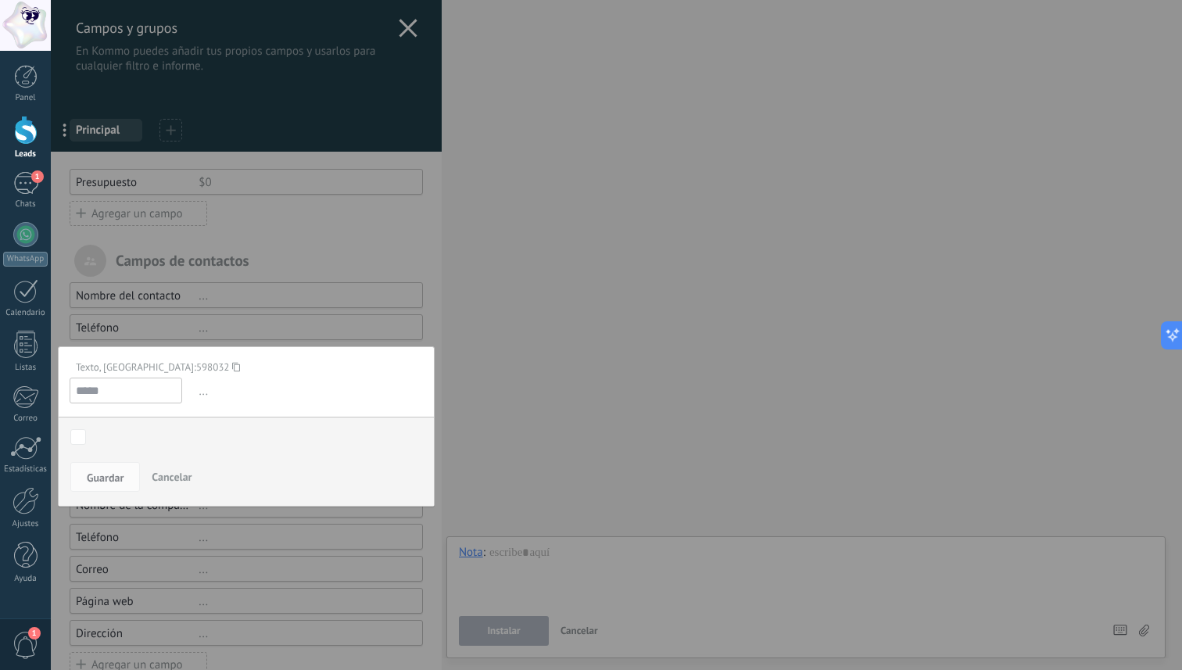
click at [77, 431] on body ".abccls-1,.abccls-2{fill-rule:evenodd}.abccls-2{fill:#fff} .abfcls-1{fill:none}…" at bounding box center [591, 335] width 1182 height 670
click at [169, 479] on span "Cancelar" at bounding box center [172, 477] width 40 height 14
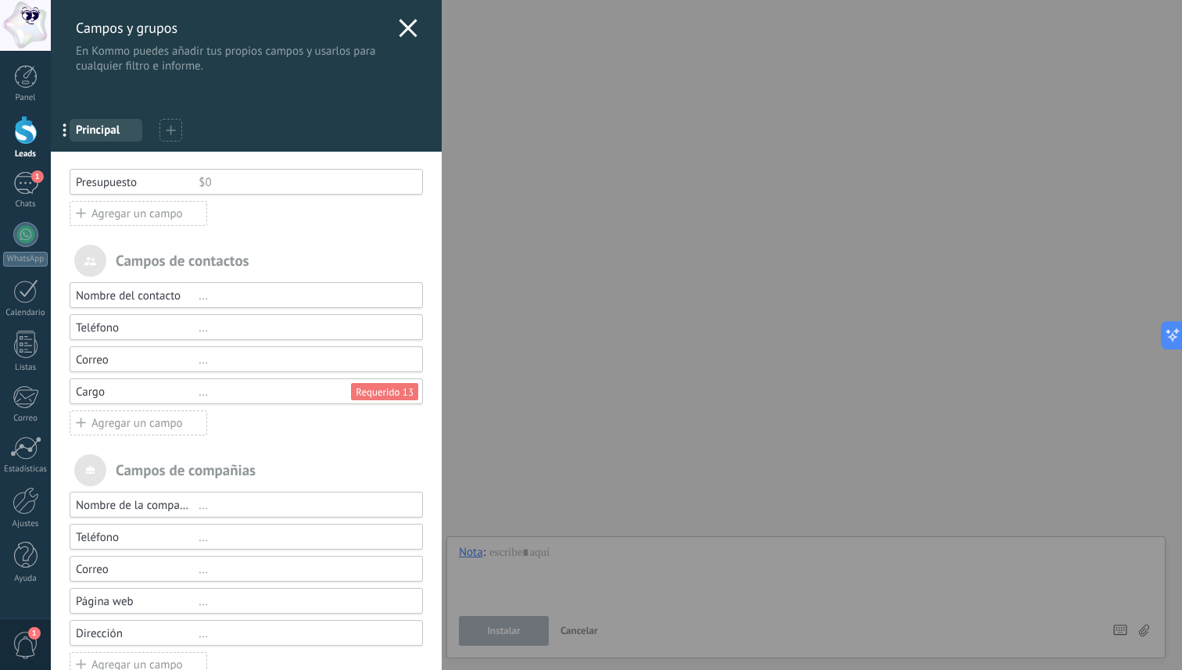
click at [95, 402] on div "Cargo ... Requerido 13" at bounding box center [246, 391] width 353 height 26
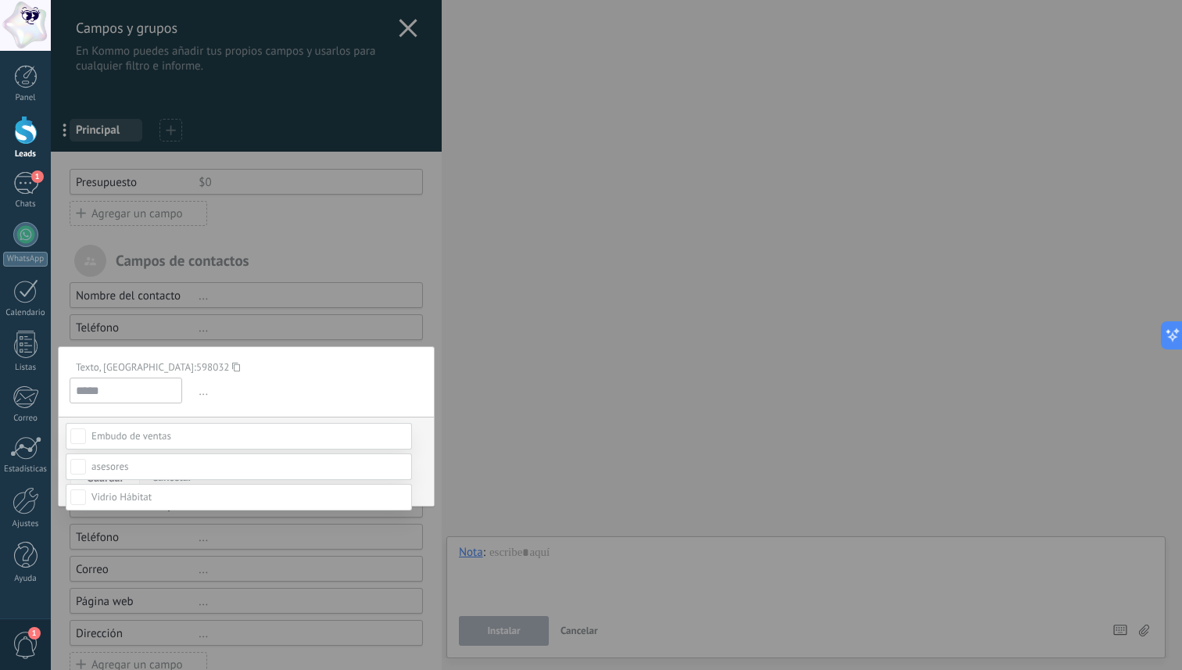
click at [79, 436] on body ".abccls-1,.abccls-2{fill-rule:evenodd}.abccls-2{fill:#fff} .abfcls-1{fill:none}…" at bounding box center [591, 335] width 1182 height 670
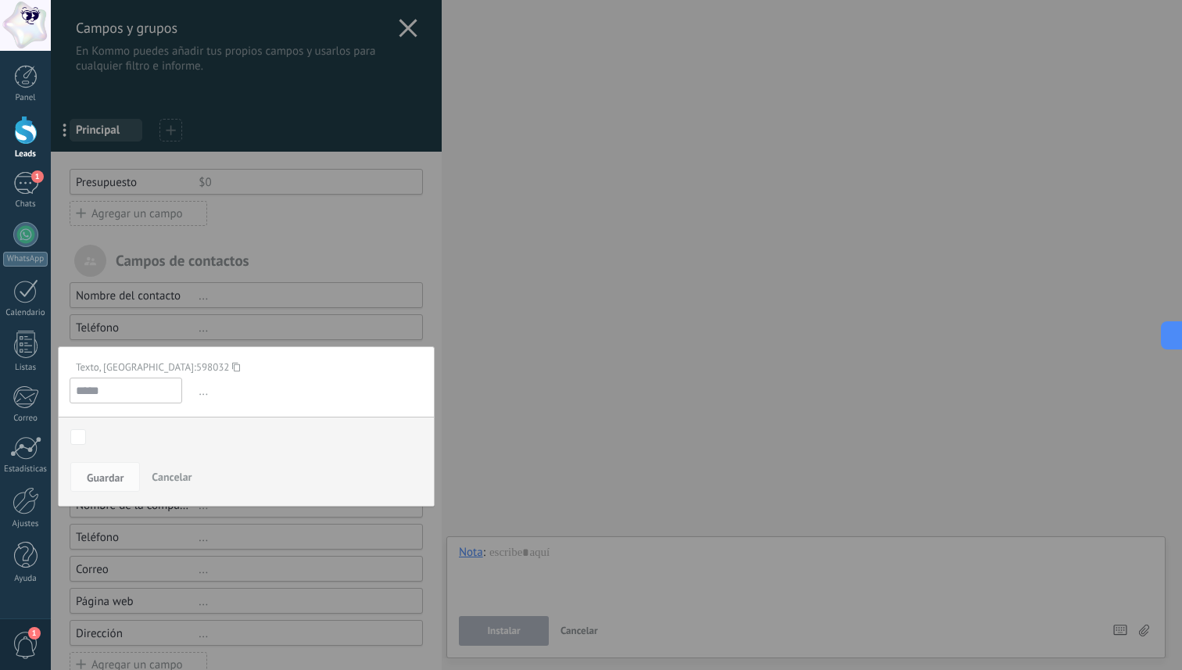
click at [77, 435] on body ".abccls-1,.abccls-2{fill-rule:evenodd}.abccls-2{fill:#fff} .abfcls-1{fill:none}…" at bounding box center [591, 335] width 1182 height 670
click at [0, 0] on div "Contacto inicial Negociación Debate contractual Discusión de contrato Leads gan…" at bounding box center [0, 0] width 0 height 0
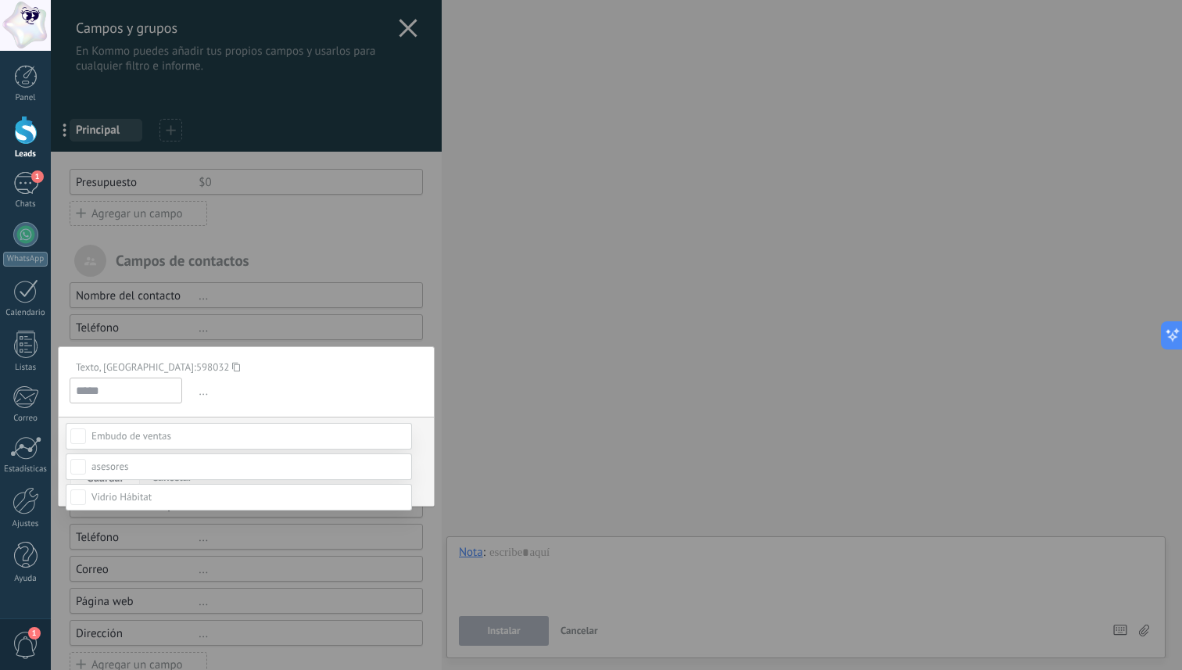
click at [235, 375] on div at bounding box center [616, 335] width 1131 height 670
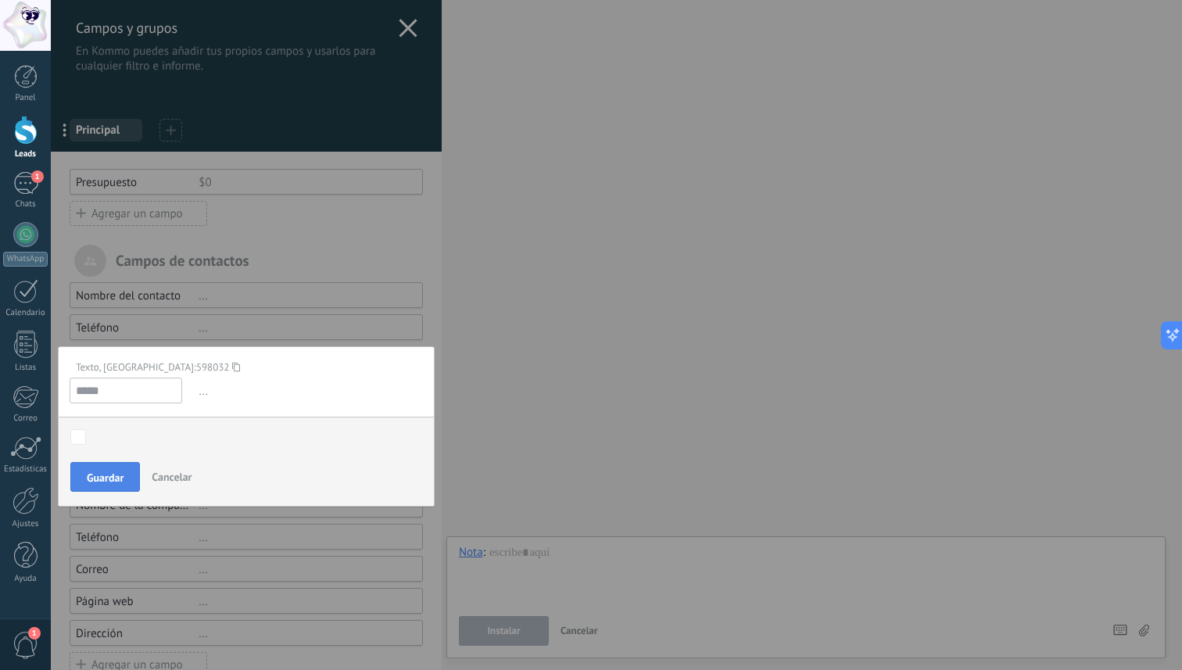
click at [93, 478] on span "Guardar" at bounding box center [105, 477] width 37 height 11
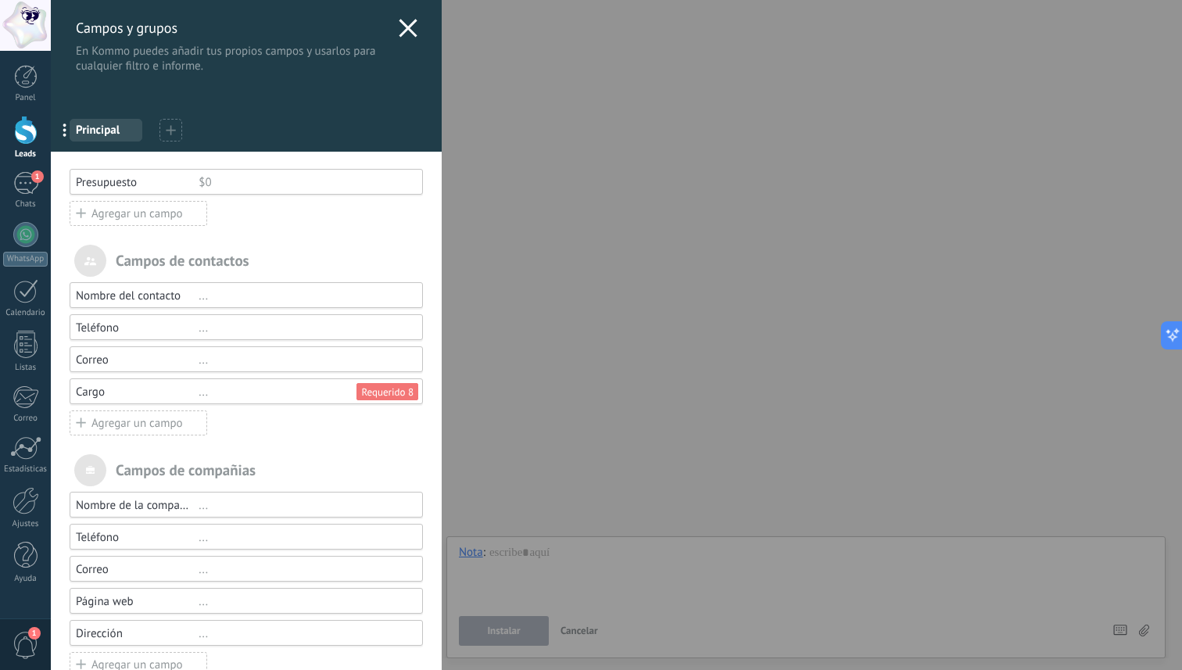
click at [281, 394] on div "..." at bounding box center [304, 392] width 210 height 15
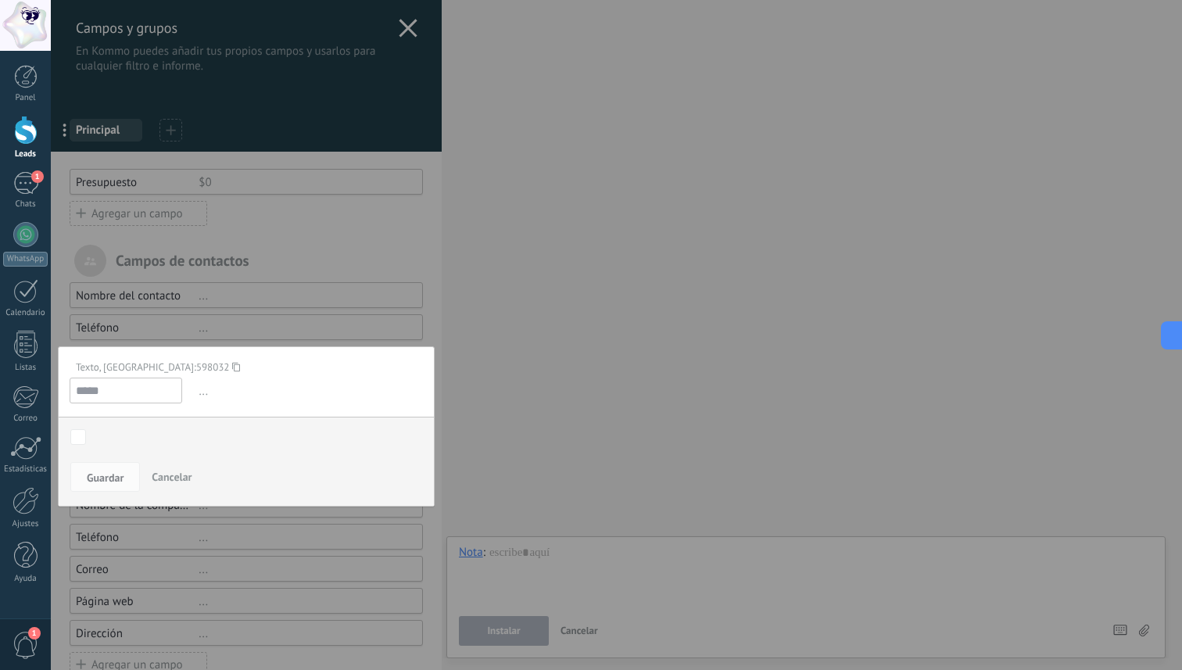
click at [79, 434] on body ".abccls-1,.abccls-2{fill-rule:evenodd}.abccls-2{fill:#fff} .abfcls-1{fill:none}…" at bounding box center [591, 335] width 1182 height 670
click at [74, 438] on body ".abccls-1,.abccls-2{fill-rule:evenodd}.abccls-2{fill:#fff} .abfcls-1{fill:none}…" at bounding box center [591, 335] width 1182 height 670
click at [0, 0] on div "Contacto inicial Negociación Debate contractual Discusión de contrato Leads gan…" at bounding box center [0, 0] width 0 height 0
click at [349, 270] on div at bounding box center [616, 273] width 1131 height 670
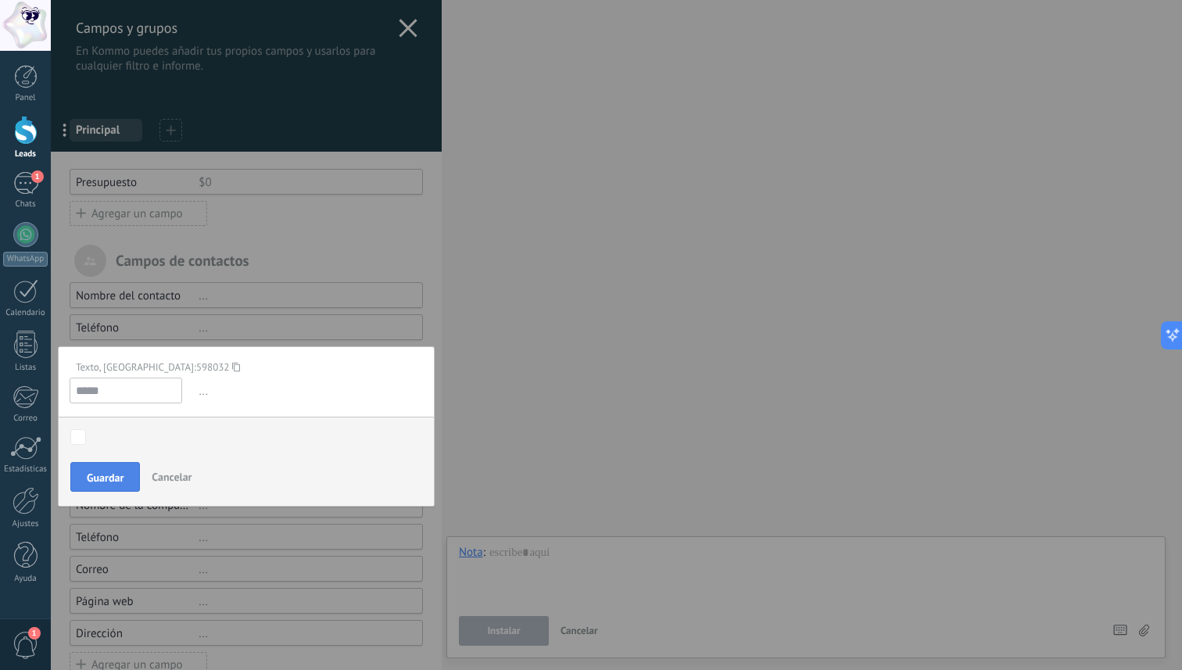
click at [100, 480] on span "Guardar" at bounding box center [105, 477] width 37 height 11
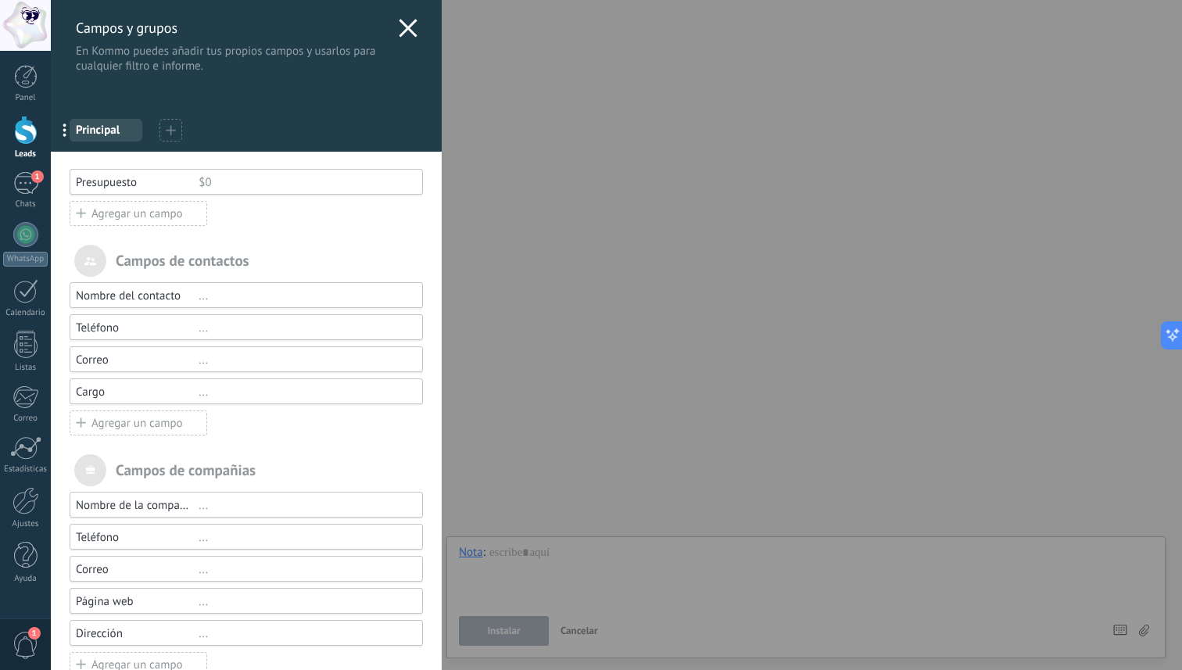
click at [99, 131] on span "Principal" at bounding box center [106, 130] width 60 height 15
click at [99, 129] on span "Principal" at bounding box center [106, 130] width 60 height 15
click at [169, 126] on icon at bounding box center [171, 130] width 10 height 10
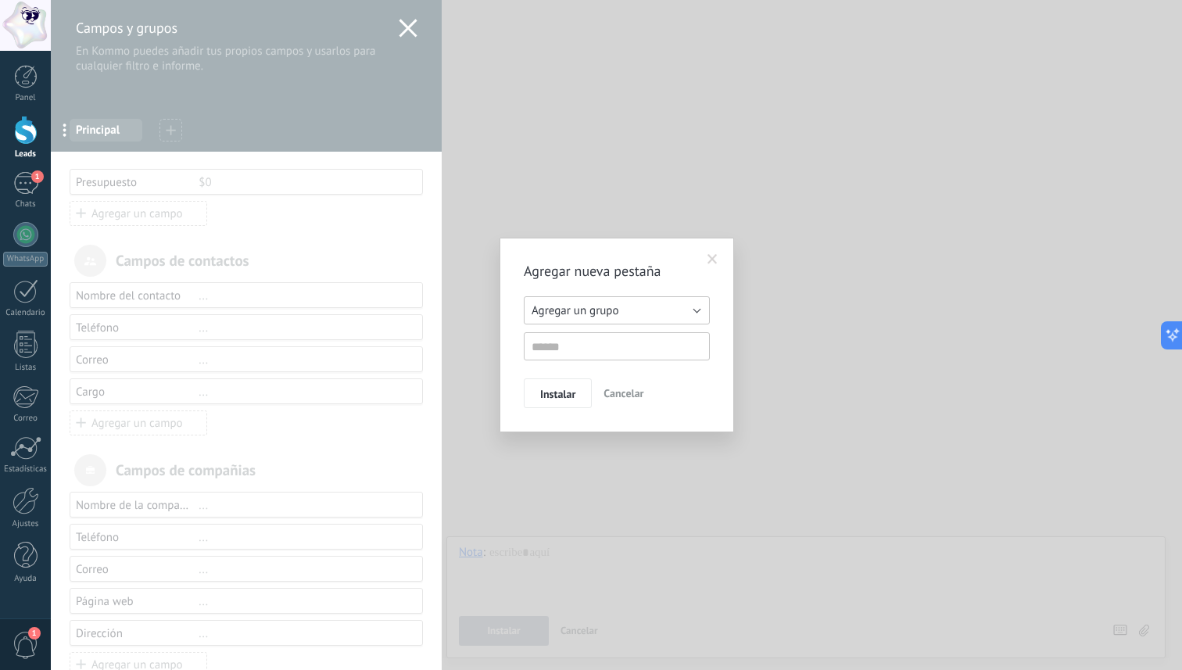
click at [574, 297] on button "Agregar un grupo" at bounding box center [617, 310] width 186 height 28
click at [541, 266] on h2 "Agregar nueva pestaña" at bounding box center [609, 271] width 170 height 19
click at [546, 346] on input "text" at bounding box center [617, 346] width 186 height 28
click at [584, 313] on span "Agregar un grupo" at bounding box center [575, 310] width 87 height 15
click at [557, 270] on h2 "Agregar nueva pestaña" at bounding box center [609, 271] width 170 height 19
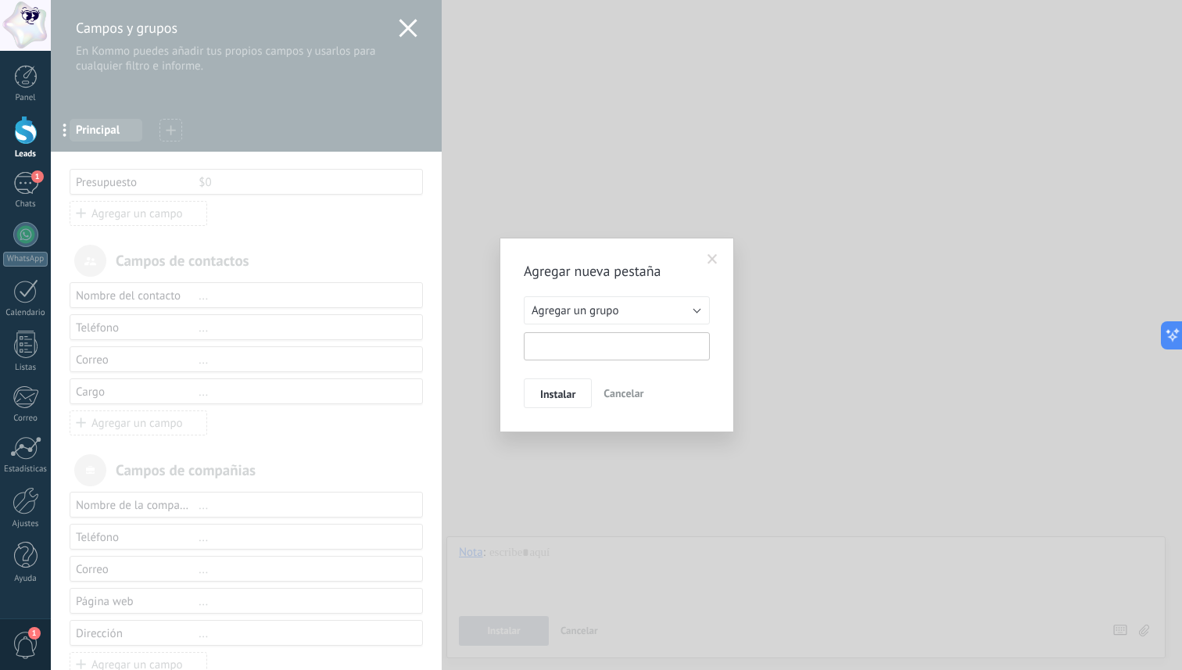
click at [550, 343] on input "text" at bounding box center [617, 346] width 186 height 28
type input "**********"
click at [565, 399] on span "Instalar" at bounding box center [557, 394] width 35 height 11
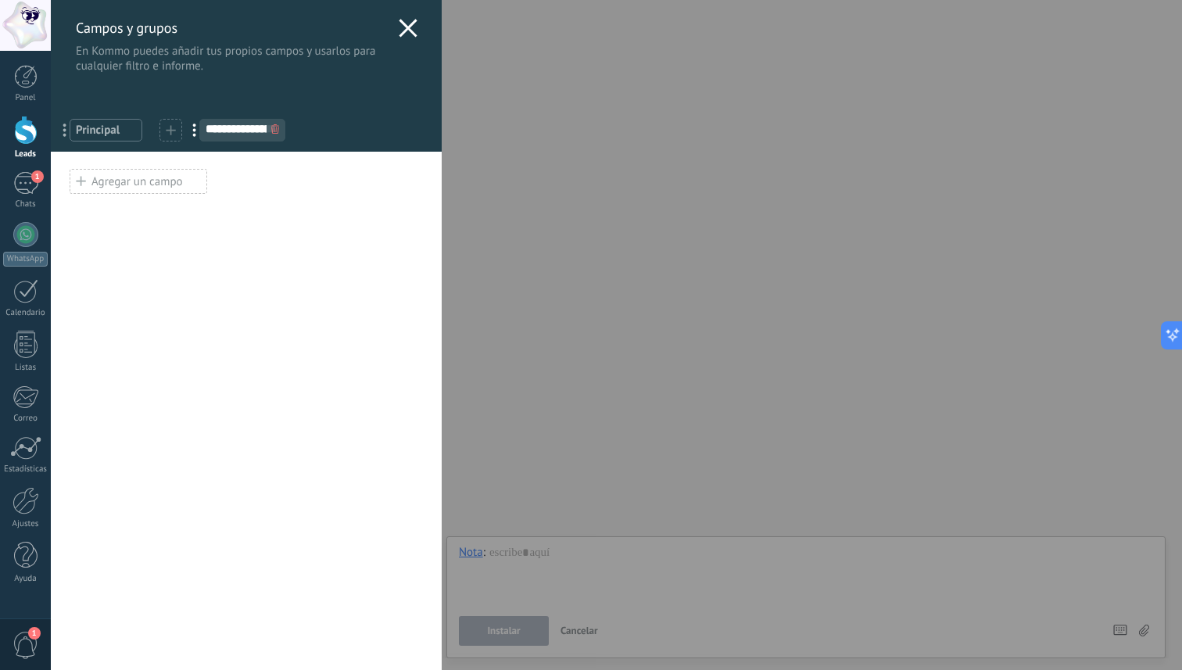
click at [141, 174] on div "Agregar un campo" at bounding box center [139, 181] width 138 height 25
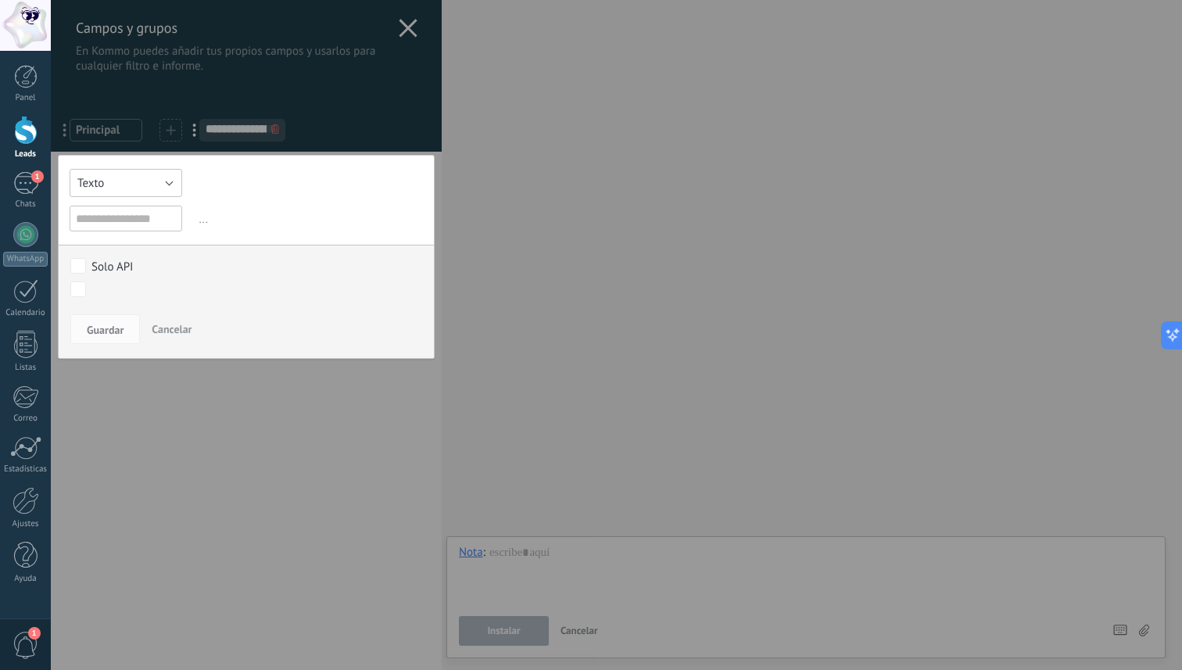
click at [141, 174] on button "Texto" at bounding box center [126, 183] width 113 height 28
click at [139, 208] on span "Número" at bounding box center [124, 209] width 129 height 15
click at [129, 190] on button "Número" at bounding box center [126, 183] width 113 height 28
click at [237, 211] on span "..." at bounding box center [308, 219] width 227 height 26
click at [126, 188] on button "Número" at bounding box center [126, 183] width 113 height 28
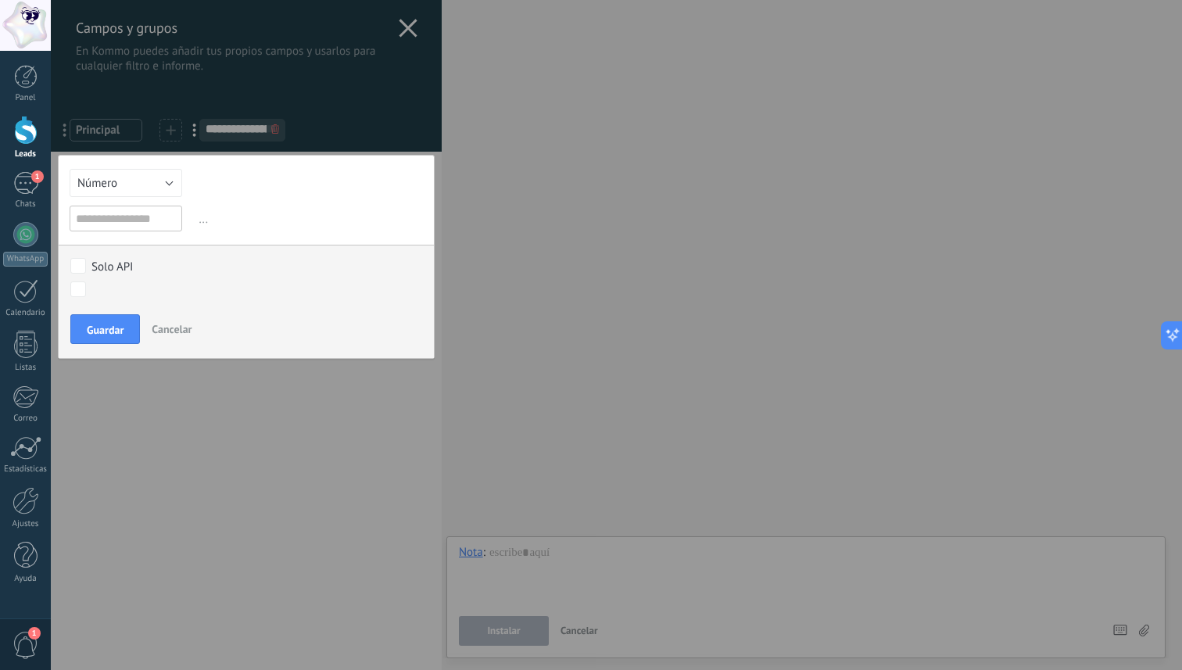
click at [254, 197] on div "Texto Número Interruptor Selección Multiselección Día URL Texto Largo Interrupt…" at bounding box center [246, 257] width 377 height 204
click at [153, 222] on input "text" at bounding box center [126, 219] width 113 height 26
click at [169, 189] on button "Número" at bounding box center [126, 183] width 113 height 28
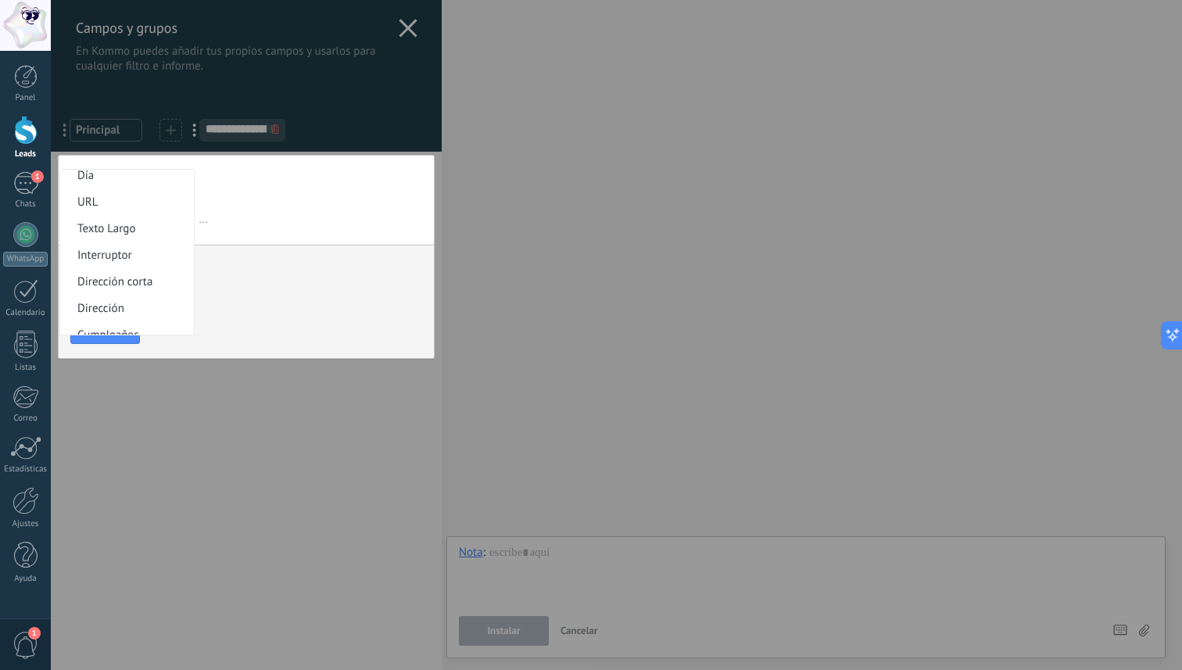
scroll to position [0, 0]
click at [254, 213] on span "..." at bounding box center [308, 219] width 227 height 26
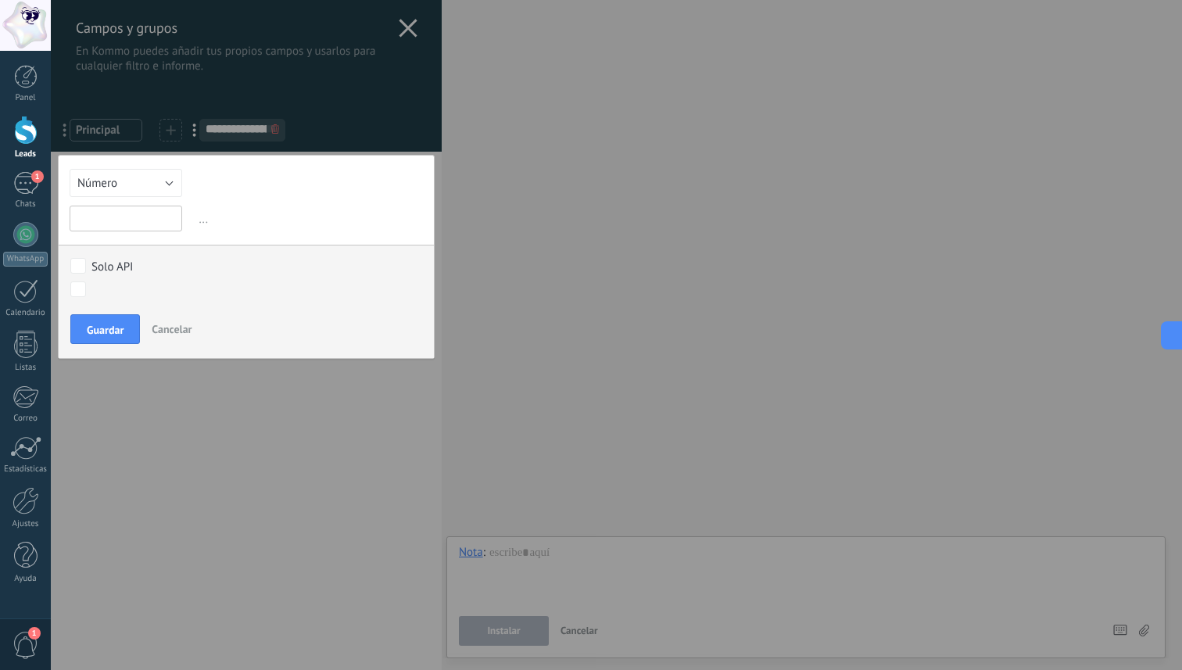
click at [132, 217] on input "text" at bounding box center [126, 219] width 113 height 26
click at [203, 219] on span "..." at bounding box center [308, 219] width 227 height 26
click at [185, 184] on div "Texto Número Interruptor Selección Multiselección Día URL Texto Largo Interrupt…" at bounding box center [246, 257] width 377 height 204
click at [137, 225] on input "text" at bounding box center [126, 219] width 113 height 26
click at [93, 226] on input "text" at bounding box center [126, 219] width 113 height 26
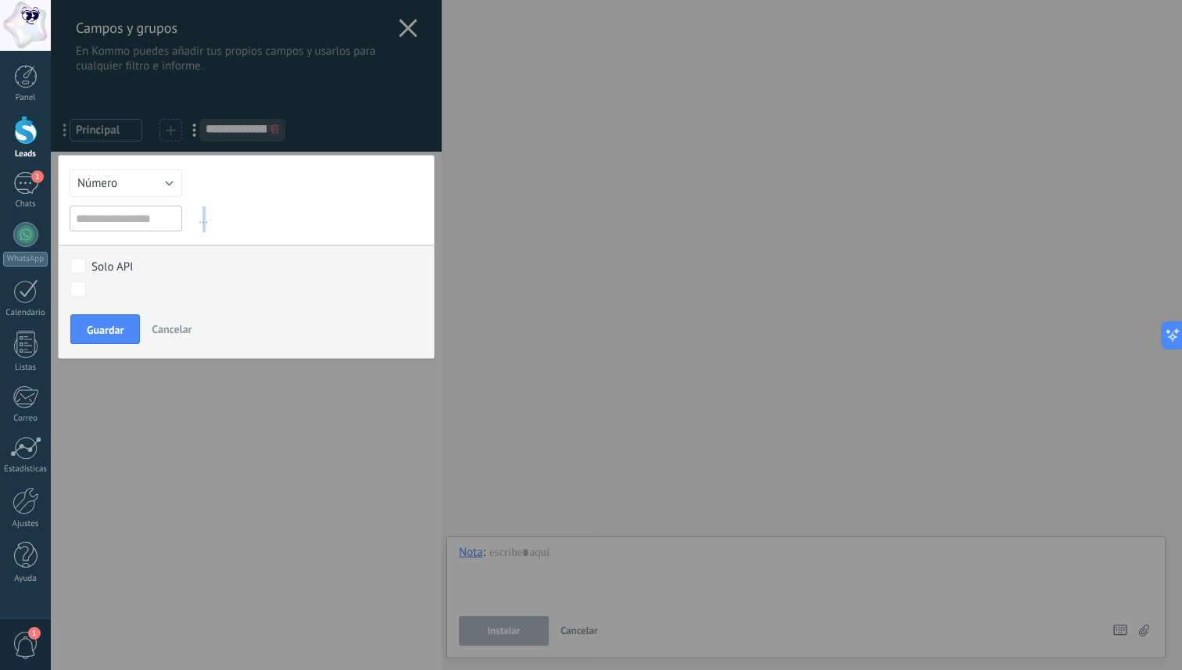
click at [202, 224] on span "..." at bounding box center [308, 219] width 227 height 26
click at [142, 230] on input "text" at bounding box center [126, 219] width 113 height 26
click at [158, 185] on button "Número" at bounding box center [126, 183] width 113 height 28
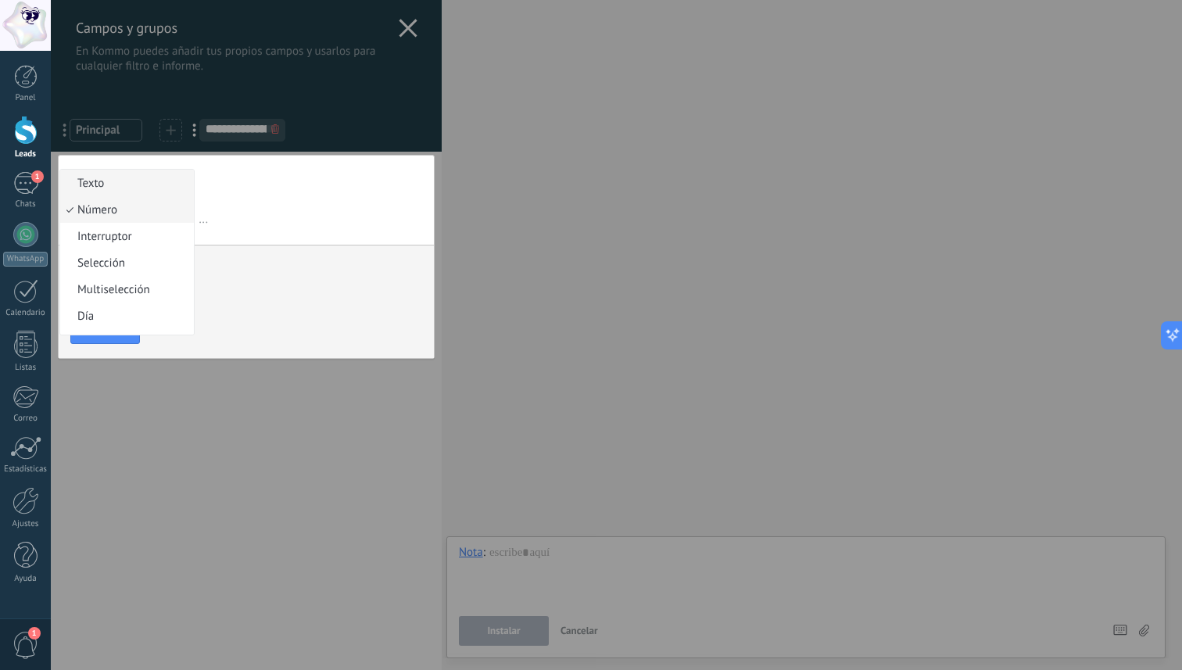
click at [138, 181] on span "Texto" at bounding box center [124, 183] width 129 height 15
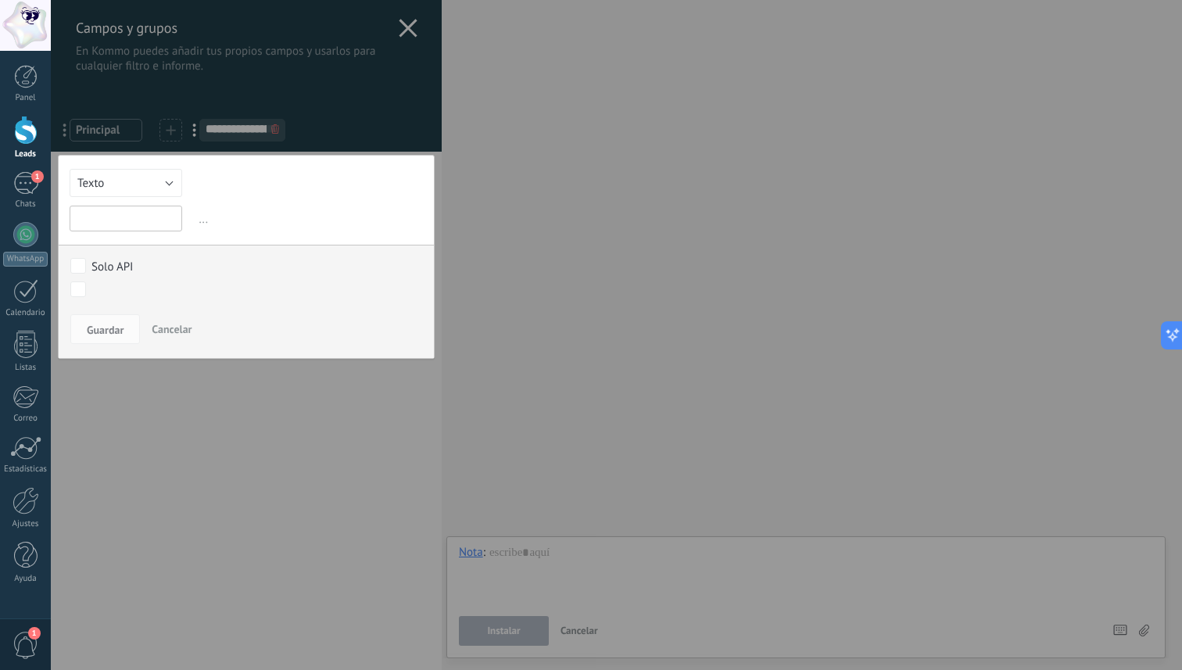
click at [130, 213] on input "text" at bounding box center [126, 219] width 113 height 26
click at [174, 221] on input "text" at bounding box center [126, 219] width 113 height 26
click at [210, 221] on span "..." at bounding box center [308, 219] width 227 height 26
click at [163, 221] on input "text" at bounding box center [126, 219] width 113 height 26
type input "*"
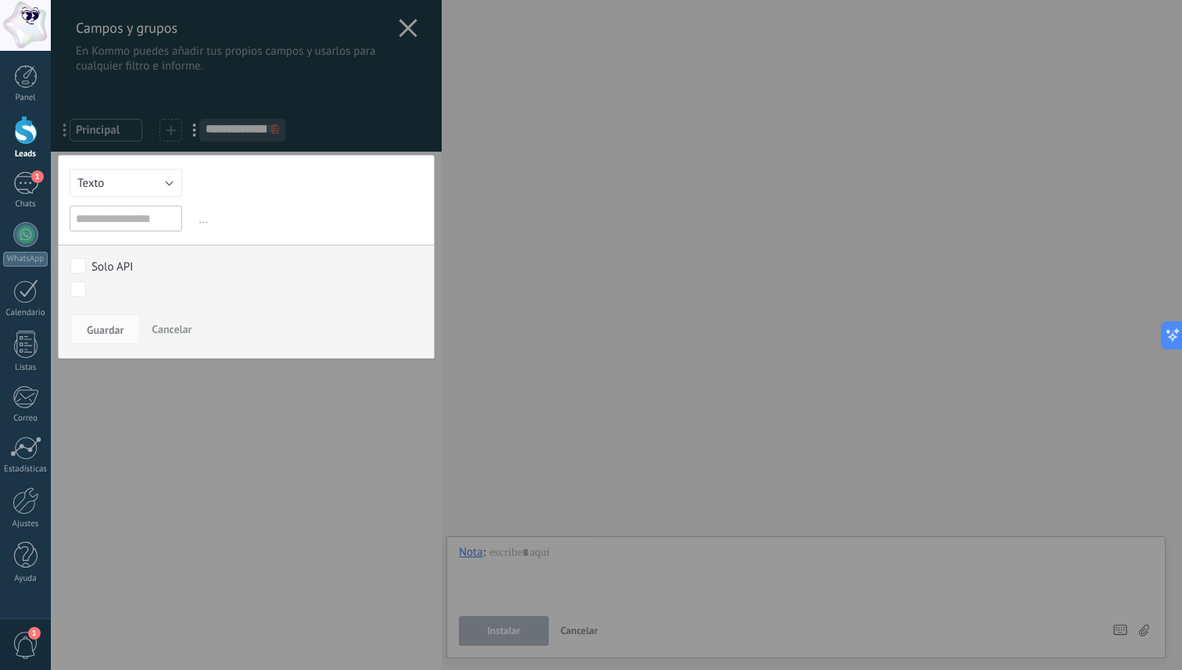
click at [262, 230] on span "..." at bounding box center [308, 219] width 227 height 26
click at [146, 178] on button "Texto" at bounding box center [126, 183] width 113 height 28
click at [124, 208] on span "Número" at bounding box center [124, 209] width 129 height 15
click at [108, 225] on input "text" at bounding box center [126, 219] width 113 height 26
click at [278, 209] on span "..." at bounding box center [308, 219] width 227 height 26
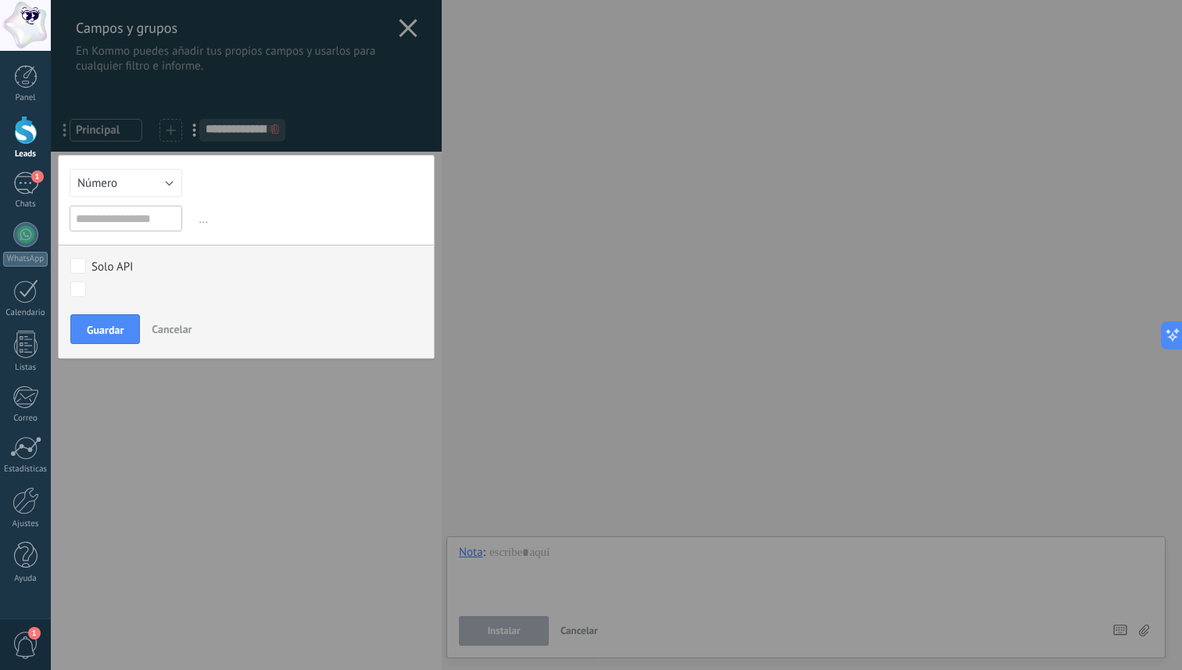
click at [273, 134] on div at bounding box center [246, 335] width 391 height 670
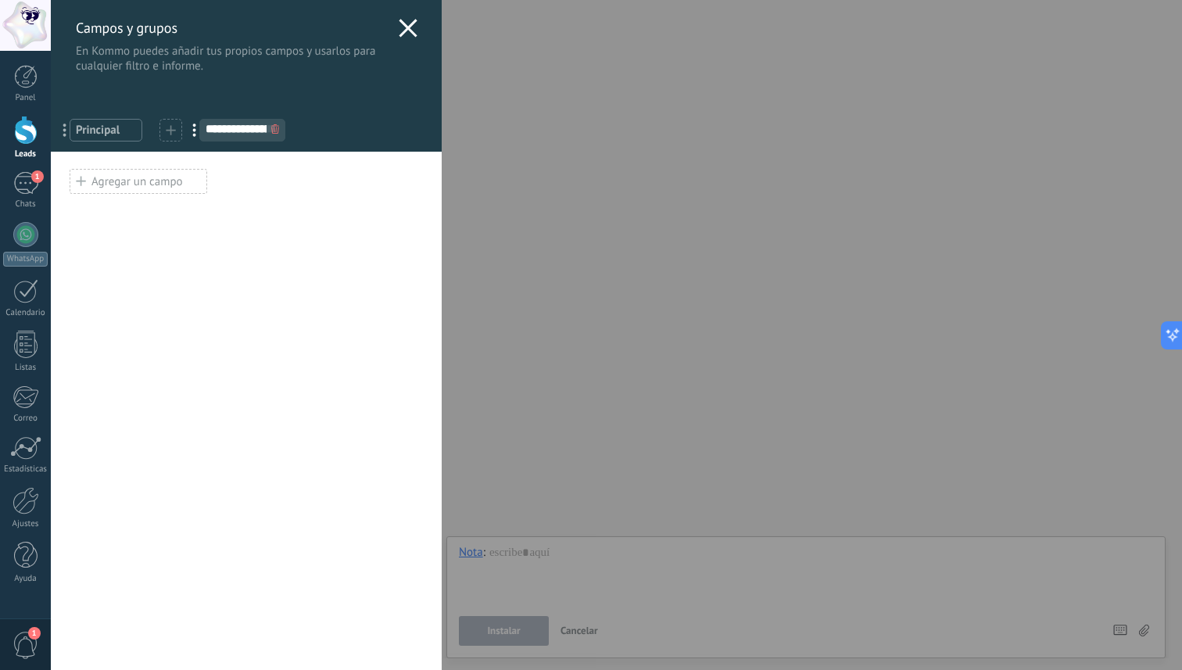
click at [276, 130] on icon at bounding box center [275, 128] width 8 height 9
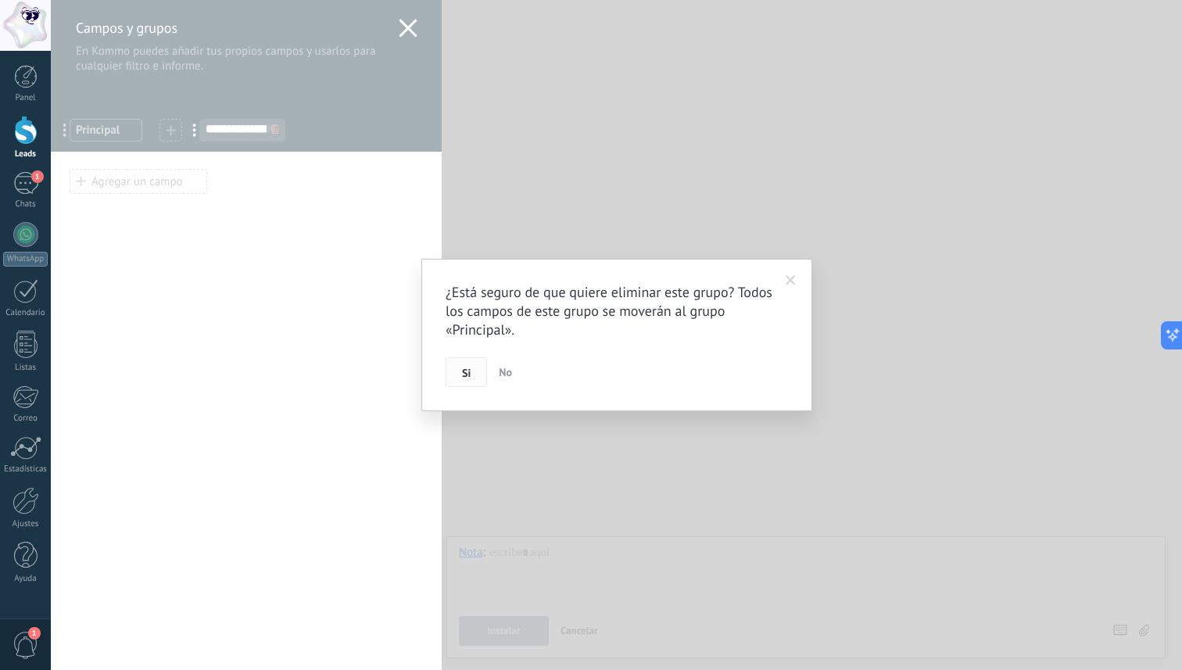
click at [463, 375] on span "Si" at bounding box center [466, 372] width 9 height 11
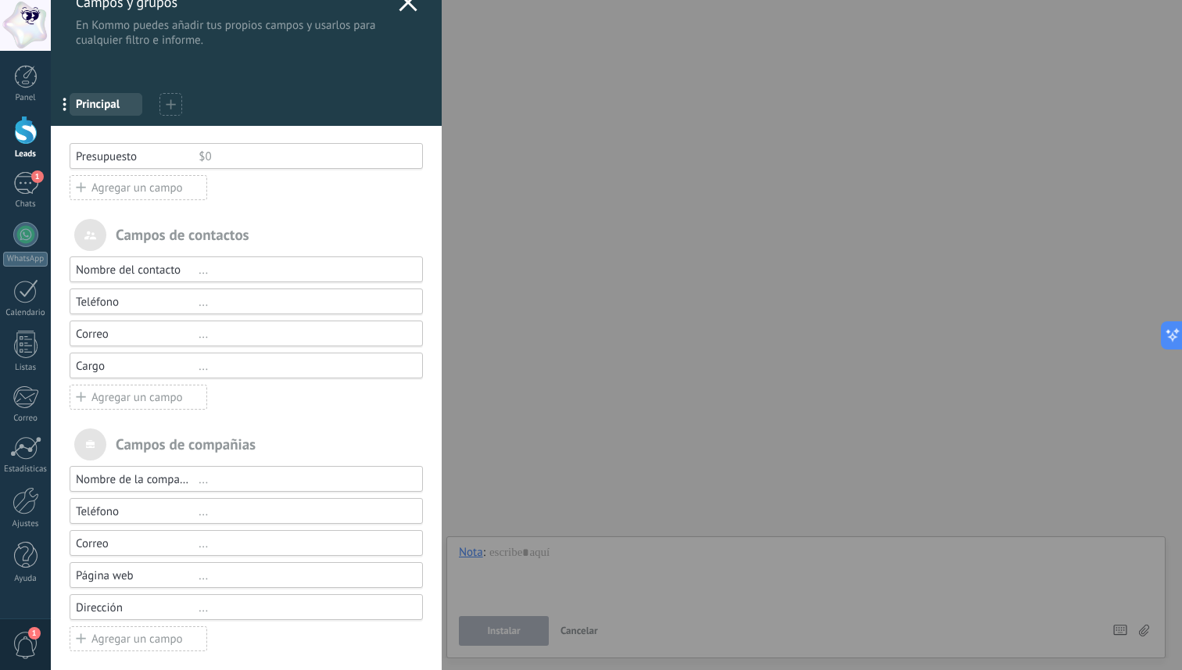
scroll to position [34, 0]
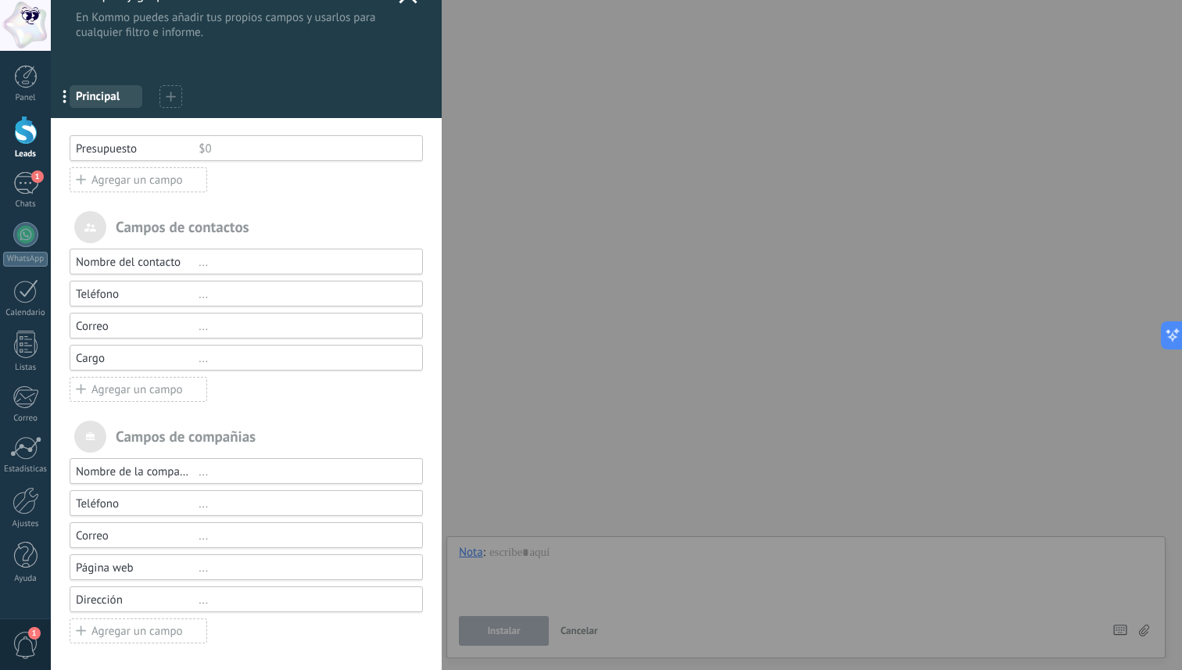
click at [113, 362] on div "Cargo" at bounding box center [137, 358] width 123 height 15
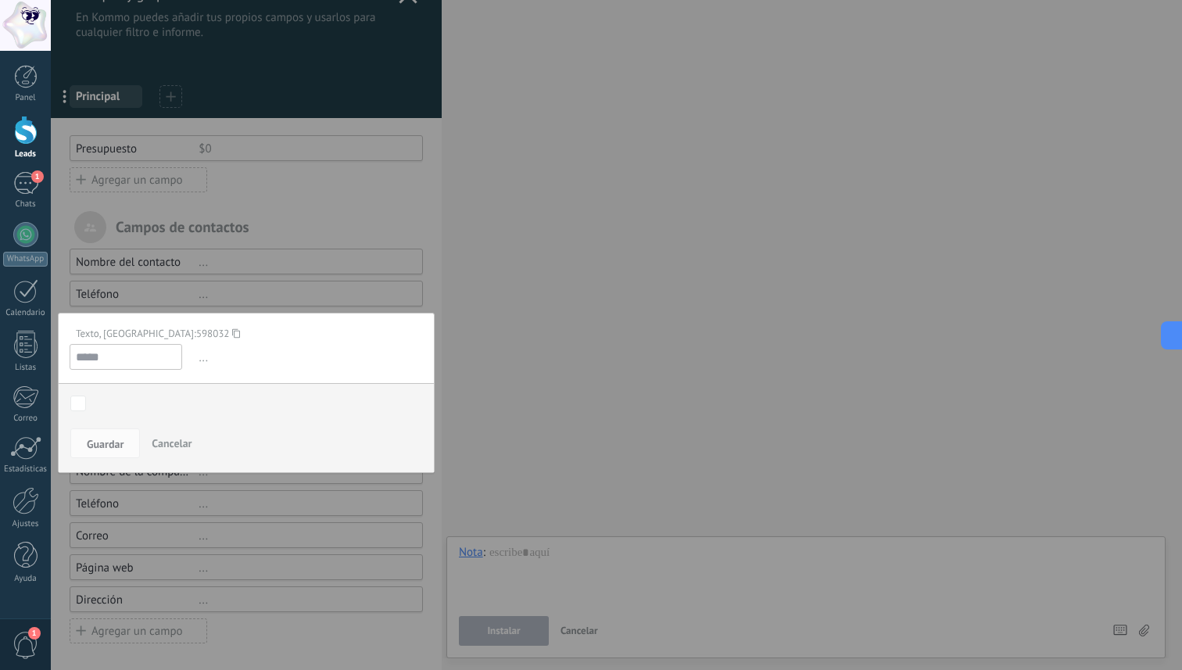
click at [90, 360] on input "*****" at bounding box center [126, 357] width 113 height 26
click at [167, 449] on button "Cancelar" at bounding box center [171, 443] width 52 height 30
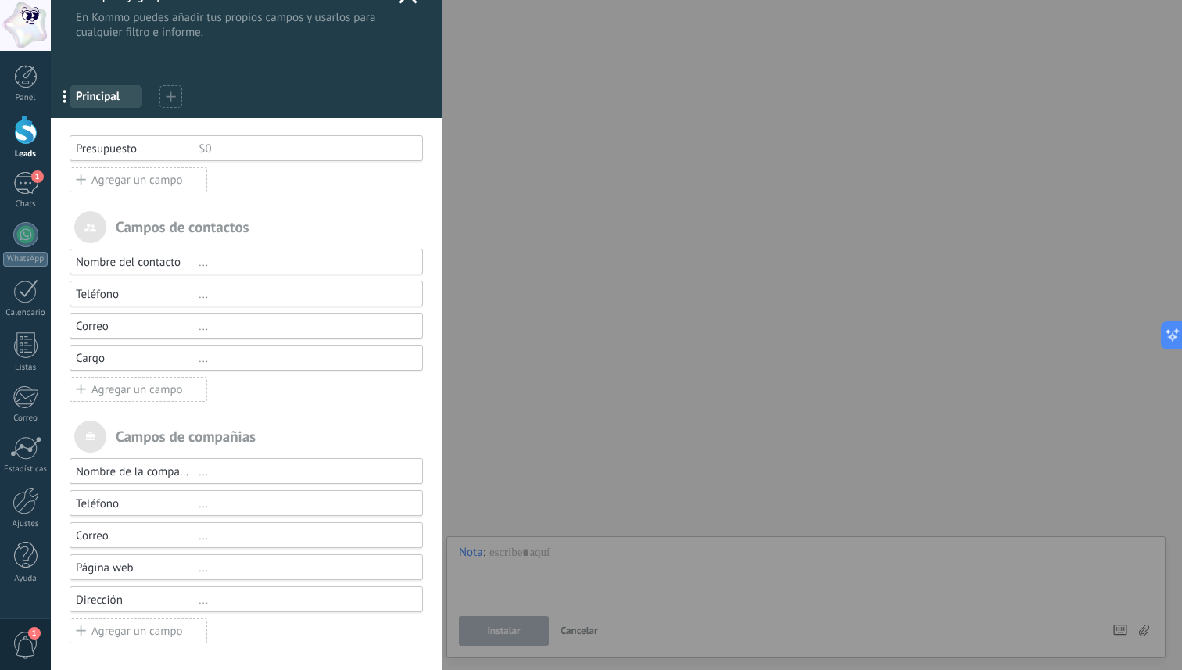
scroll to position [0, 0]
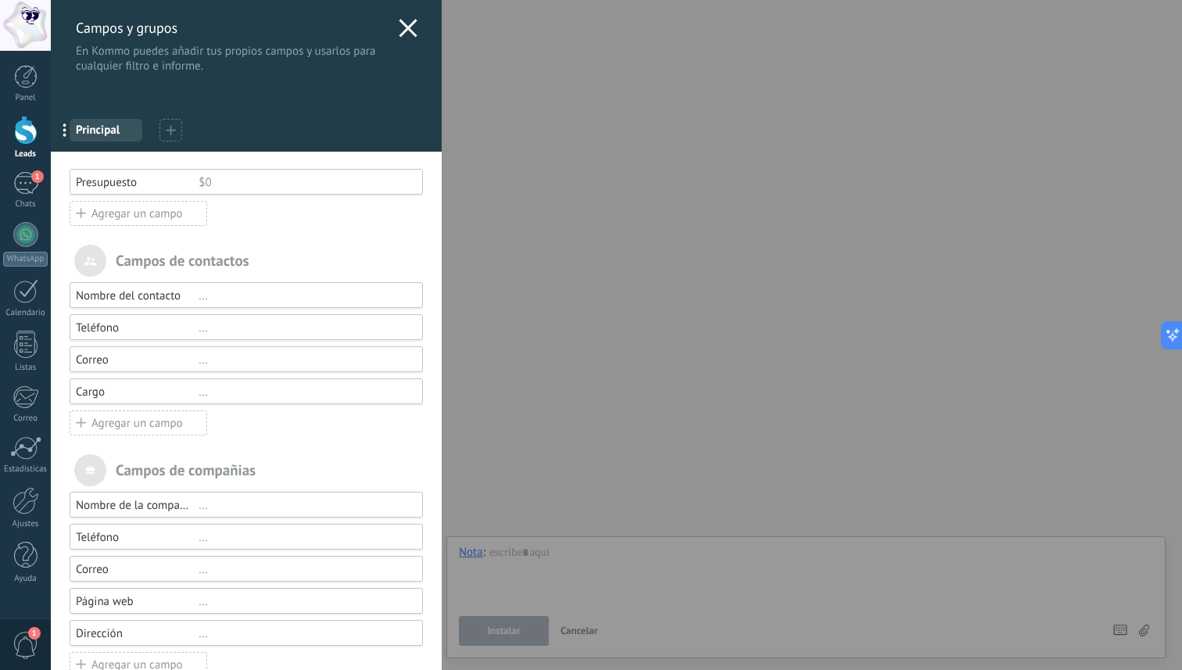
click at [400, 26] on use at bounding box center [408, 28] width 18 height 18
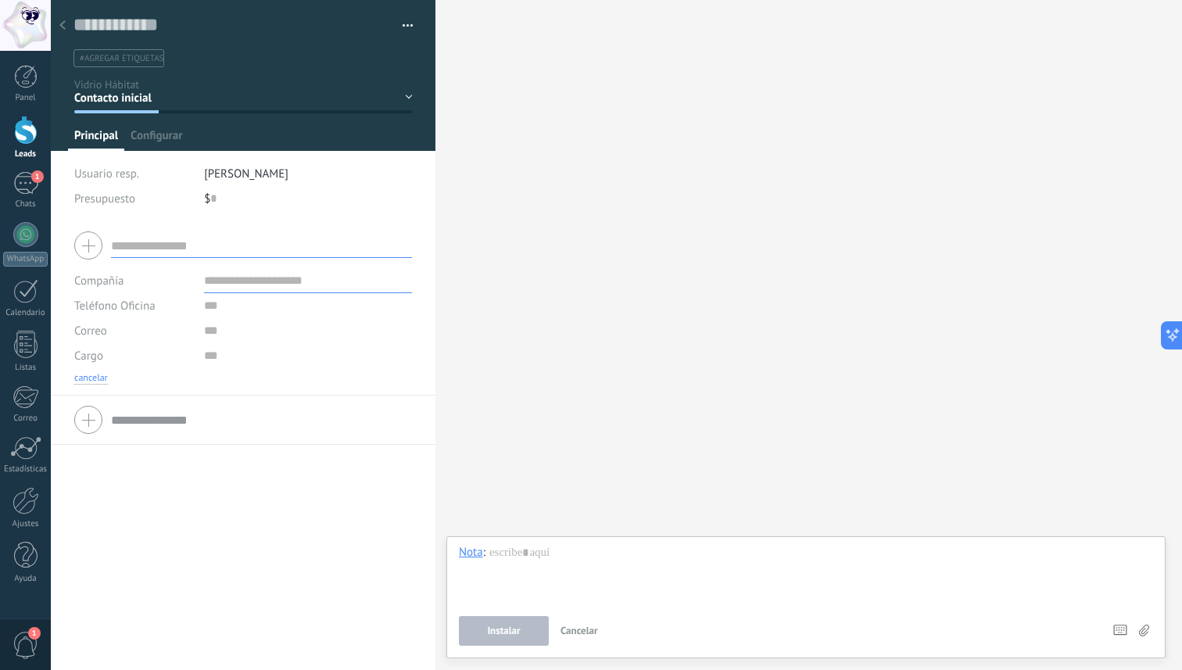
click at [92, 378] on button "cancelar" at bounding box center [91, 378] width 34 height 13
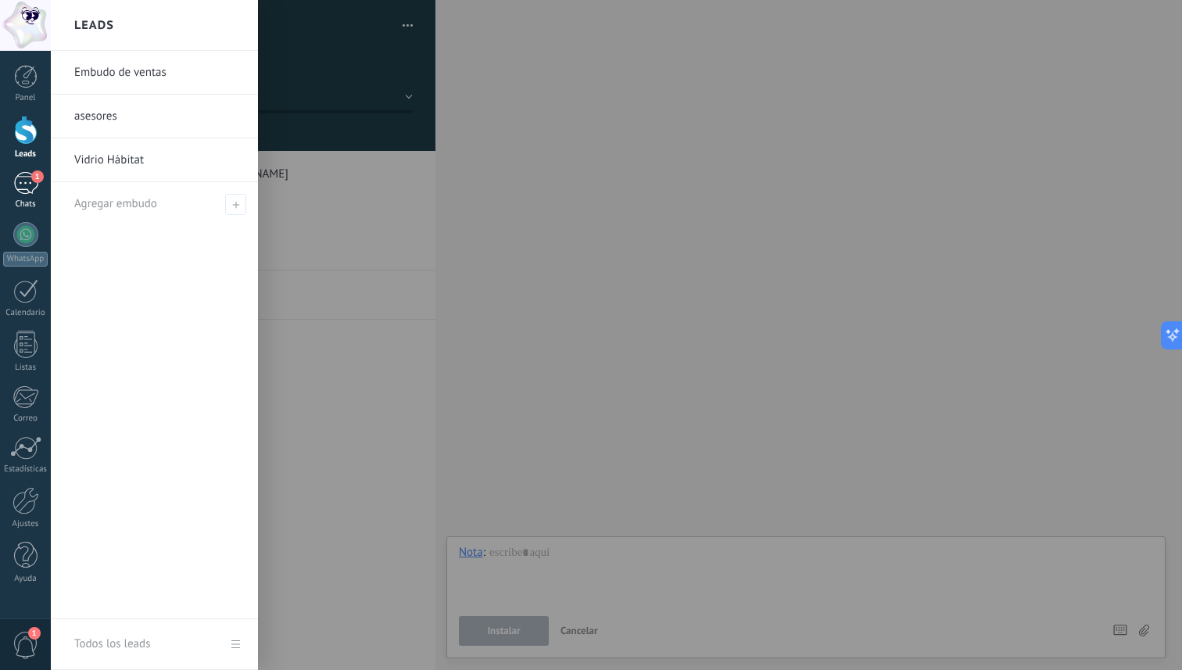
click at [34, 180] on span "1" at bounding box center [37, 176] width 13 height 13
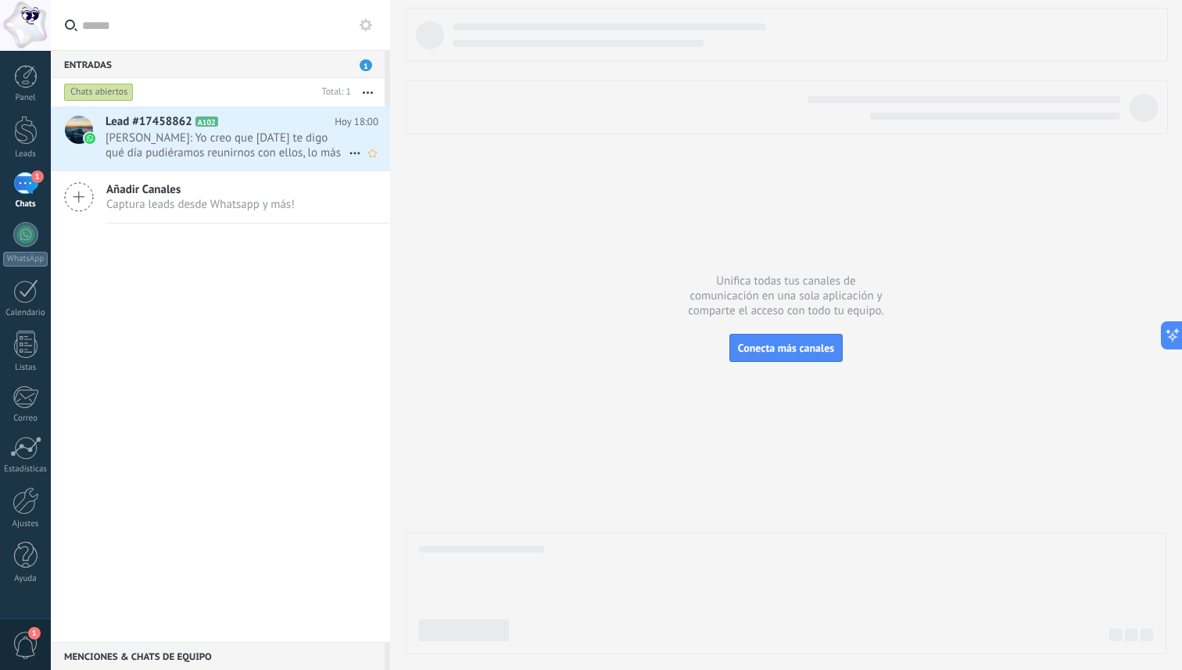
click at [216, 131] on span "[PERSON_NAME]: Yo creo que [DATE] te digo qué día pudiéramos reunirnos con ello…" at bounding box center [227, 146] width 243 height 30
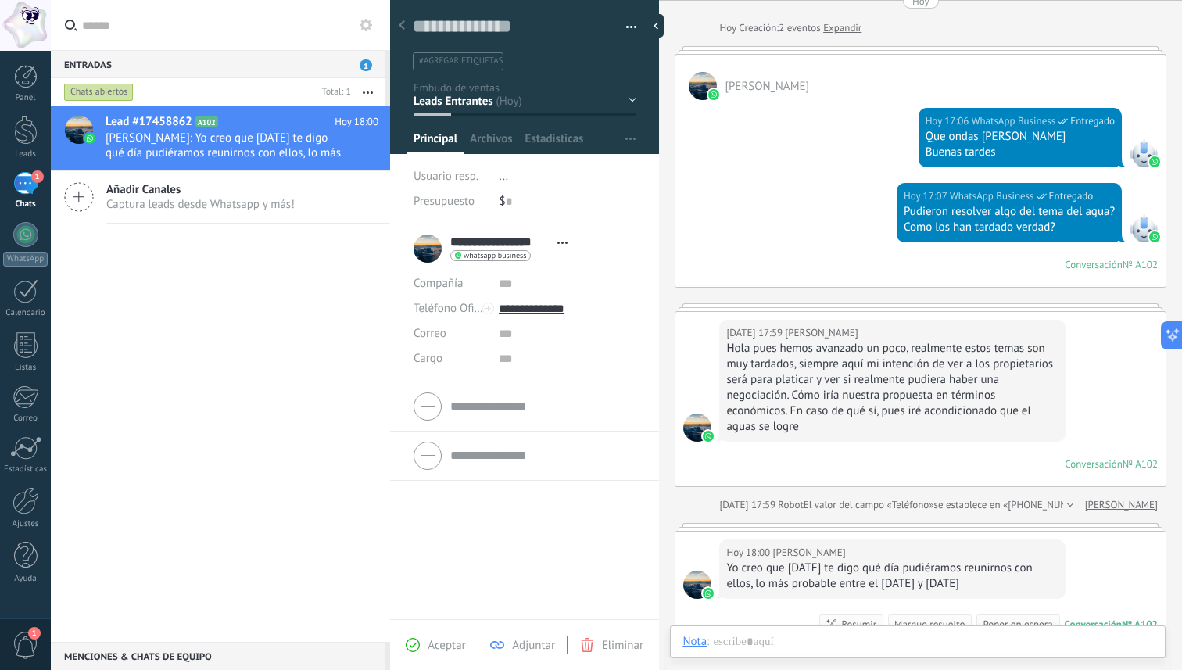
scroll to position [316, 0]
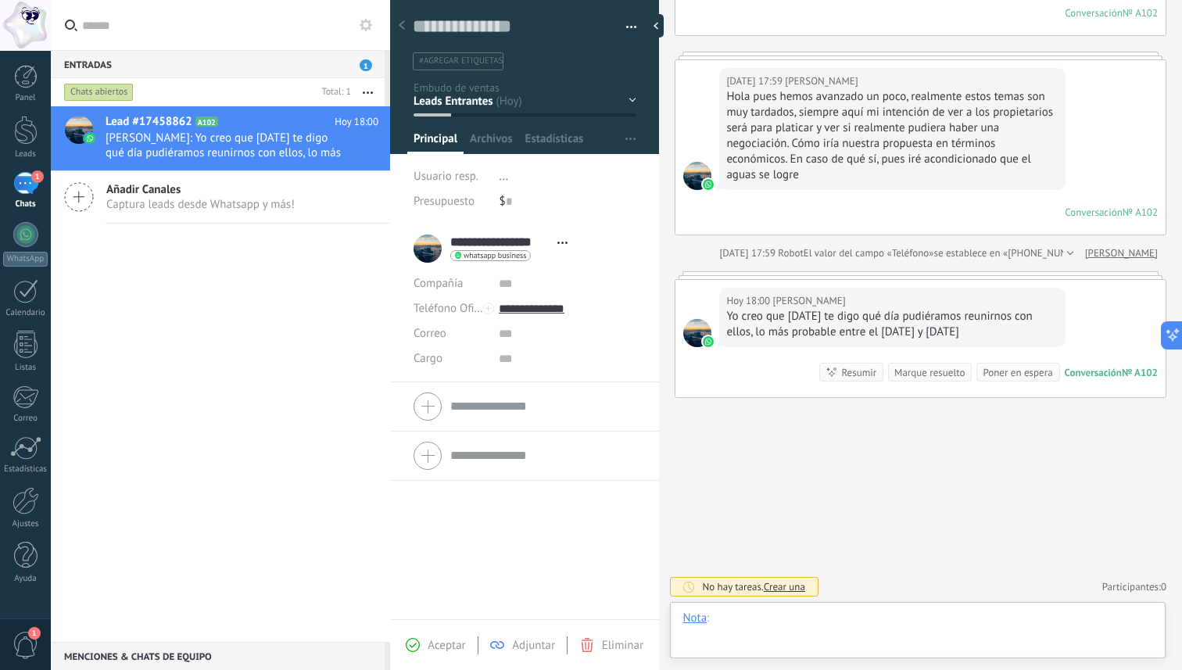
click at [747, 622] on div at bounding box center [917, 634] width 471 height 47
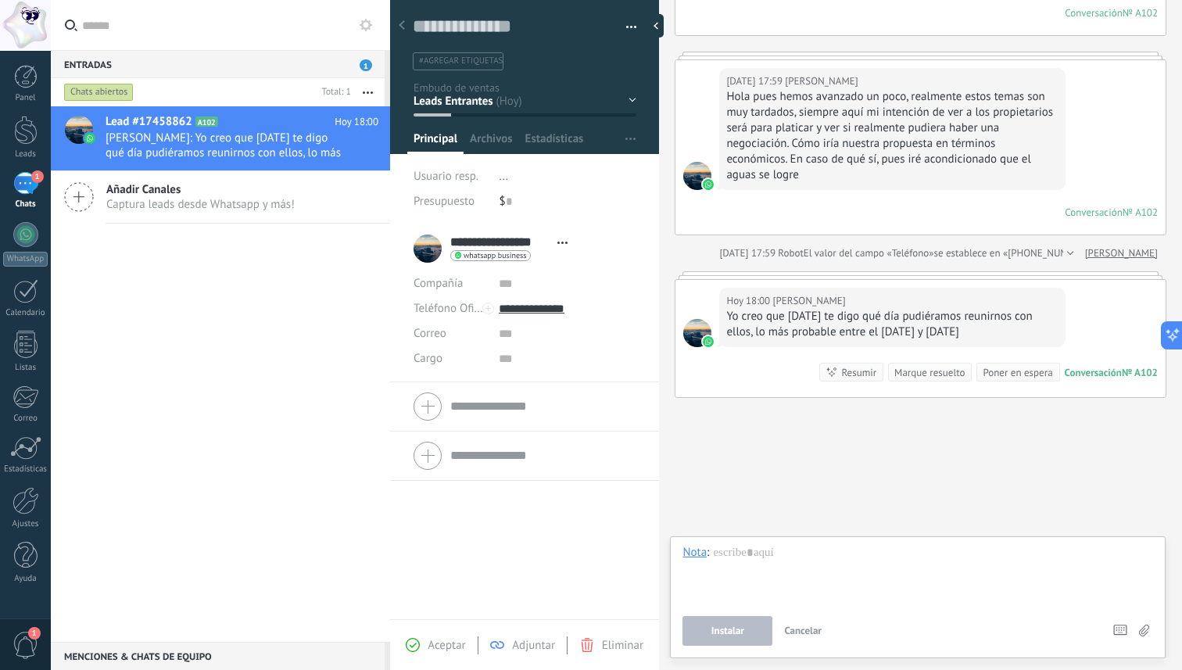
click at [1140, 627] on icon at bounding box center [1144, 631] width 10 height 12
click at [0, 0] on input "file" at bounding box center [0, 0] width 0 height 0
click at [502, 333] on input "text" at bounding box center [567, 333] width 137 height 25
click at [525, 360] on input "text" at bounding box center [567, 358] width 137 height 25
drag, startPoint x: 482, startPoint y: 359, endPoint x: 440, endPoint y: 361, distance: 41.5
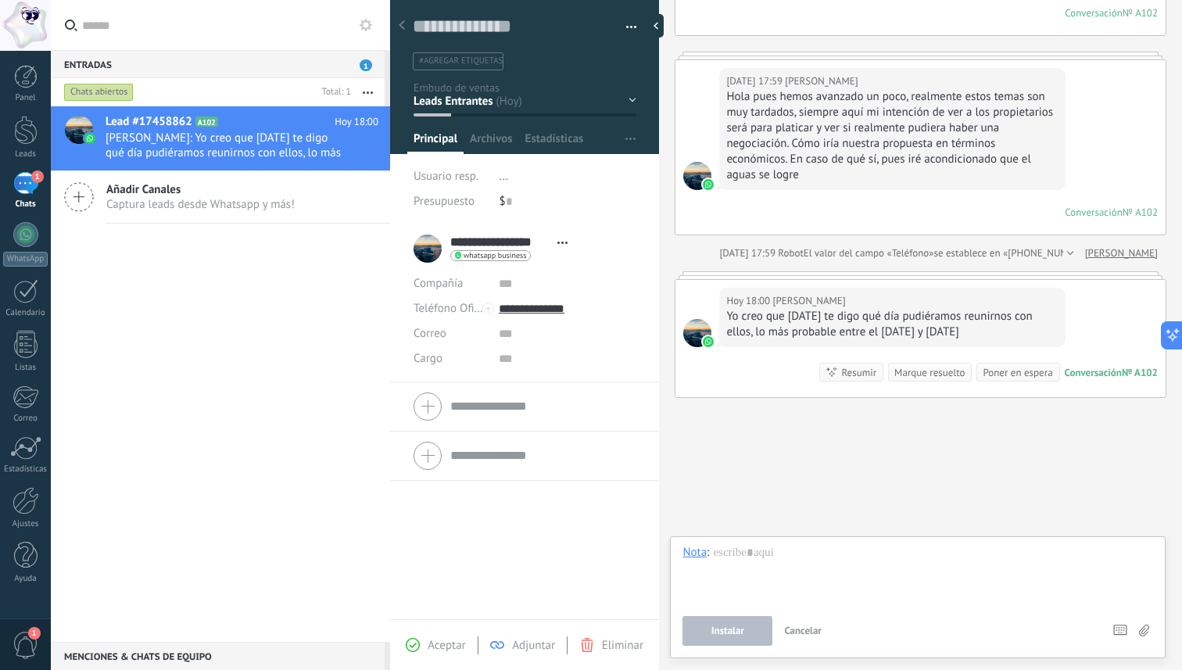
click at [440, 361] on span "Cargo" at bounding box center [428, 359] width 29 height 12
click at [426, 360] on span "Cargo" at bounding box center [428, 359] width 29 height 12
click at [498, 134] on span "Archivos" at bounding box center [491, 142] width 42 height 23
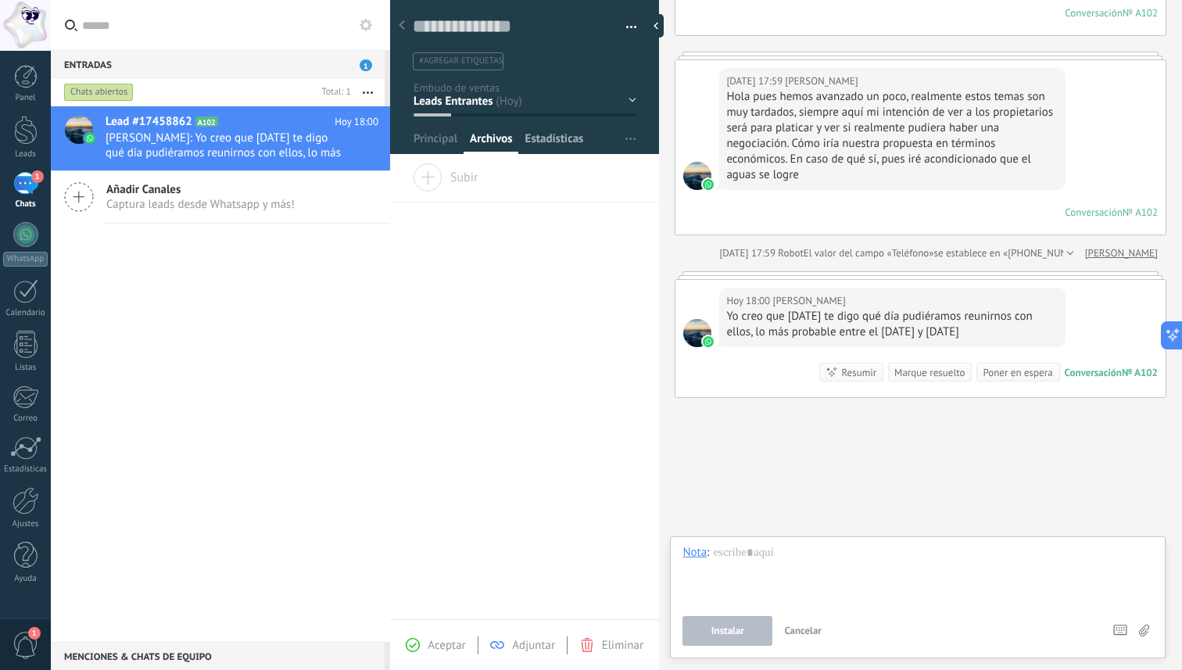
click at [535, 140] on span "Estadísticas" at bounding box center [554, 142] width 59 height 23
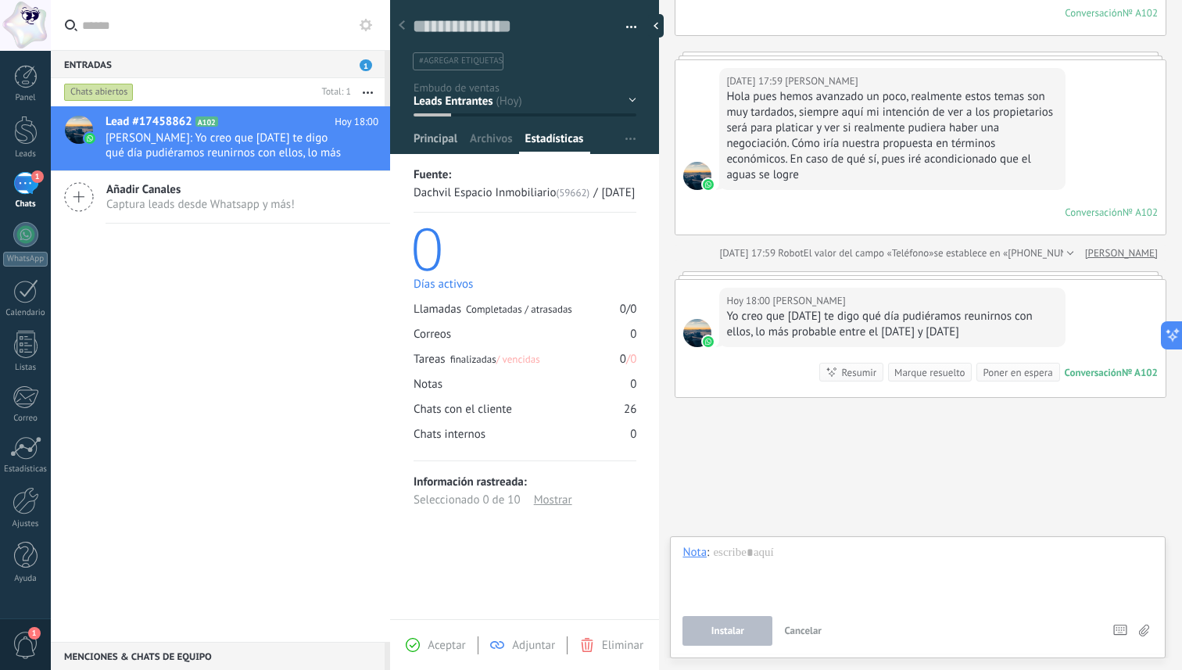
click at [426, 141] on span "Principal" at bounding box center [436, 142] width 44 height 23
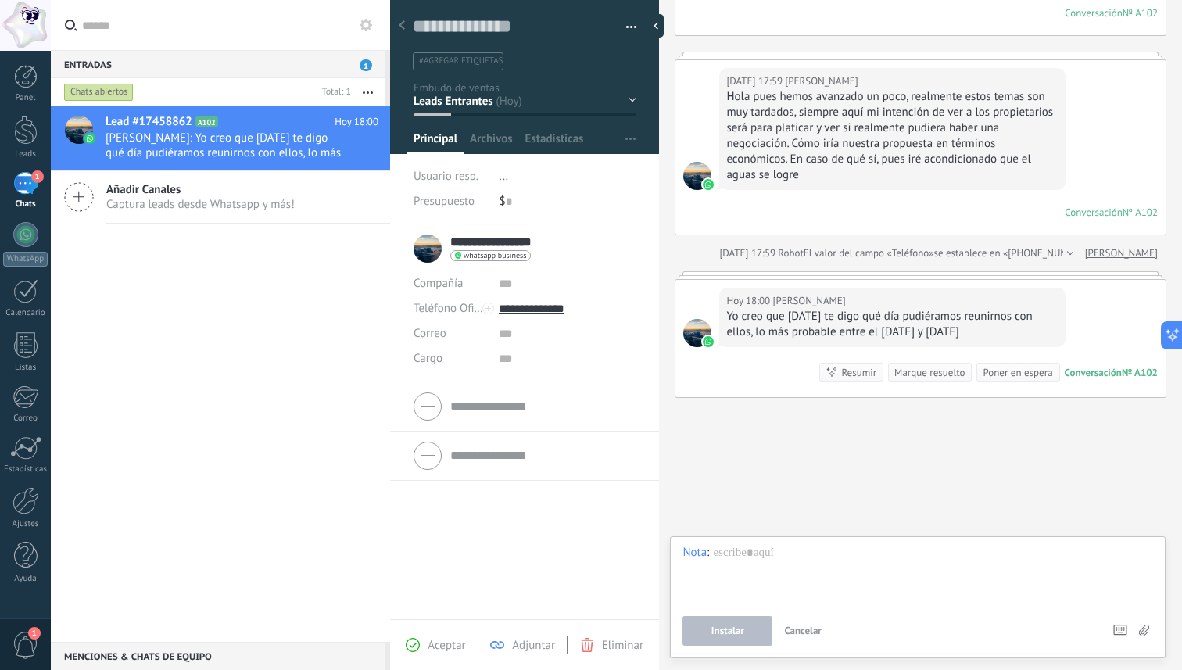
click at [501, 241] on input "**********" at bounding box center [499, 243] width 99 height 16
click at [408, 327] on li "**********" at bounding box center [524, 303] width 269 height 158
click at [281, 328] on div "Lead #17458862 A102 [DATE] 18:00 [PERSON_NAME]: Yo creo que [DATE] te digo qué …" at bounding box center [220, 374] width 339 height 536
click at [476, 27] on textarea at bounding box center [514, 27] width 202 height 24
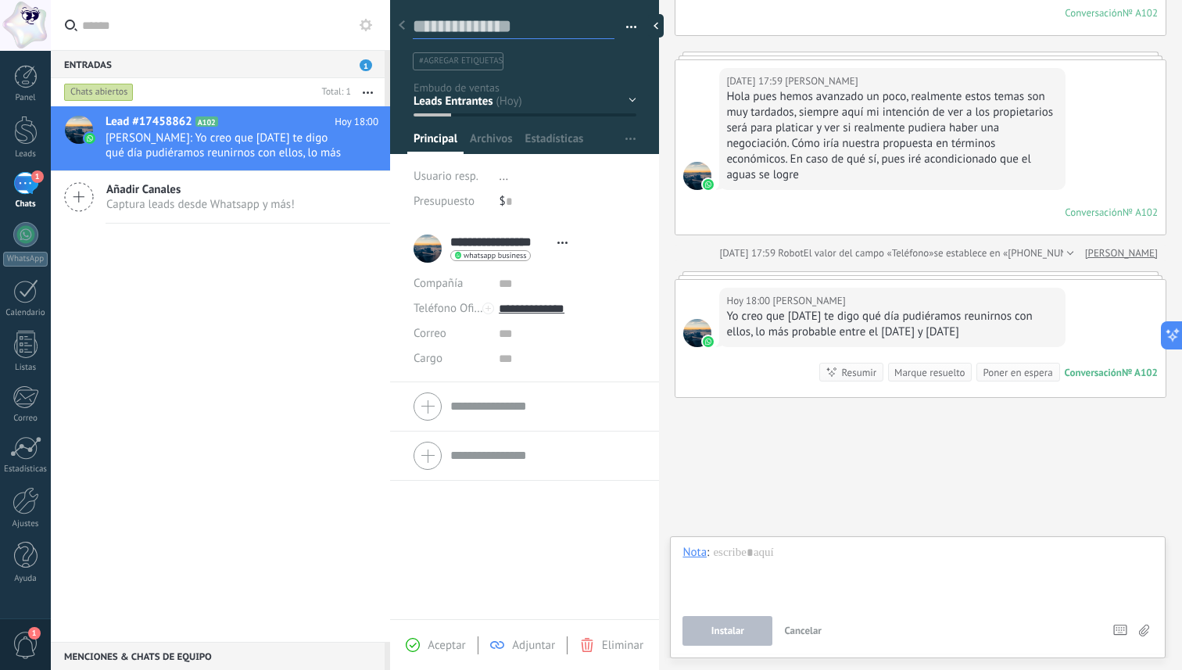
click at [476, 27] on textarea at bounding box center [514, 27] width 202 height 24
type textarea "*"
type textarea "**********"
type textarea "*"
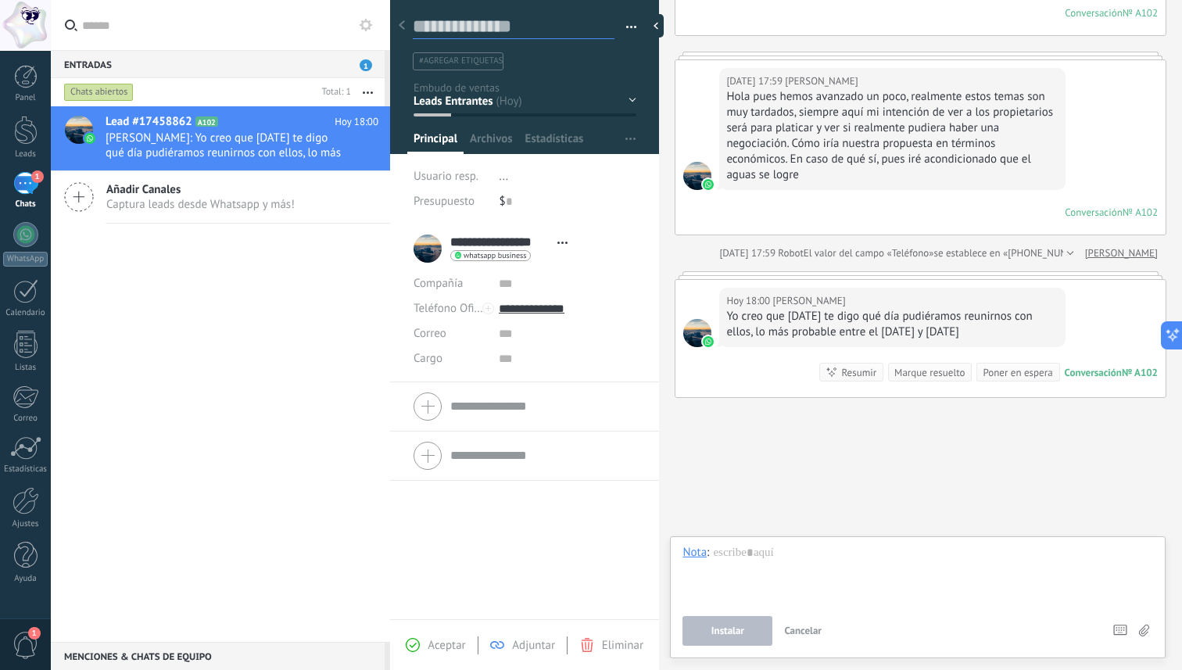
type textarea "*"
type textarea "**********"
type textarea "*"
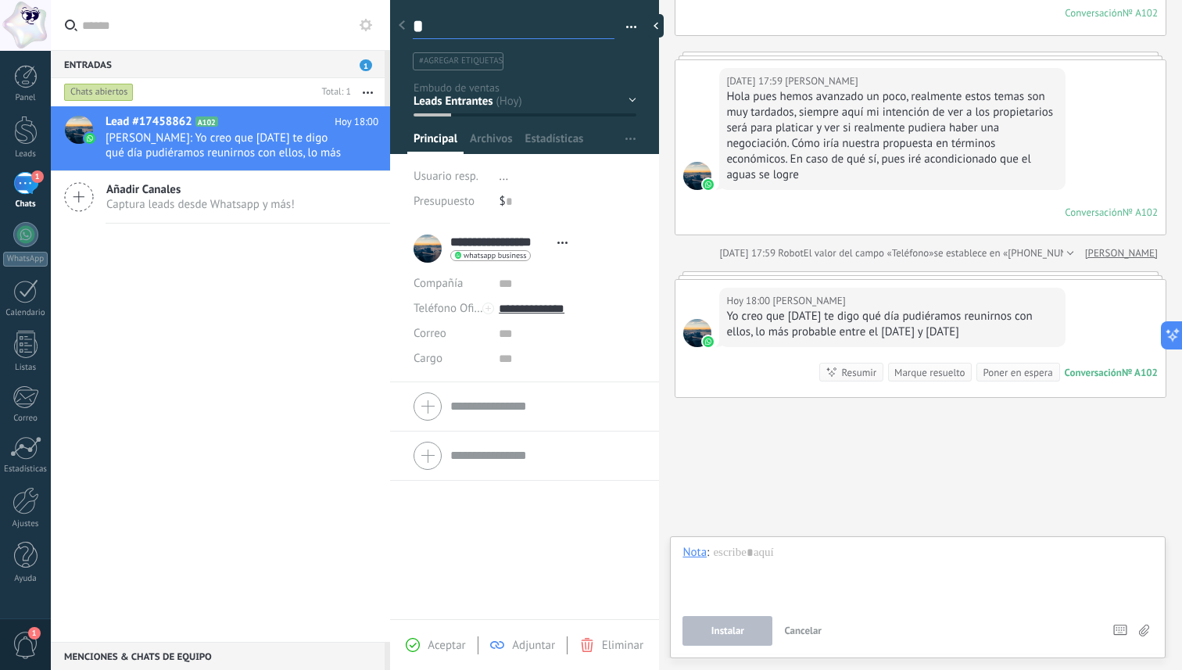
type textarea "**"
type textarea "***"
type textarea "****"
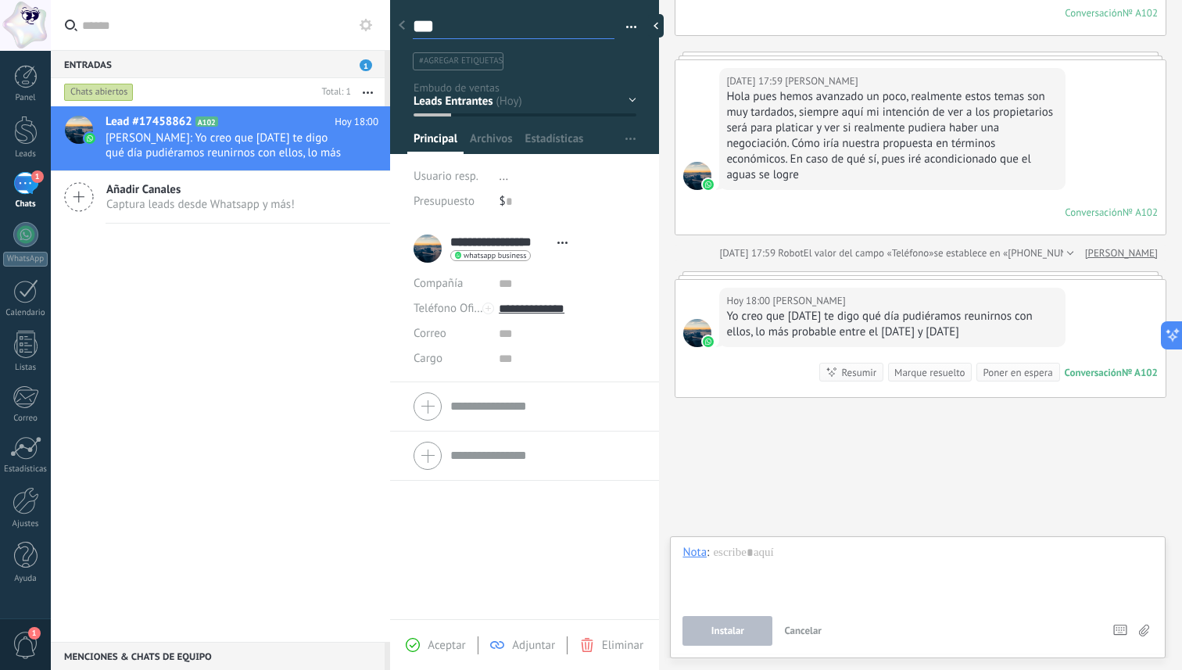
type textarea "****"
type textarea "*****"
type textarea "******"
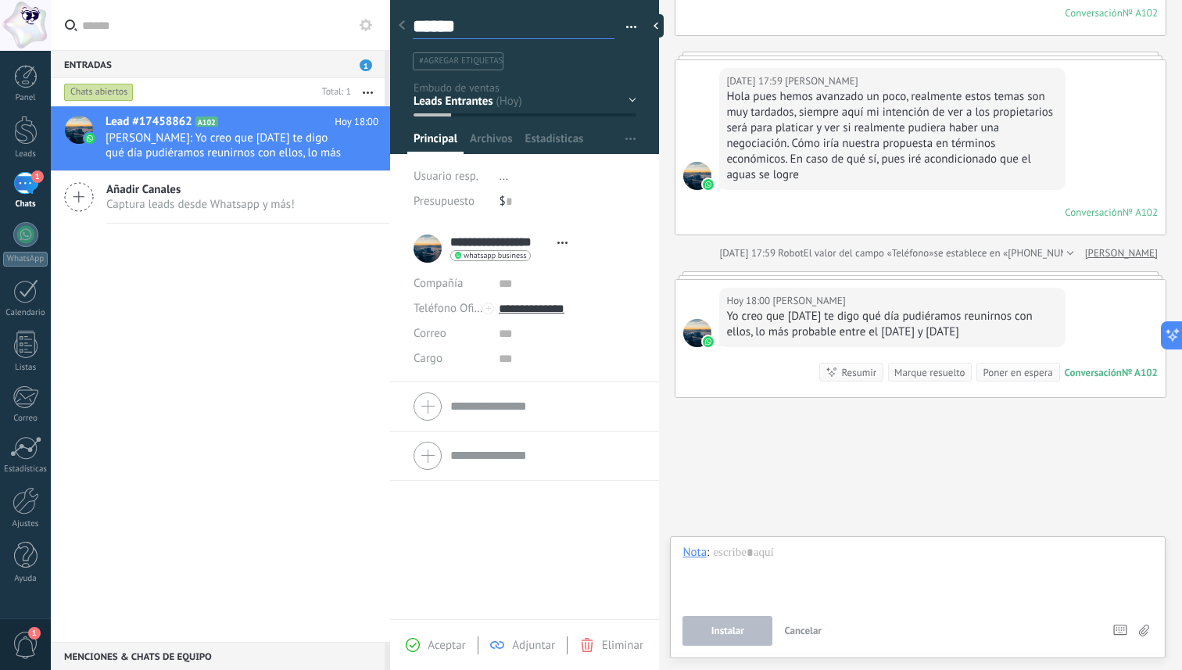
type textarea "*******"
type textarea "*********"
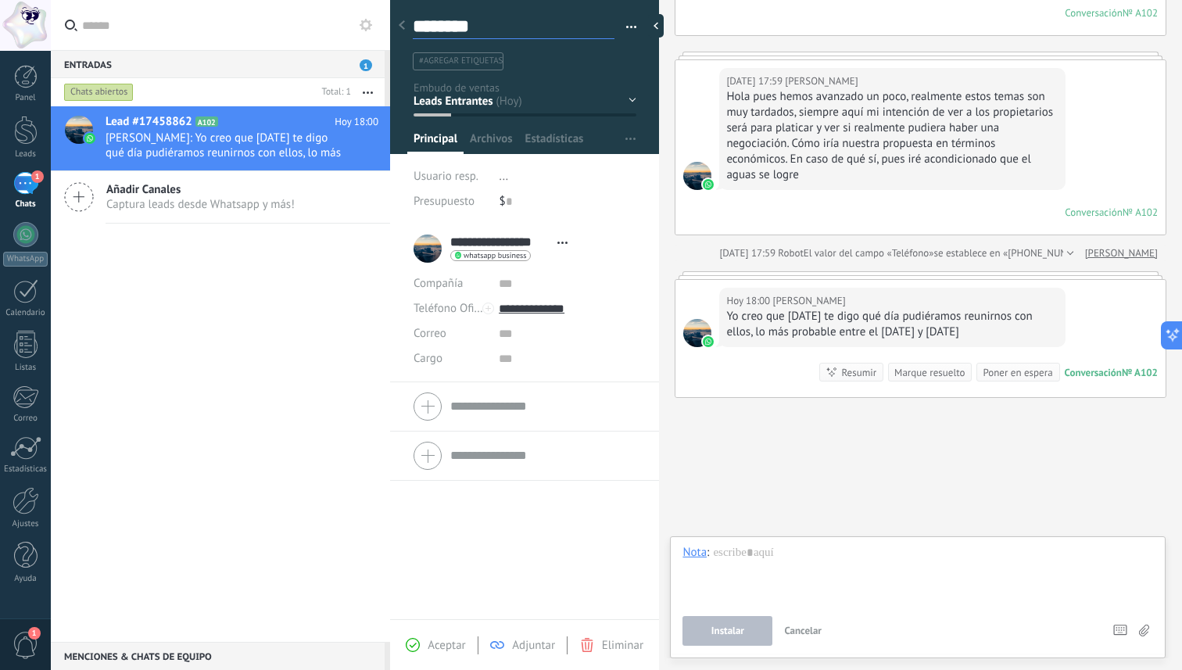
type textarea "*********"
type textarea "**********"
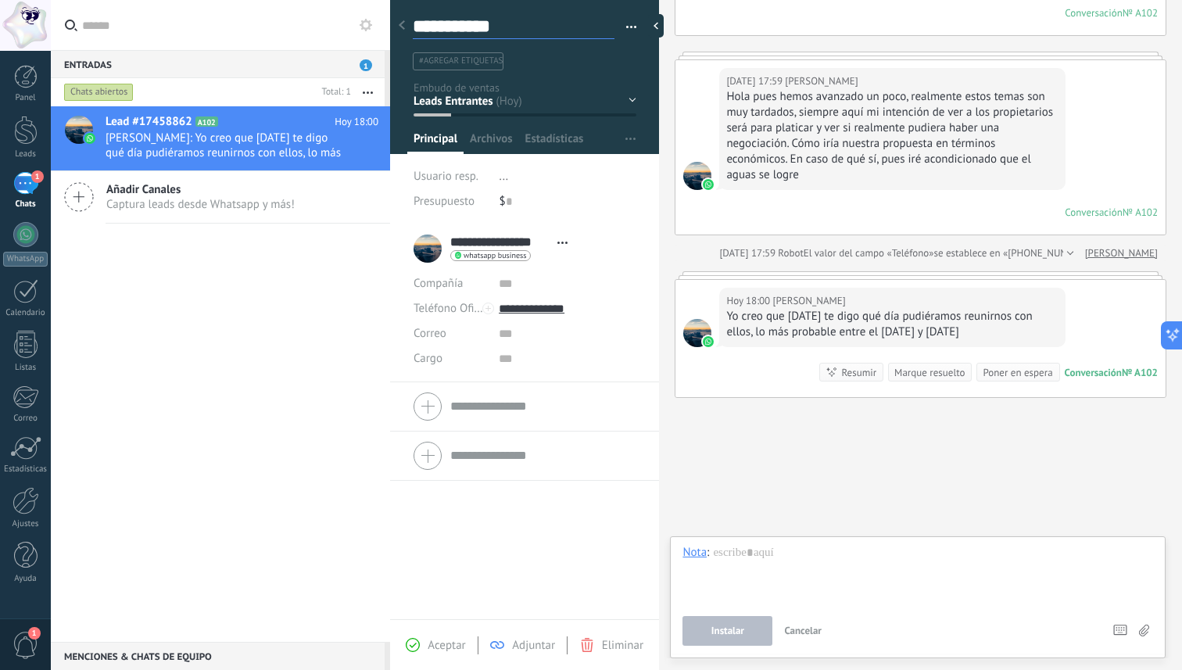
type textarea "**********"
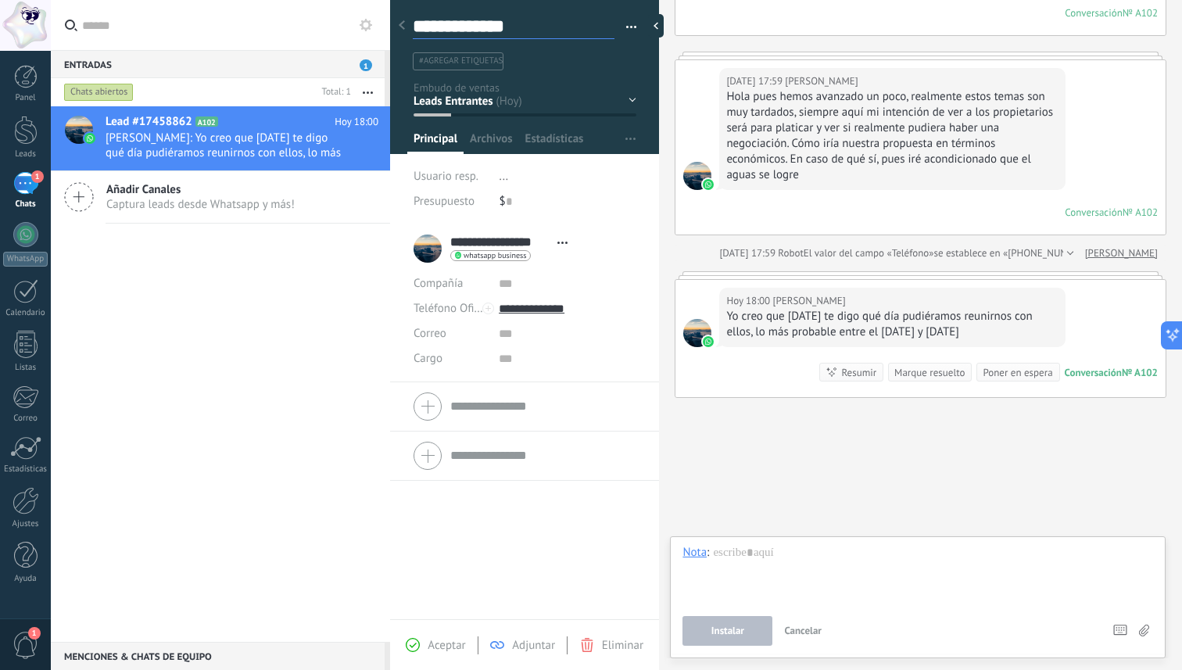
type textarea "**********"
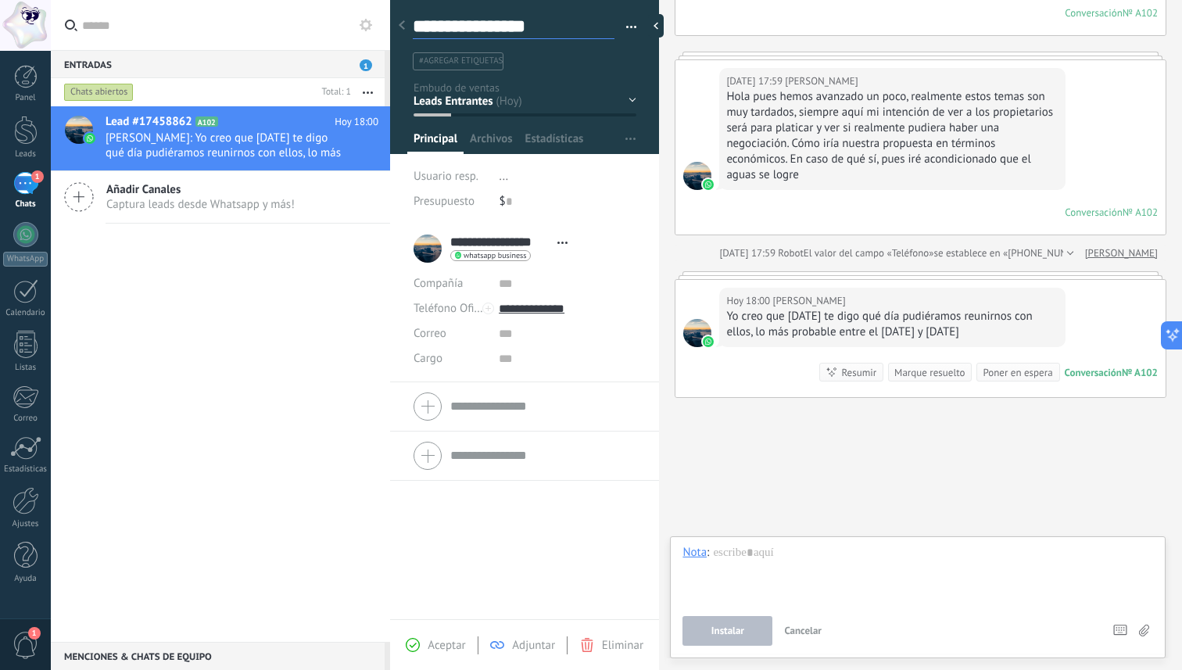
type textarea "**********"
click at [743, 414] on div "Buscar Búsqueda y filtro Carga más [DATE] [DATE] Creación: 2 eventos Expandir […" at bounding box center [920, 177] width 523 height 987
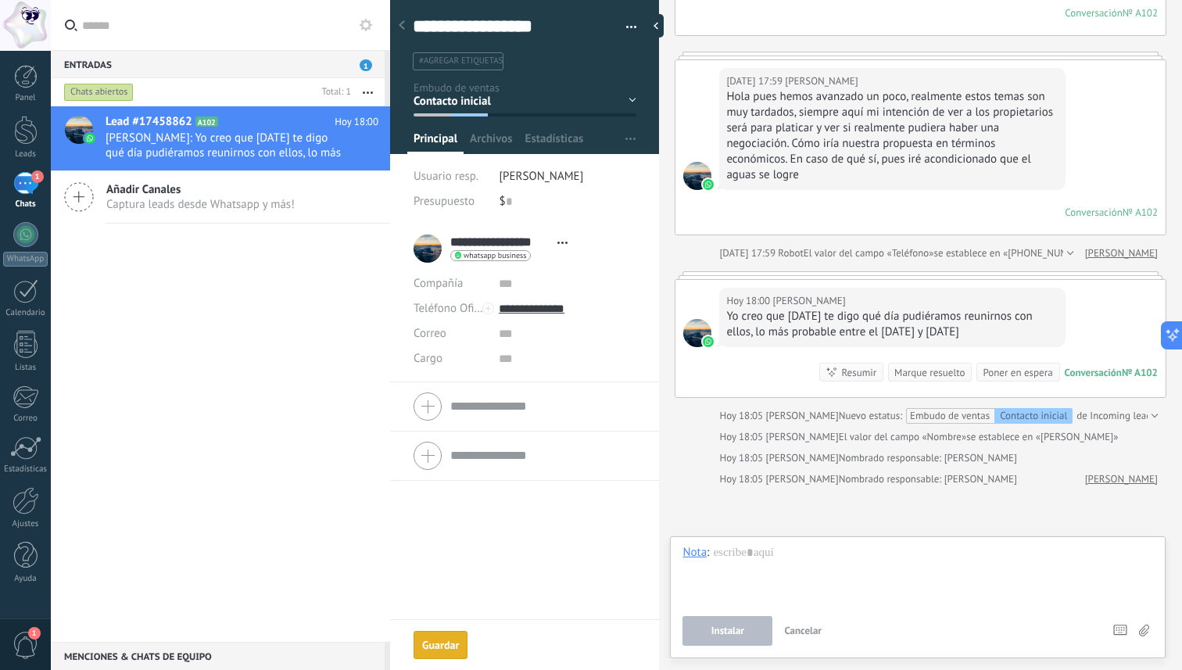
scroll to position [405, 0]
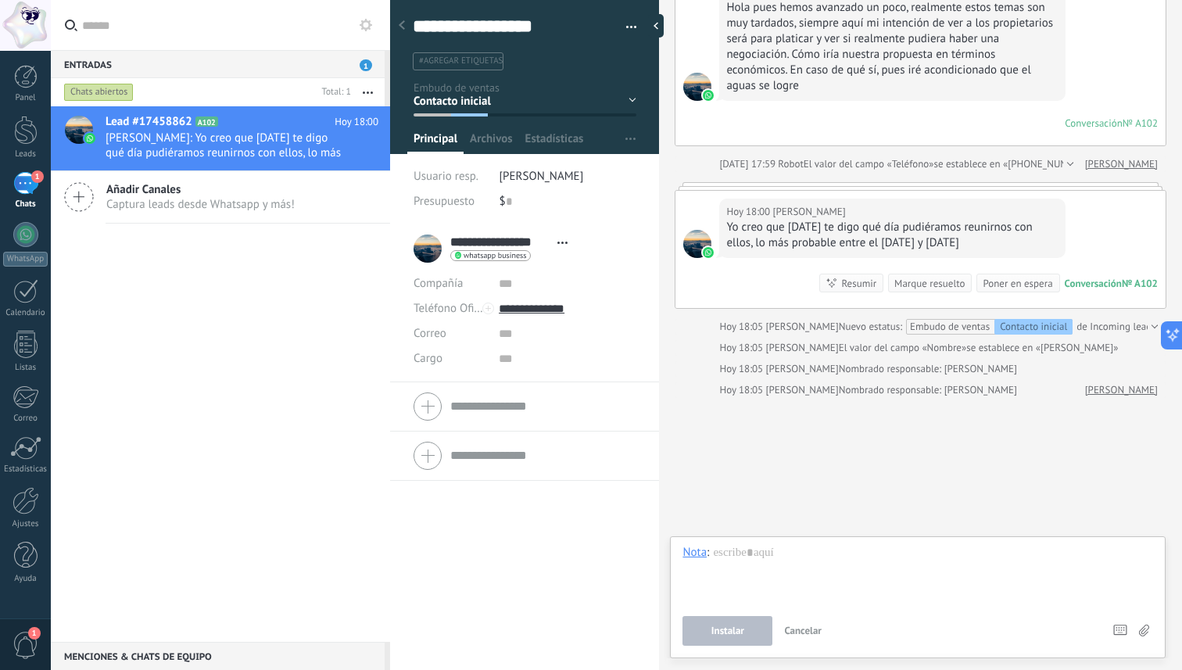
click at [403, 30] on div at bounding box center [402, 26] width 22 height 30
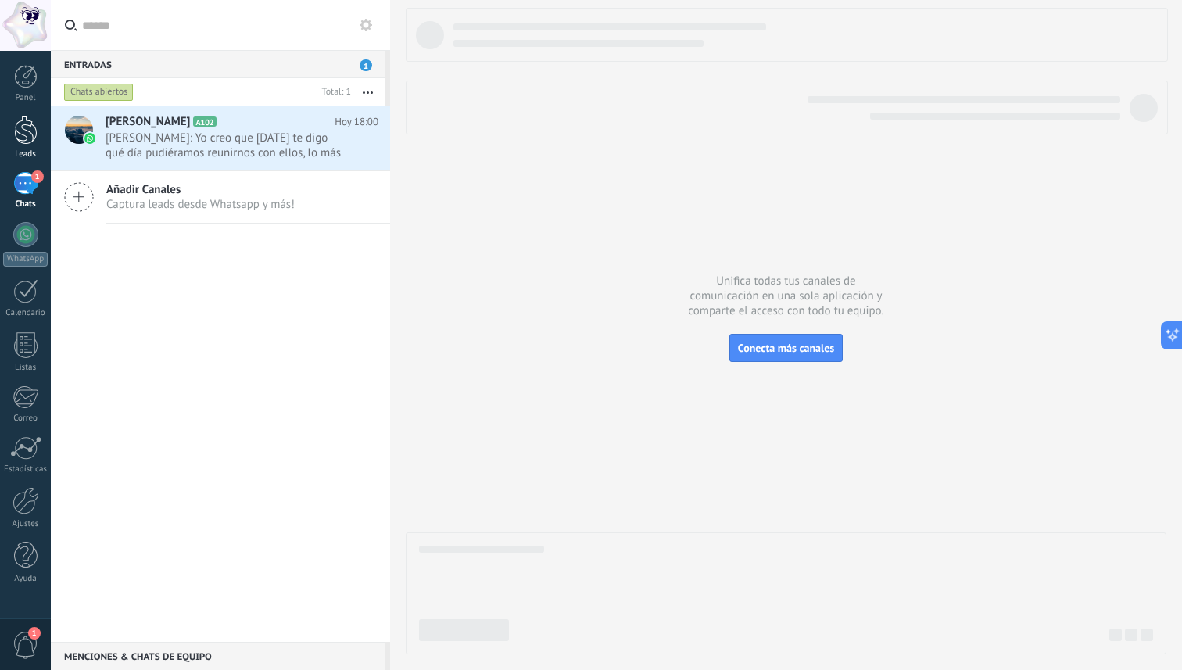
click at [28, 124] on div at bounding box center [25, 130] width 23 height 29
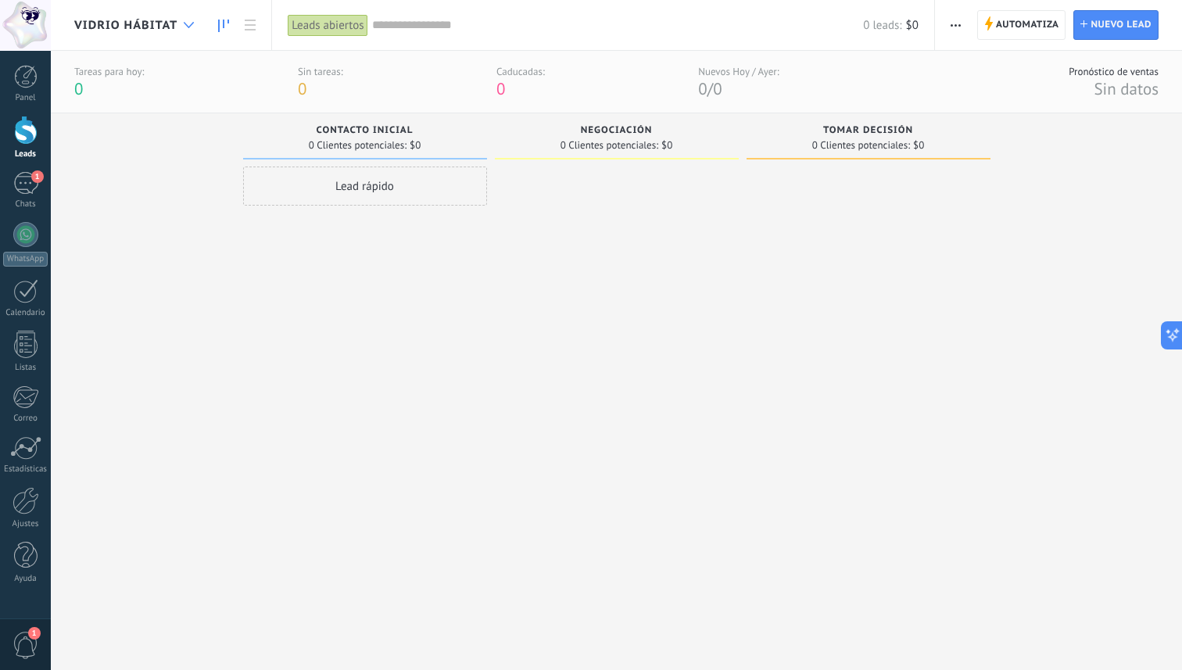
click at [189, 22] on icon at bounding box center [189, 25] width 10 height 6
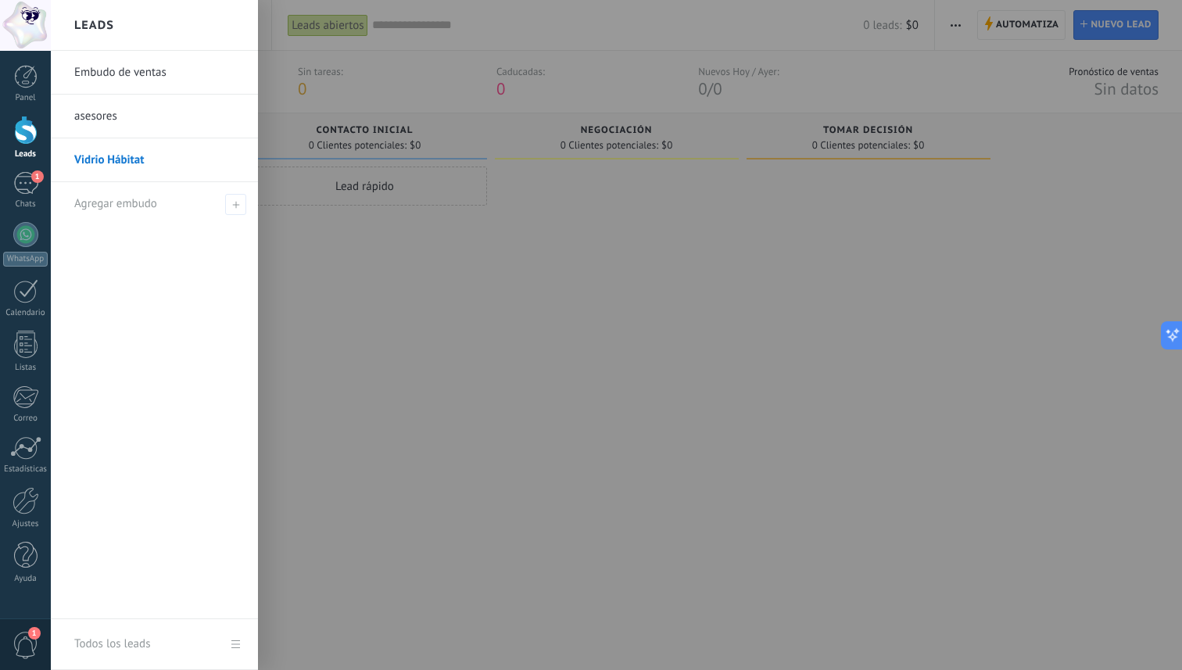
click at [134, 68] on link "Embudo de ventas" at bounding box center [158, 73] width 168 height 44
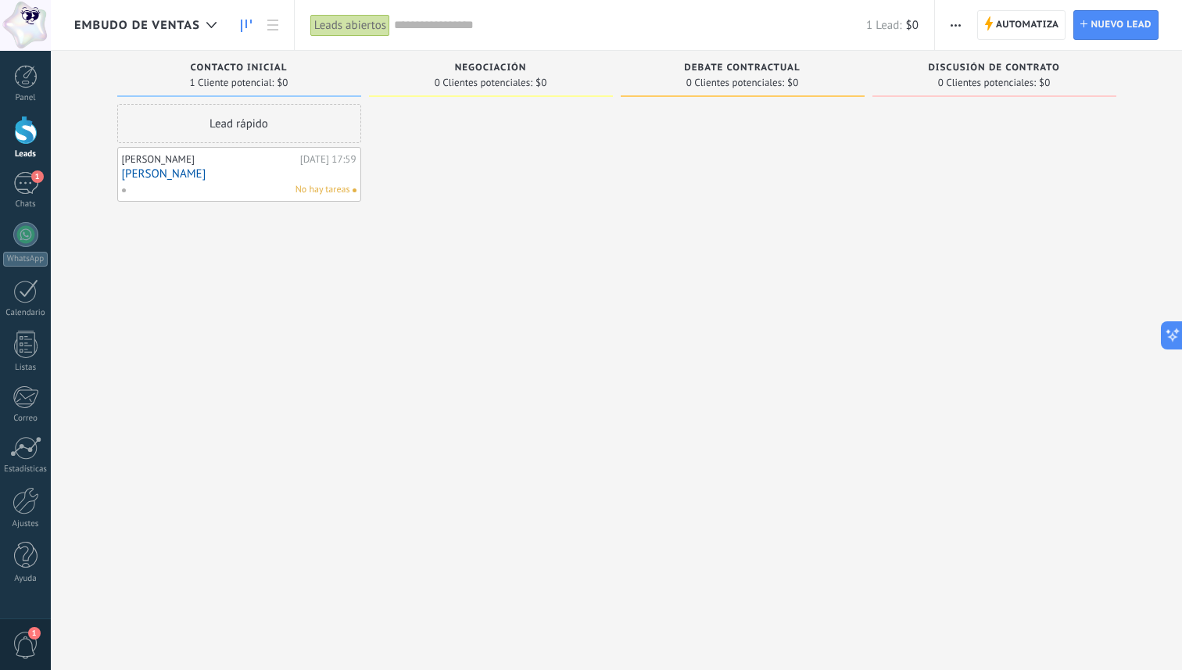
click at [246, 70] on span "Contacto inicial" at bounding box center [239, 68] width 97 height 11
click at [463, 248] on div at bounding box center [491, 337] width 244 height 466
click at [25, 173] on div "1" at bounding box center [25, 183] width 25 height 23
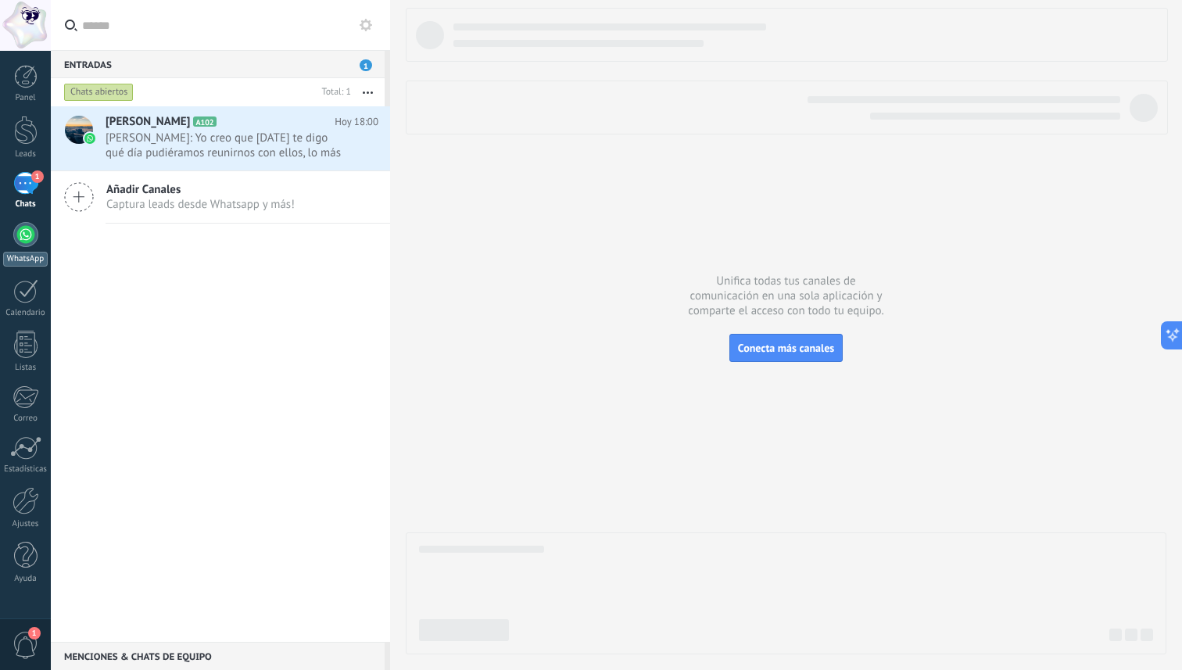
click at [32, 238] on div at bounding box center [25, 234] width 25 height 25
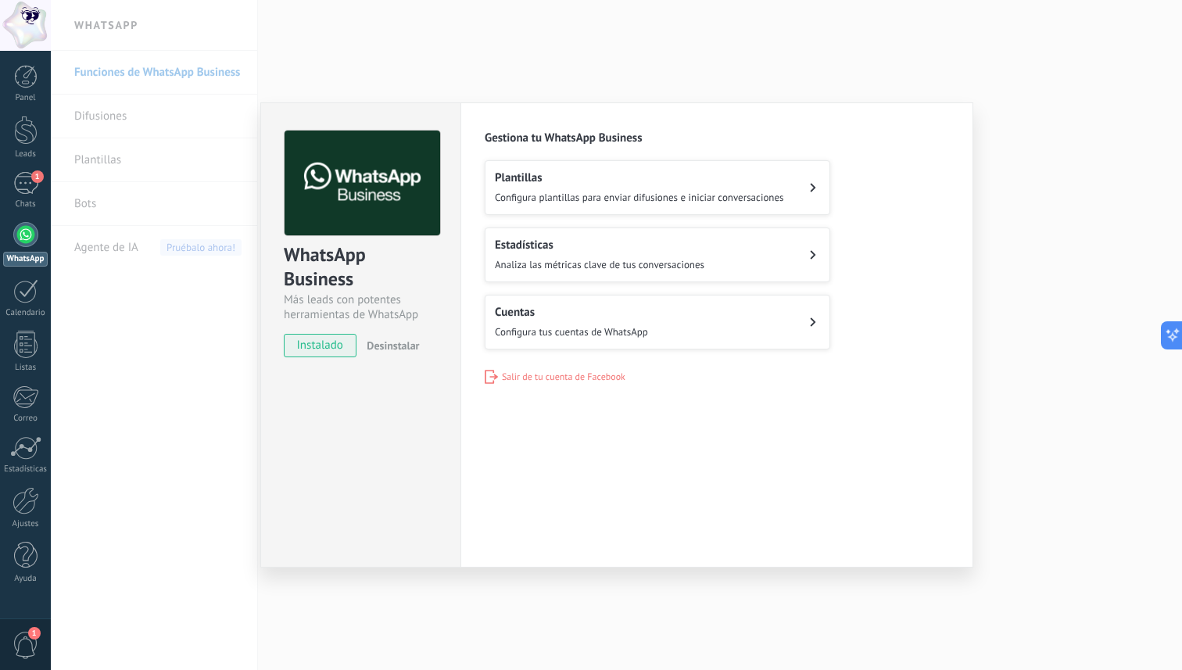
click at [427, 38] on div "WhatsApp Business Más leads con potentes herramientas de WhatsApp instalado Des…" at bounding box center [616, 335] width 1131 height 670
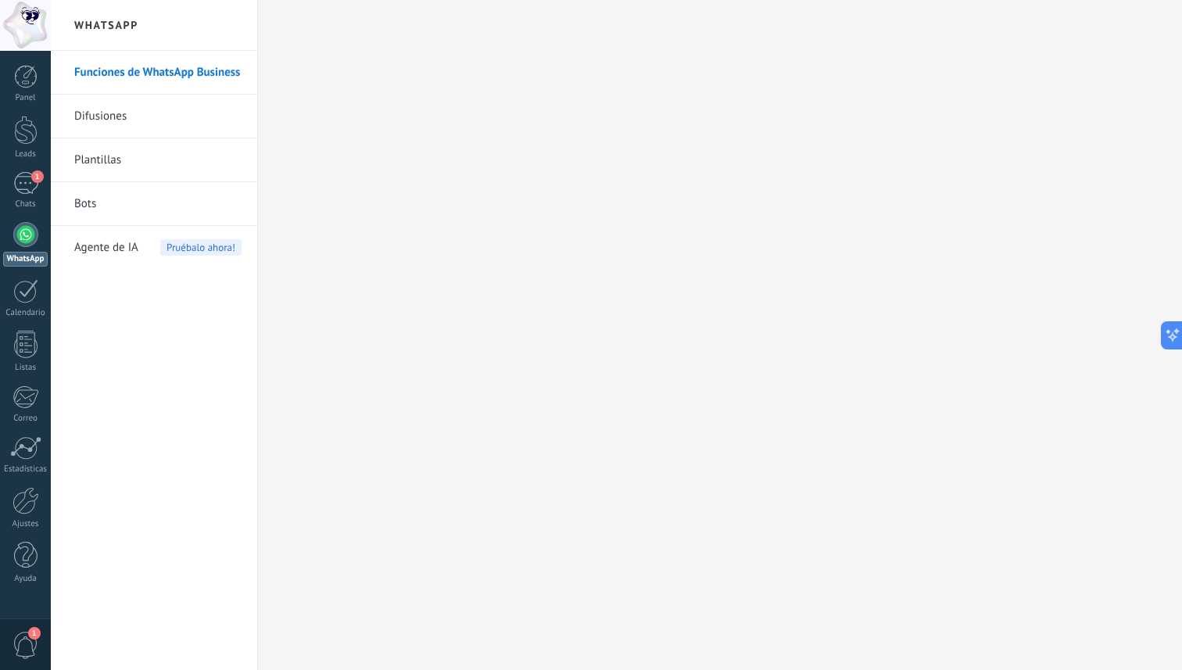
click at [131, 121] on link "Difusiones" at bounding box center [157, 117] width 167 height 44
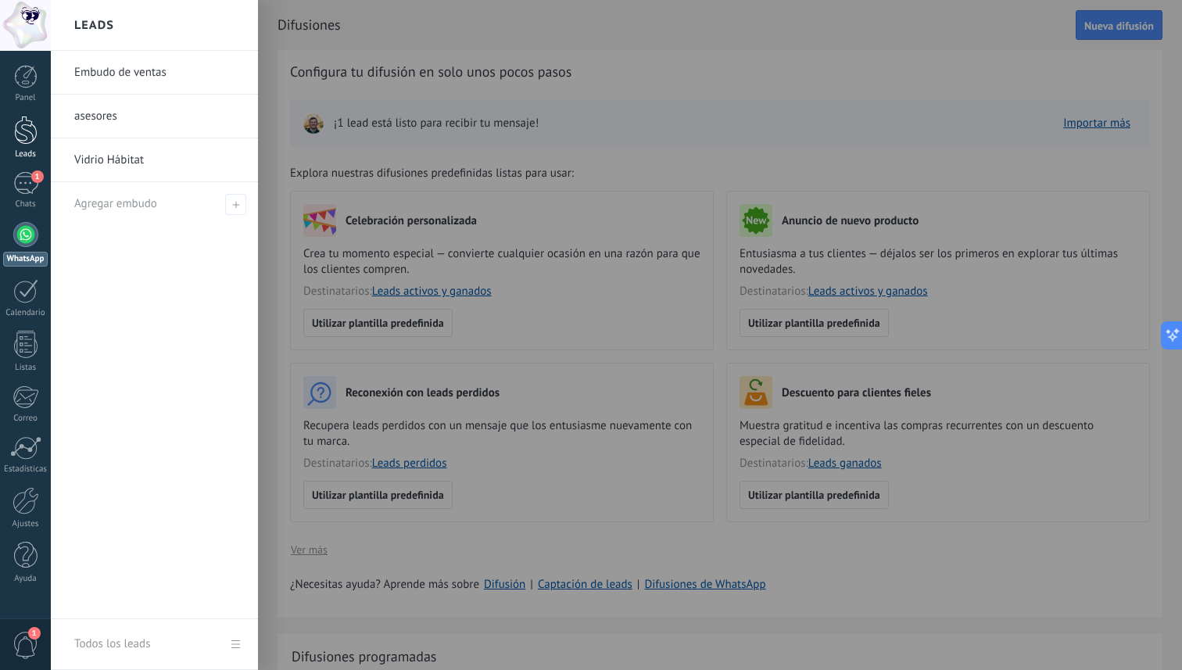
click at [23, 134] on div at bounding box center [25, 130] width 23 height 29
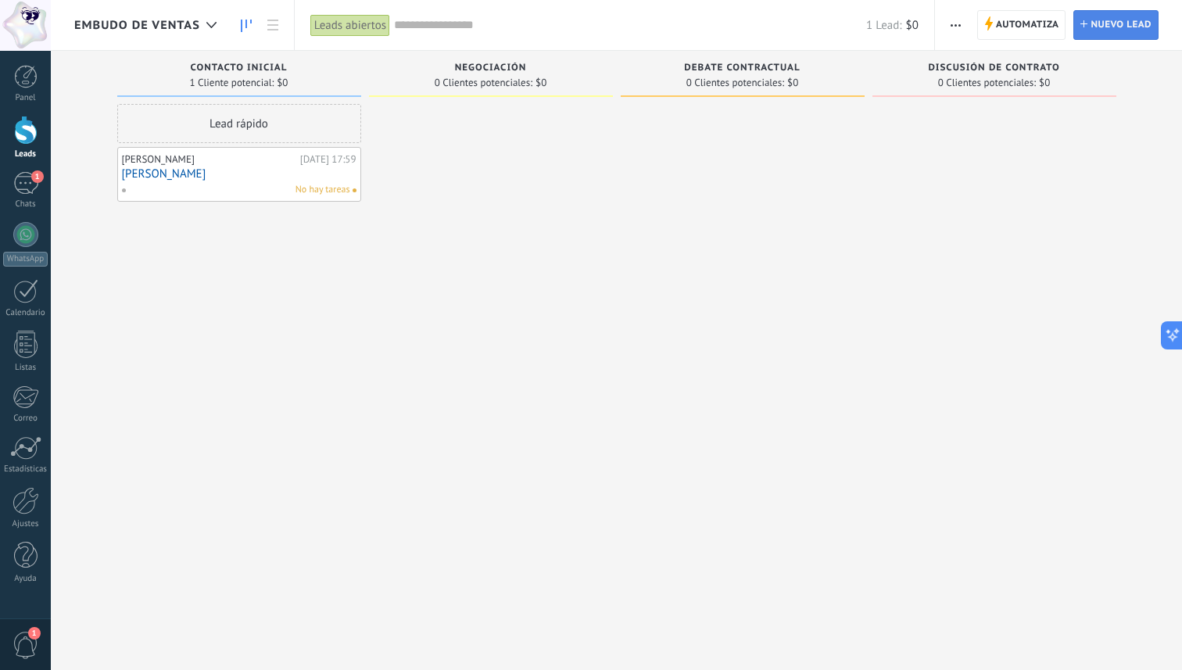
click at [1102, 32] on span "Nuevo lead" at bounding box center [1121, 25] width 61 height 28
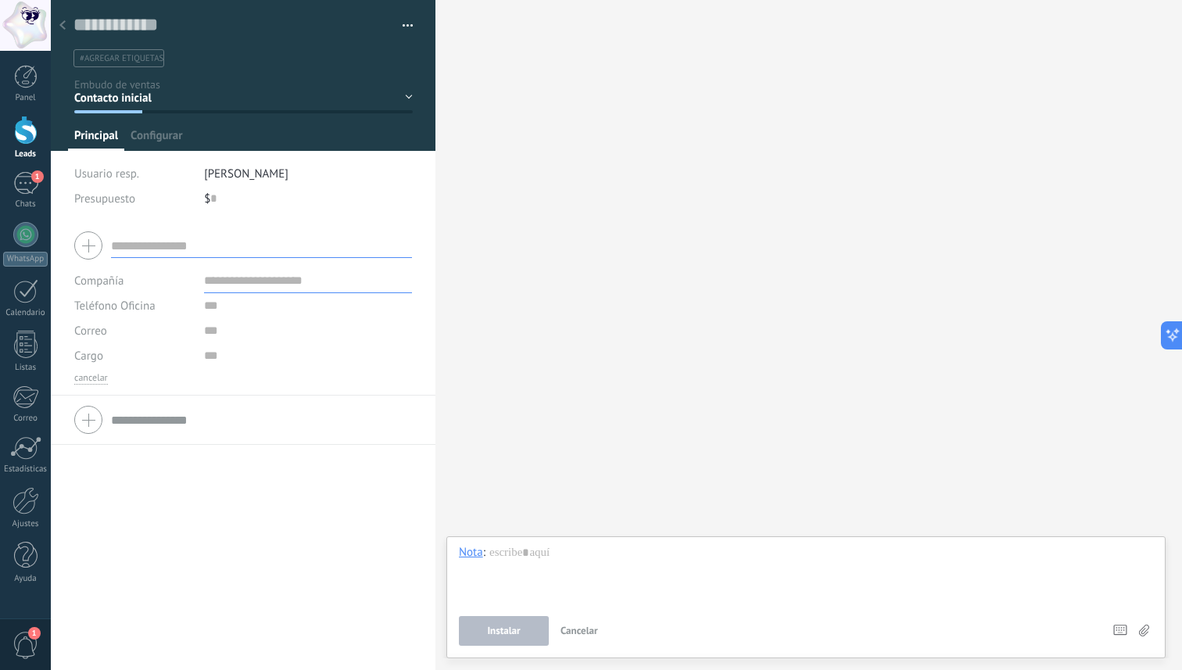
click at [70, 29] on div at bounding box center [63, 26] width 22 height 30
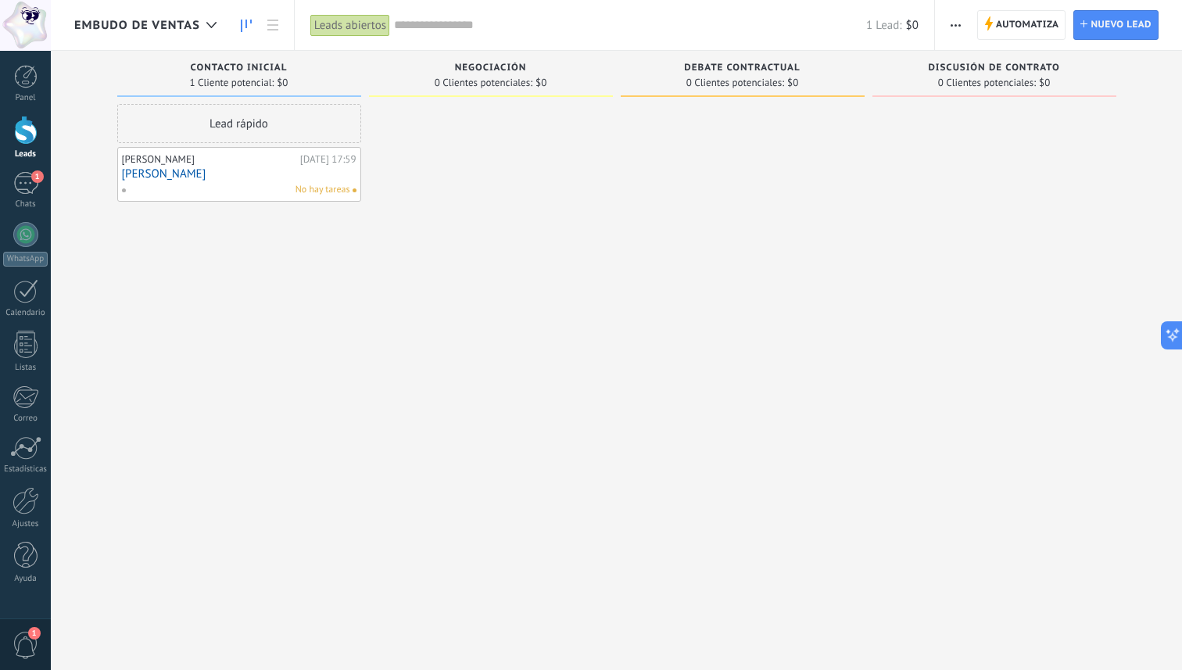
click at [959, 26] on span "button" at bounding box center [956, 25] width 10 height 30
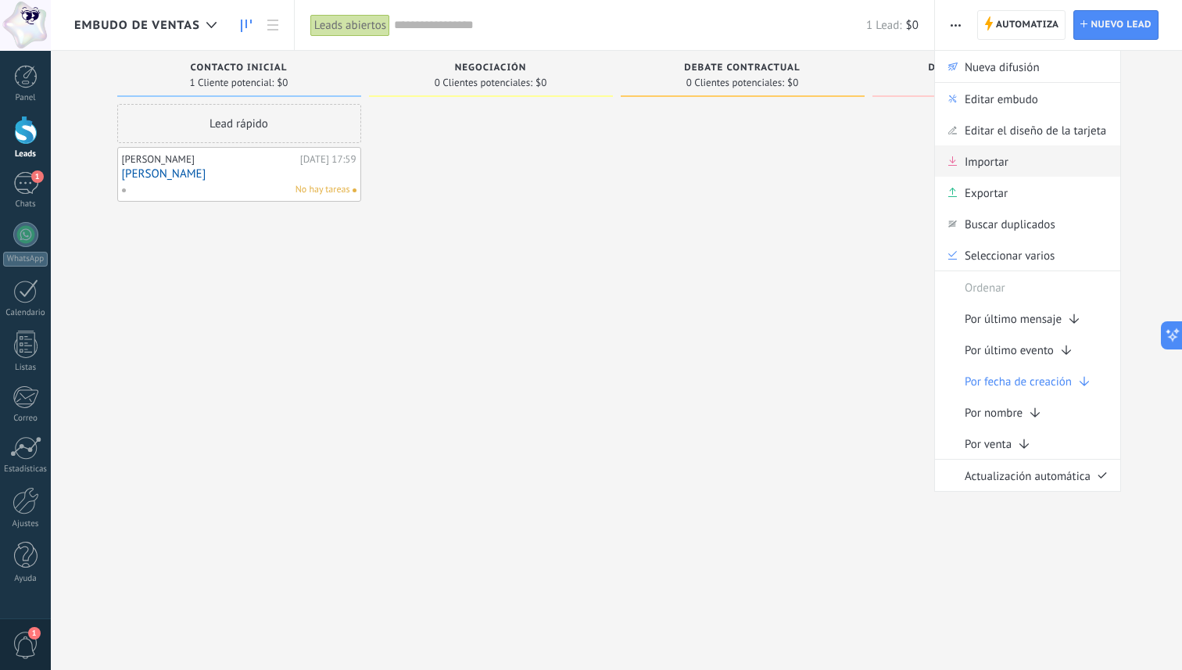
click at [987, 161] on span "Importar" at bounding box center [987, 160] width 44 height 31
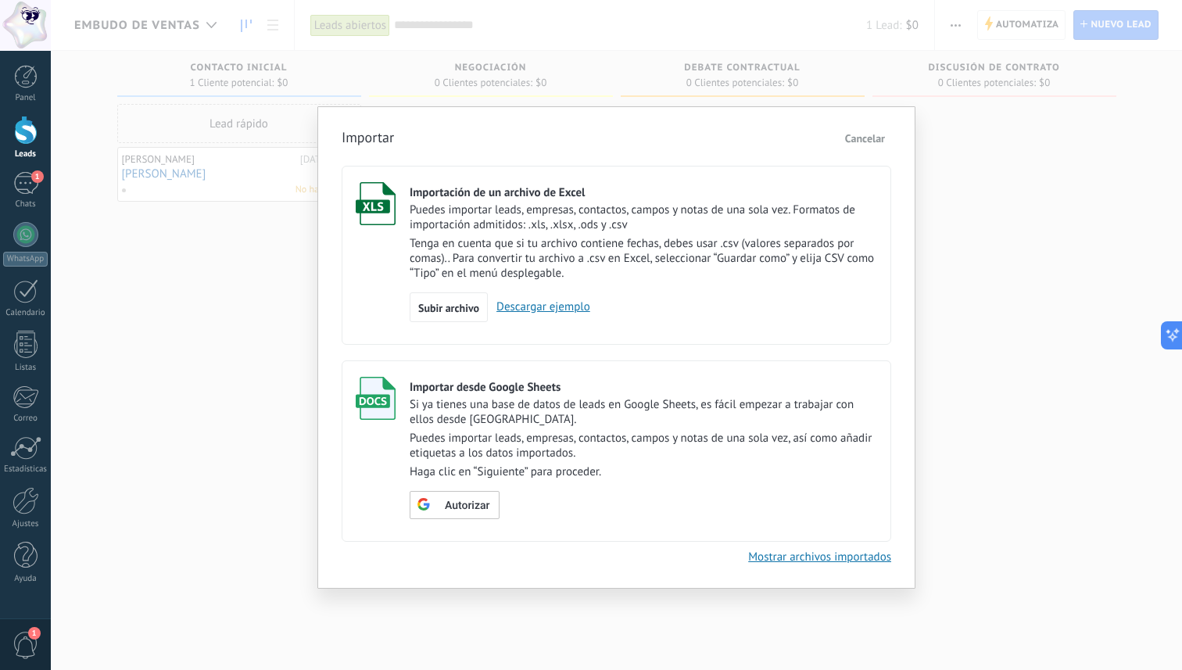
click at [559, 310] on link "Descargar ejemplo" at bounding box center [539, 306] width 102 height 15
click at [507, 242] on p "Tenga en cuenta que si tu archivo contiene fechas, debes usar .csv (valores sep…" at bounding box center [644, 258] width 468 height 45
click at [452, 307] on span "Subir archivo" at bounding box center [448, 308] width 61 height 11
click at [0, 0] on input "Importación de un archivo de Excel Puedes importar leads, empresas, contactos, …" at bounding box center [0, 0] width 0 height 0
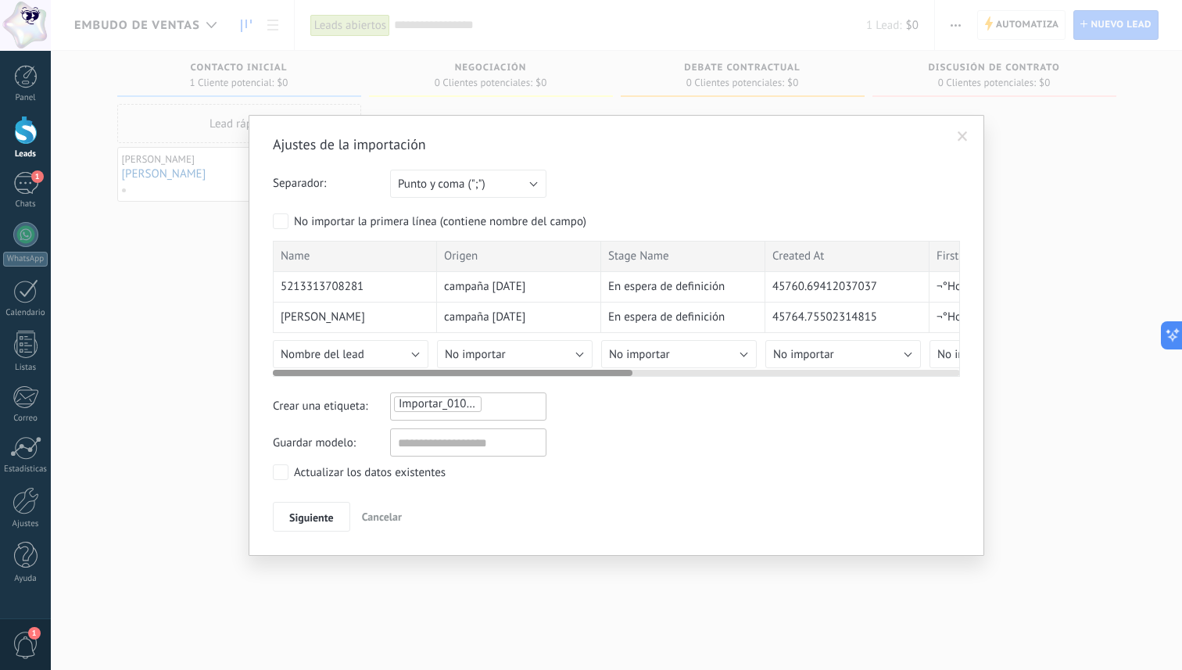
click at [457, 367] on div at bounding box center [616, 370] width 687 height 13
click at [462, 361] on span "No importar" at bounding box center [475, 354] width 61 height 15
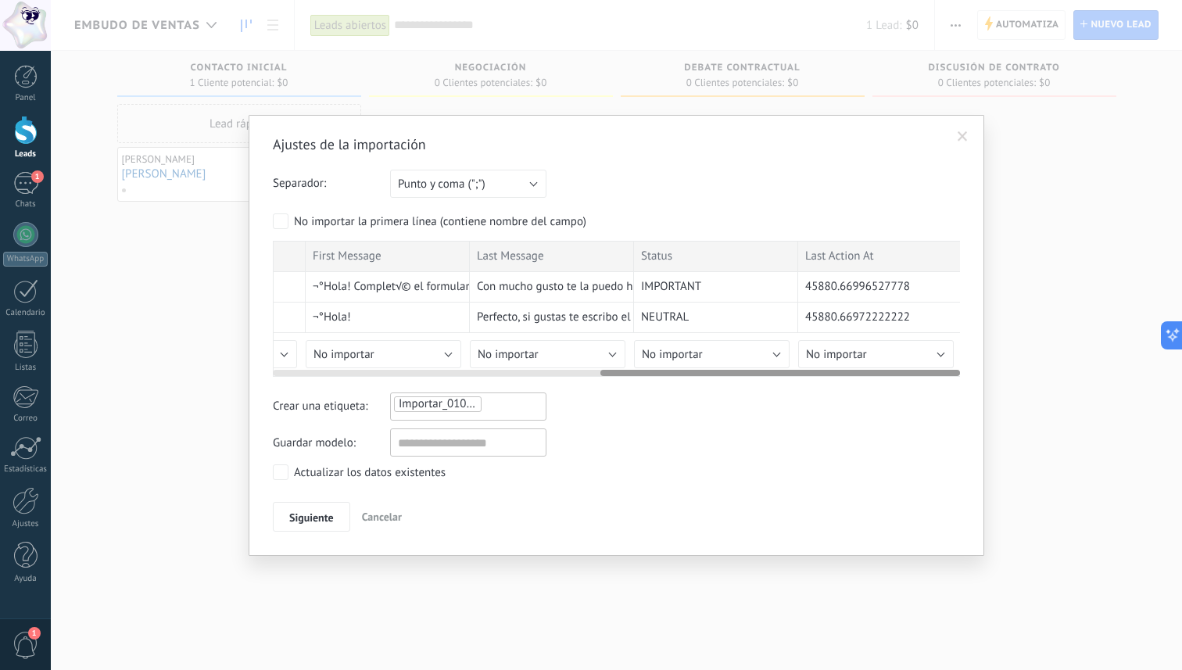
scroll to position [0, 626]
